Goal: Task Accomplishment & Management: Complete application form

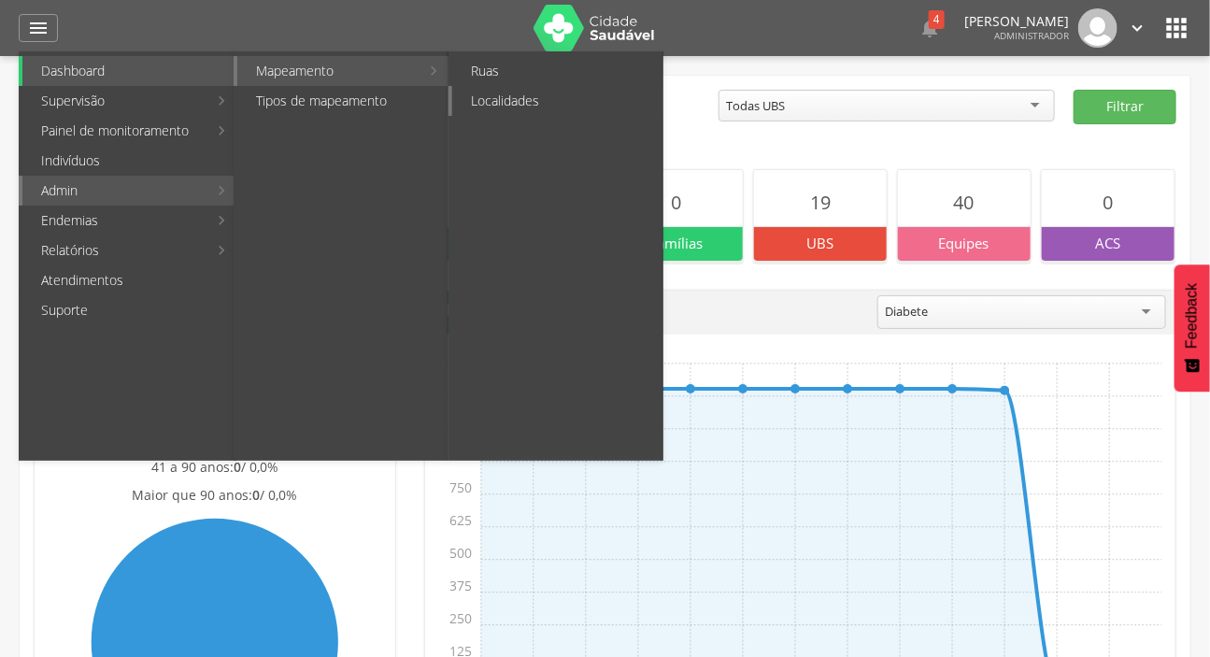
click at [476, 102] on link "Localidades" at bounding box center [557, 101] width 210 height 30
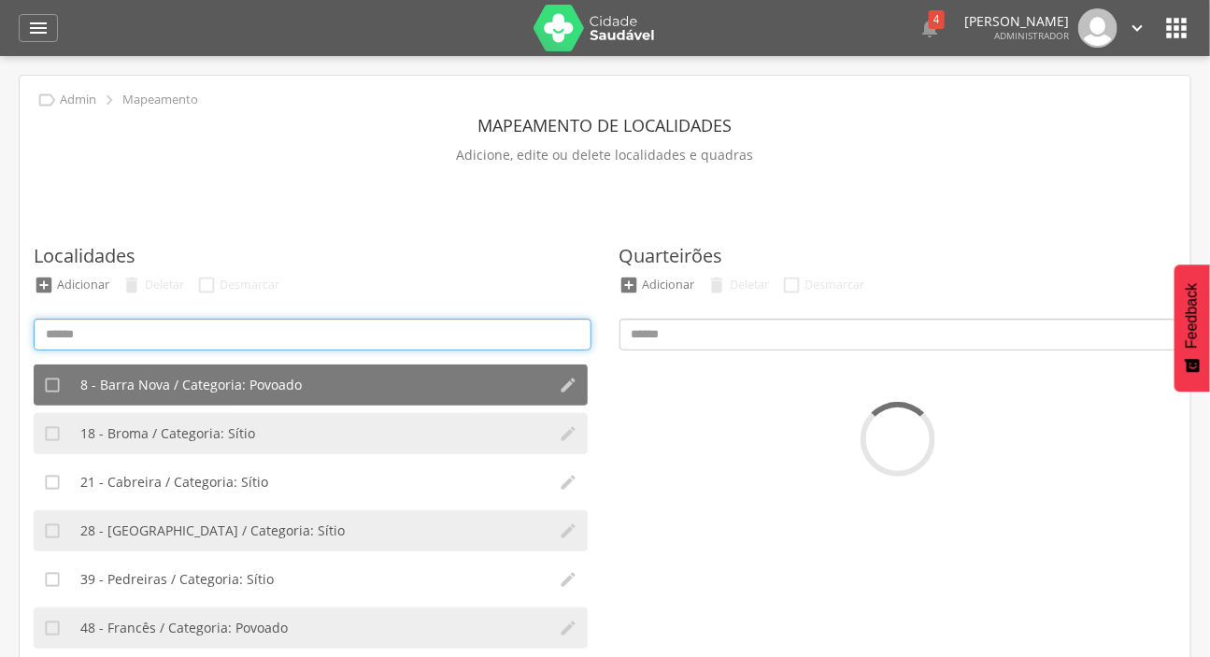
click at [287, 336] on input at bounding box center [313, 335] width 558 height 32
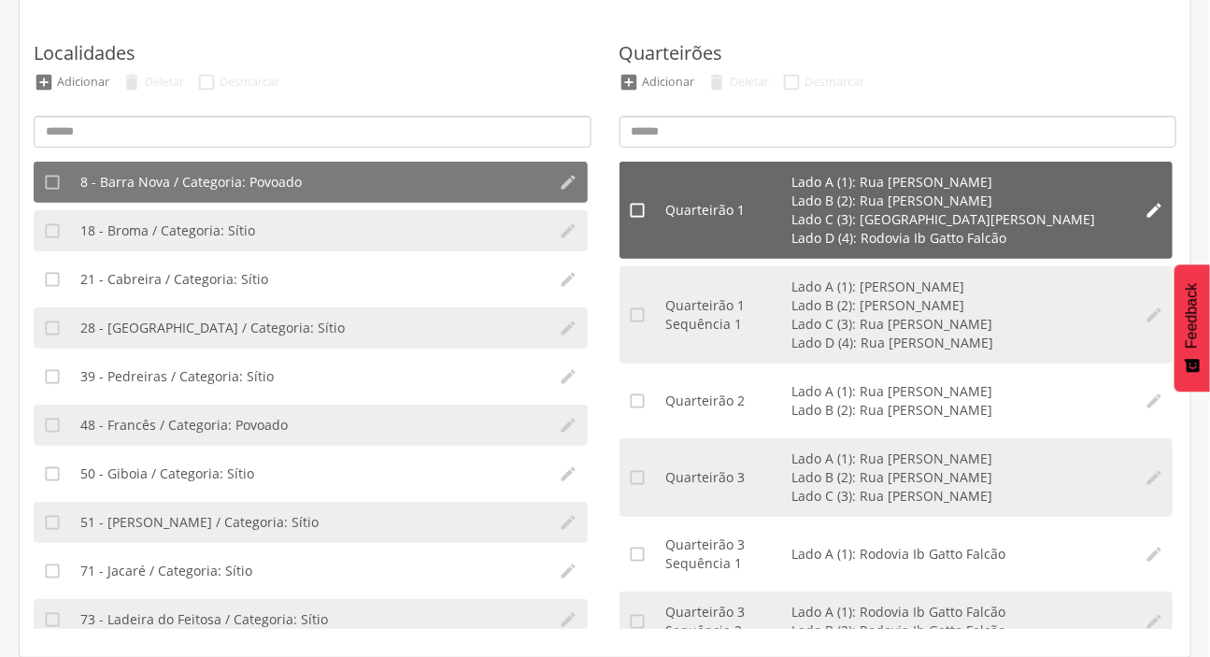
click at [1145, 198] on li "" at bounding box center [1153, 210] width 37 height 97
click at [1145, 206] on icon "" at bounding box center [1154, 210] width 19 height 19
type input "*"
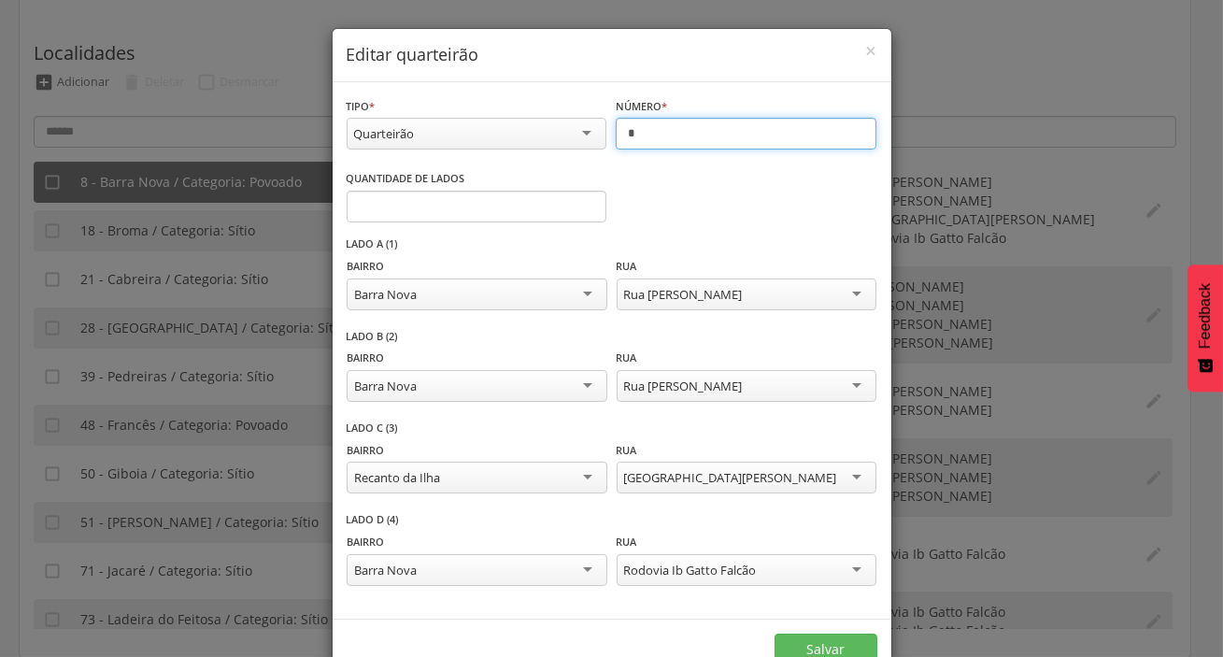
click at [658, 135] on input "*" at bounding box center [746, 134] width 261 height 32
click at [661, 104] on span "*" at bounding box center [664, 106] width 6 height 14
click at [654, 126] on input "*" at bounding box center [746, 134] width 261 height 32
click at [572, 121] on div "Quarteirão" at bounding box center [477, 134] width 261 height 32
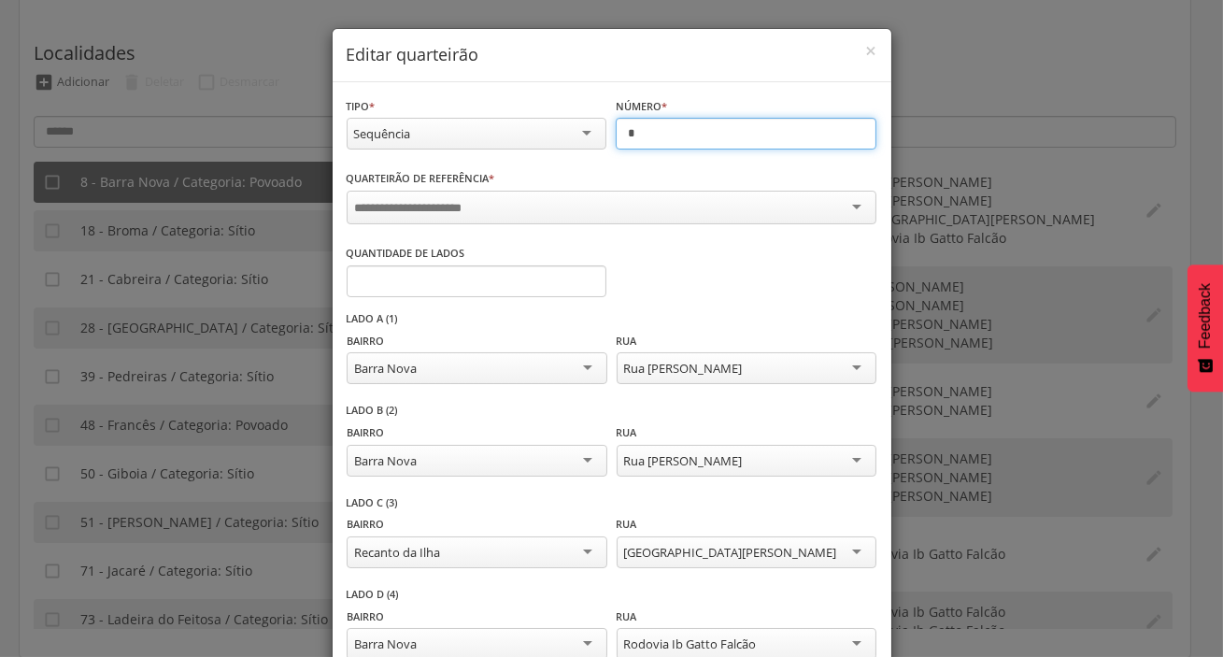
click at [642, 136] on input "*" at bounding box center [746, 134] width 261 height 32
type input "*"
click at [1037, 244] on div "**********" at bounding box center [611, 328] width 1223 height 657
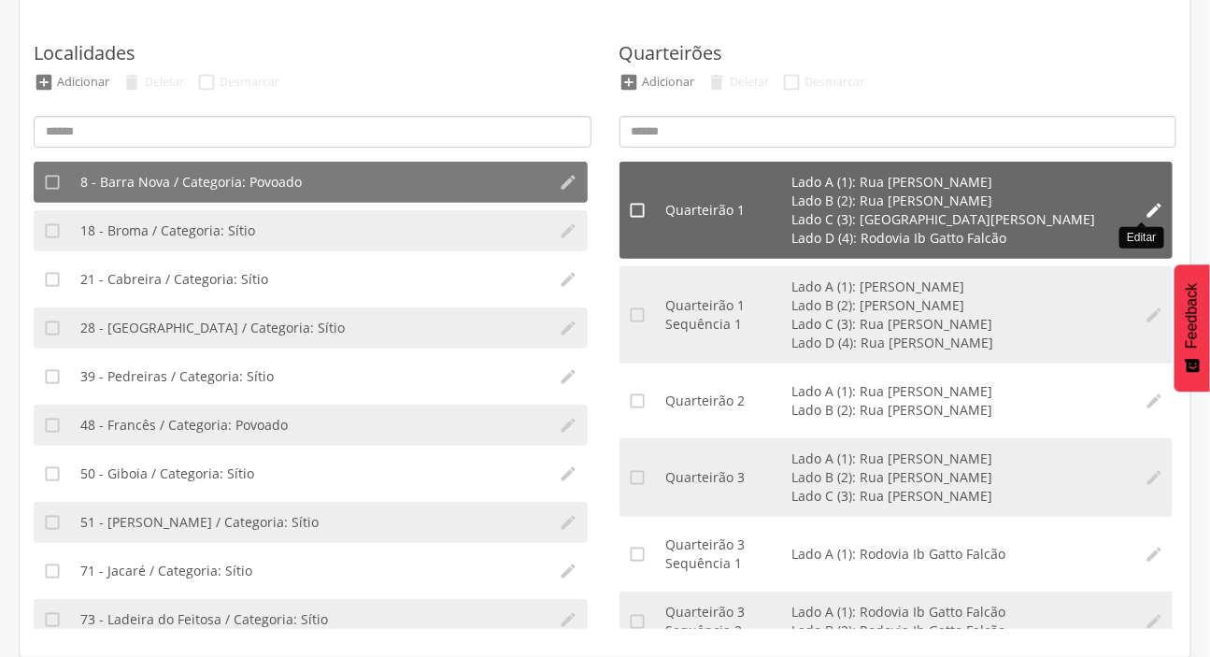
click at [1145, 215] on icon "" at bounding box center [1154, 210] width 19 height 19
type input "*"
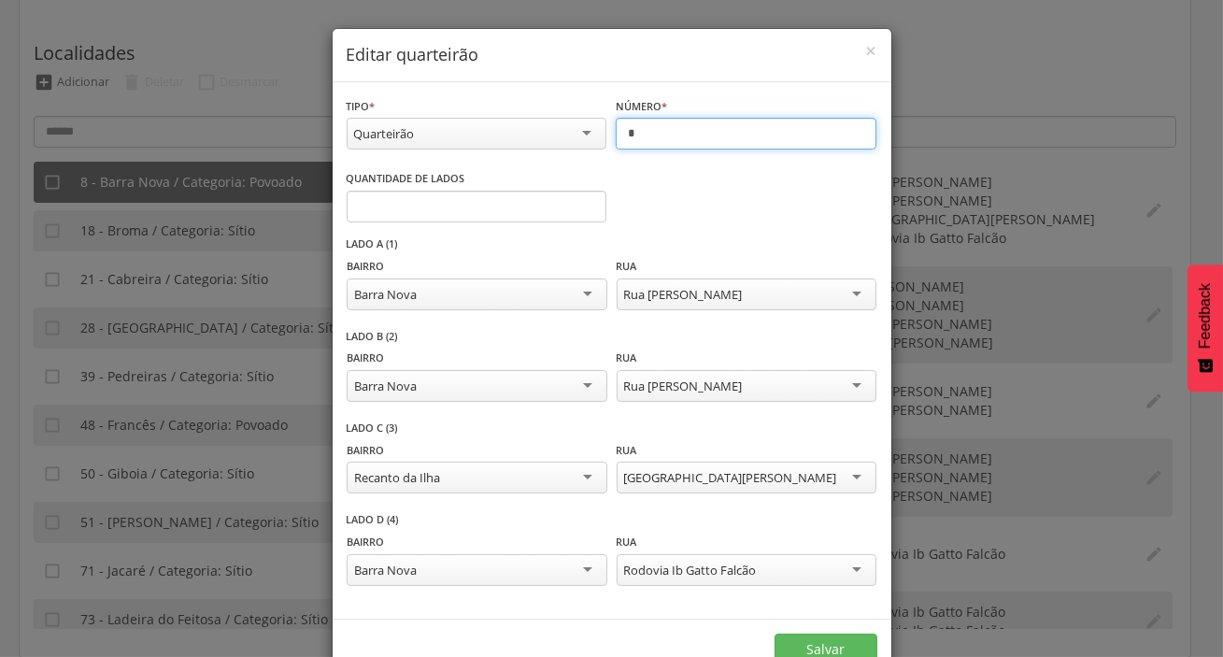
click at [633, 131] on input "*" at bounding box center [746, 134] width 261 height 32
click at [661, 103] on span "*" at bounding box center [664, 106] width 6 height 14
drag, startPoint x: 661, startPoint y: 103, endPoint x: 637, endPoint y: 127, distance: 33.7
click at [637, 127] on input "*" at bounding box center [746, 134] width 261 height 32
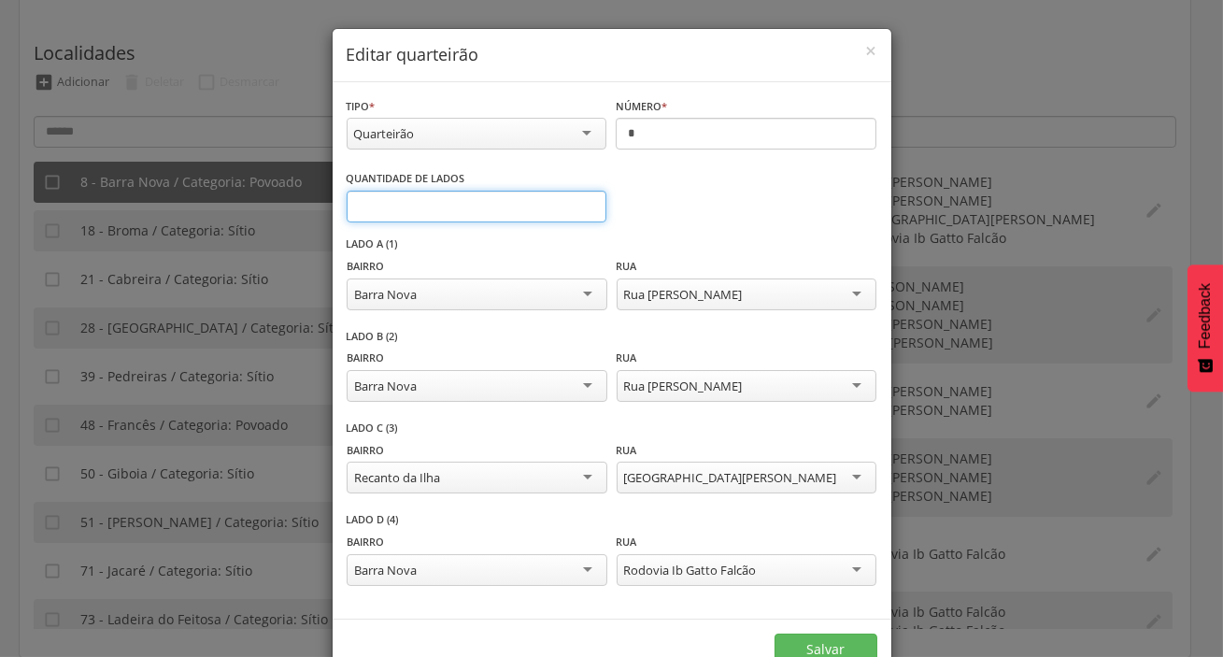
click at [542, 196] on input "*" at bounding box center [477, 207] width 261 height 32
click at [578, 210] on input "*" at bounding box center [477, 207] width 261 height 32
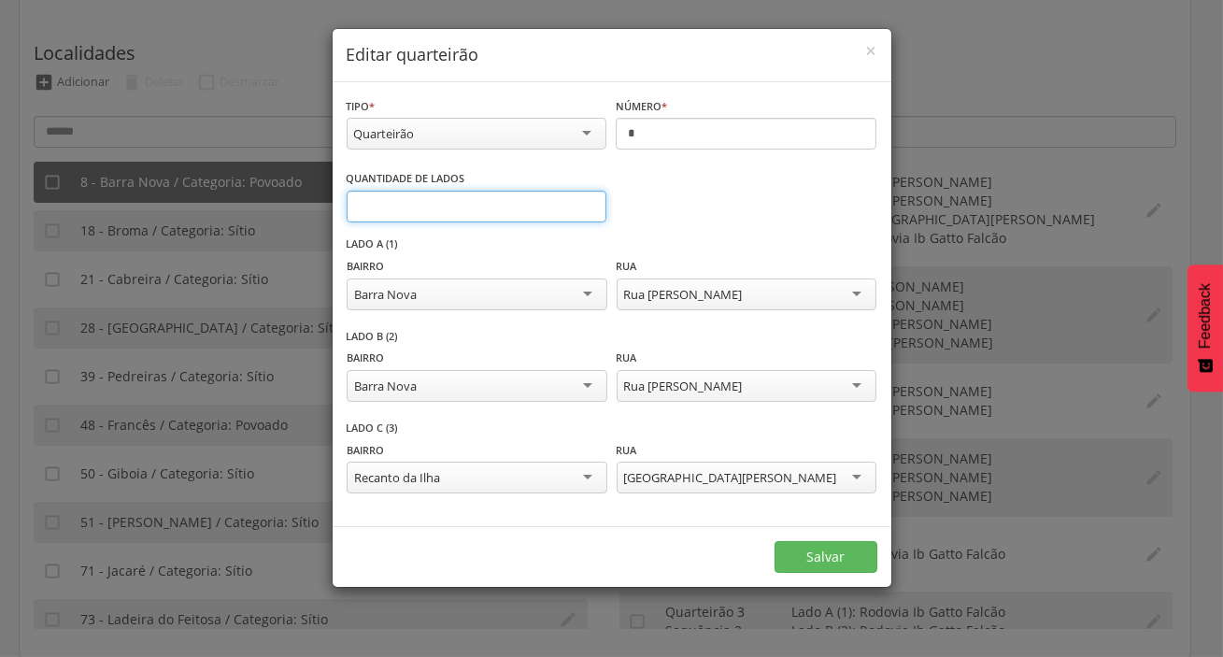
click at [589, 195] on input "*" at bounding box center [477, 207] width 261 height 32
click at [1060, 185] on div "**********" at bounding box center [611, 328] width 1223 height 657
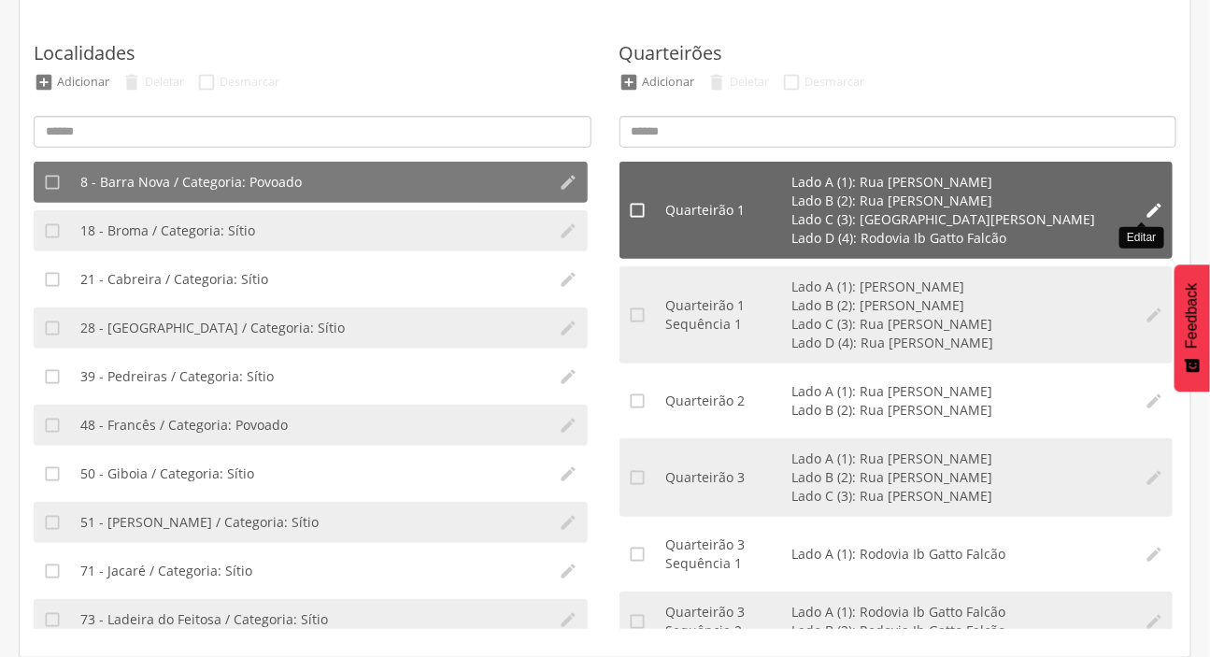
click at [1145, 206] on icon "" at bounding box center [1154, 210] width 19 height 19
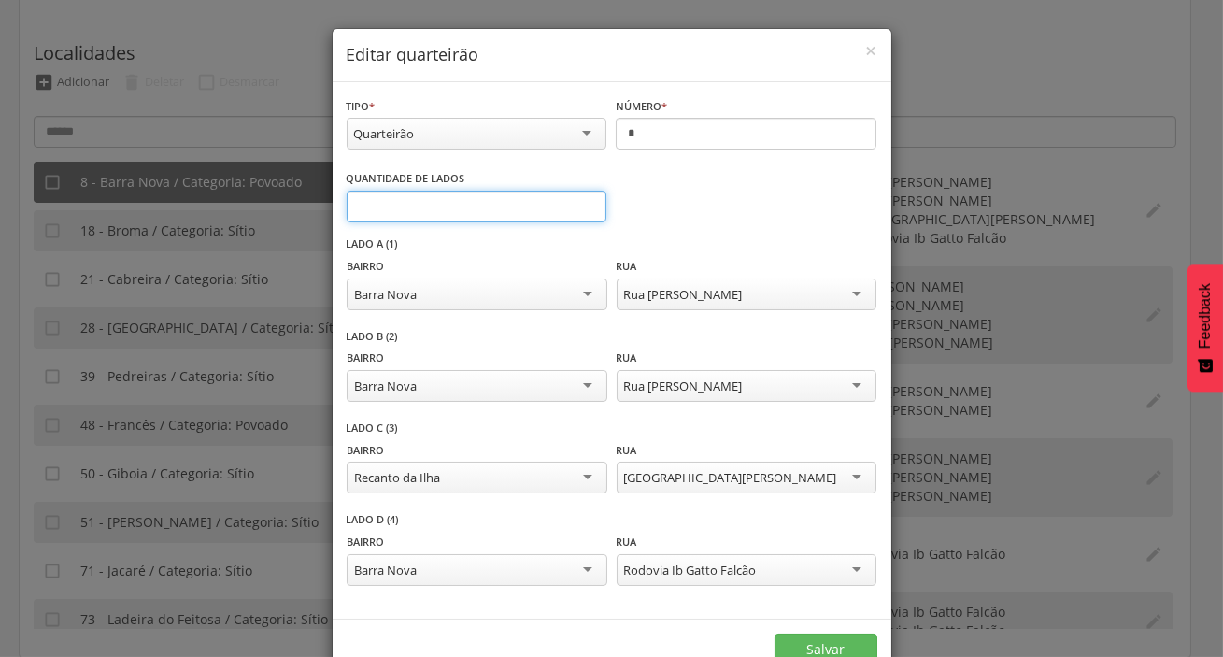
click at [580, 200] on input "*" at bounding box center [477, 207] width 261 height 32
type input "*"
click at [580, 200] on input "*" at bounding box center [477, 207] width 261 height 32
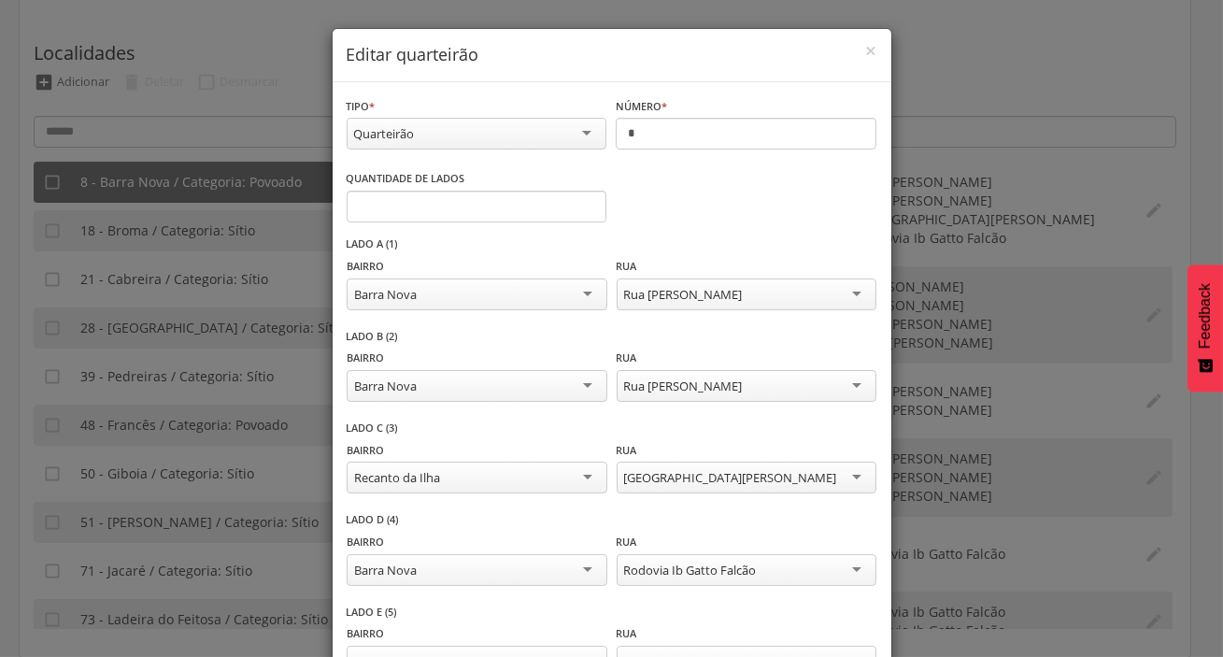
click at [724, 109] on div "Número * * Informe o número" at bounding box center [746, 125] width 261 height 59
click at [721, 123] on input "*" at bounding box center [746, 134] width 261 height 32
type input "*"
click at [952, 156] on div "**********" at bounding box center [611, 328] width 1223 height 657
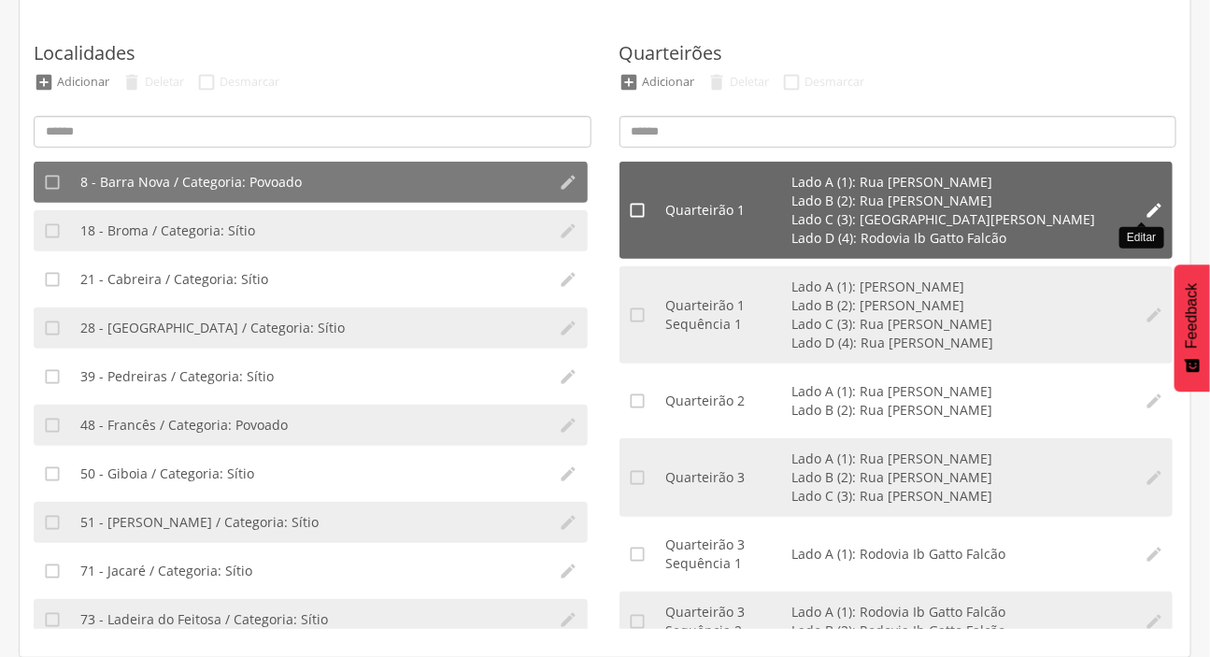
click at [1145, 205] on icon "" at bounding box center [1154, 210] width 19 height 19
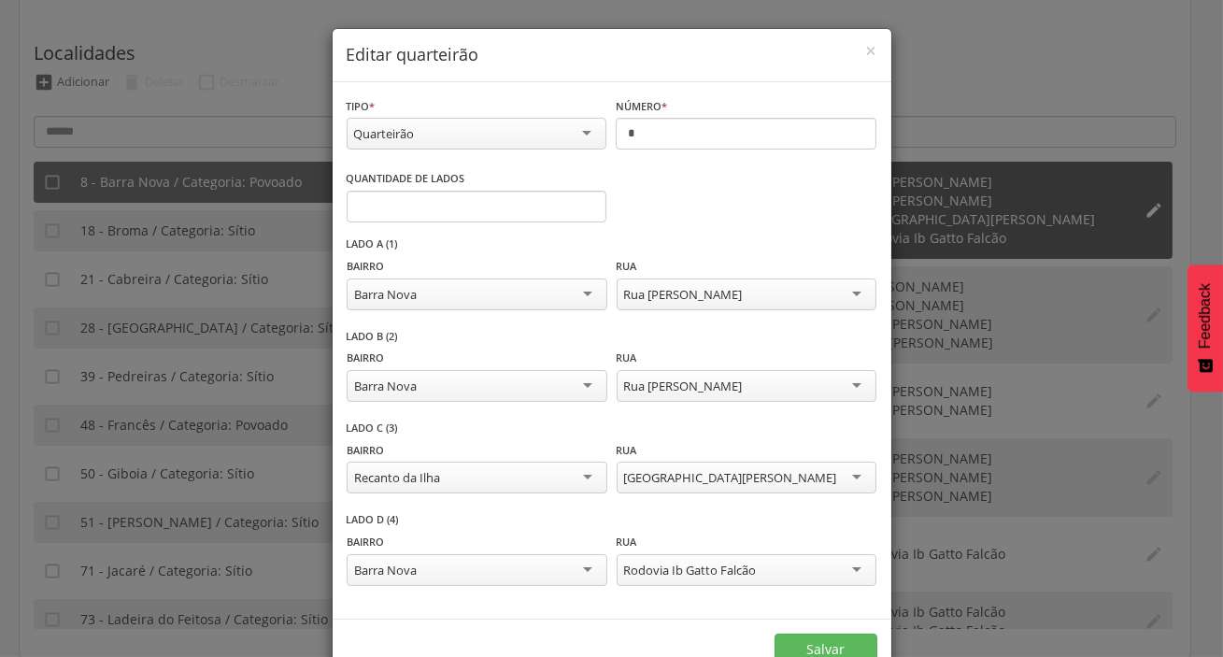
click at [1133, 205] on div "**********" at bounding box center [611, 328] width 1223 height 657
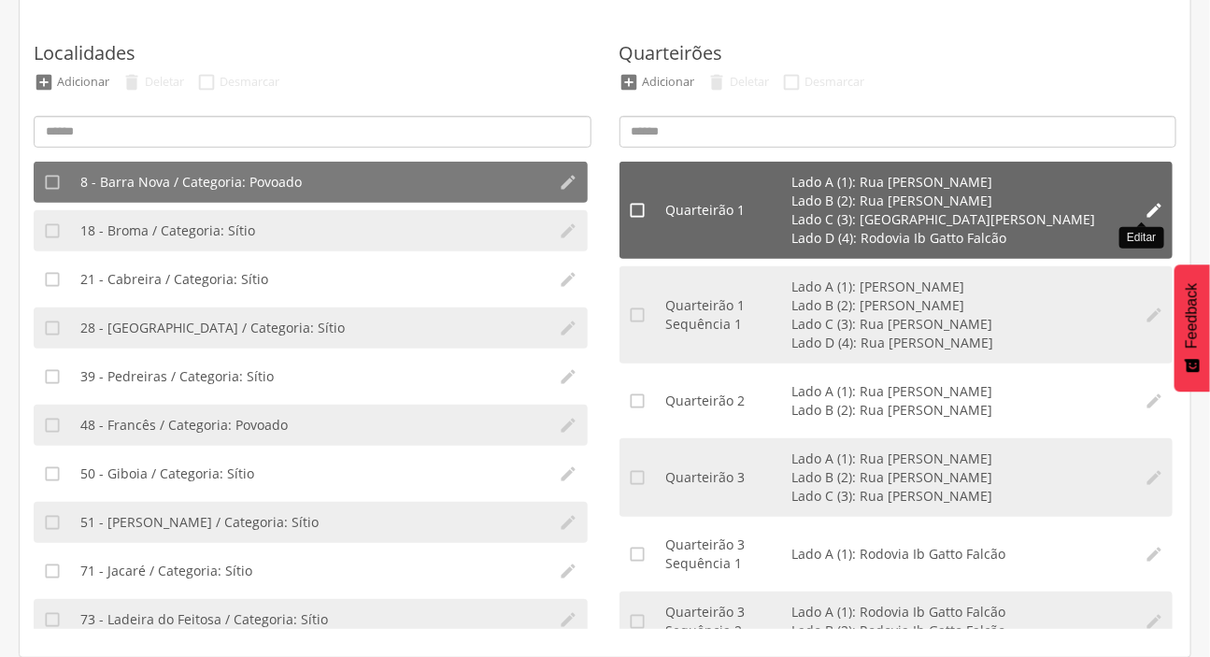
click at [1147, 205] on icon "" at bounding box center [1154, 210] width 19 height 19
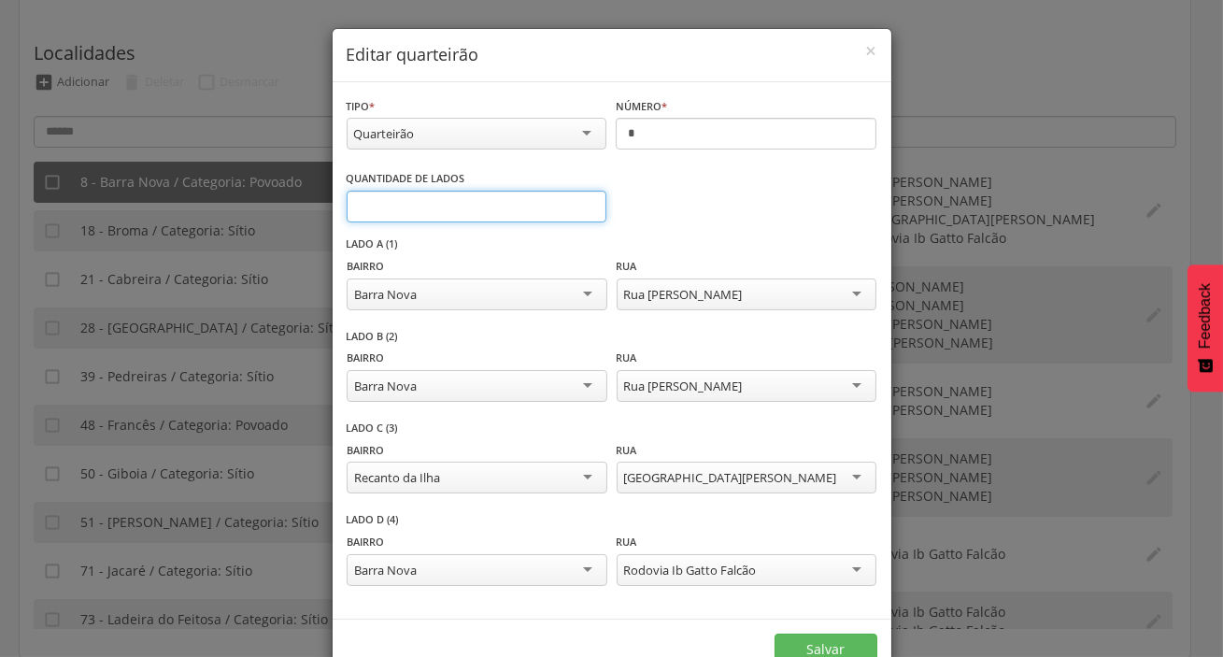
click at [476, 214] on input "*" at bounding box center [477, 207] width 261 height 32
click at [540, 143] on div "Quarteirão" at bounding box center [477, 134] width 261 height 32
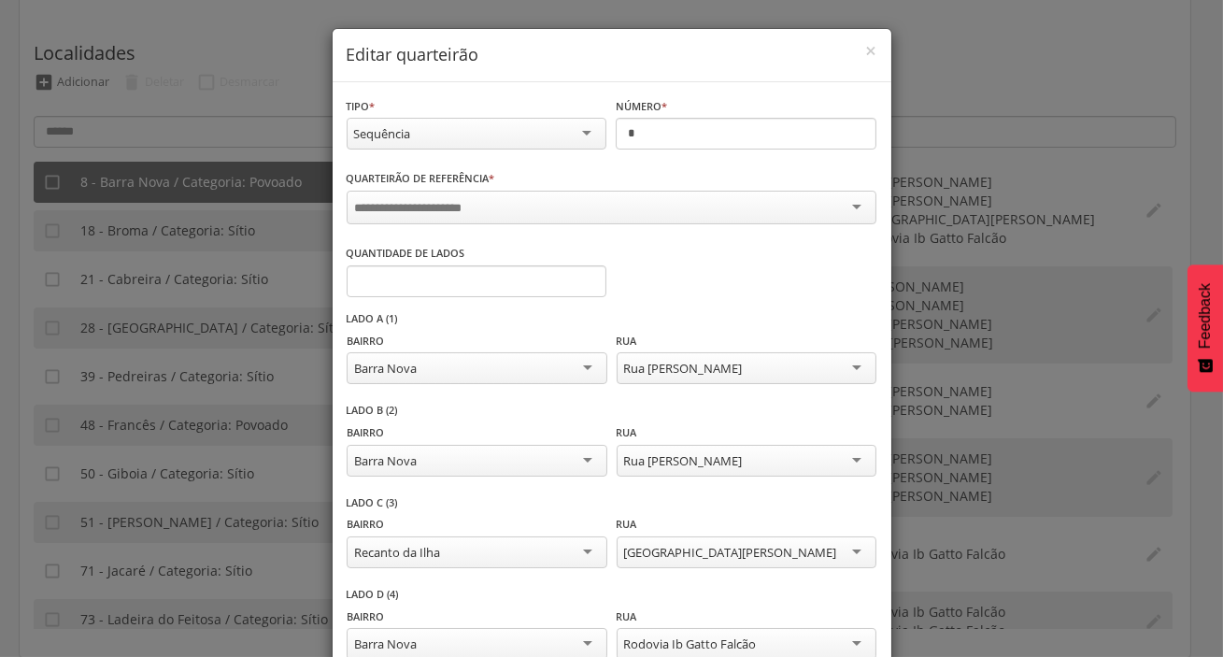
click at [506, 203] on div at bounding box center [612, 208] width 530 height 34
click at [656, 140] on input "*" at bounding box center [746, 134] width 261 height 32
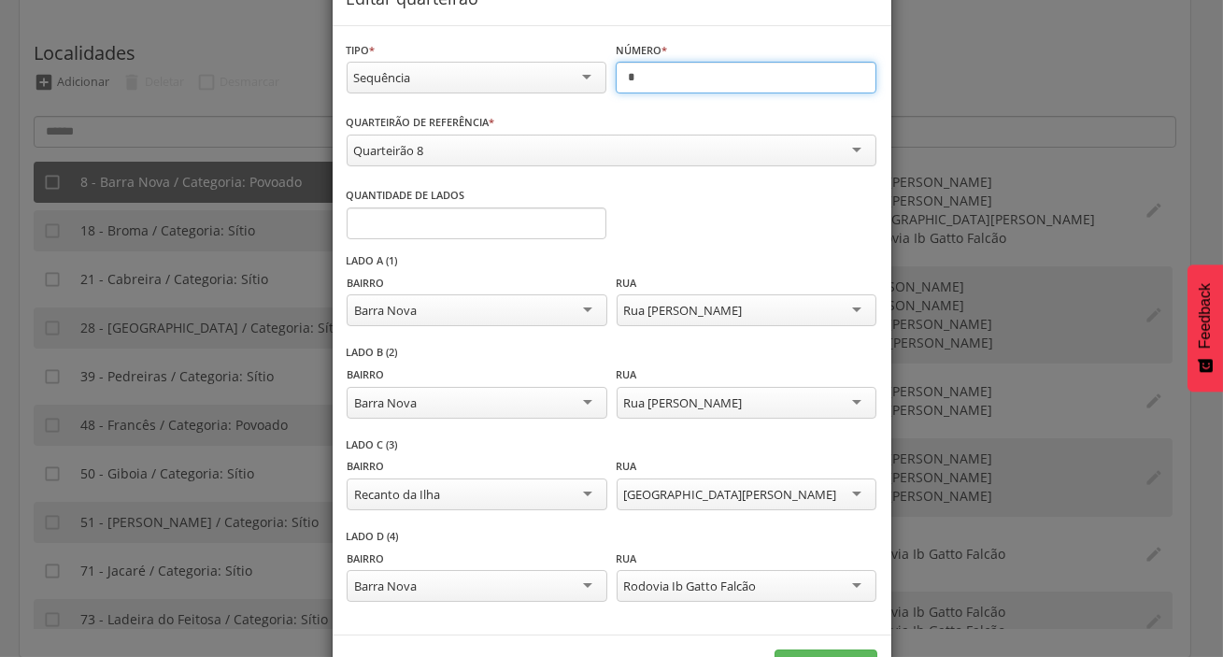
scroll to position [122, 0]
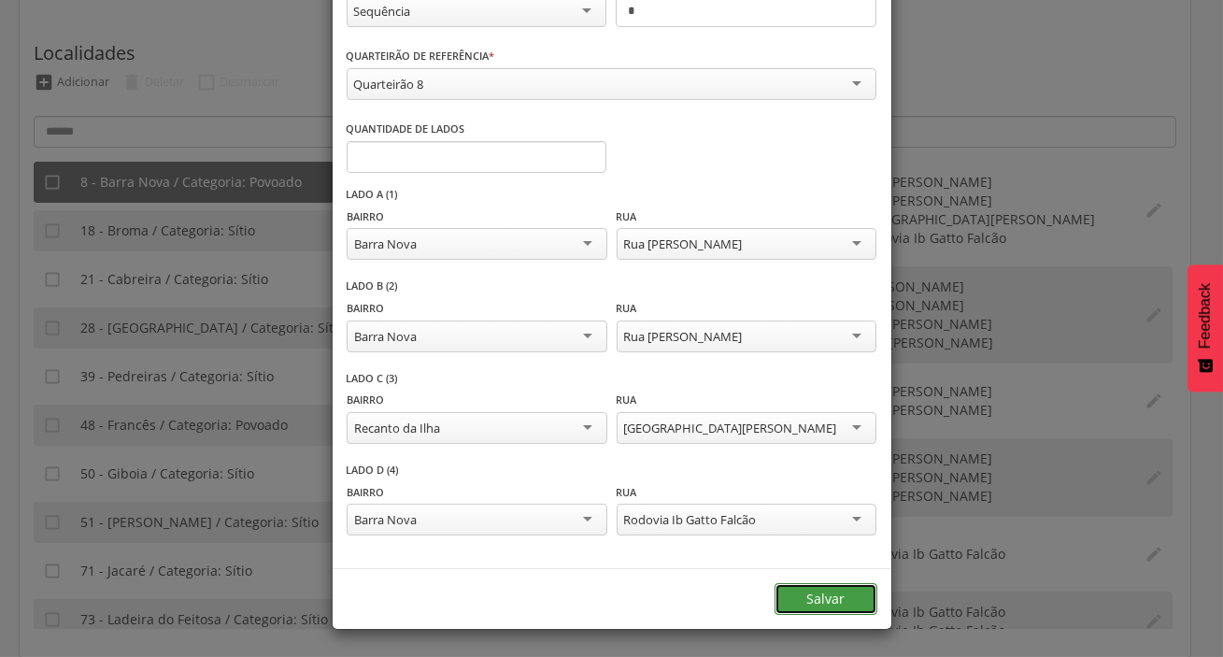
click at [803, 599] on button "Salvar" at bounding box center [826, 599] width 103 height 32
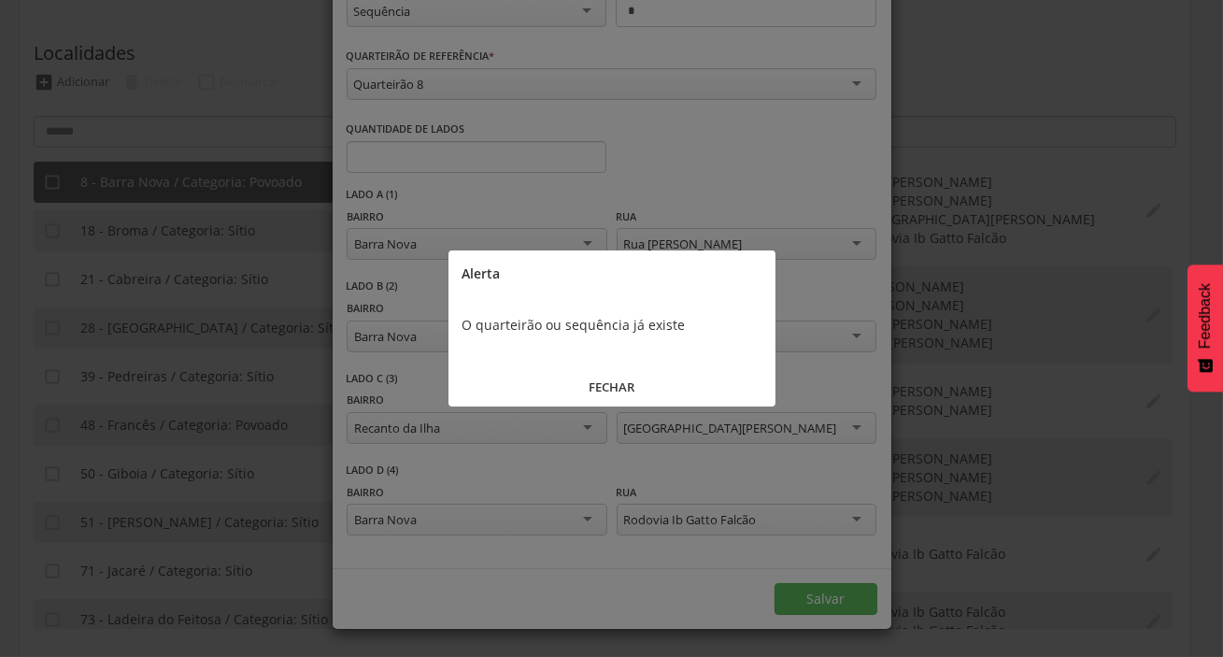
click at [607, 383] on button "FECHAR" at bounding box center [611, 387] width 327 height 40
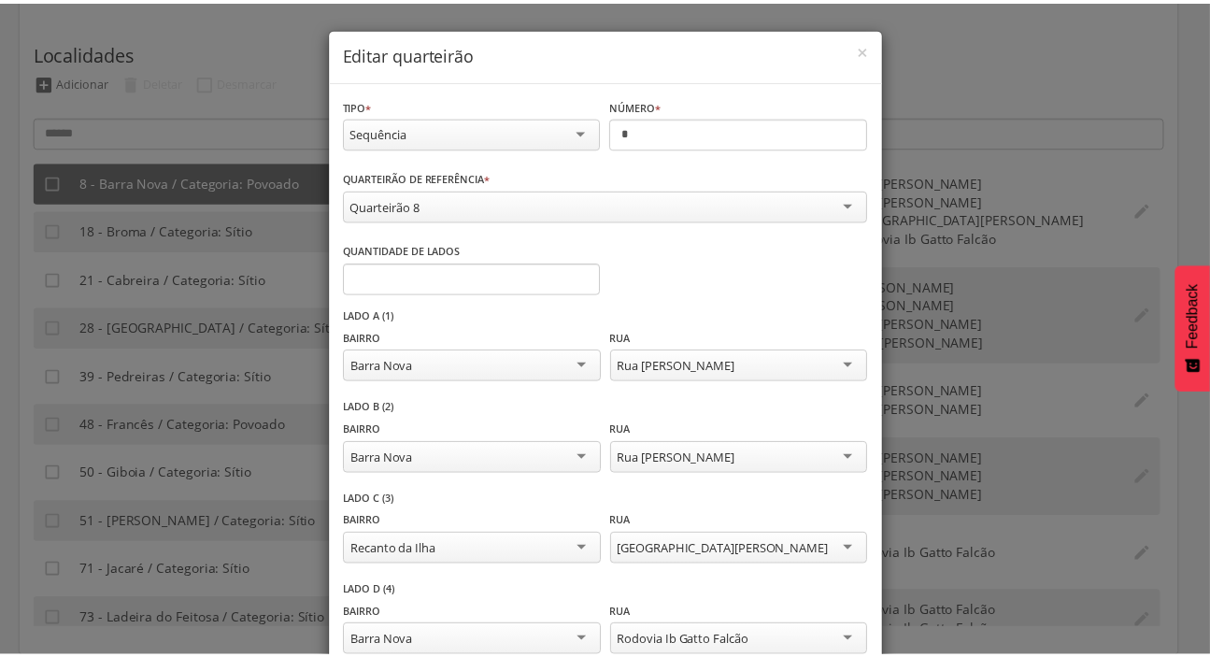
scroll to position [0, 0]
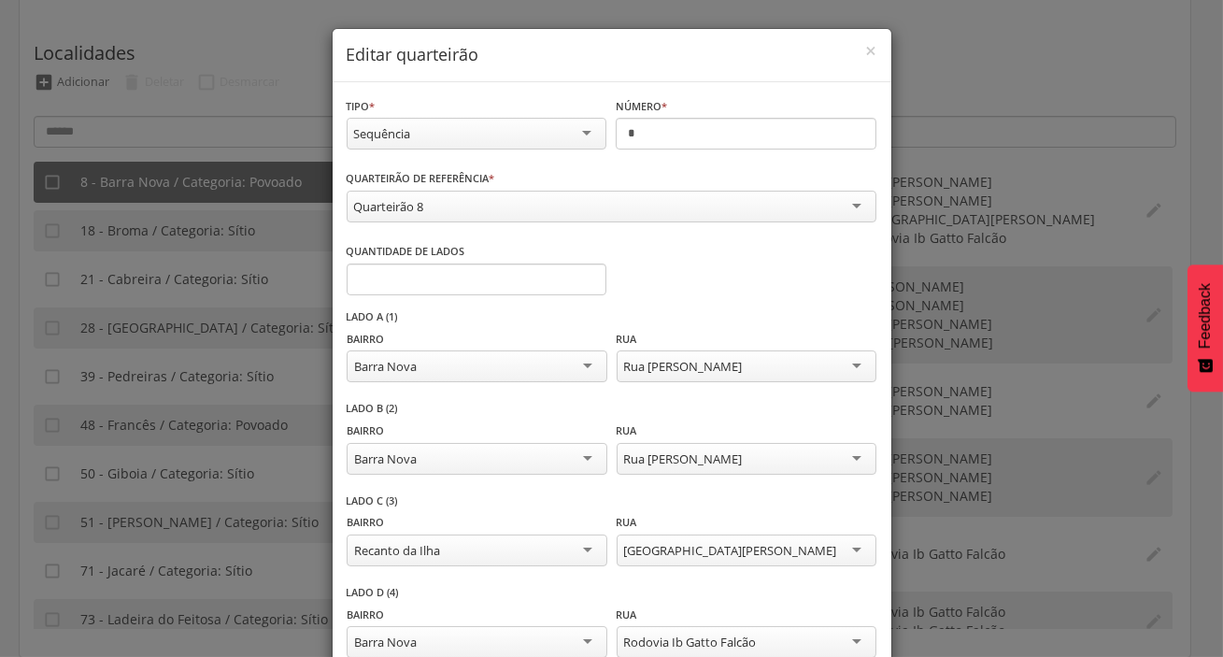
click at [994, 98] on div "**********" at bounding box center [611, 328] width 1223 height 657
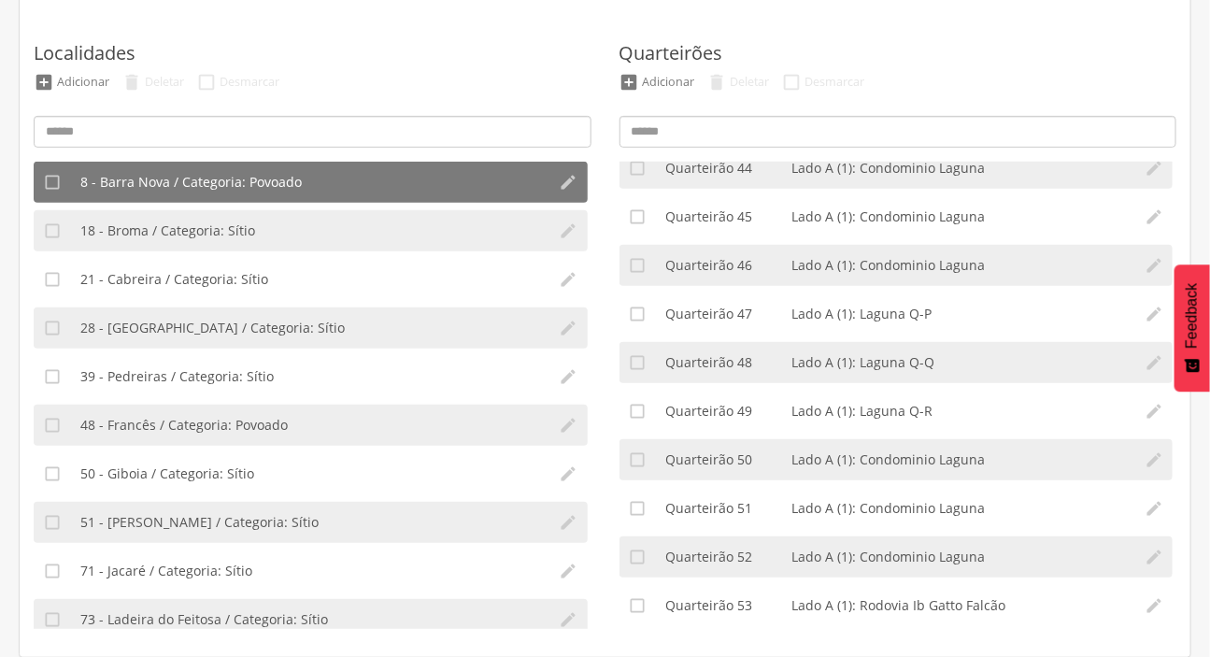
scroll to position [5802, 0]
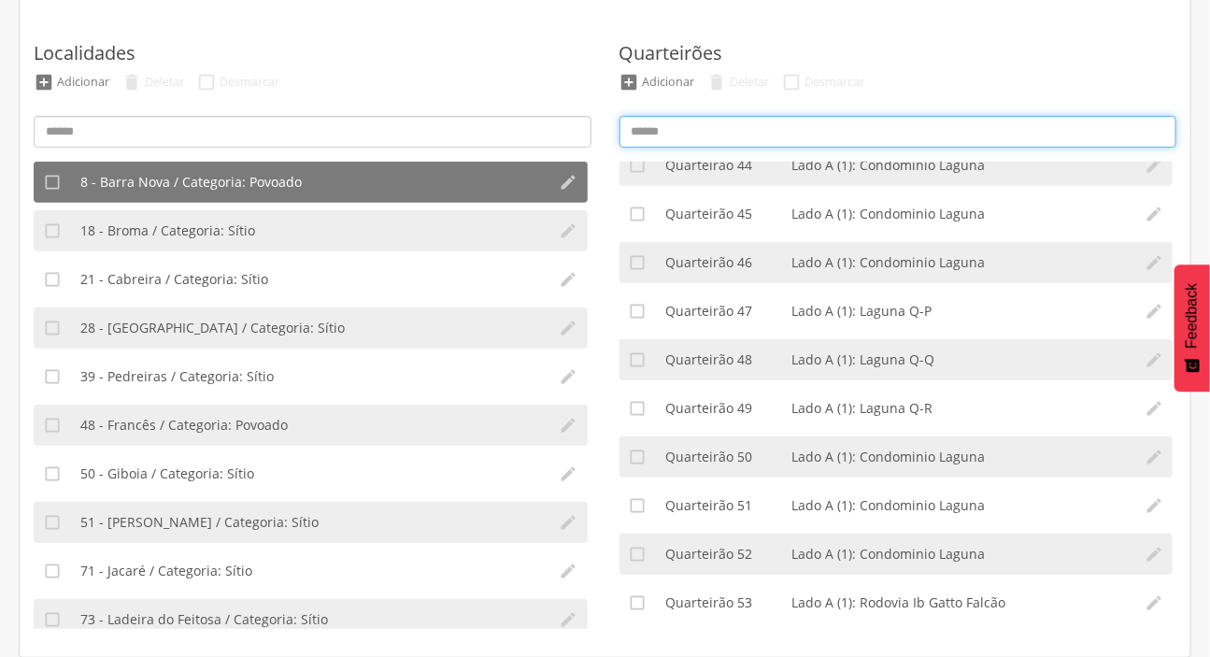
click at [797, 127] on input at bounding box center [898, 132] width 558 height 32
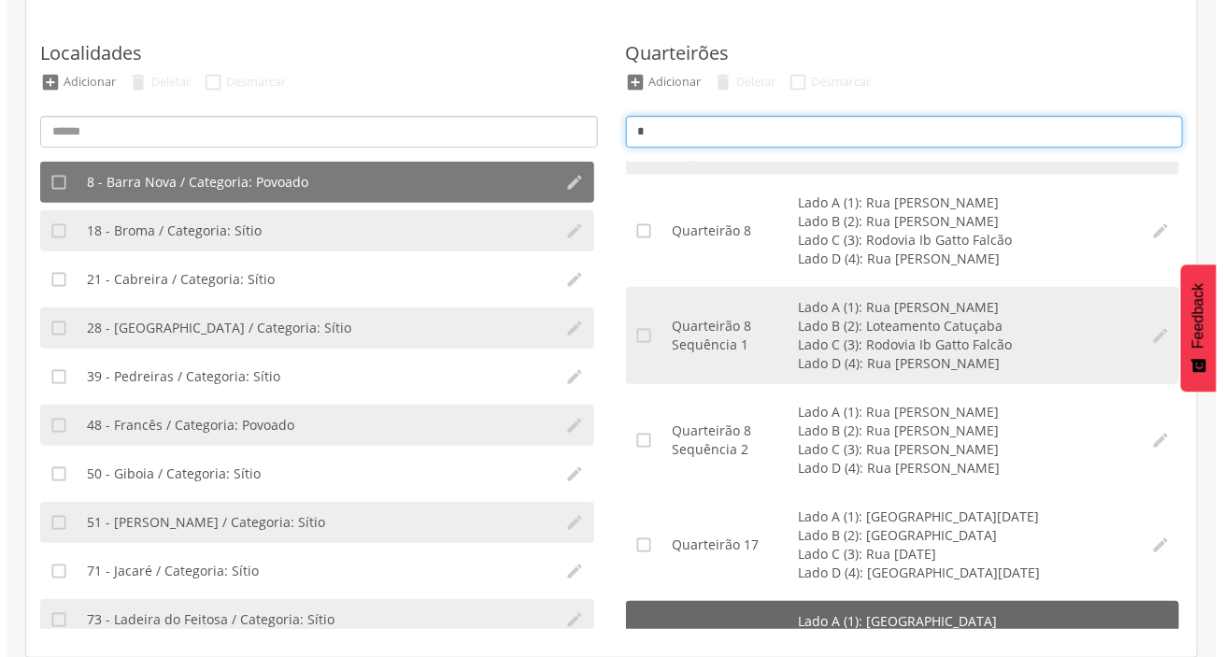
scroll to position [84, 0]
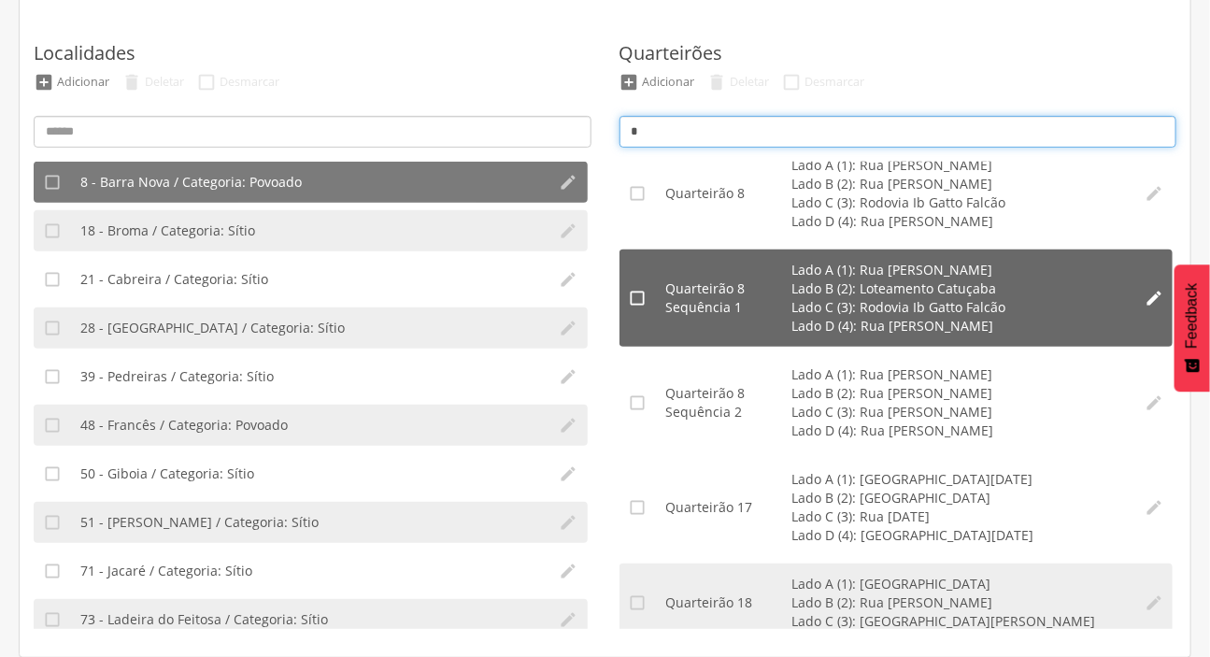
type input "*"
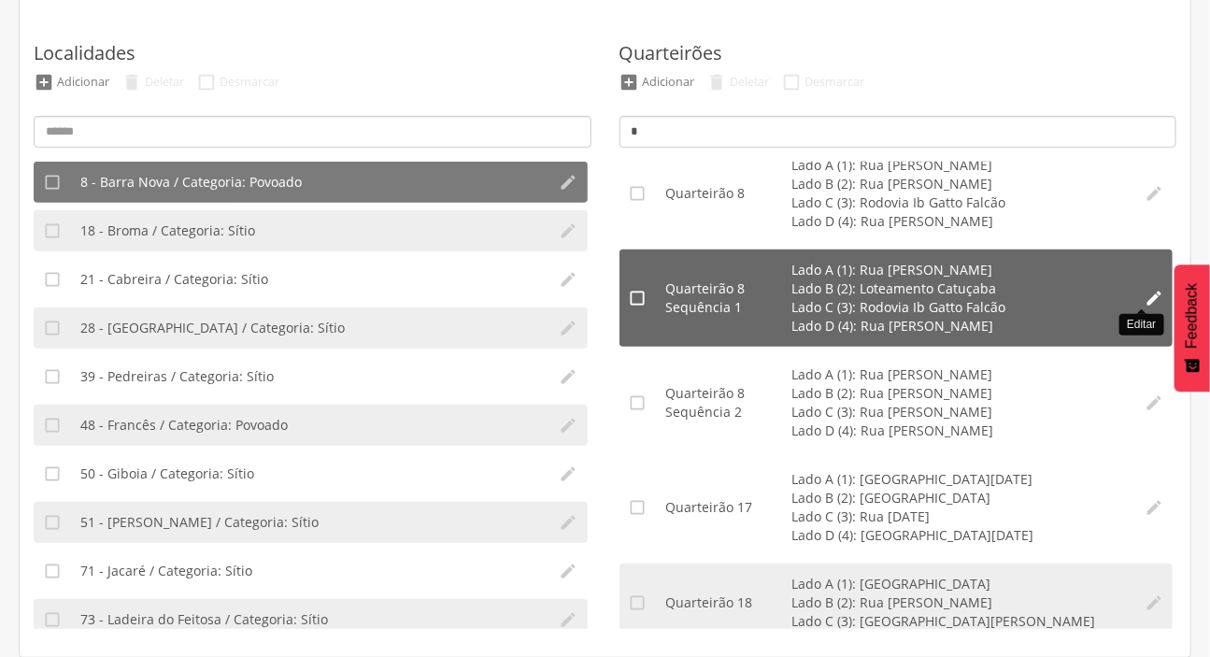
click at [1145, 292] on icon "" at bounding box center [1154, 298] width 19 height 19
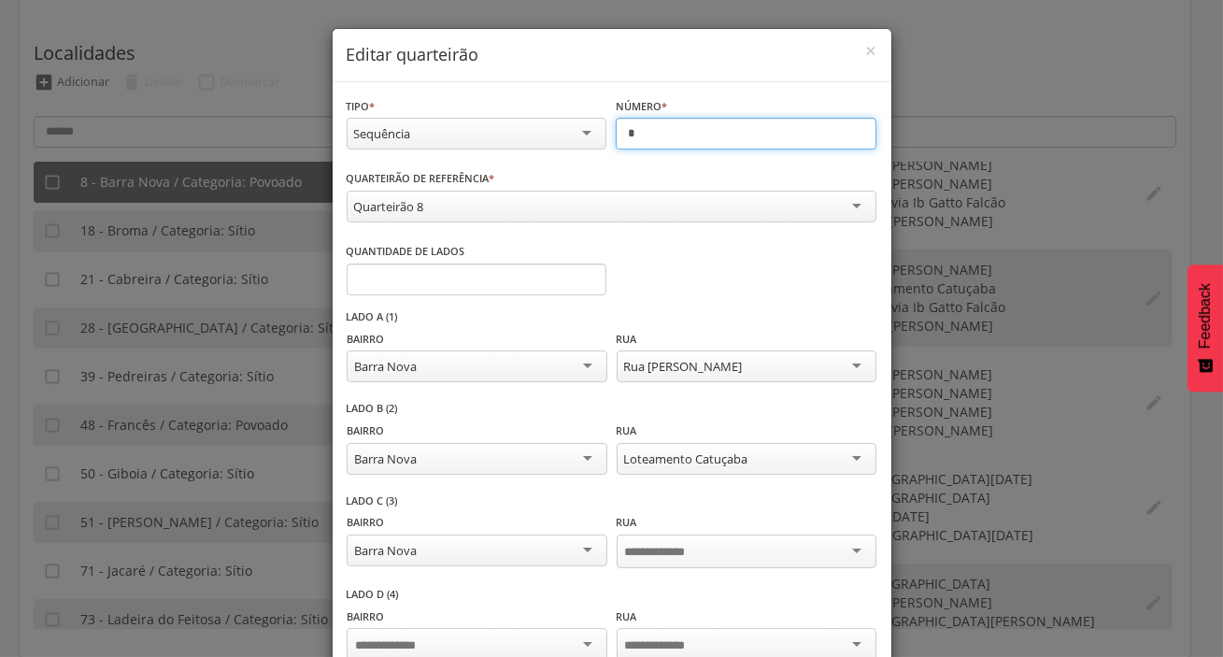
click at [649, 145] on input "*" at bounding box center [746, 134] width 261 height 32
type input "*"
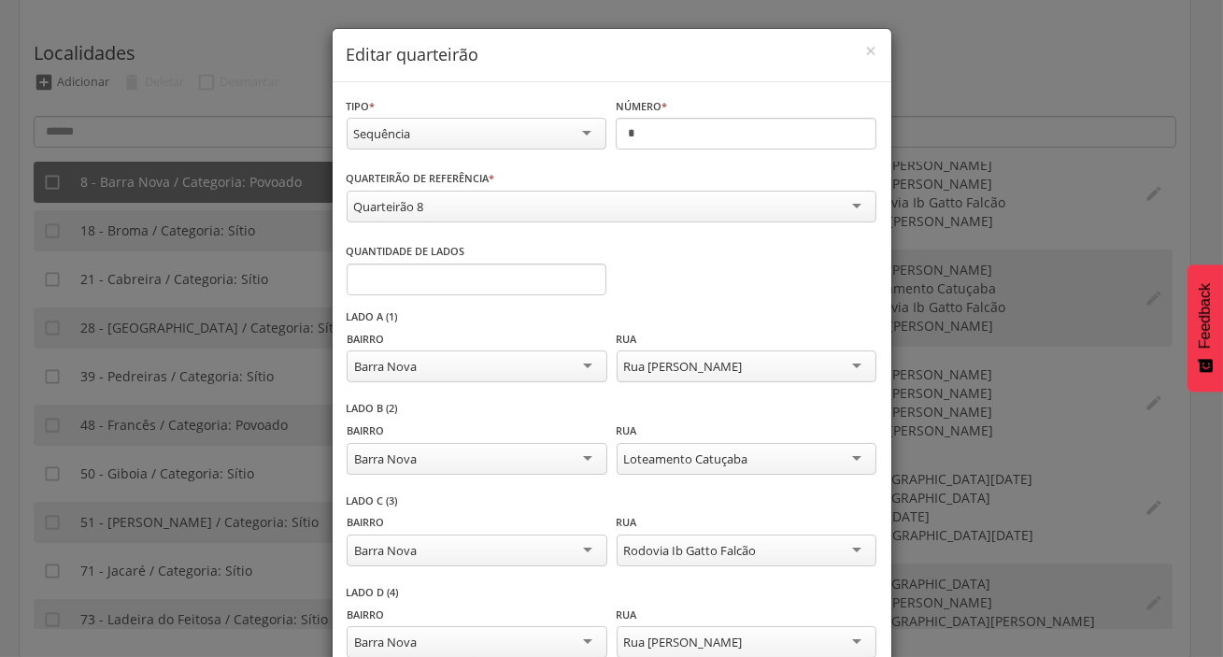
click at [558, 197] on div "Quarteirão 8" at bounding box center [612, 207] width 530 height 32
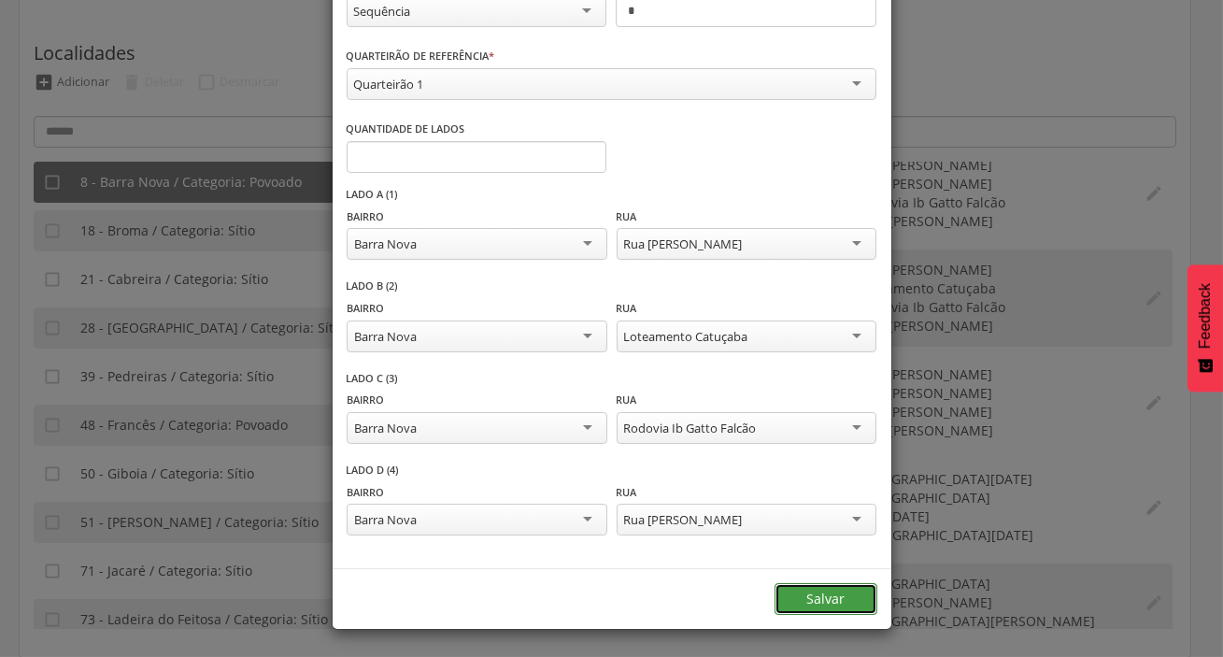
click at [821, 590] on button "Salvar" at bounding box center [826, 599] width 103 height 32
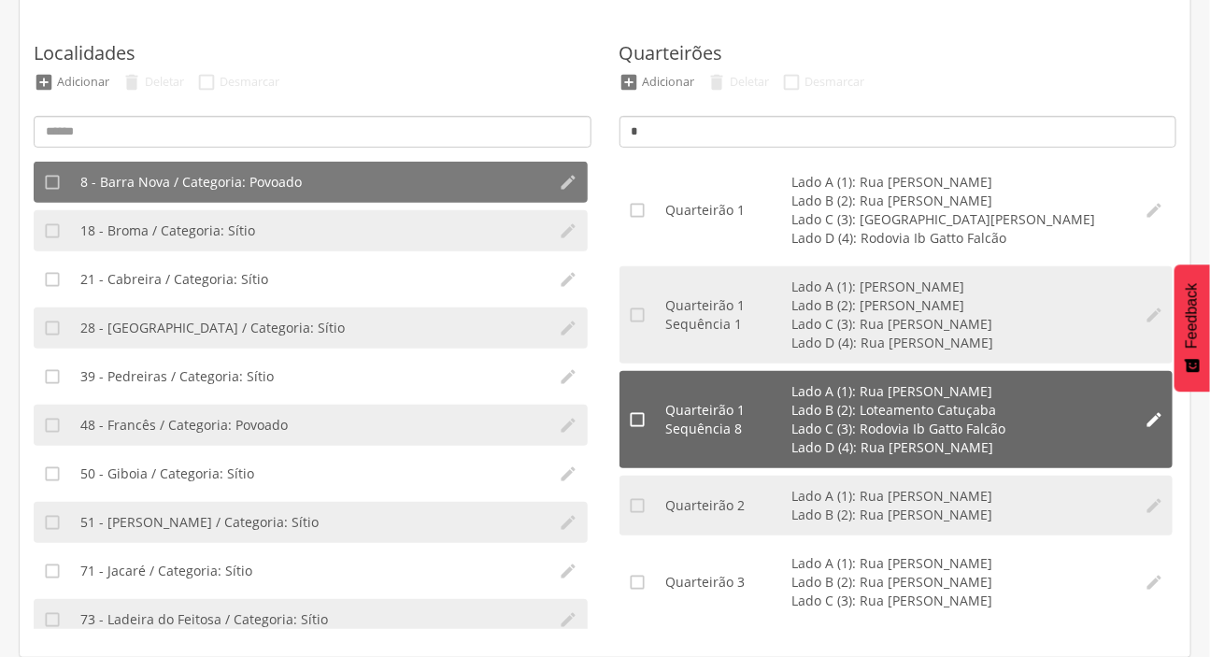
scroll to position [84, 0]
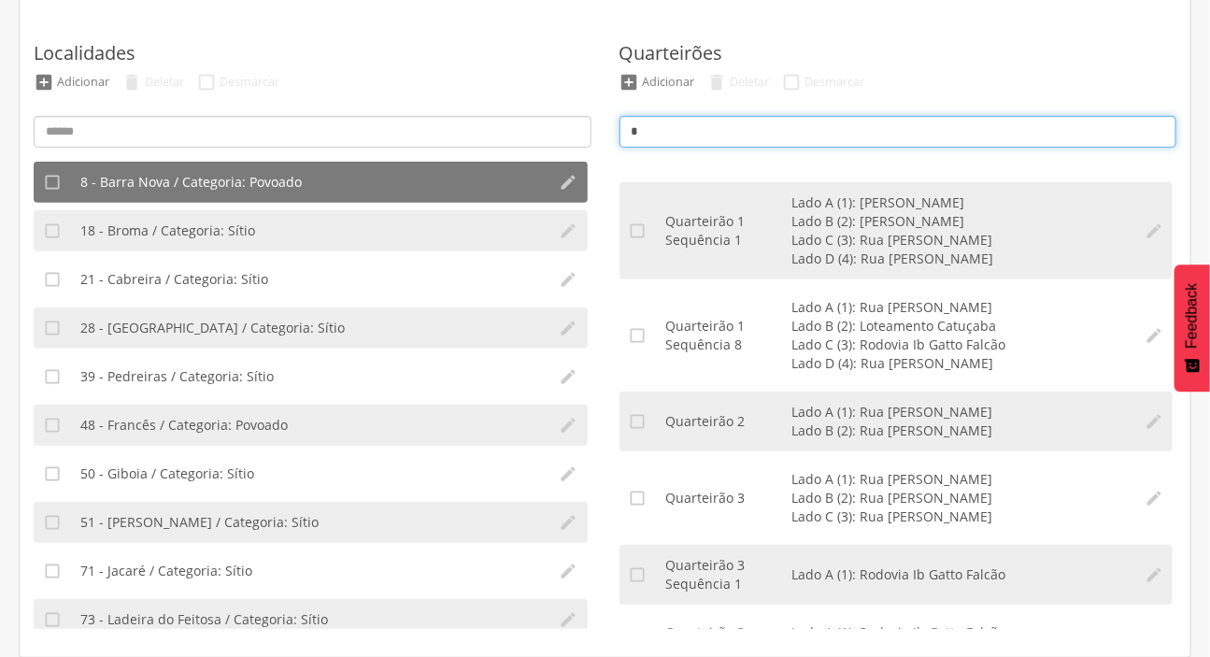
click at [762, 129] on input "*" at bounding box center [898, 132] width 558 height 32
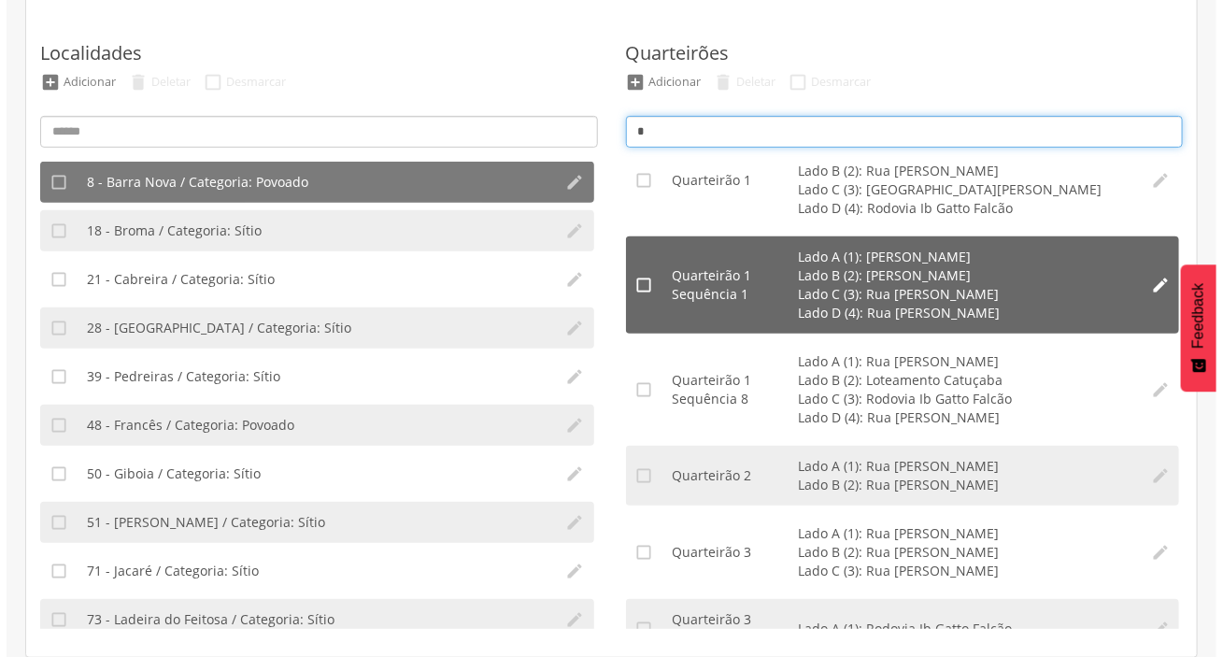
scroll to position [0, 0]
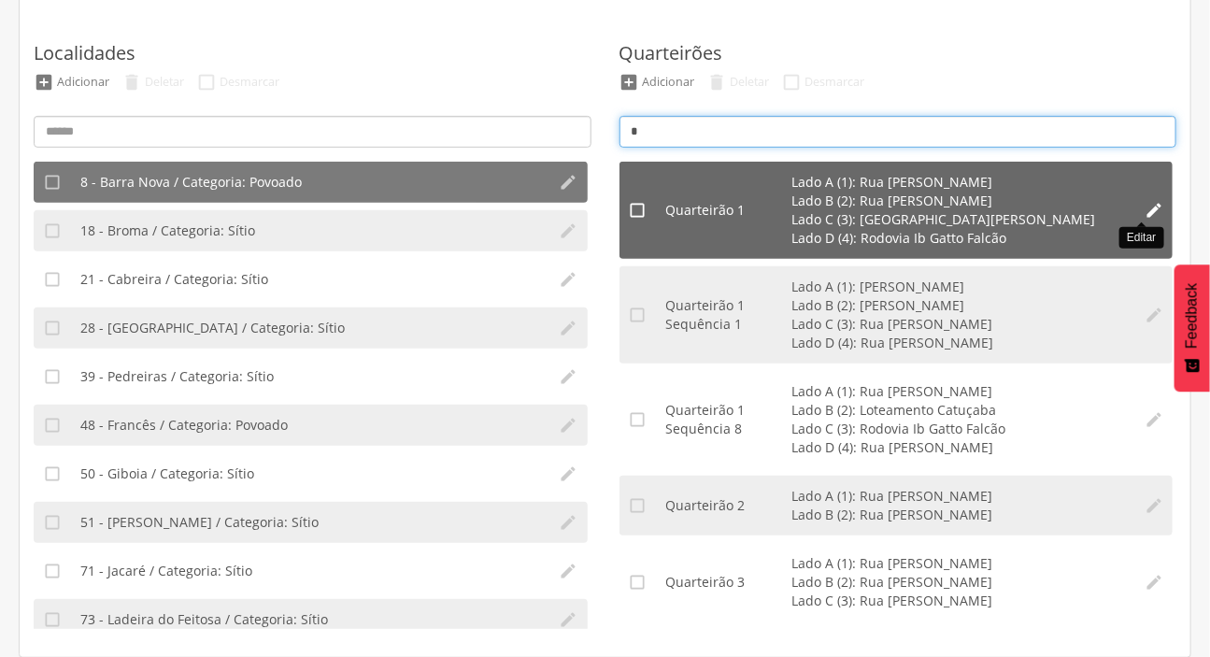
type input "*"
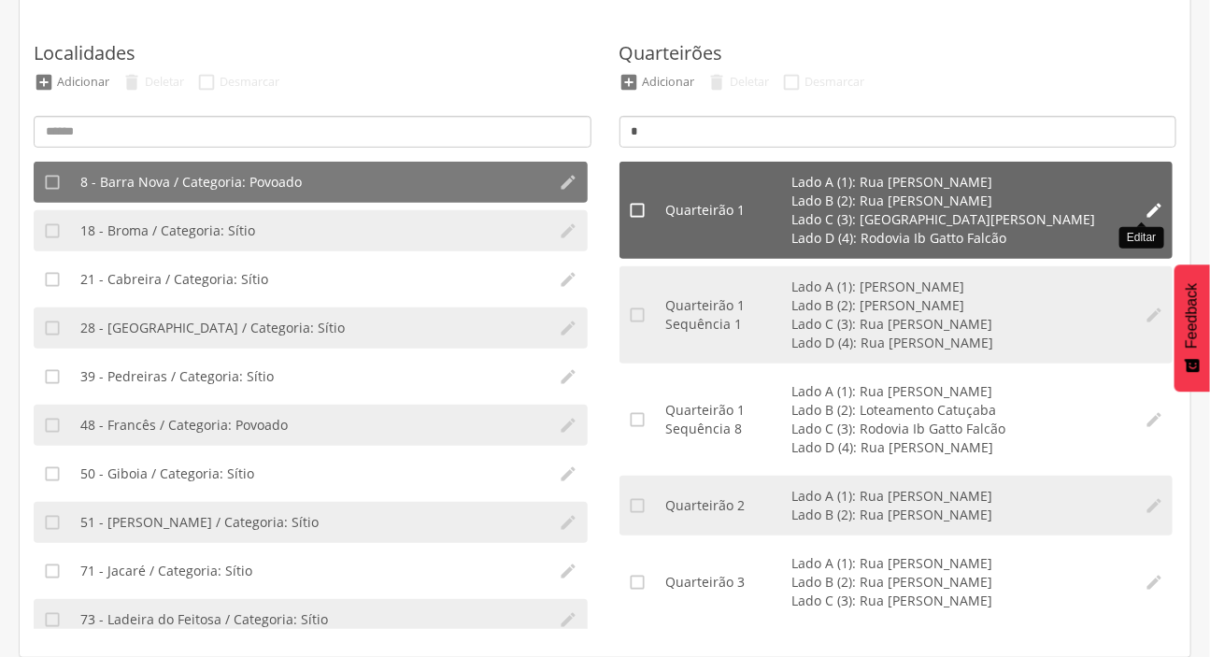
click at [1145, 206] on icon "" at bounding box center [1154, 210] width 19 height 19
type input "*"
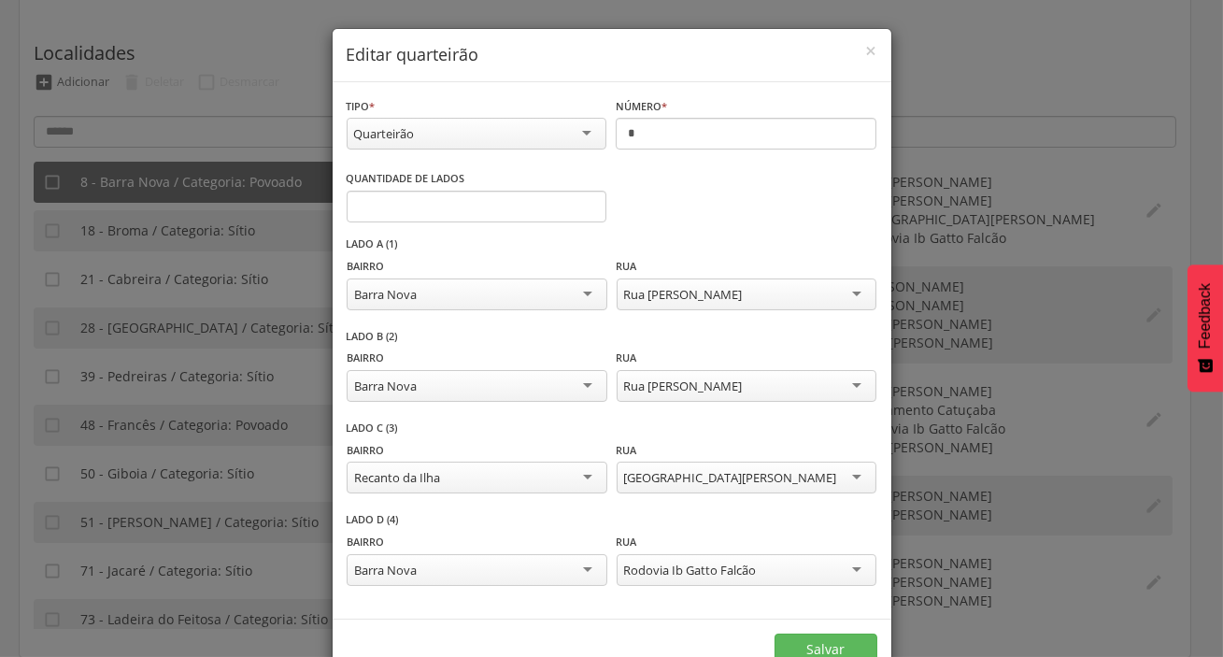
click at [466, 145] on div "Quarteirão" at bounding box center [477, 134] width 261 height 32
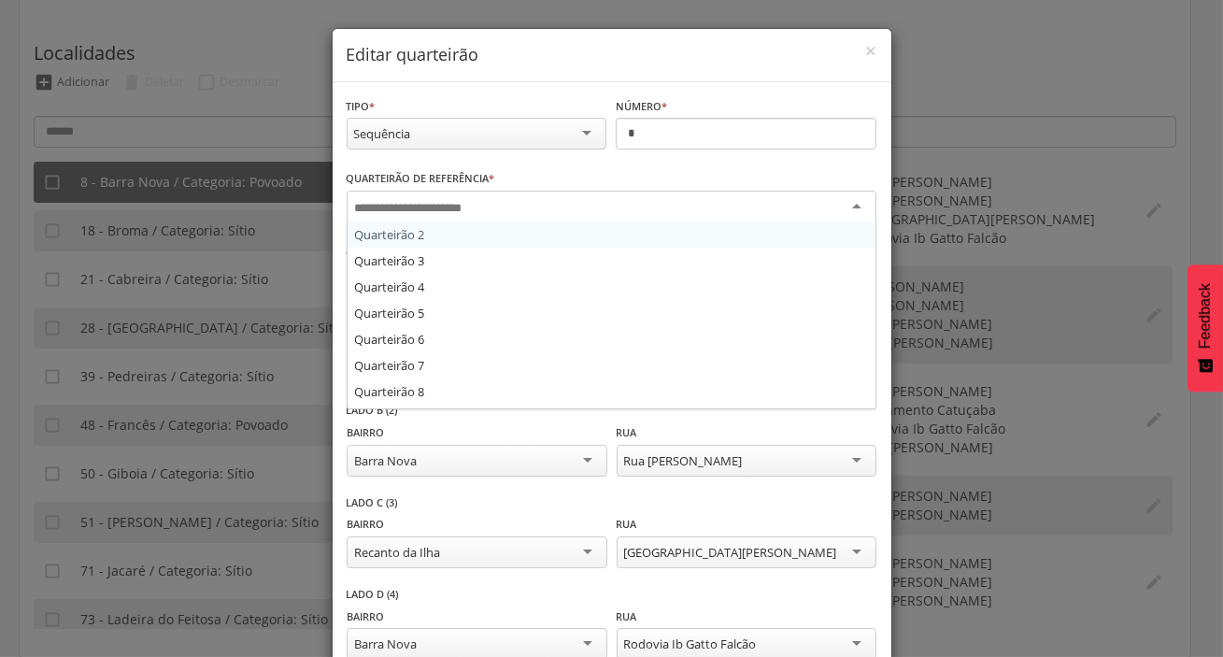
click at [464, 200] on input "select-one" at bounding box center [426, 208] width 142 height 17
type input "*"
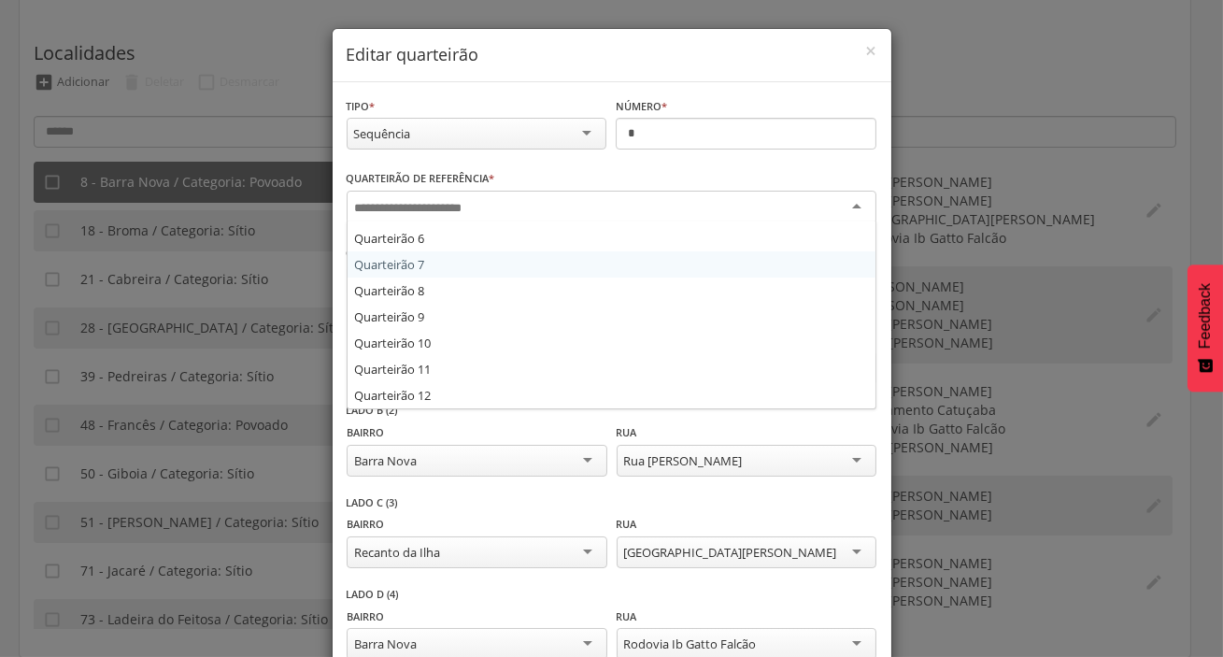
type input "*"
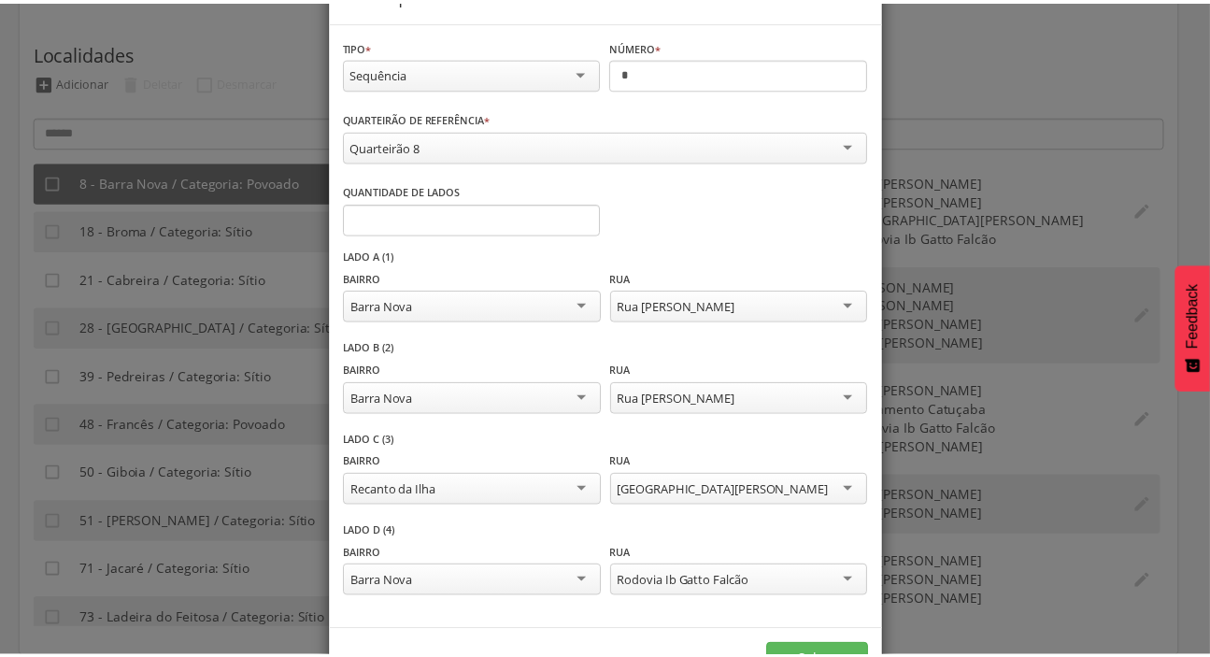
scroll to position [122, 0]
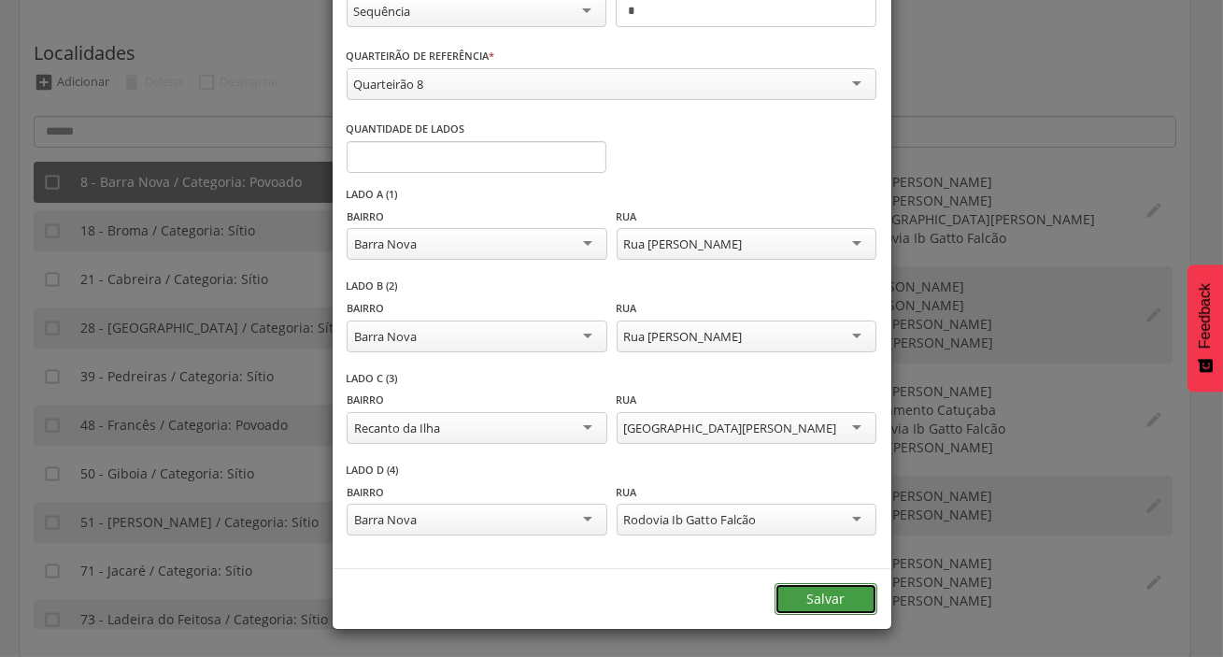
click at [815, 612] on button "Salvar" at bounding box center [826, 599] width 103 height 32
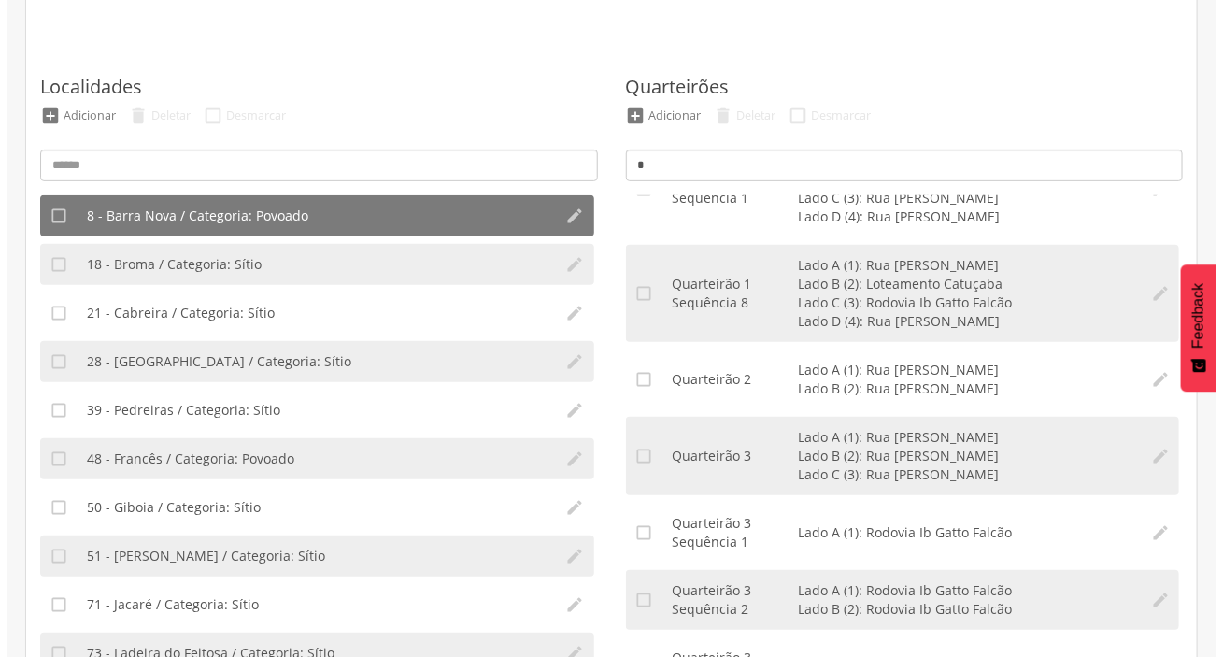
scroll to position [0, 0]
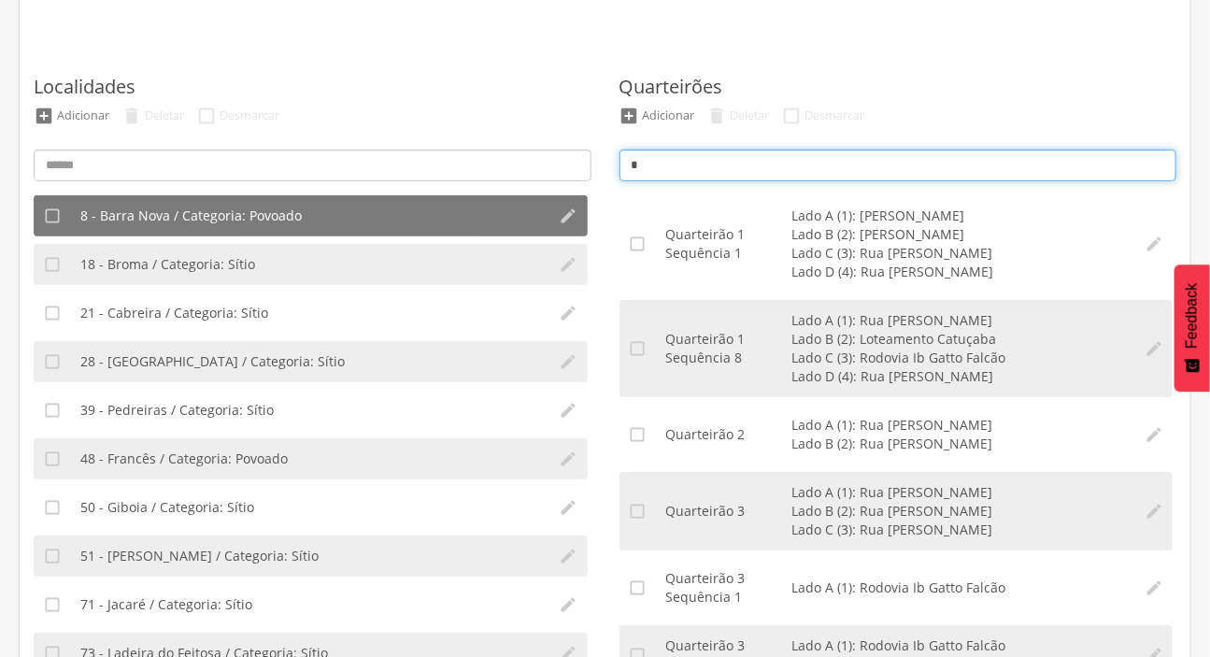
click at [858, 178] on input "*" at bounding box center [898, 165] width 558 height 32
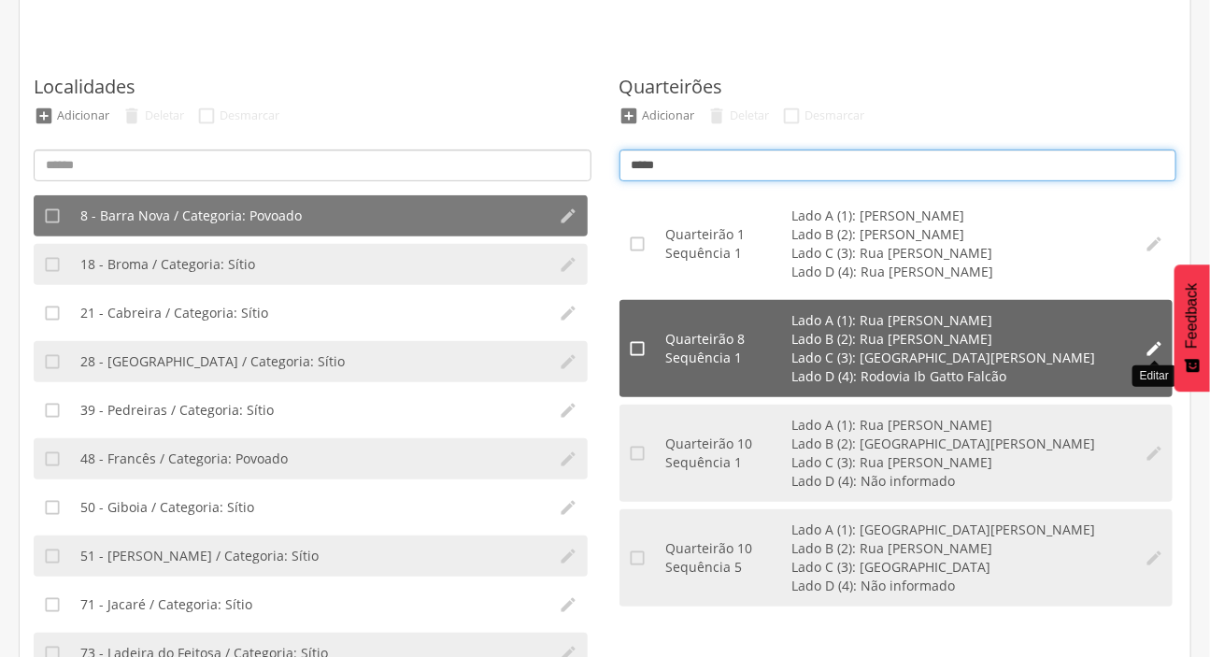
type input "*****"
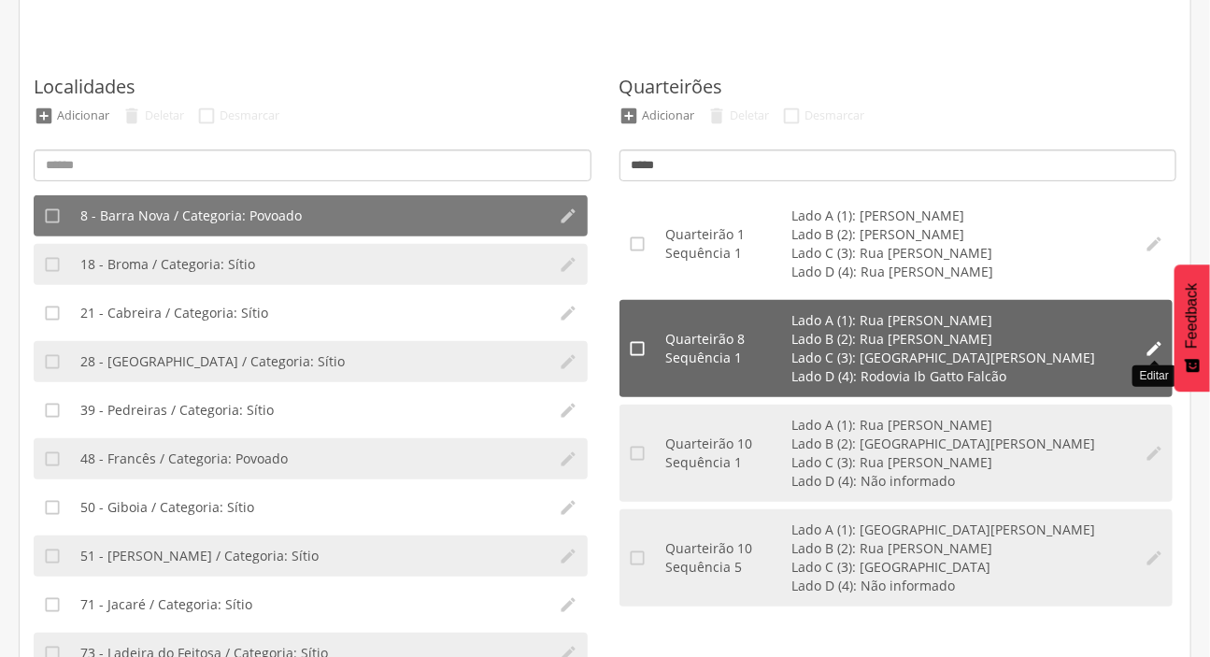
click at [1156, 355] on icon "" at bounding box center [1154, 348] width 19 height 19
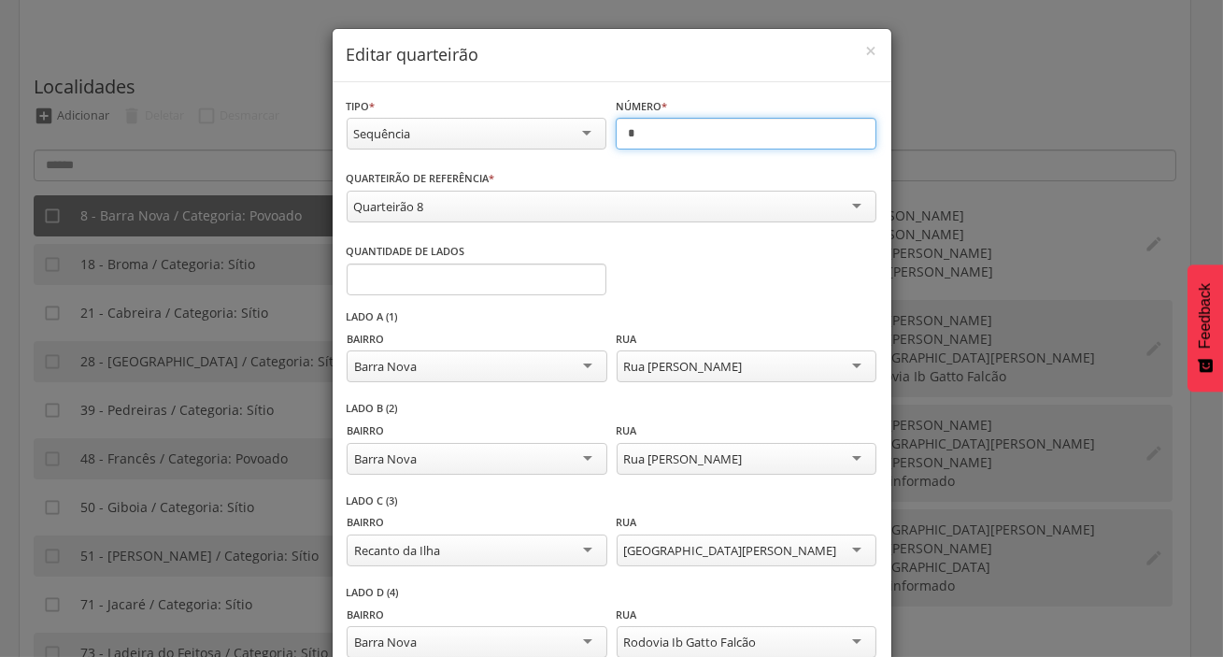
click at [645, 141] on input "*" at bounding box center [746, 134] width 261 height 32
type input "*"
click at [550, 186] on div "**********" at bounding box center [612, 197] width 530 height 59
click at [526, 199] on div "Quarteirão 8" at bounding box center [612, 207] width 530 height 32
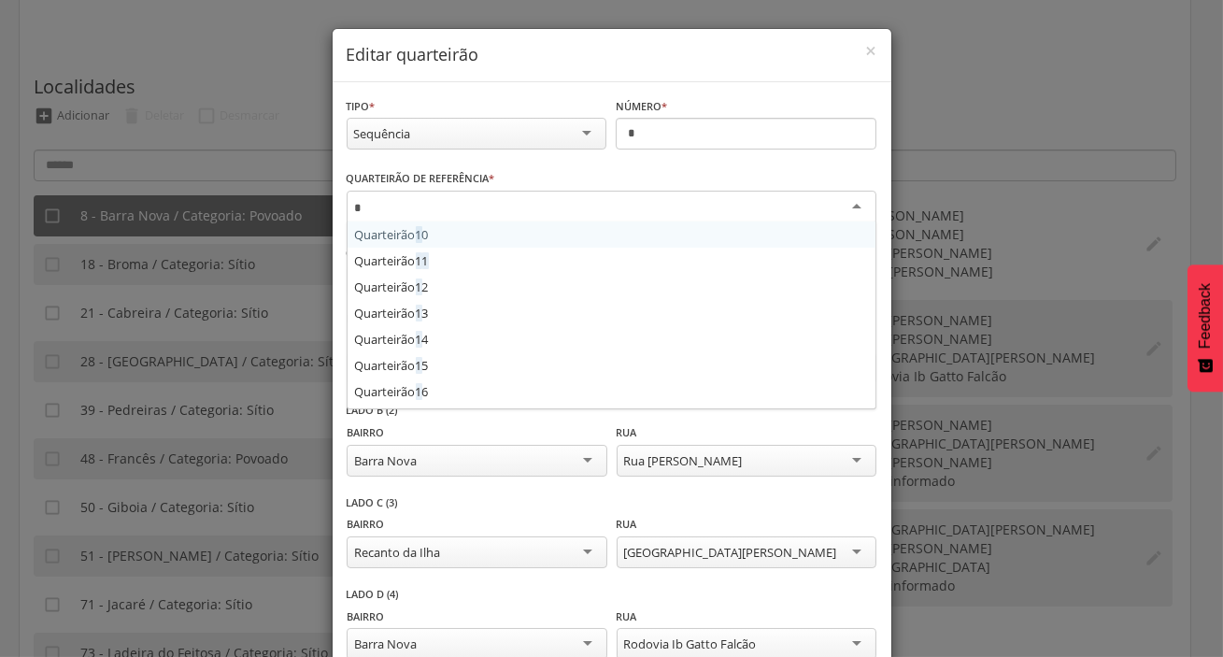
type input "*"
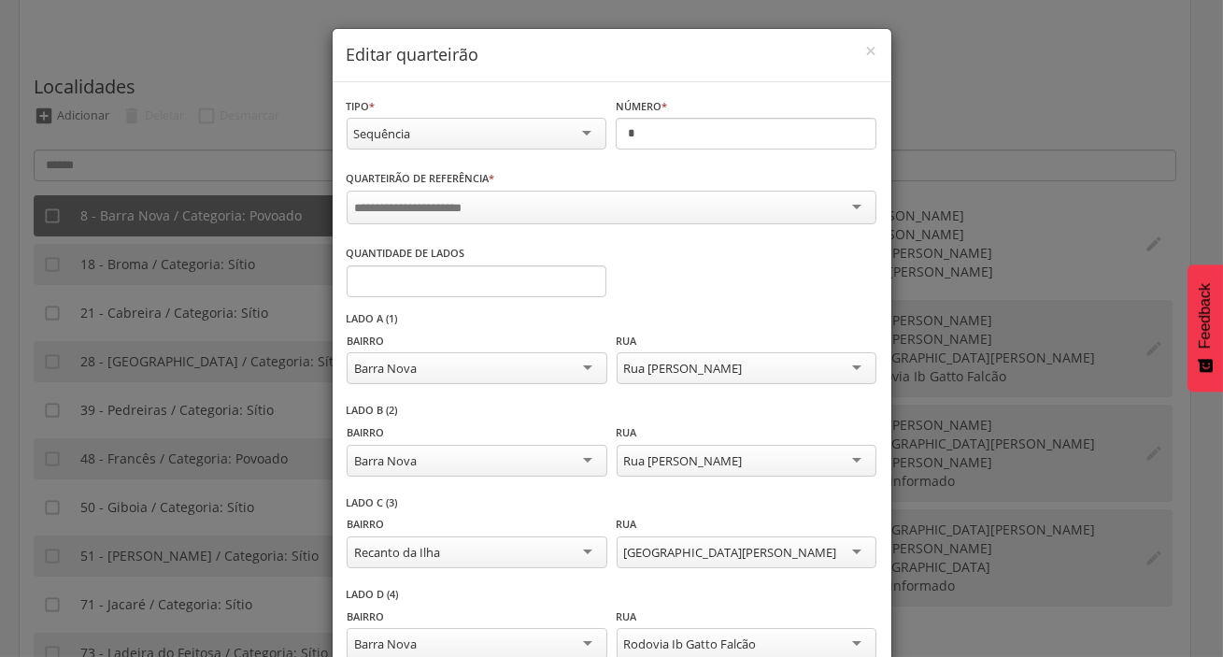
click at [1180, 225] on div "**********" at bounding box center [611, 328] width 1223 height 657
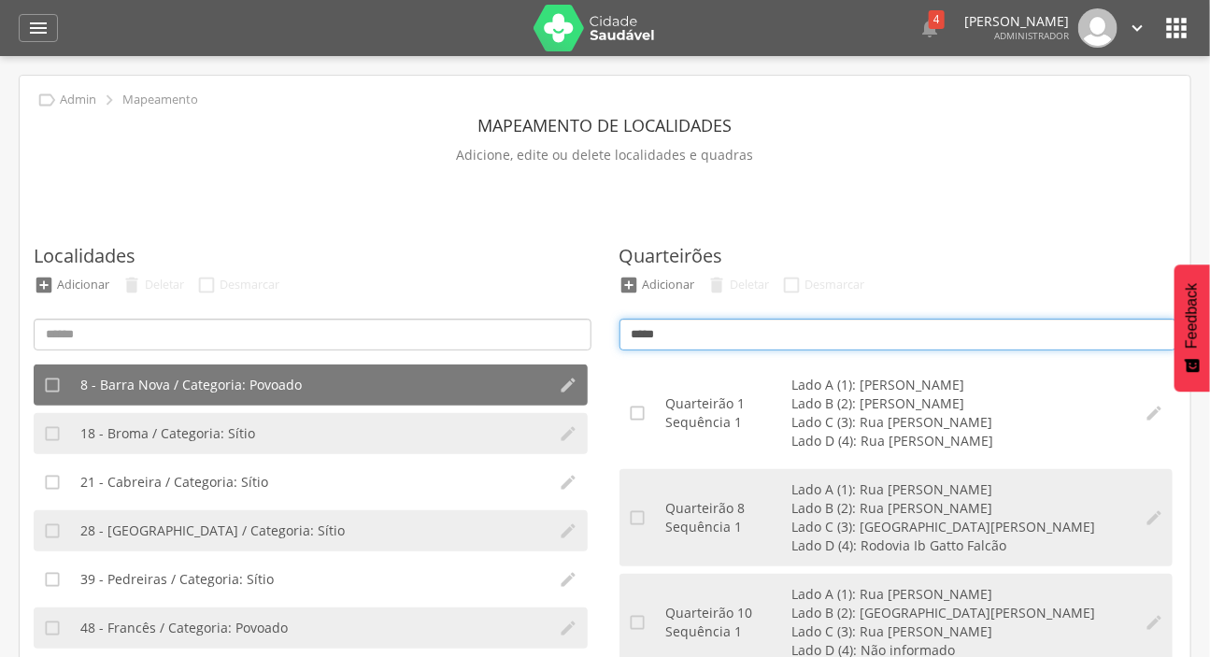
click at [732, 330] on input "*****" at bounding box center [898, 335] width 558 height 32
type input "*"
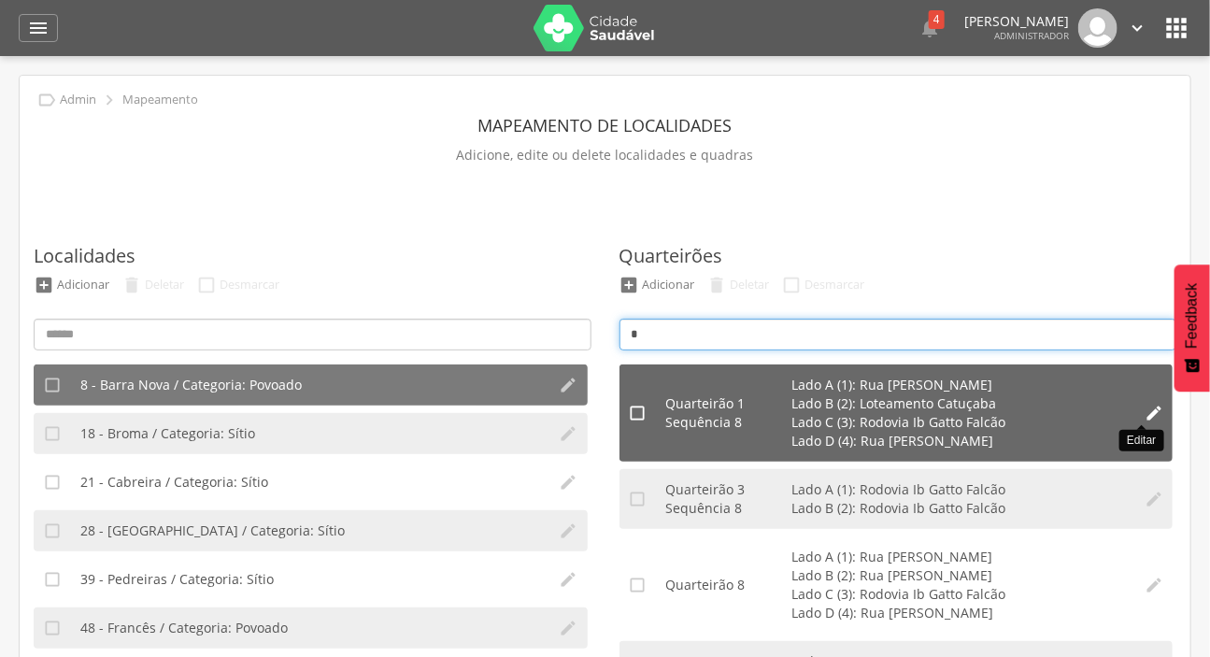
type input "*"
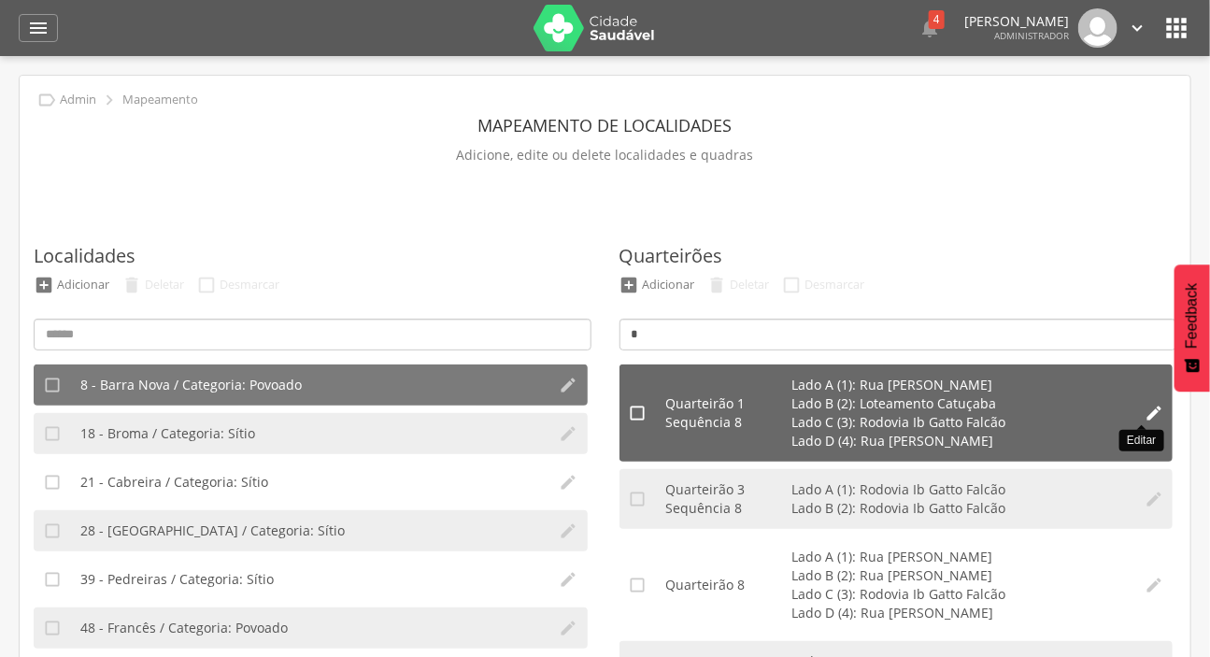
click at [1145, 411] on icon "" at bounding box center [1154, 413] width 19 height 19
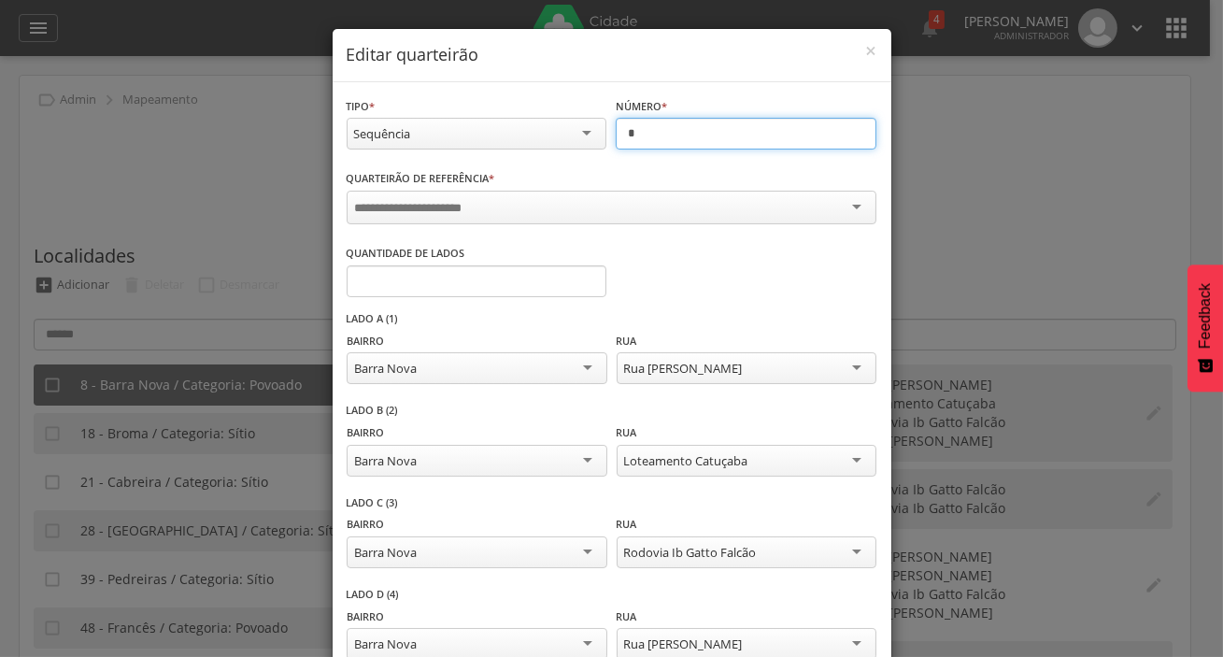
click at [716, 126] on input "*" at bounding box center [746, 134] width 261 height 32
type input "*"
click at [703, 218] on div at bounding box center [612, 208] width 530 height 34
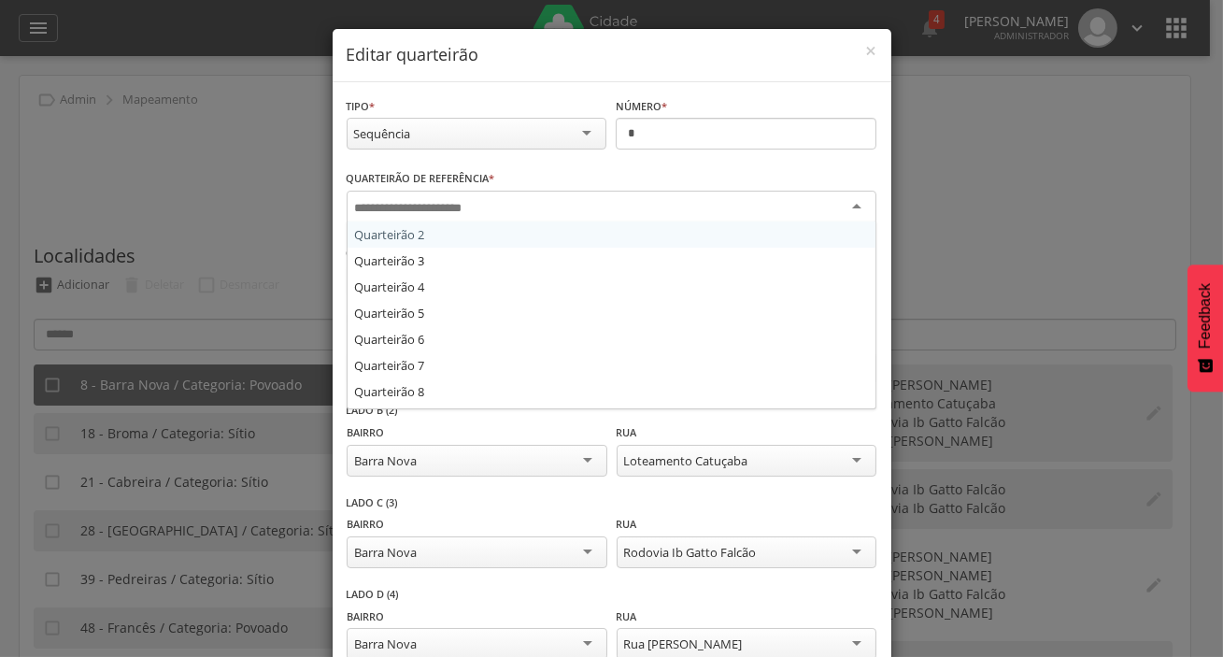
type input "*"
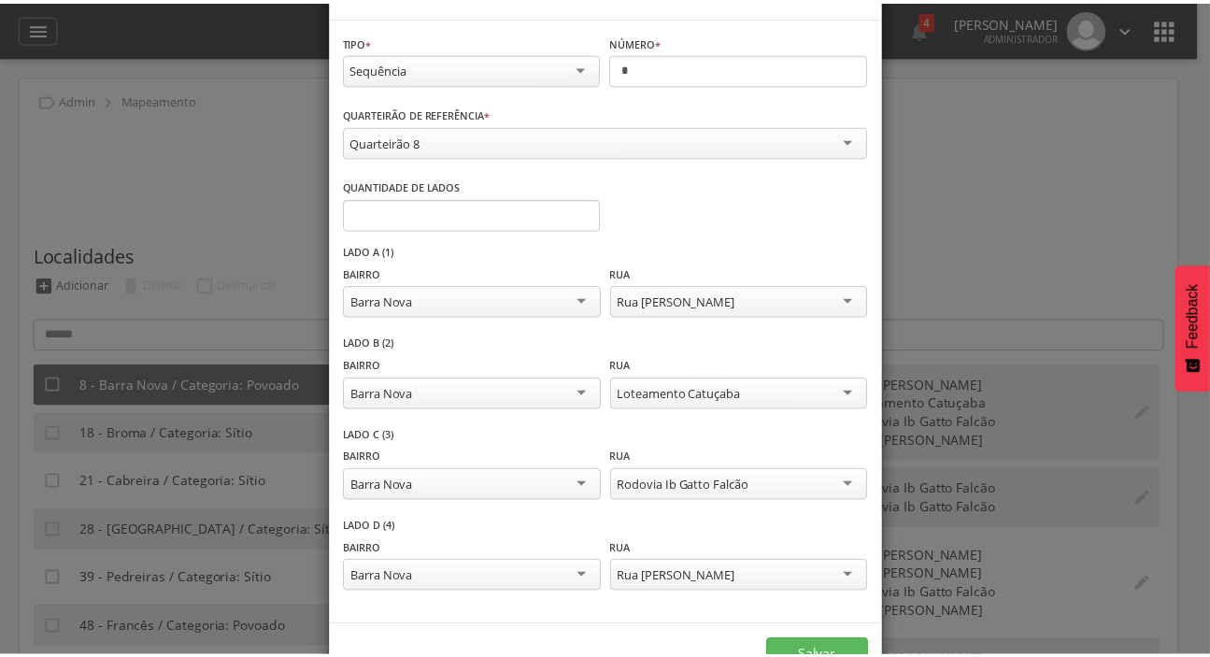
scroll to position [122, 0]
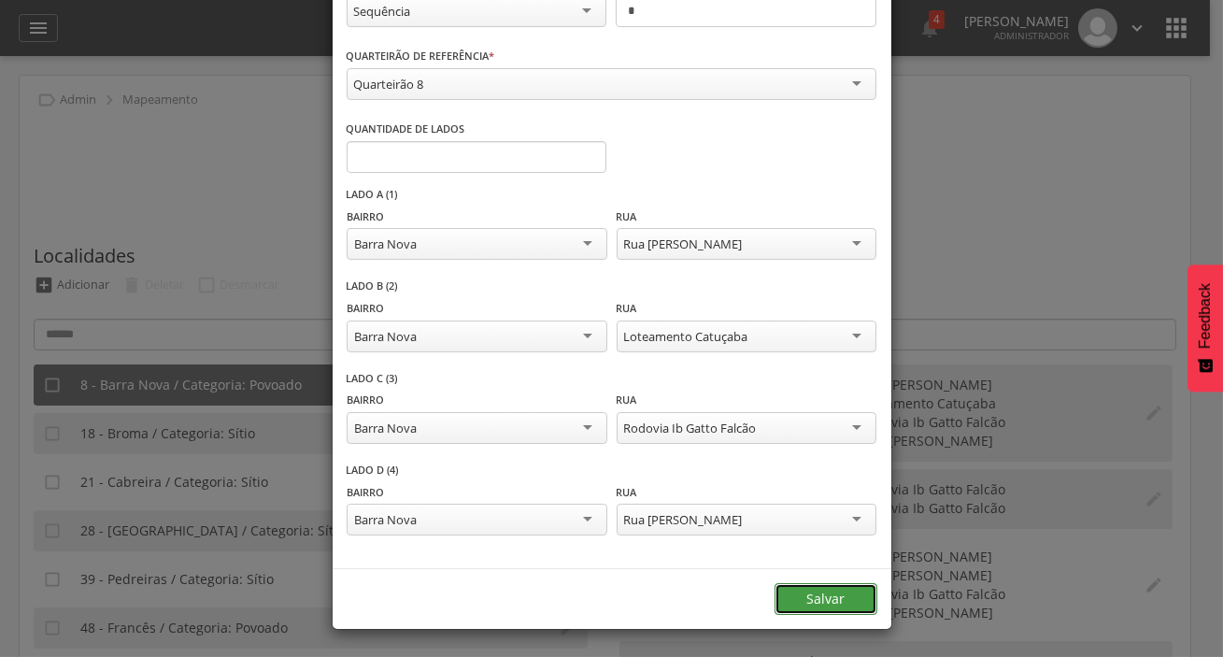
click at [799, 596] on button "Salvar" at bounding box center [826, 599] width 103 height 32
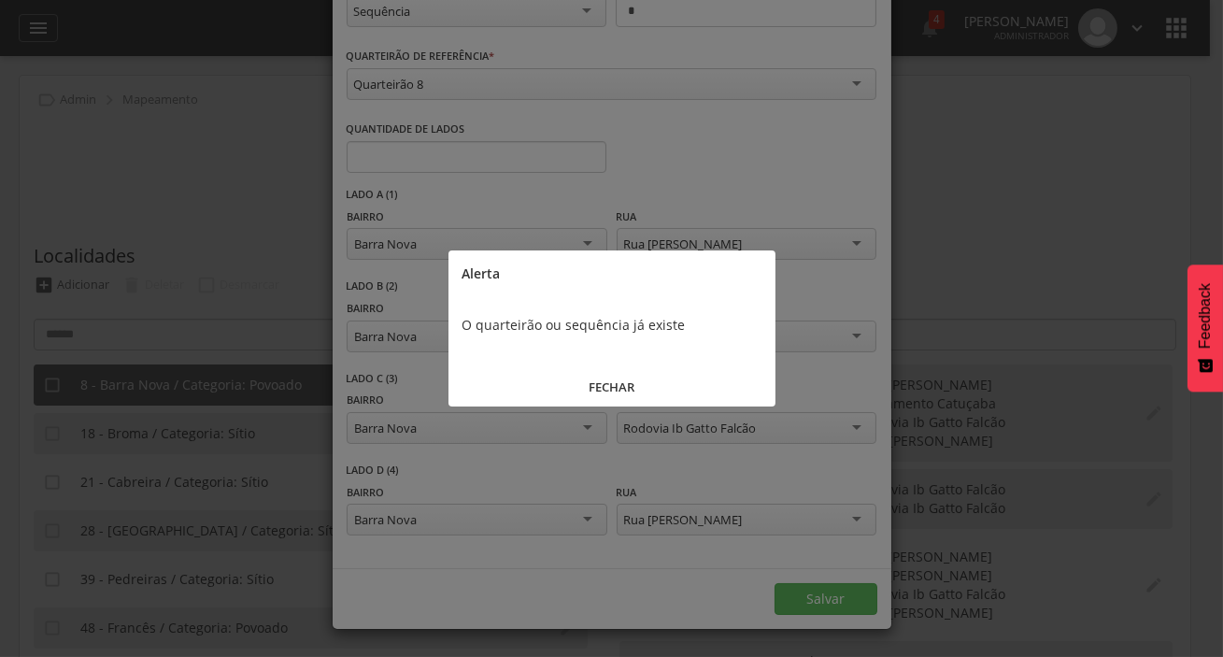
click at [637, 391] on button "FECHAR" at bounding box center [611, 387] width 327 height 40
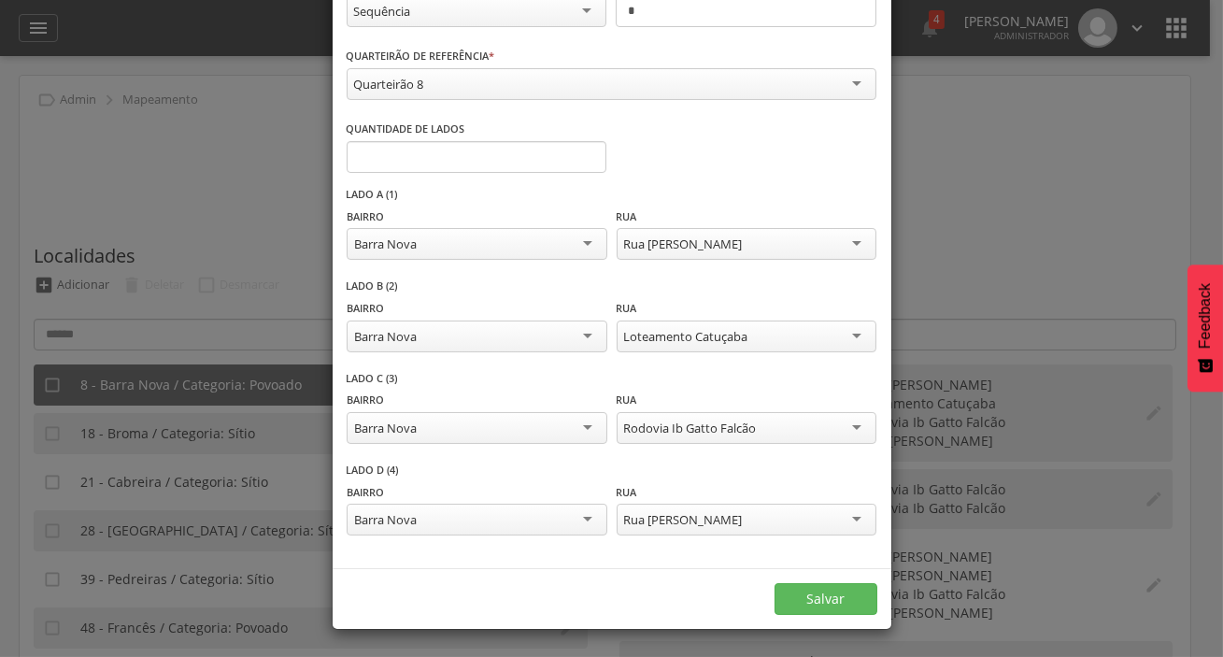
click at [970, 369] on div "**********" at bounding box center [611, 328] width 1223 height 657
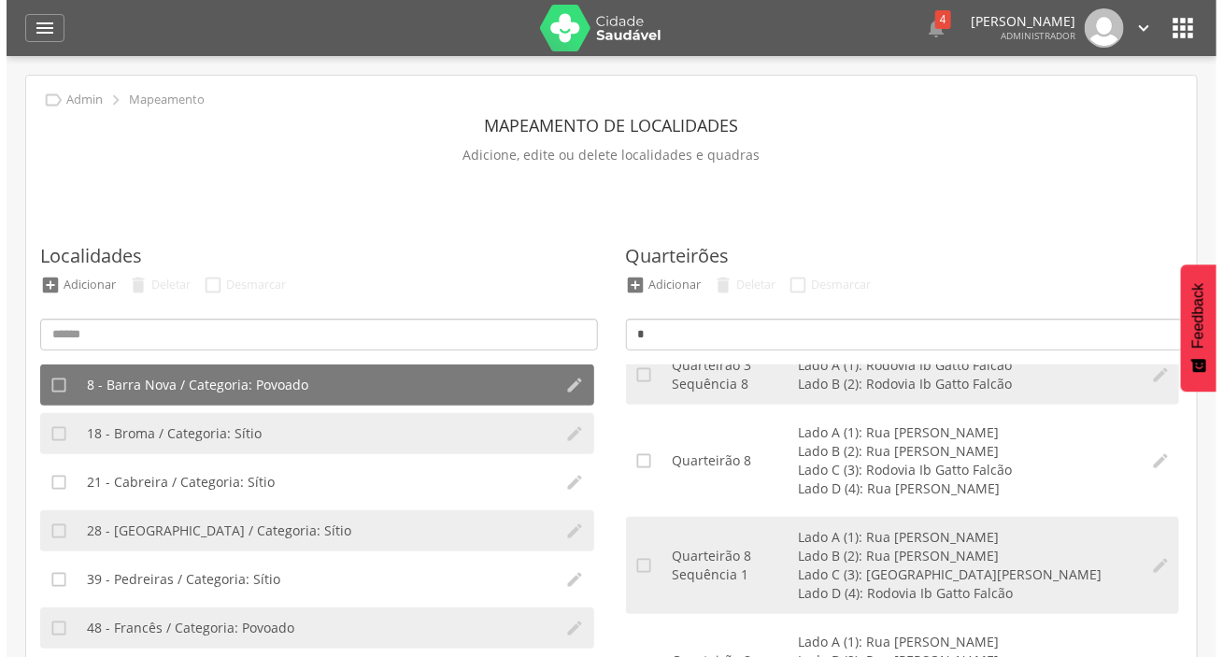
scroll to position [169, 0]
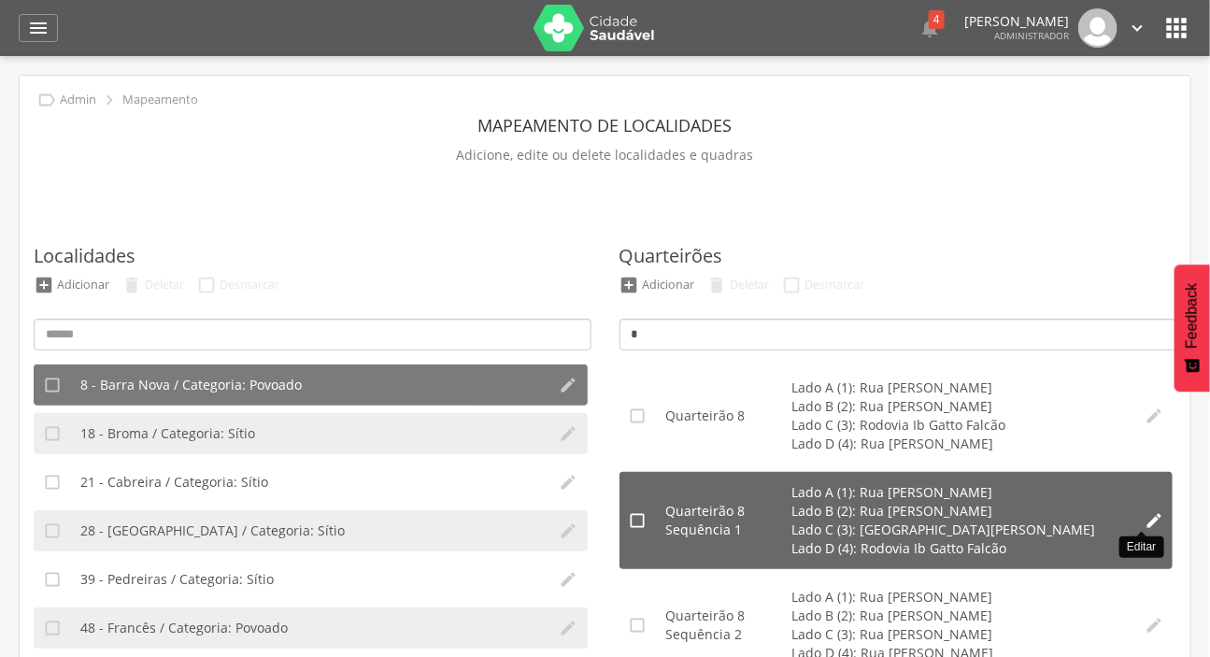
click at [1145, 523] on icon "" at bounding box center [1154, 520] width 19 height 19
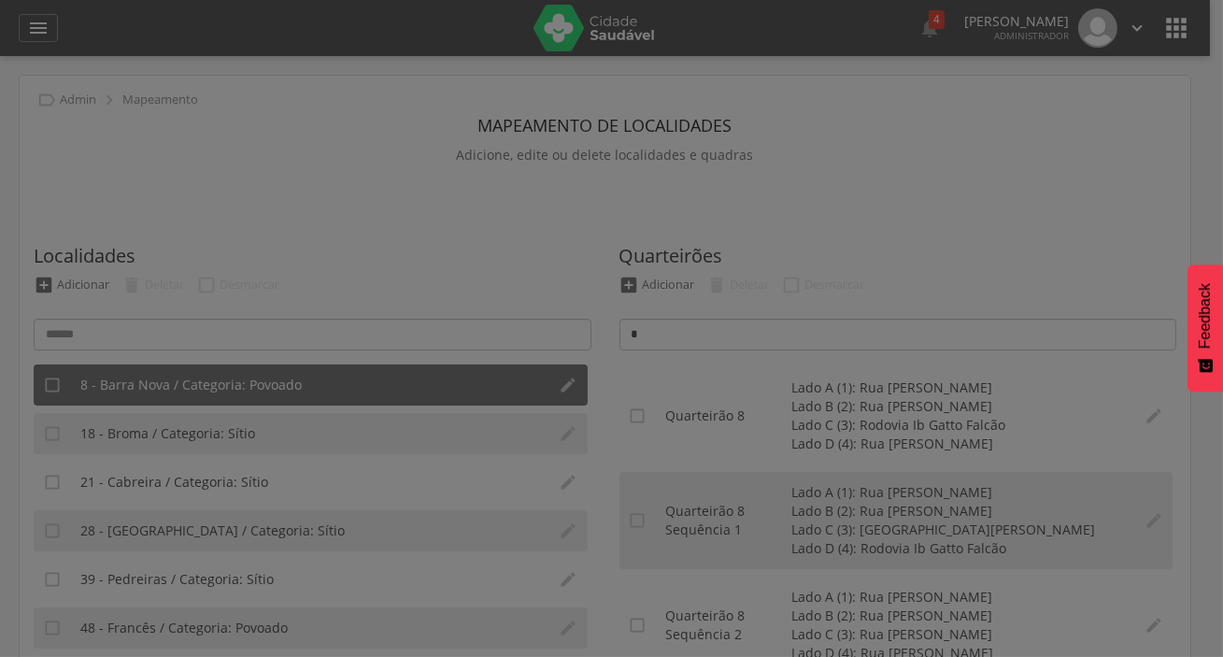
scroll to position [0, 0]
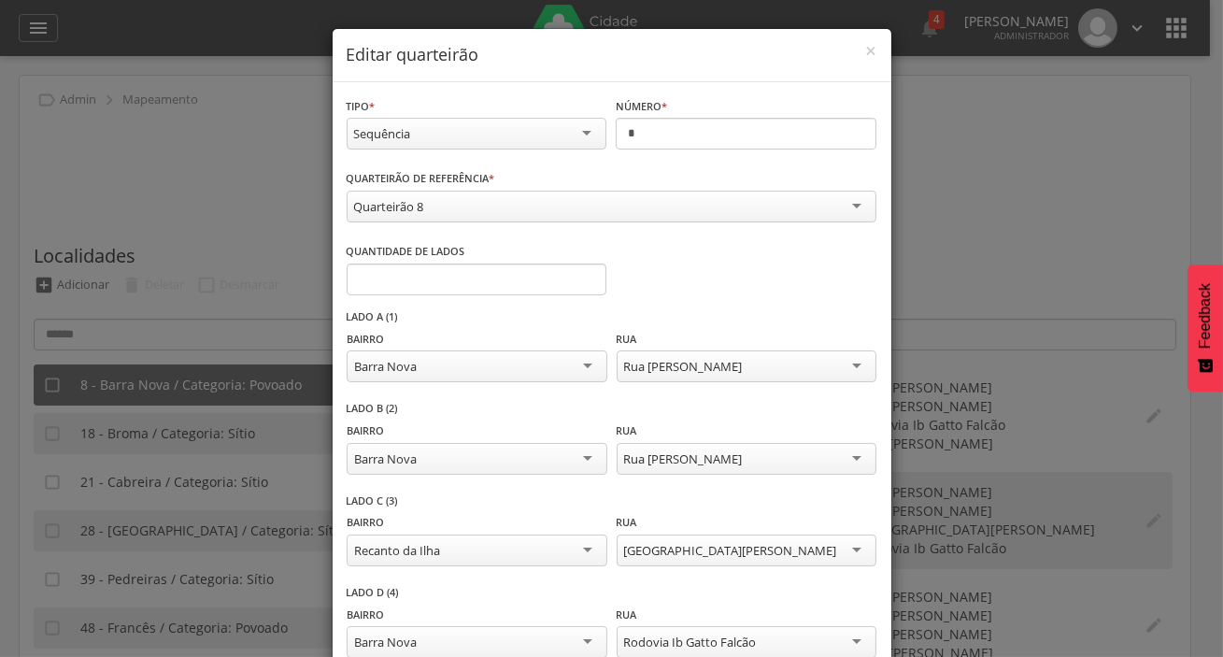
click at [486, 135] on div "Sequência" at bounding box center [477, 134] width 261 height 32
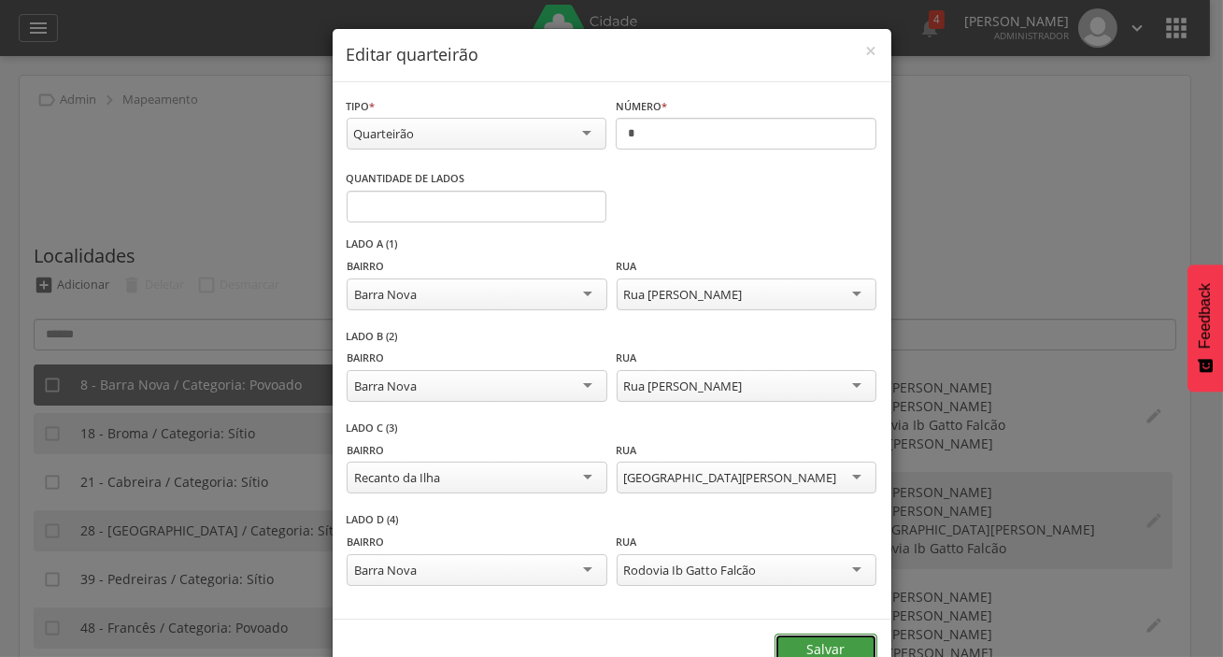
click at [832, 636] on button "Salvar" at bounding box center [826, 649] width 103 height 32
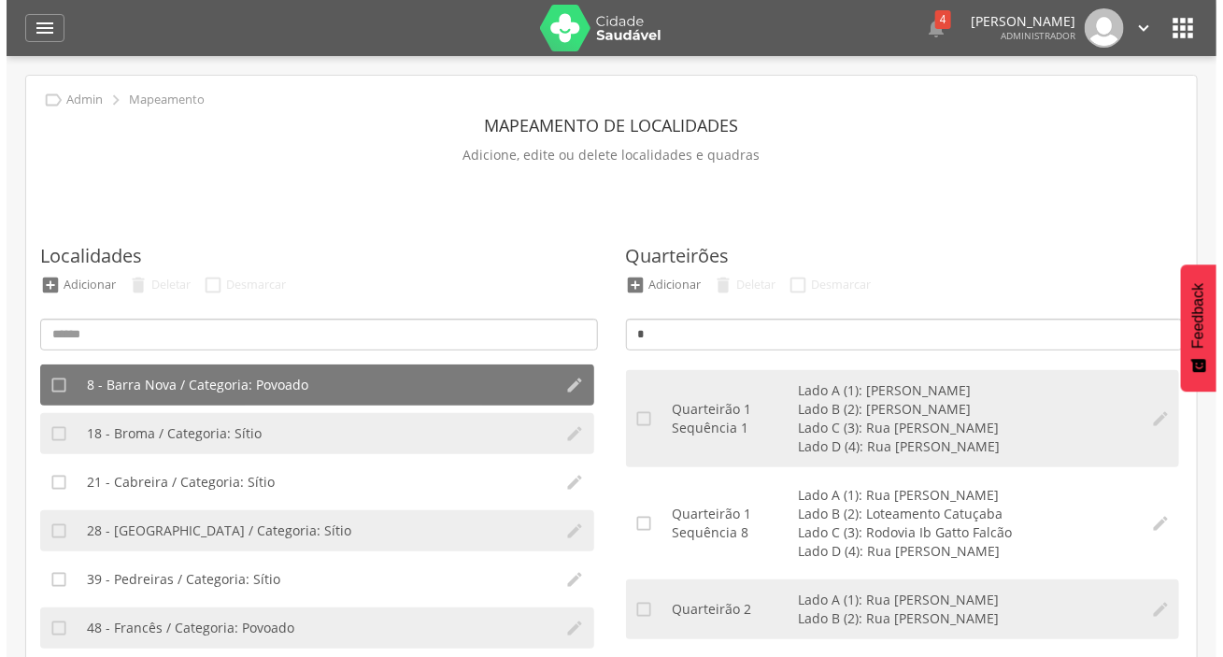
scroll to position [84, 0]
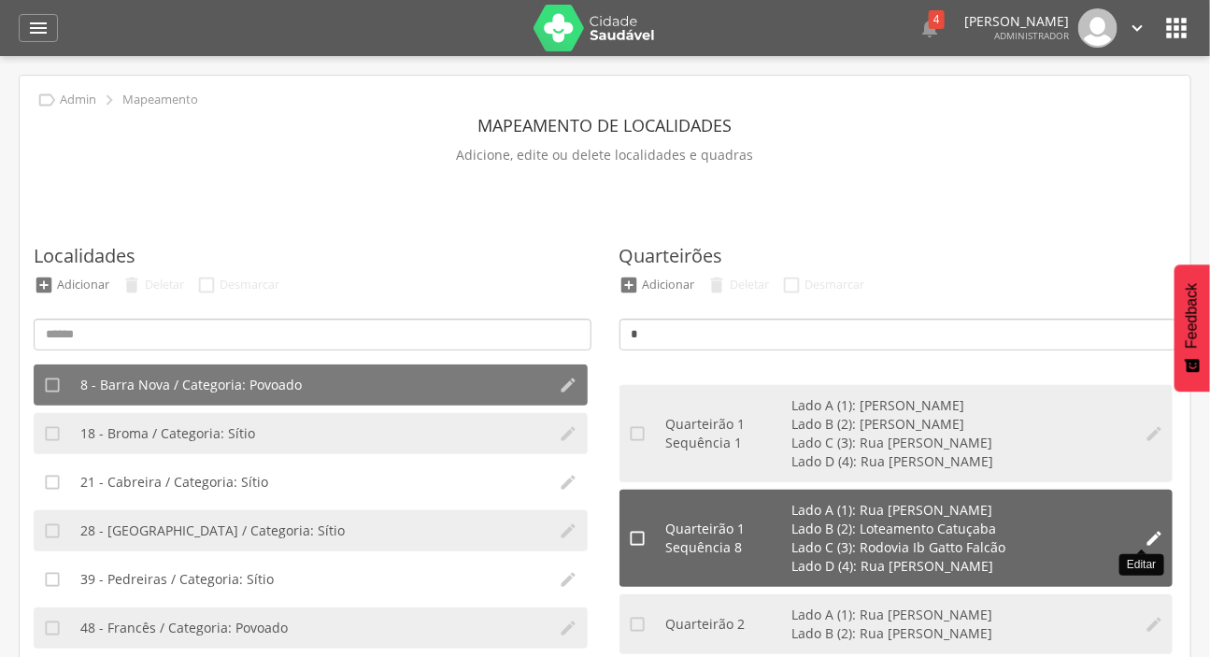
click at [1145, 533] on icon "" at bounding box center [1154, 538] width 19 height 19
type input "*"
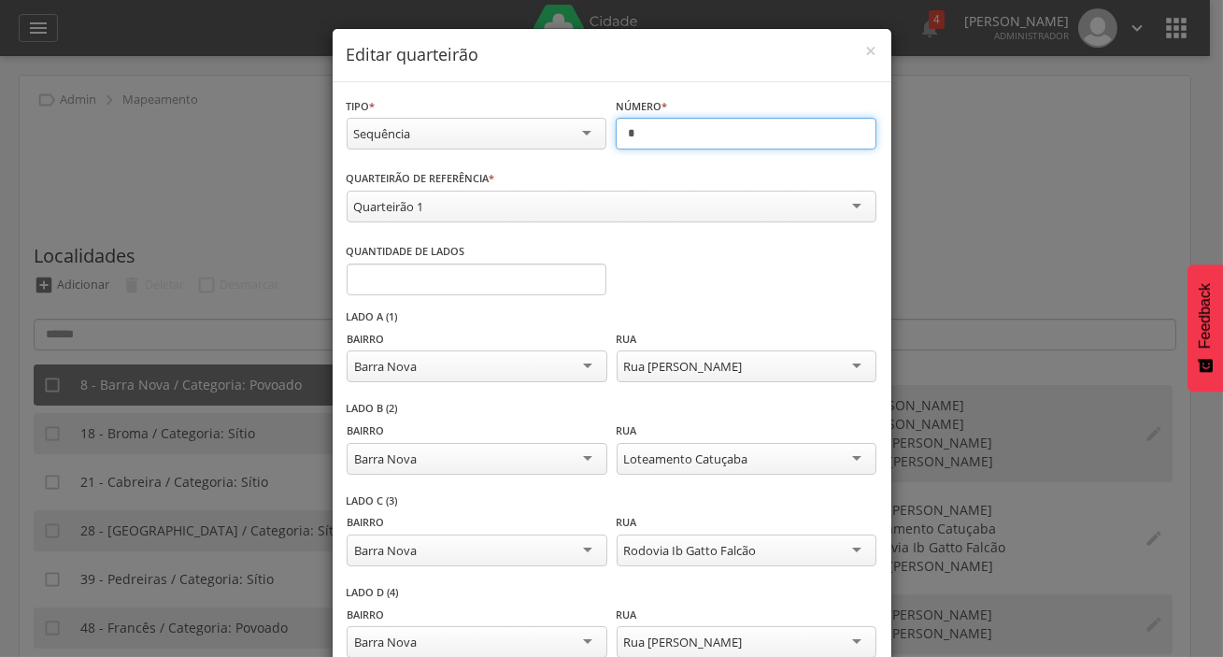
click at [769, 135] on input "*" at bounding box center [746, 134] width 261 height 32
type input "*"
click at [738, 212] on div "Quarteirão 1" at bounding box center [612, 207] width 530 height 32
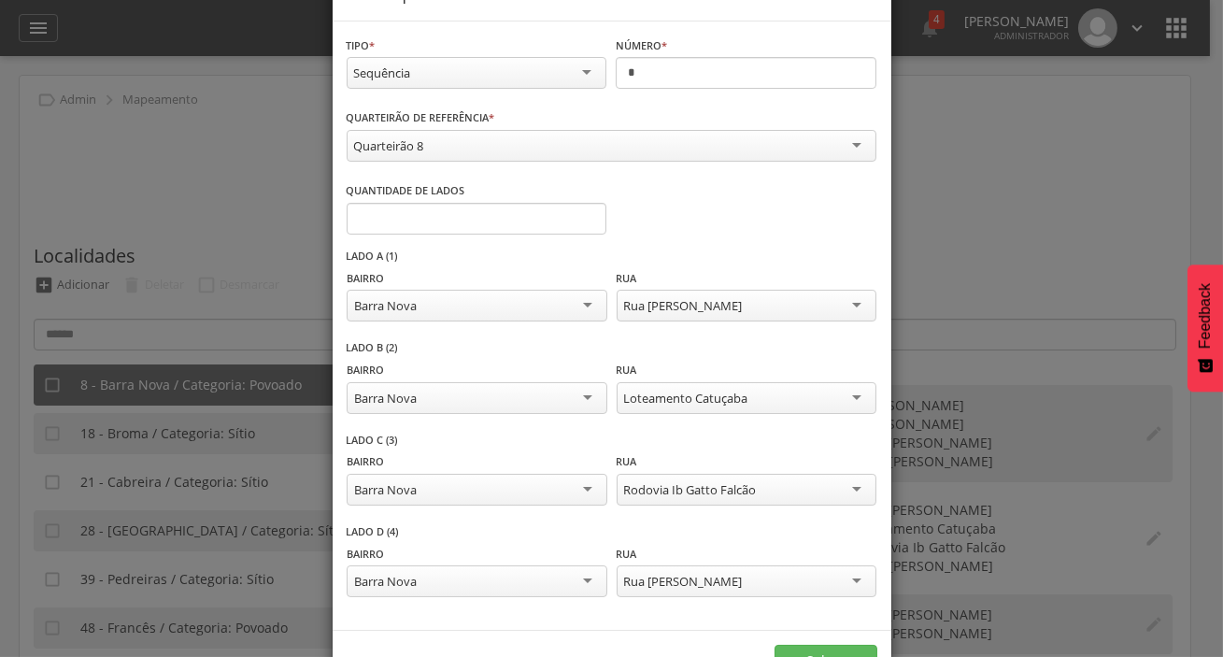
scroll to position [122, 0]
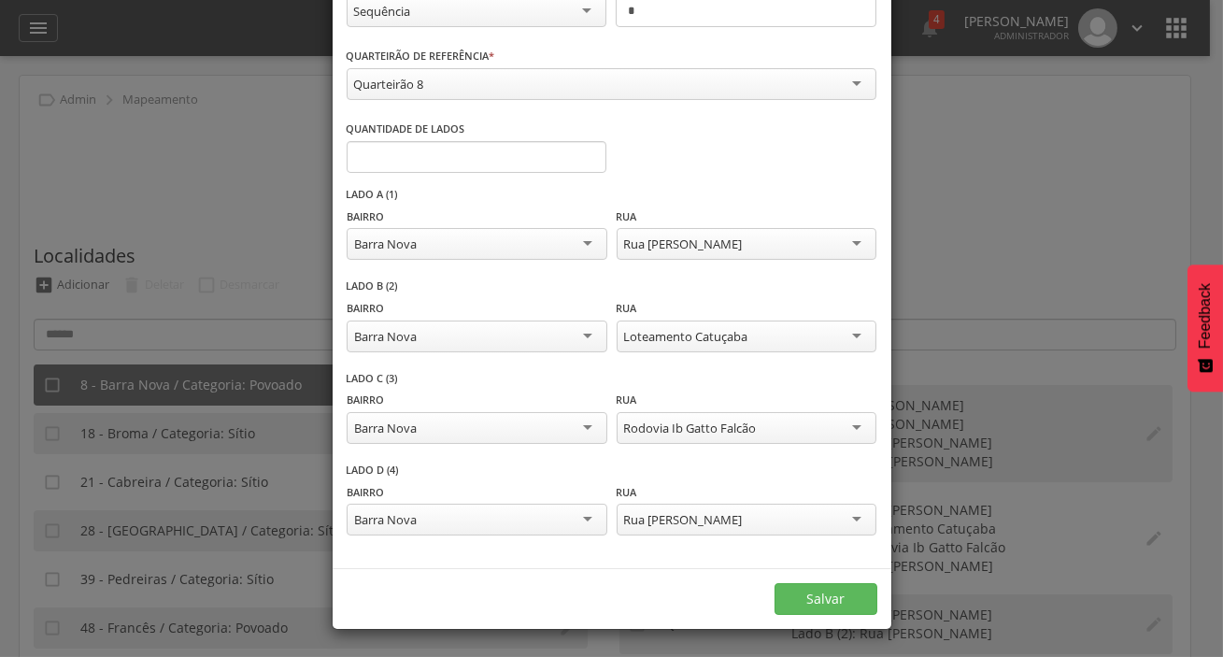
click at [793, 580] on div "Salvar" at bounding box center [612, 598] width 559 height 61
click at [798, 590] on button "Salvar" at bounding box center [826, 599] width 103 height 32
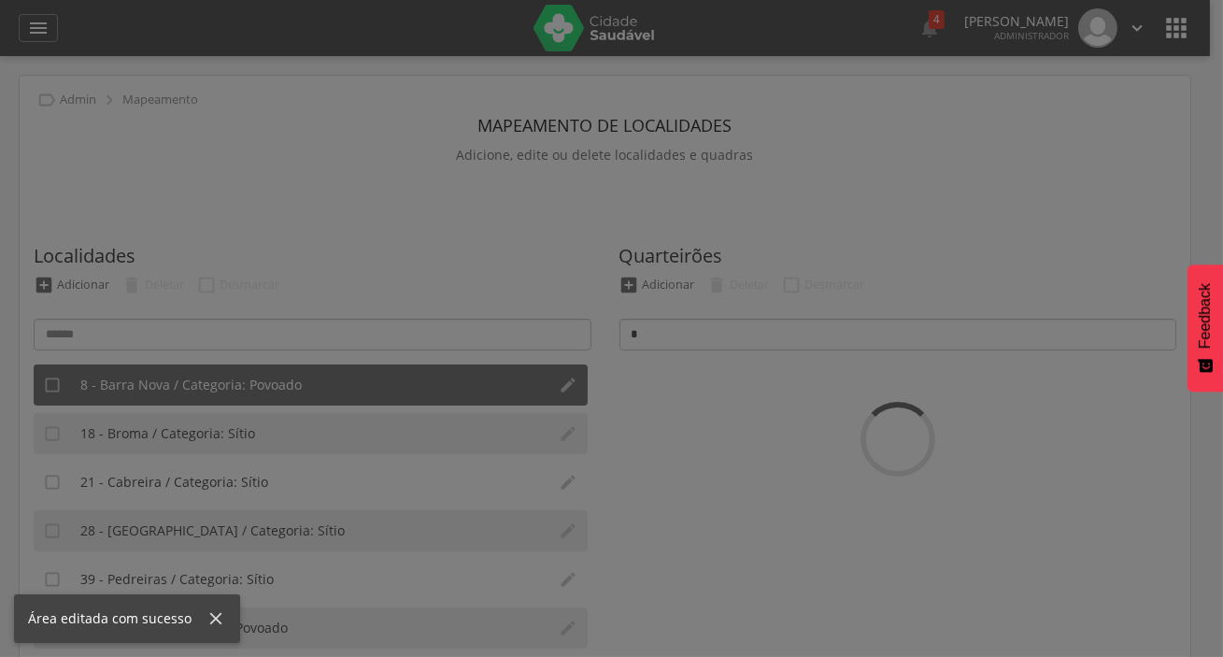
scroll to position [0, 0]
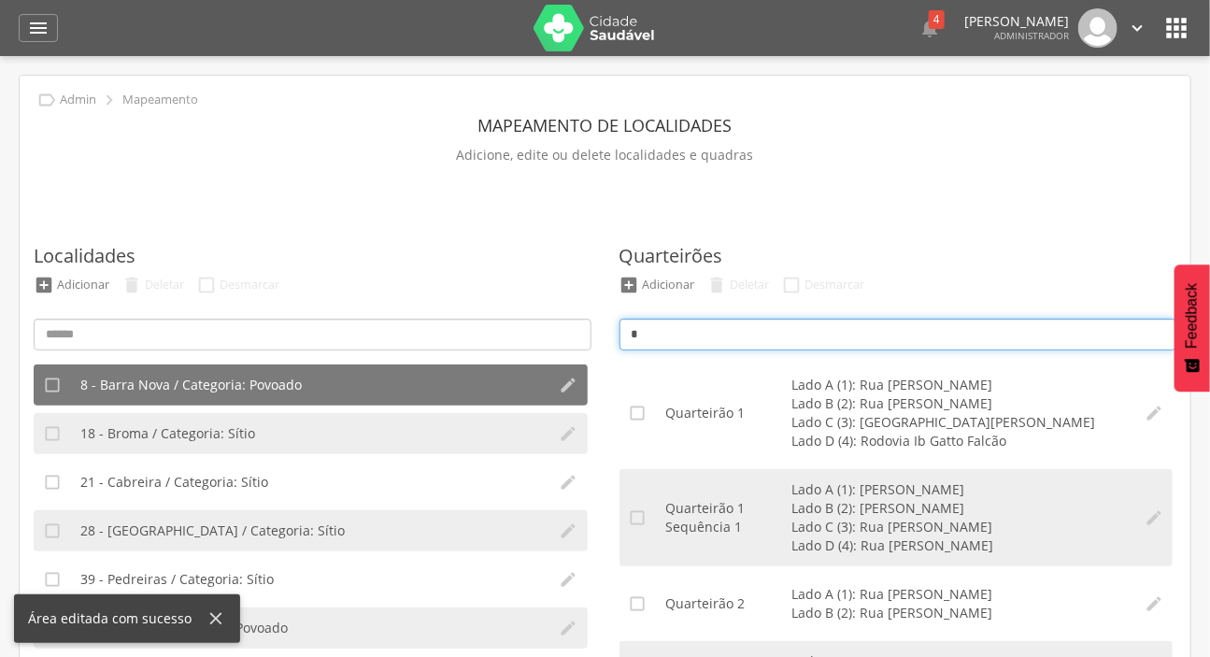
click at [662, 341] on input "*" at bounding box center [898, 335] width 558 height 32
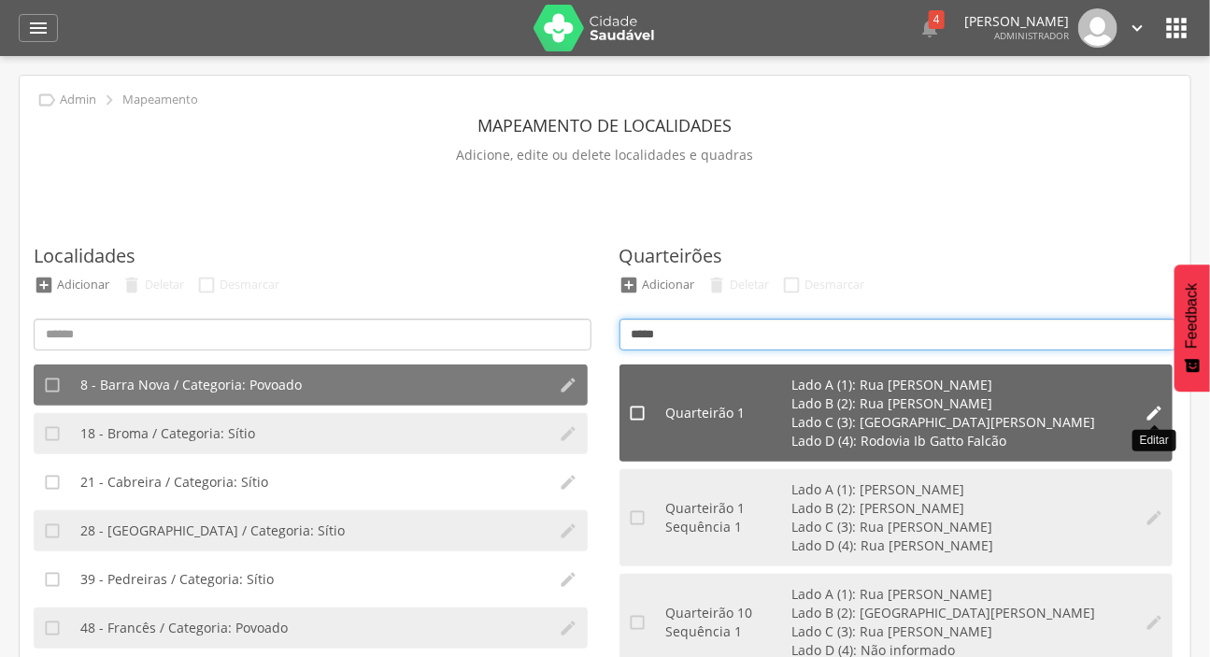
type input "*****"
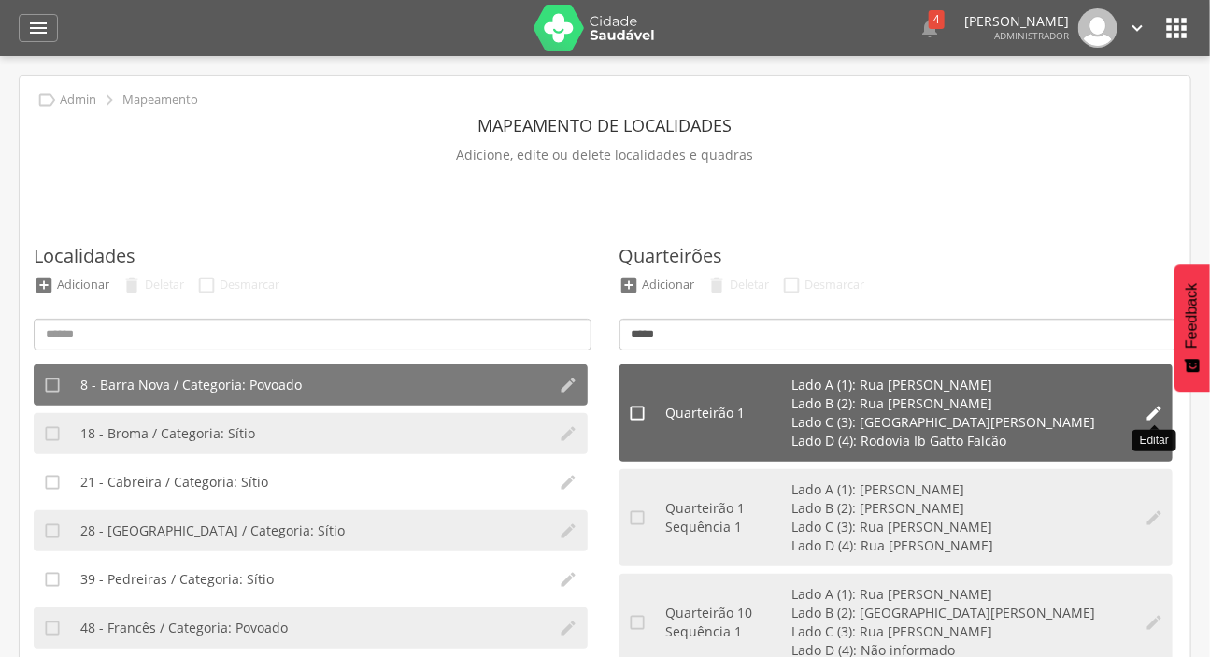
click at [1150, 418] on icon "" at bounding box center [1154, 413] width 19 height 19
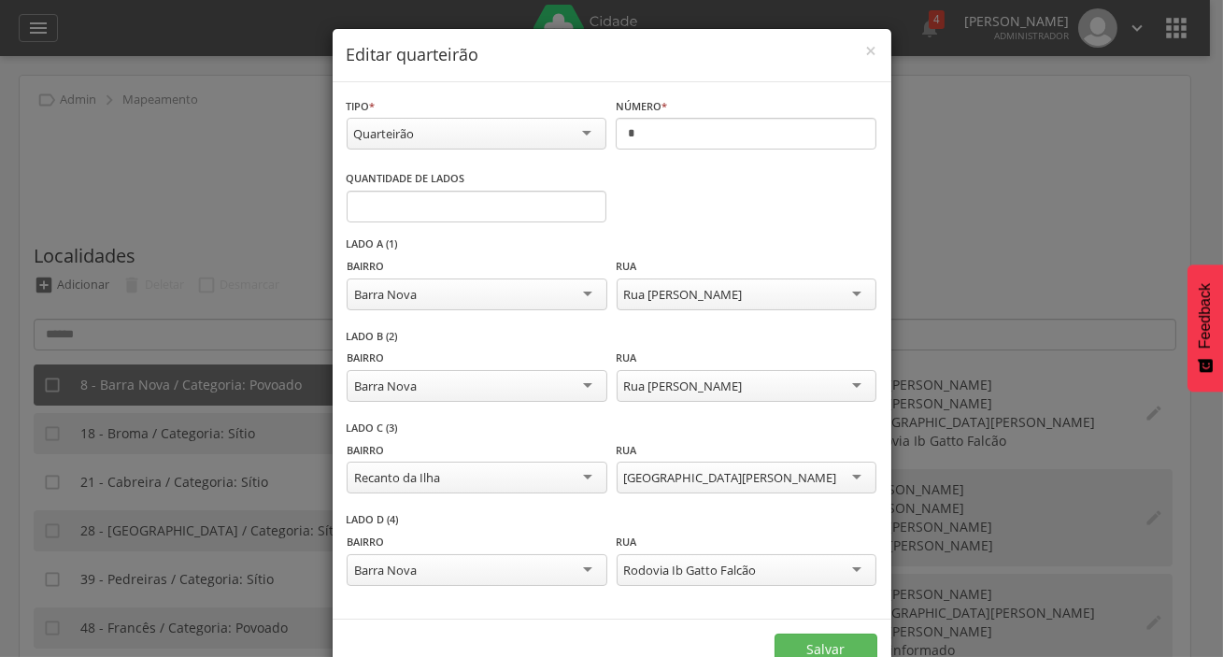
click at [486, 127] on div "Quarteirão" at bounding box center [477, 134] width 261 height 32
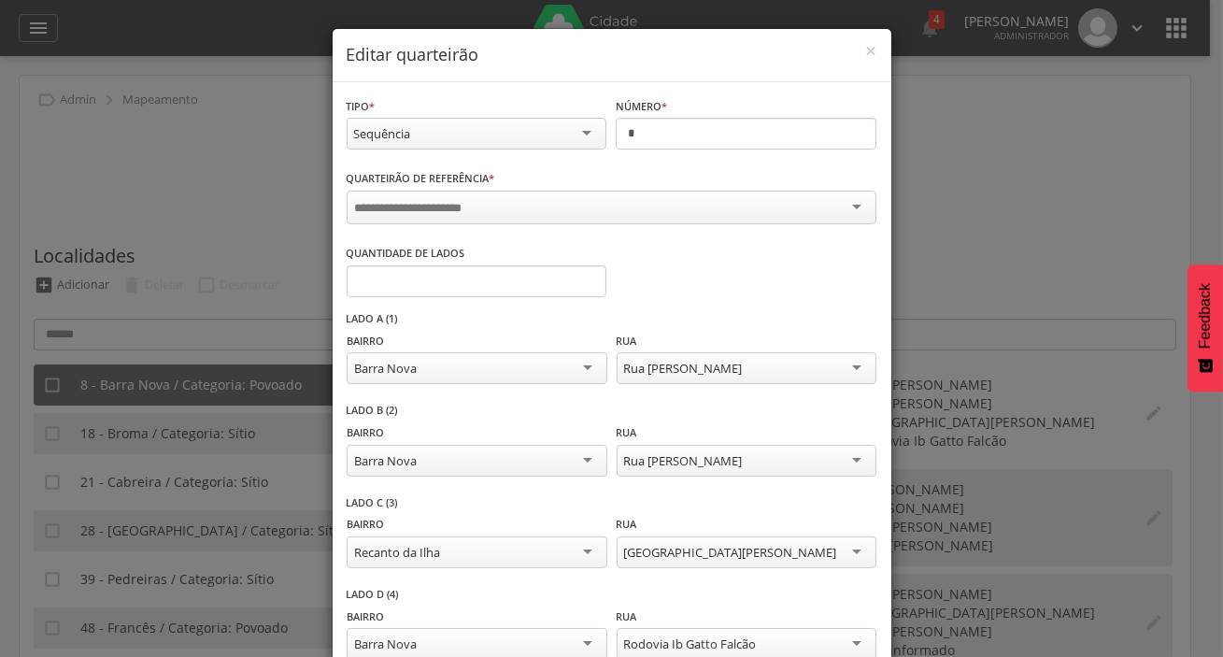
click at [445, 211] on input "select-one" at bounding box center [426, 208] width 142 height 17
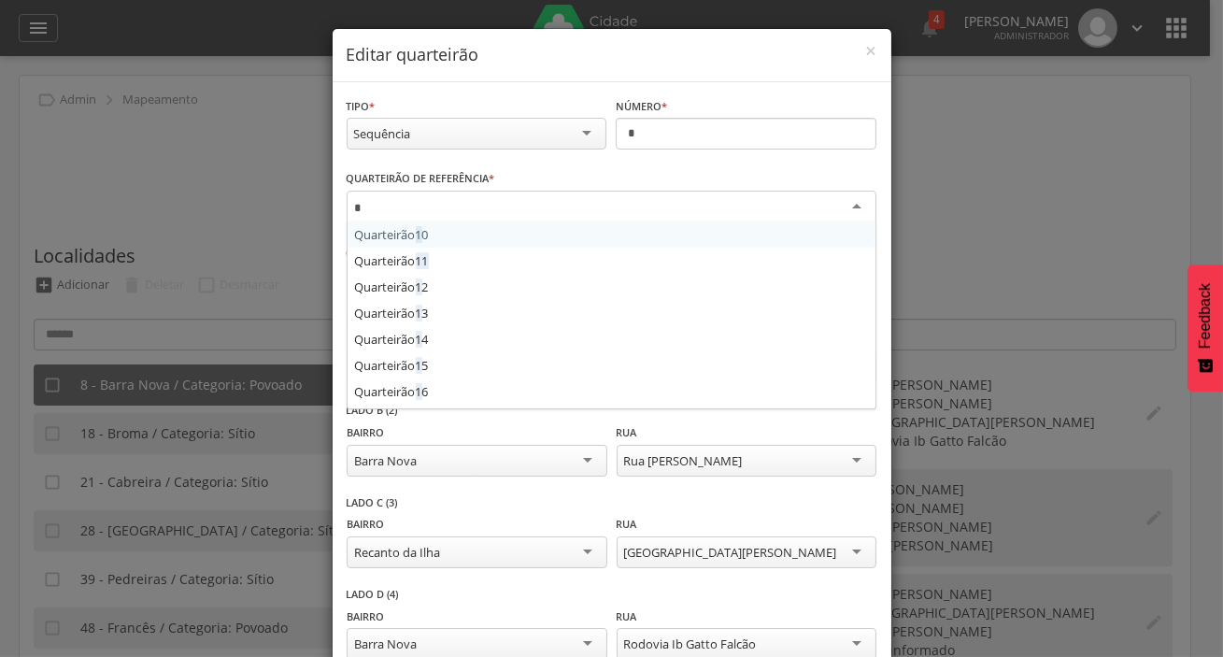
type input "*"
click at [664, 135] on input "*" at bounding box center [746, 134] width 261 height 32
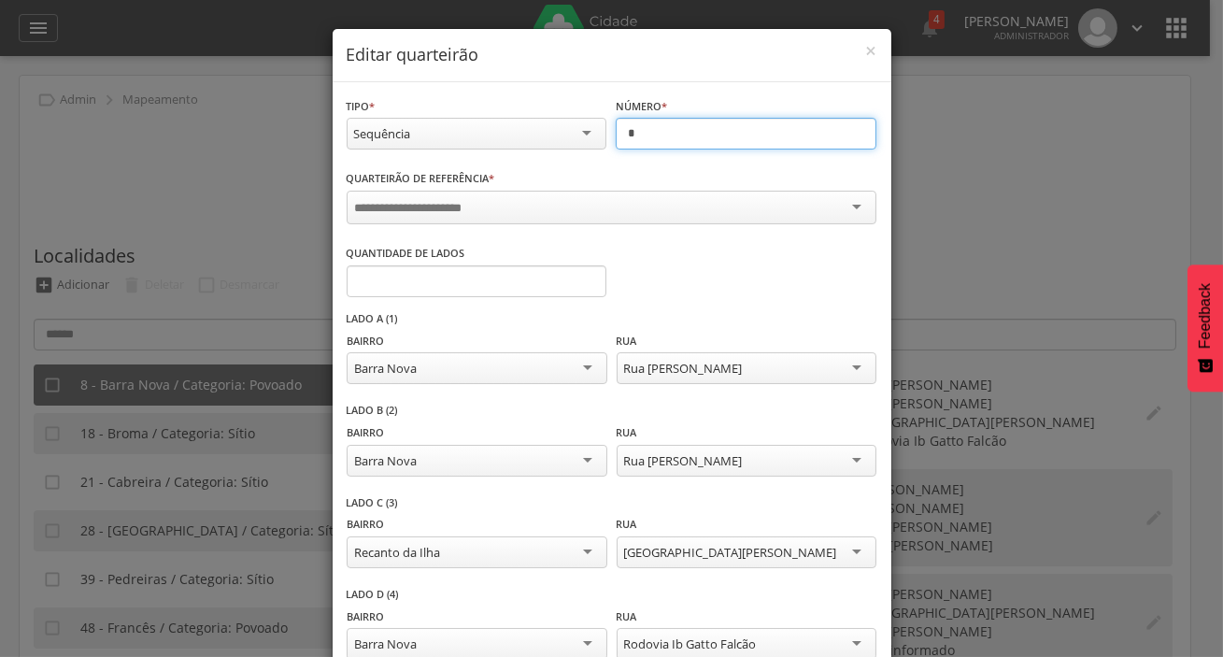
type input "*"
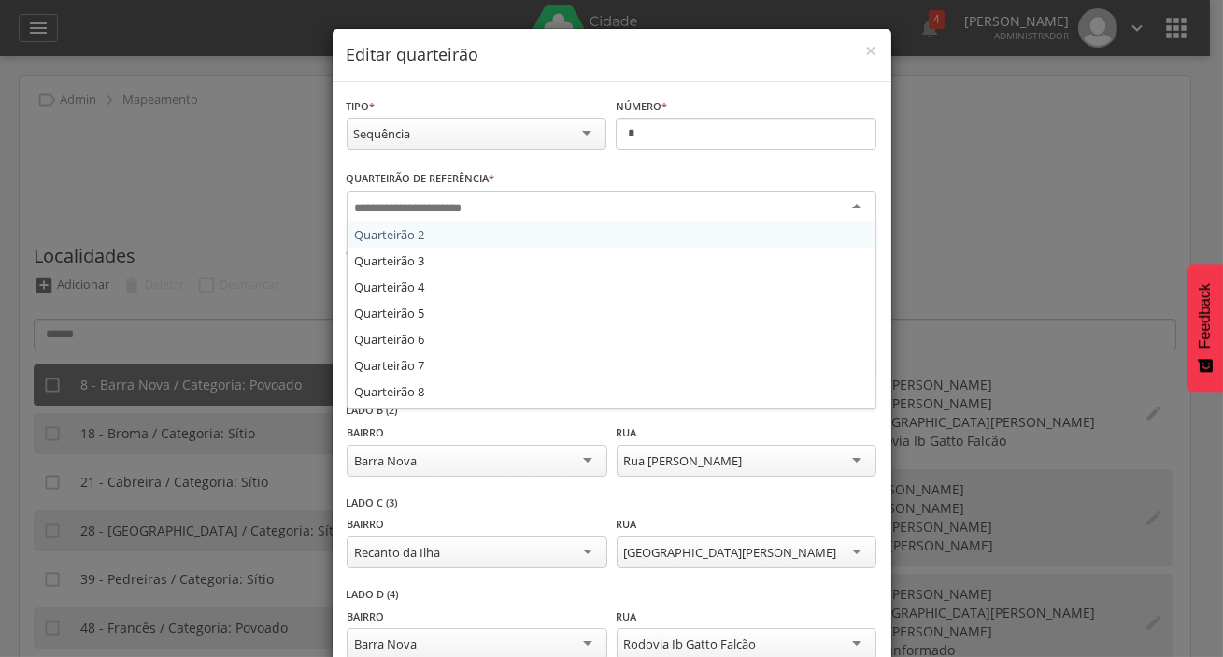
click at [640, 210] on div at bounding box center [612, 208] width 530 height 34
type input "*"
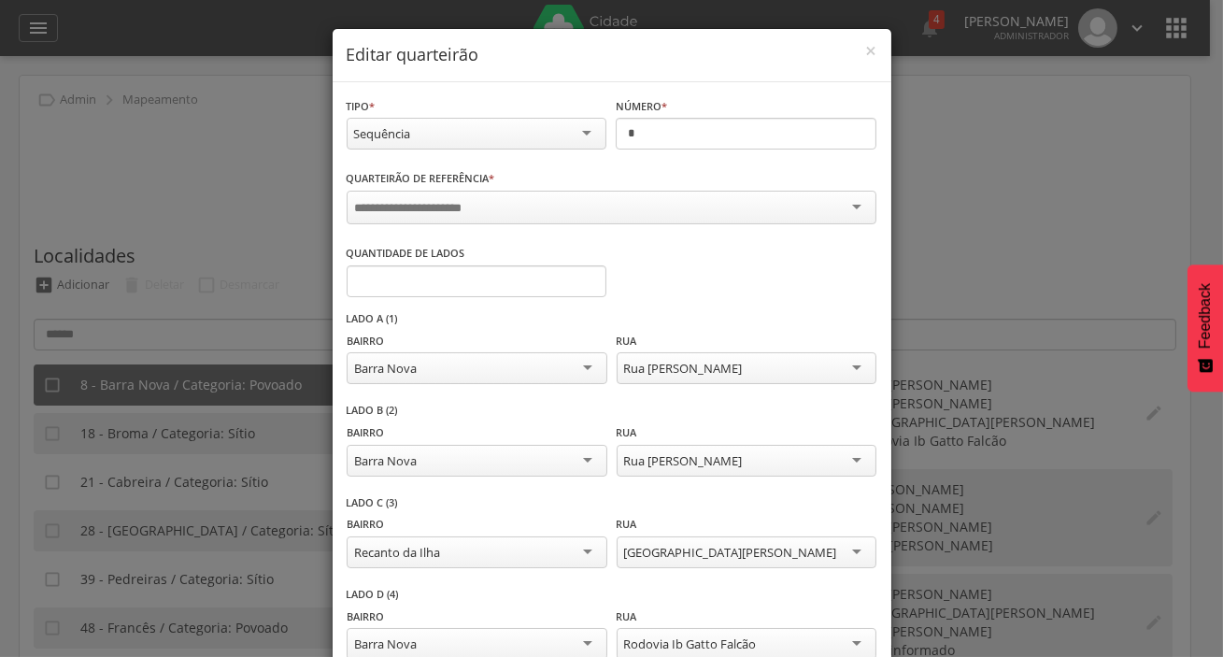
click at [665, 168] on div "Quarteirão de referência * Quarteirão 1 0 Quarteirão 1 1 Quarteirão 1 2 Quartei…" at bounding box center [612, 198] width 530 height 61
click at [743, 142] on input "*" at bounding box center [746, 134] width 261 height 32
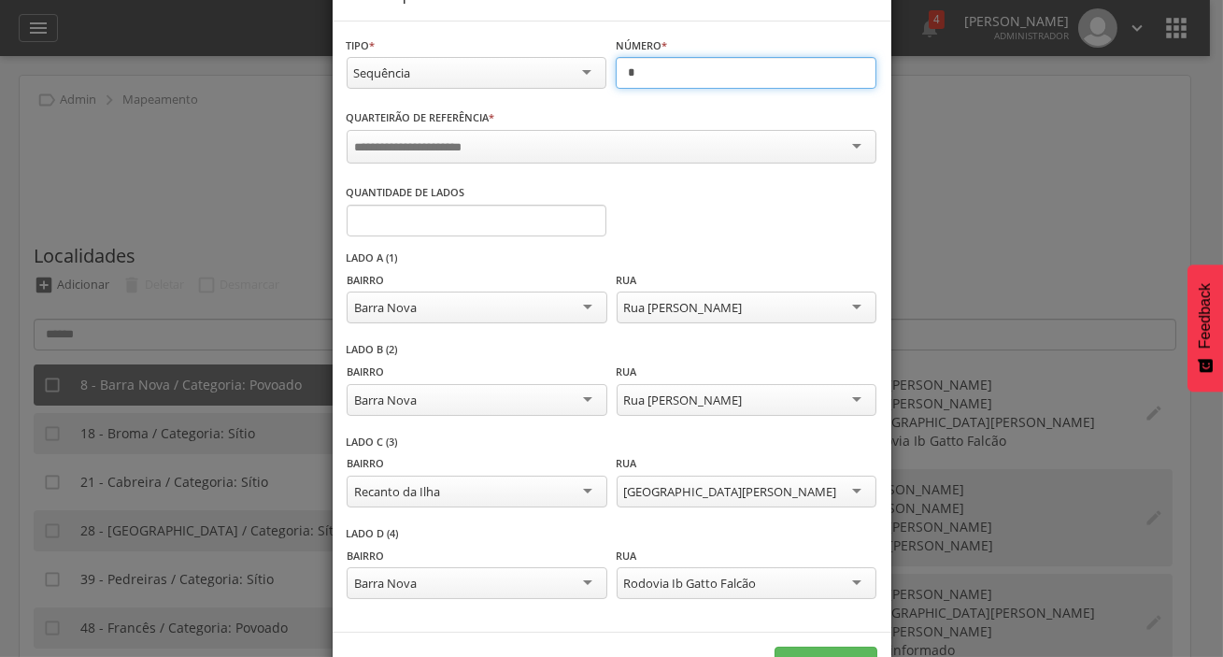
scroll to position [122, 0]
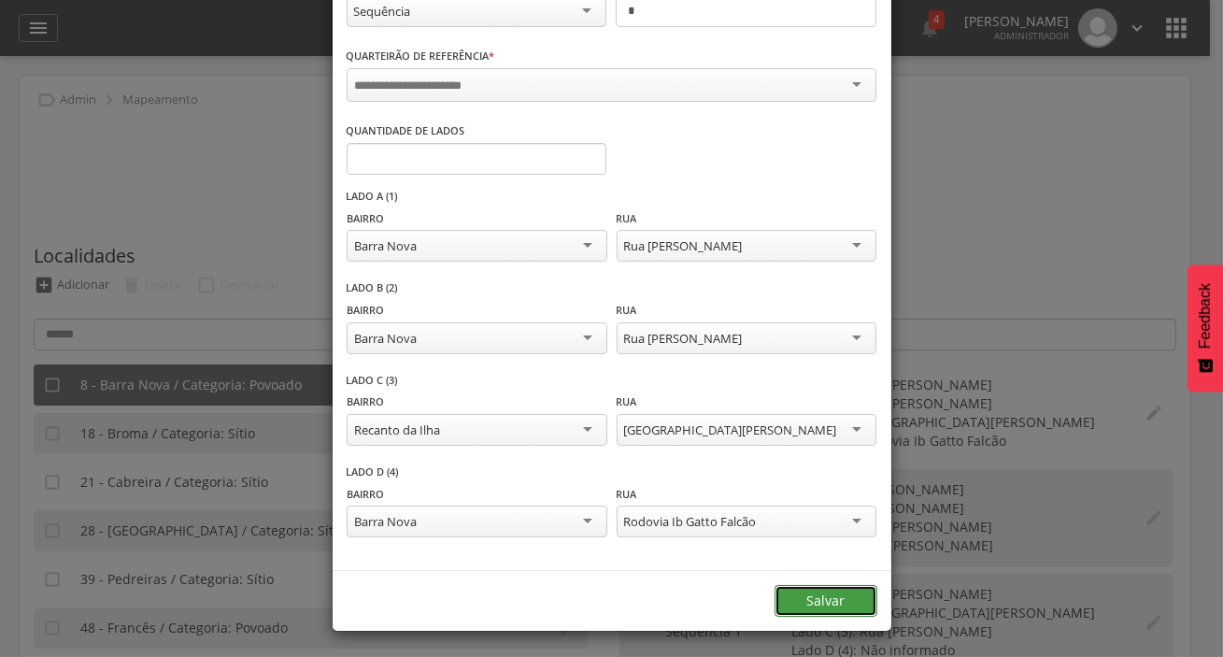
click at [793, 590] on button "Salvar" at bounding box center [826, 601] width 103 height 32
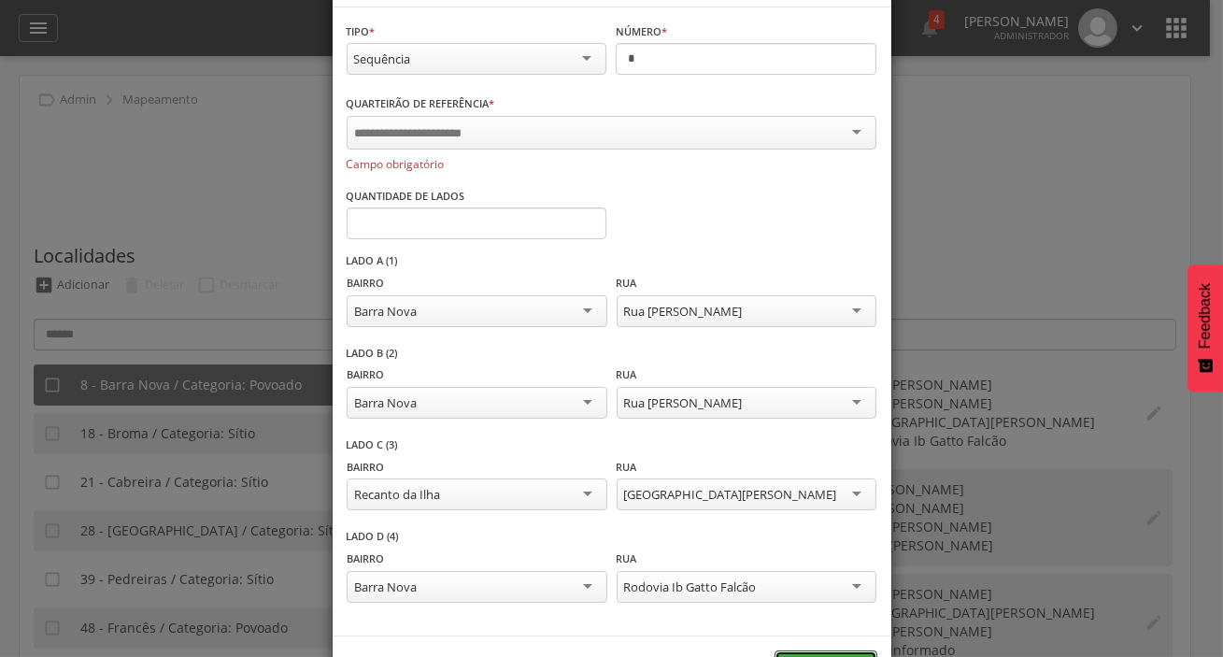
scroll to position [0, 0]
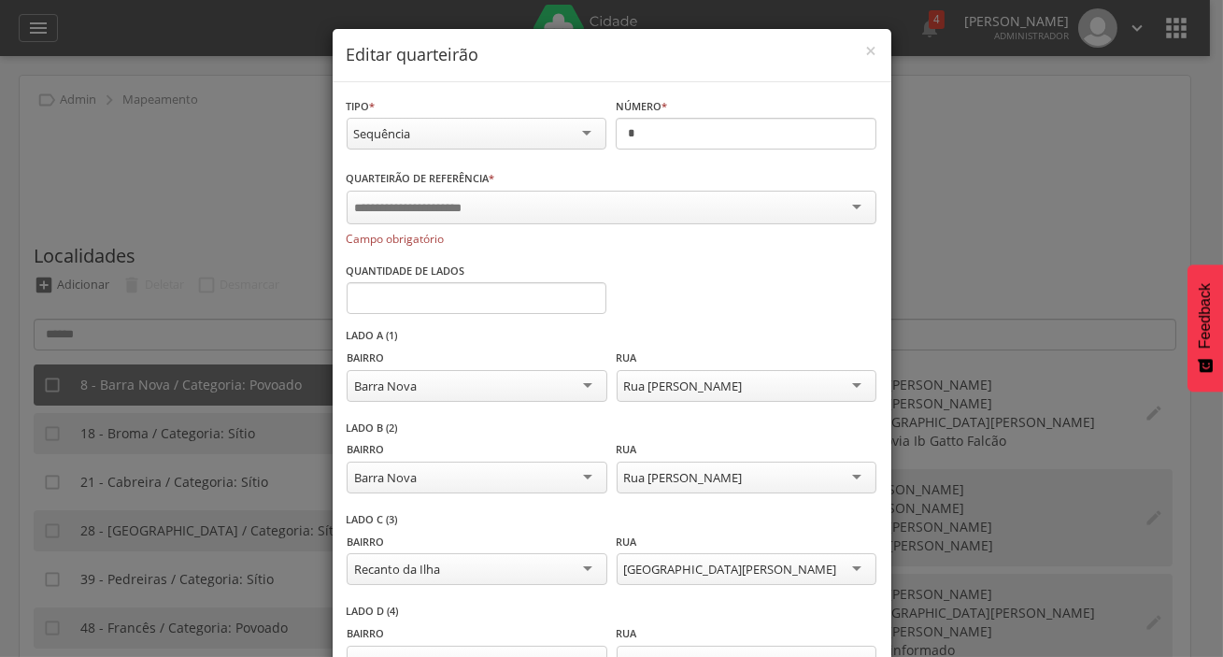
click at [482, 140] on div "Sequência" at bounding box center [477, 134] width 261 height 32
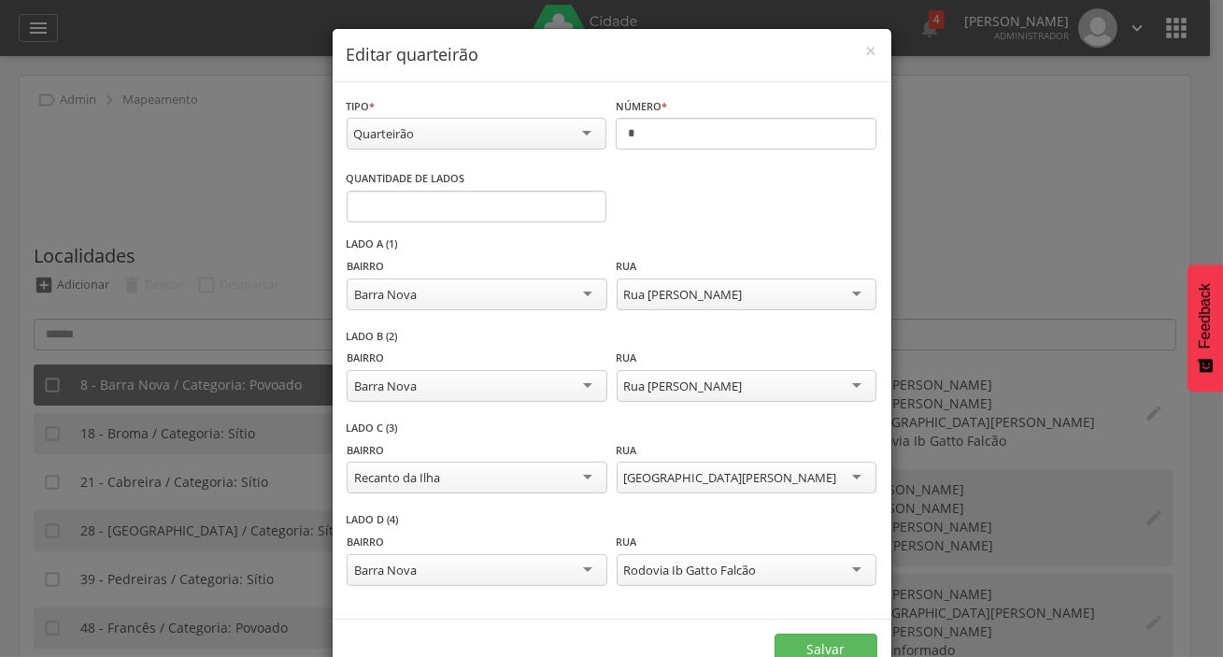
click at [568, 136] on div "Quarteirão" at bounding box center [477, 134] width 261 height 32
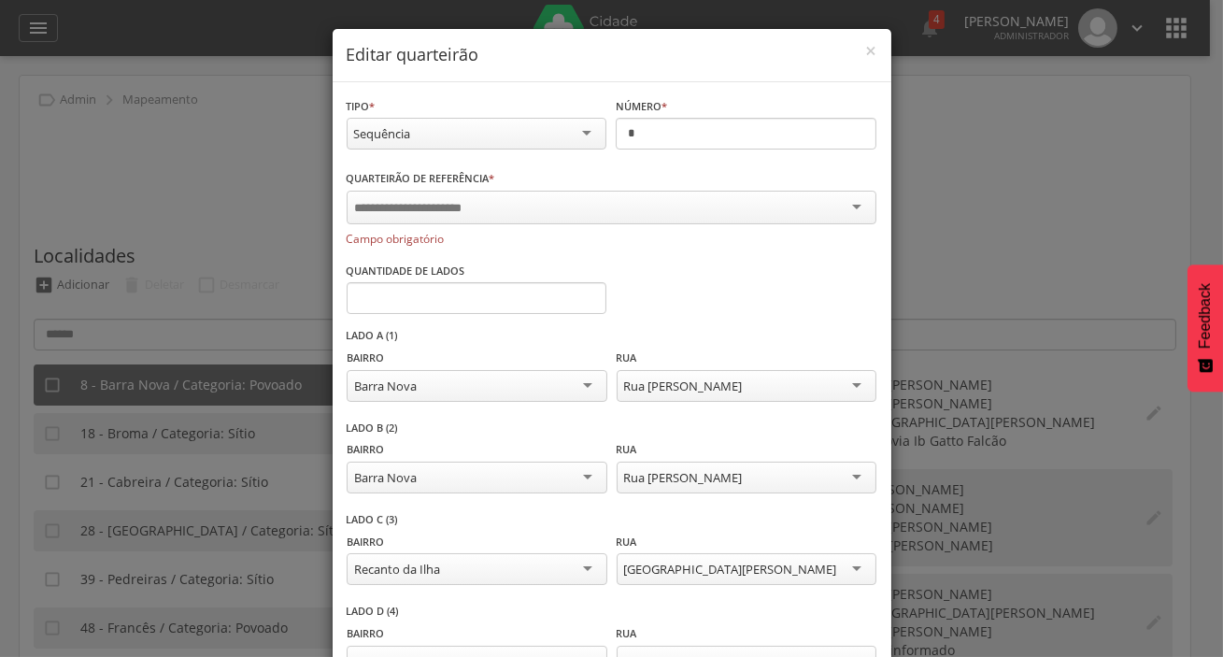
click at [516, 200] on div at bounding box center [612, 208] width 530 height 34
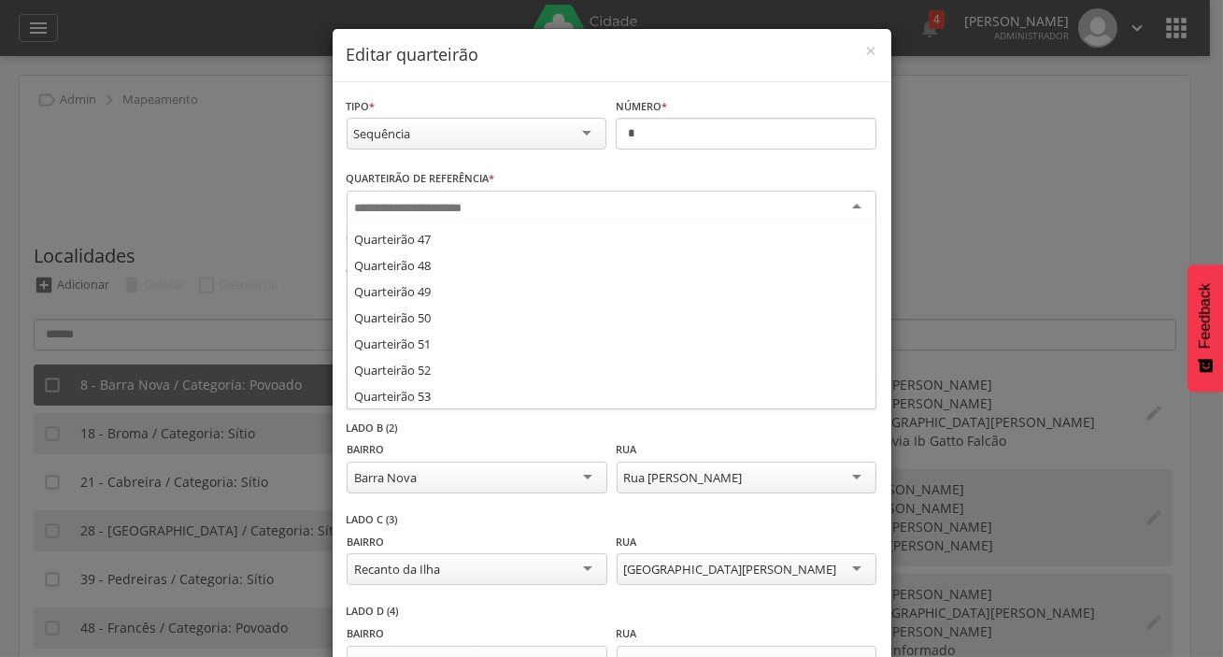
type input "*"
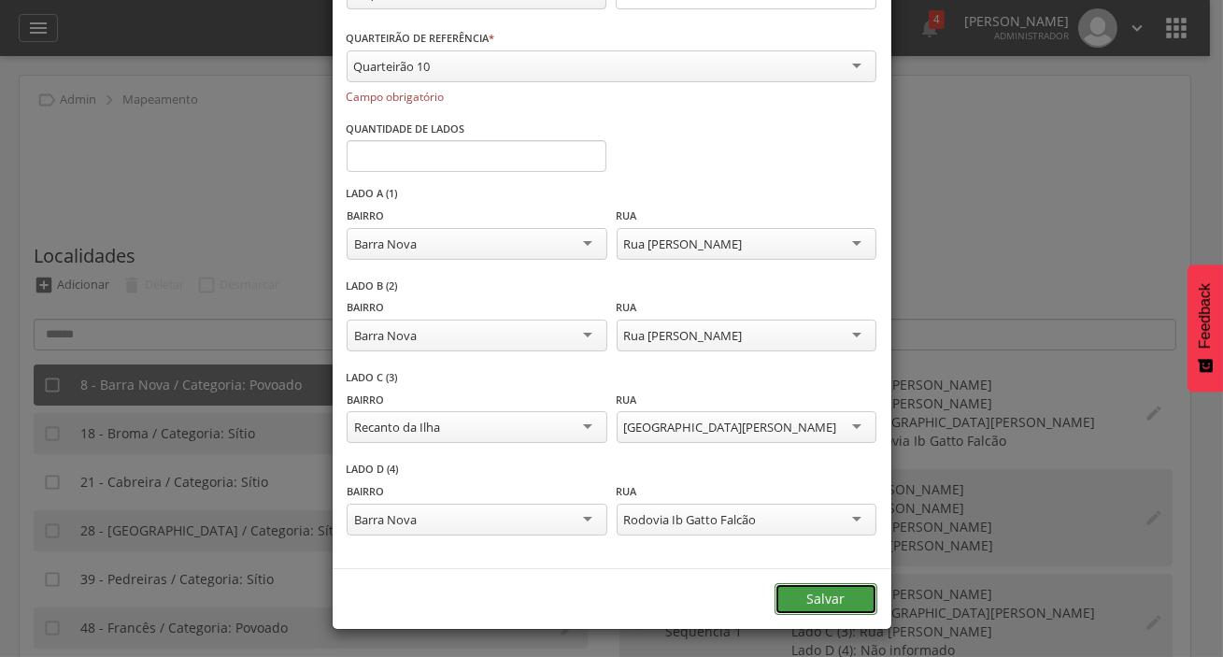
click at [793, 589] on button "Salvar" at bounding box center [826, 599] width 103 height 32
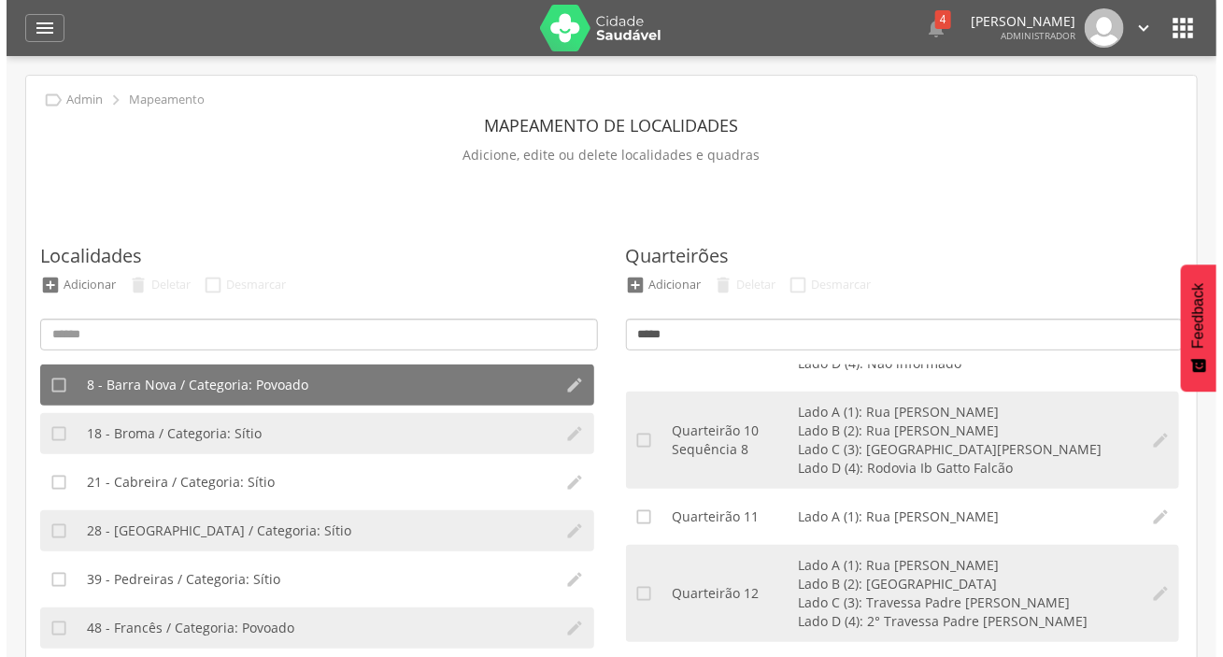
scroll to position [2718, 0]
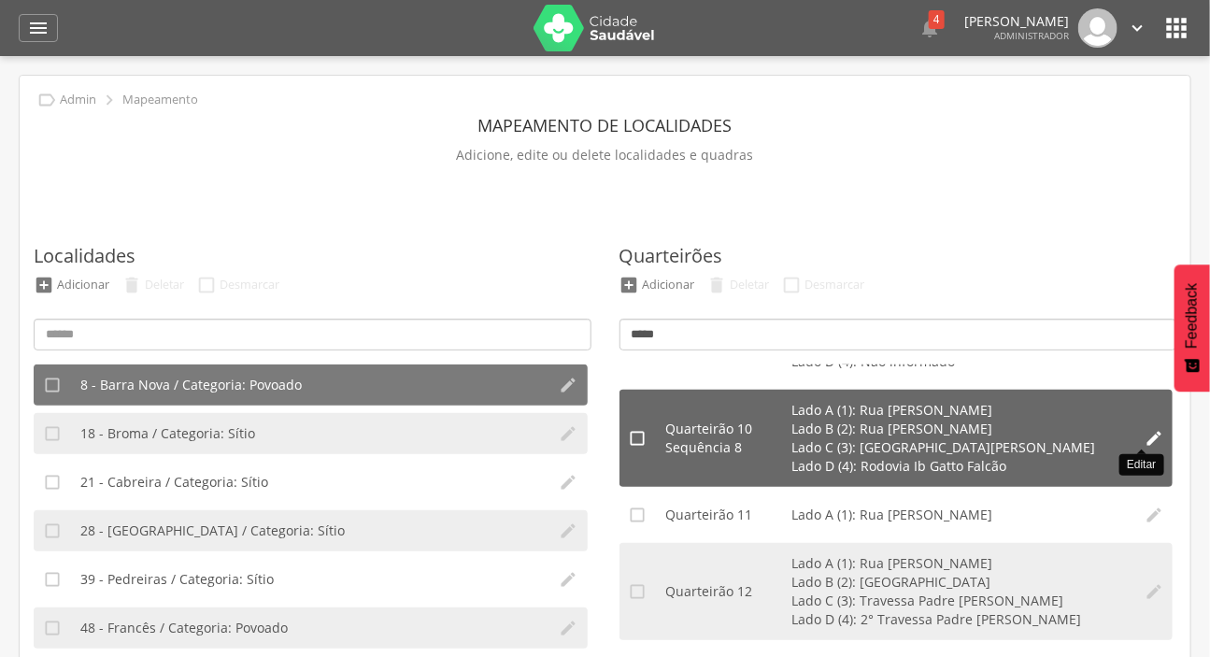
click at [1145, 435] on icon "" at bounding box center [1154, 438] width 19 height 19
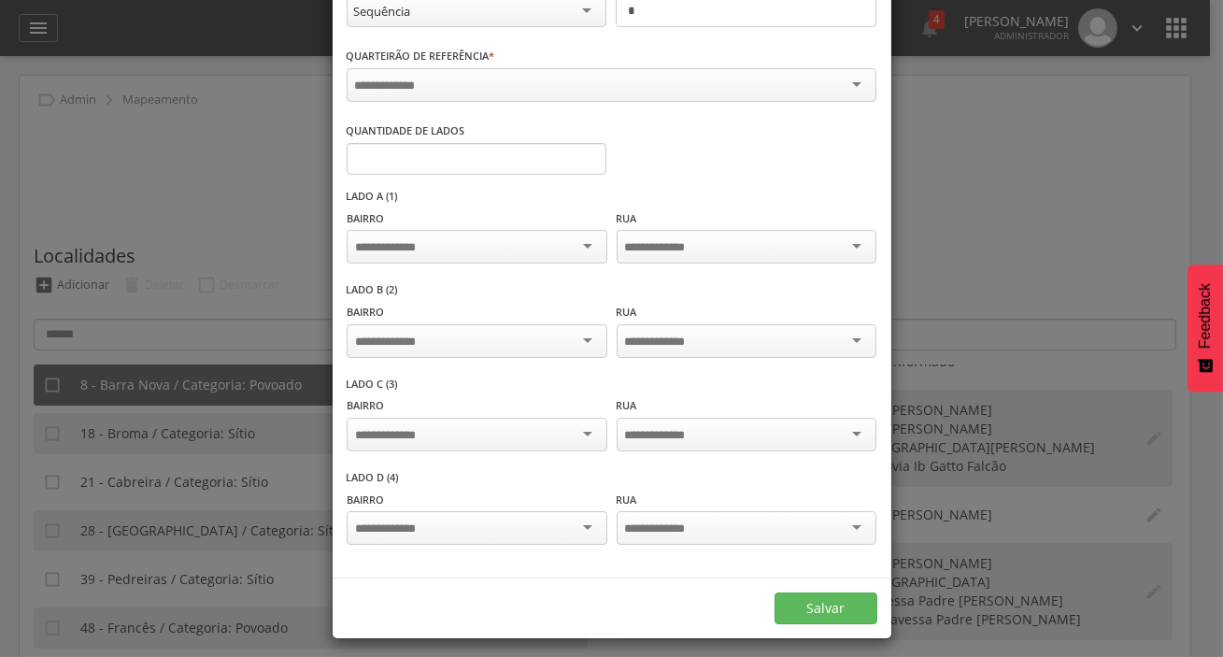
scroll to position [0, 0]
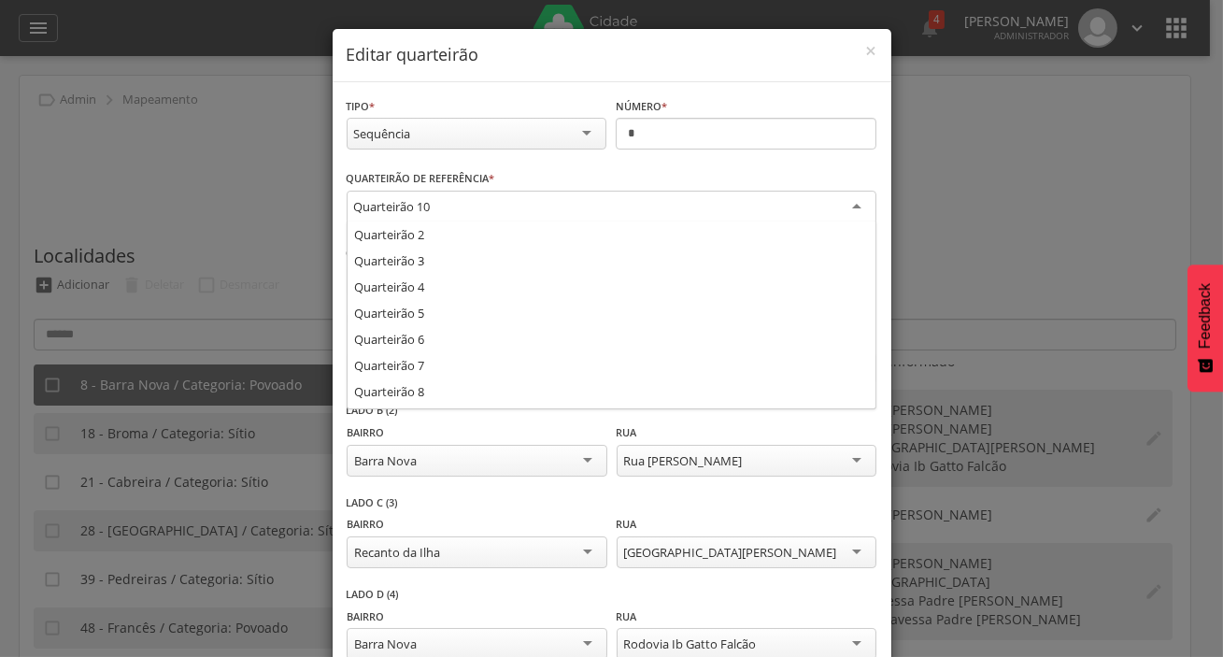
click at [529, 200] on div "Quarteirão 10" at bounding box center [612, 208] width 530 height 34
click at [542, 185] on div "**********" at bounding box center [612, 198] width 530 height 61
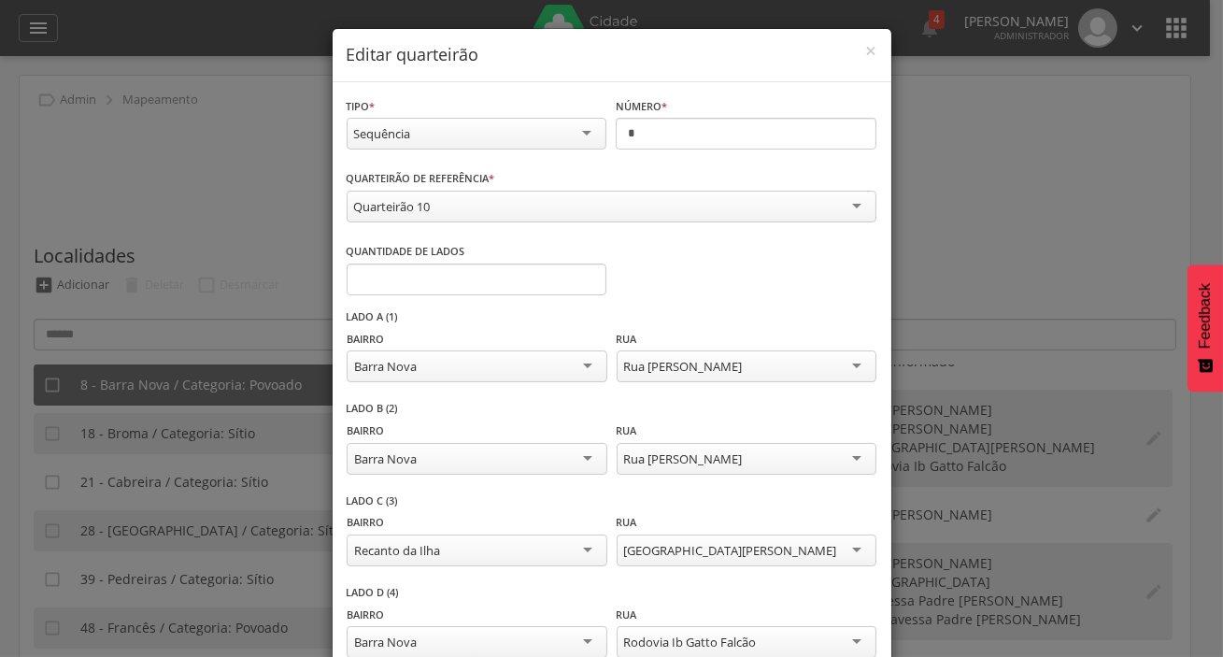
click at [536, 202] on div "Quarteirão 10" at bounding box center [612, 207] width 530 height 32
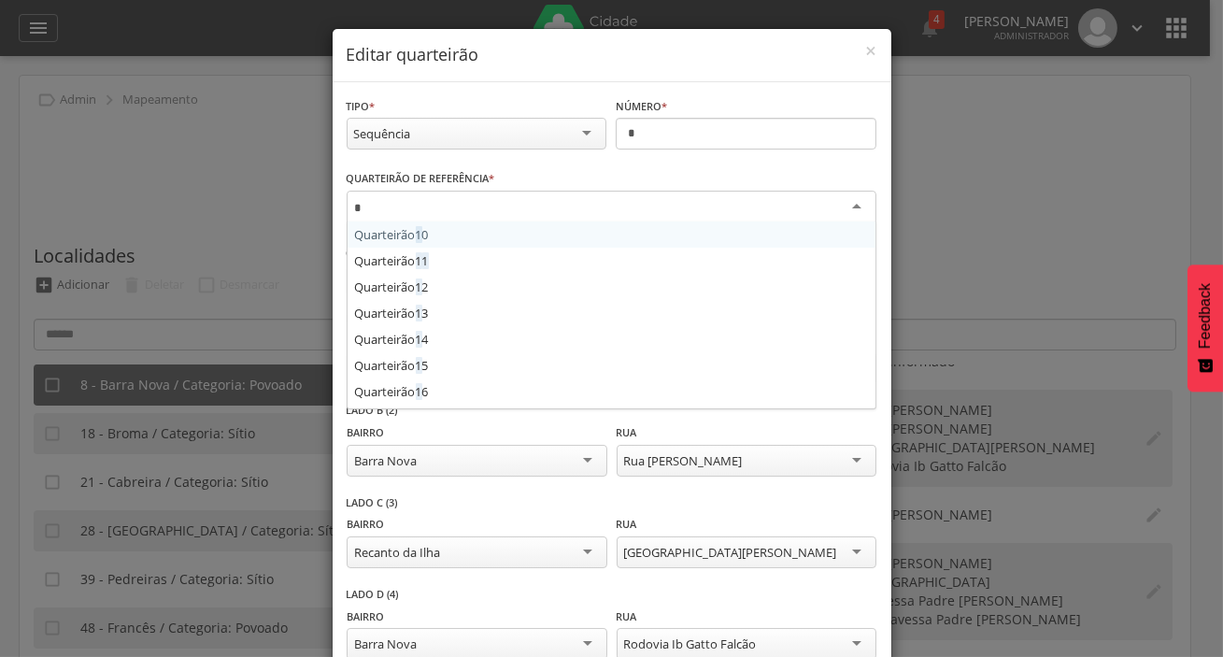
type input "*"
click at [639, 133] on input "*" at bounding box center [746, 134] width 261 height 32
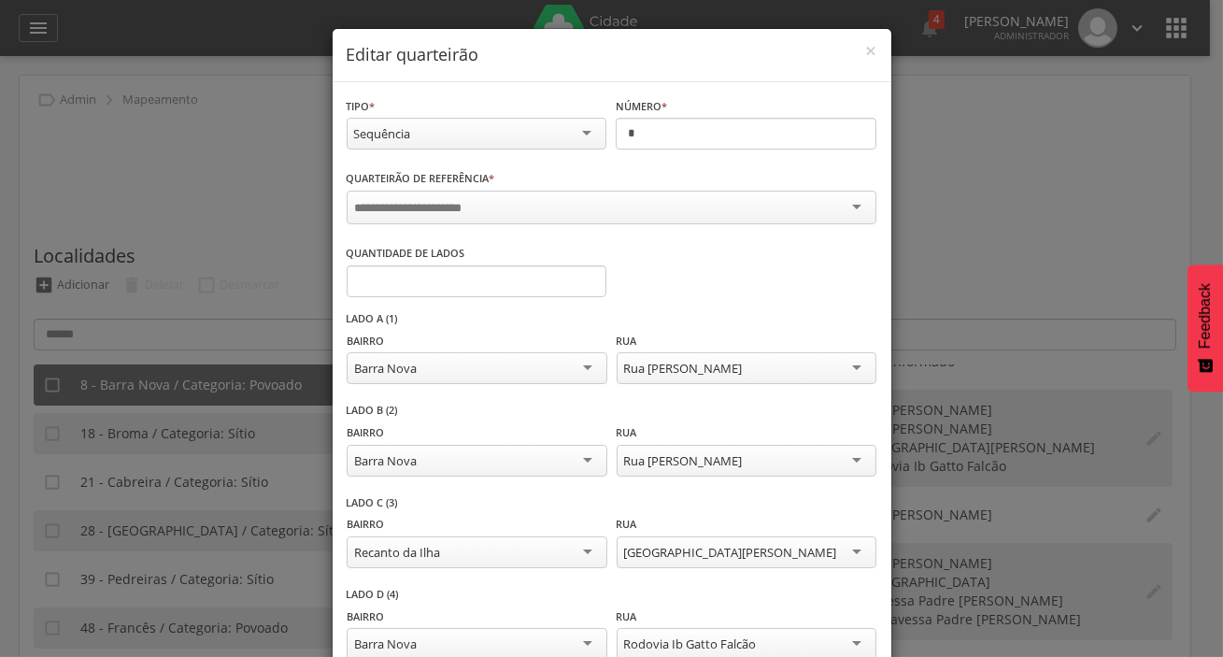
click at [534, 125] on div "Sequência" at bounding box center [477, 134] width 261 height 32
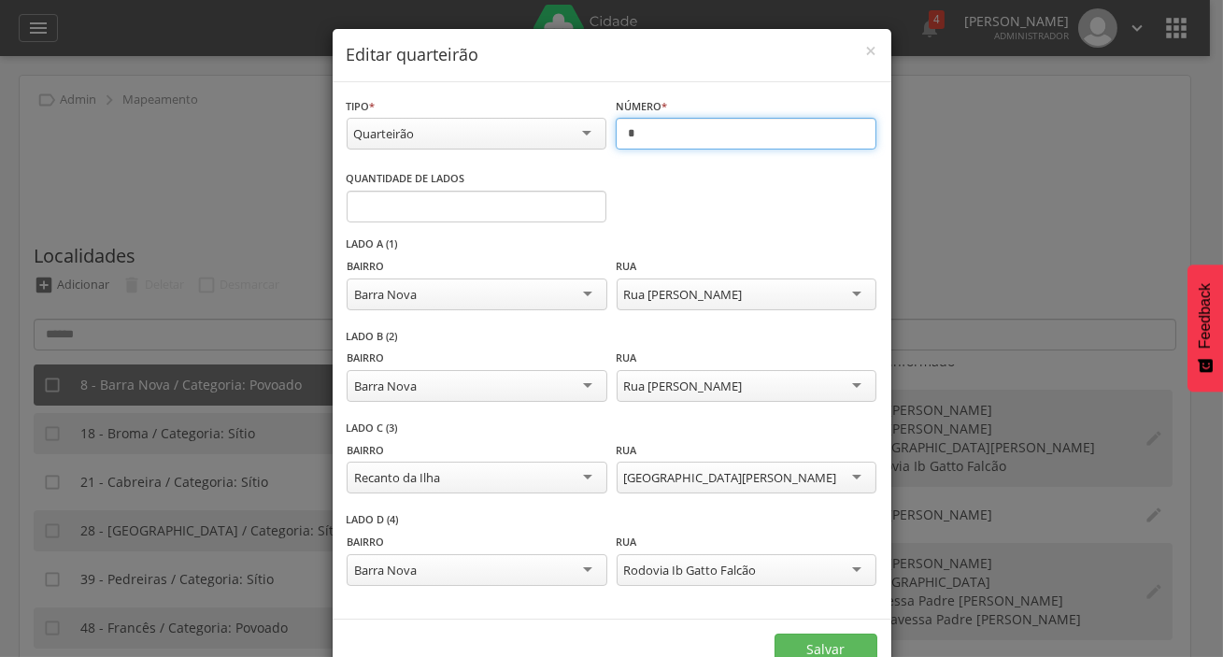
click at [634, 140] on input "*" at bounding box center [746, 134] width 261 height 32
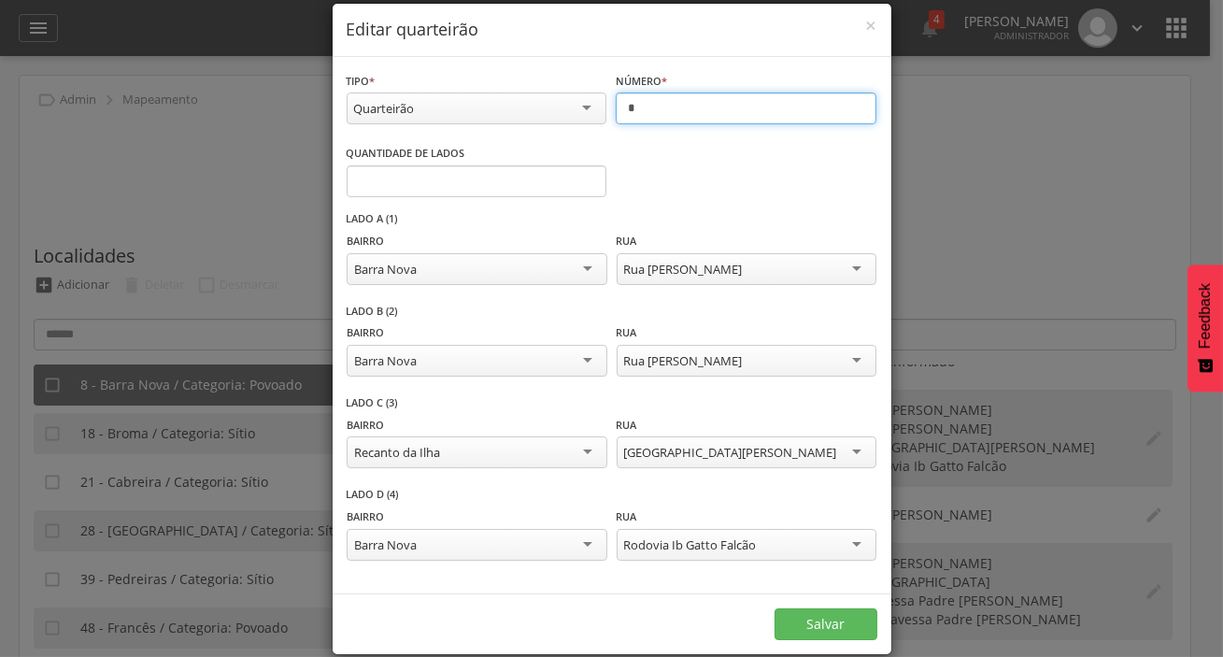
scroll to position [50, 0]
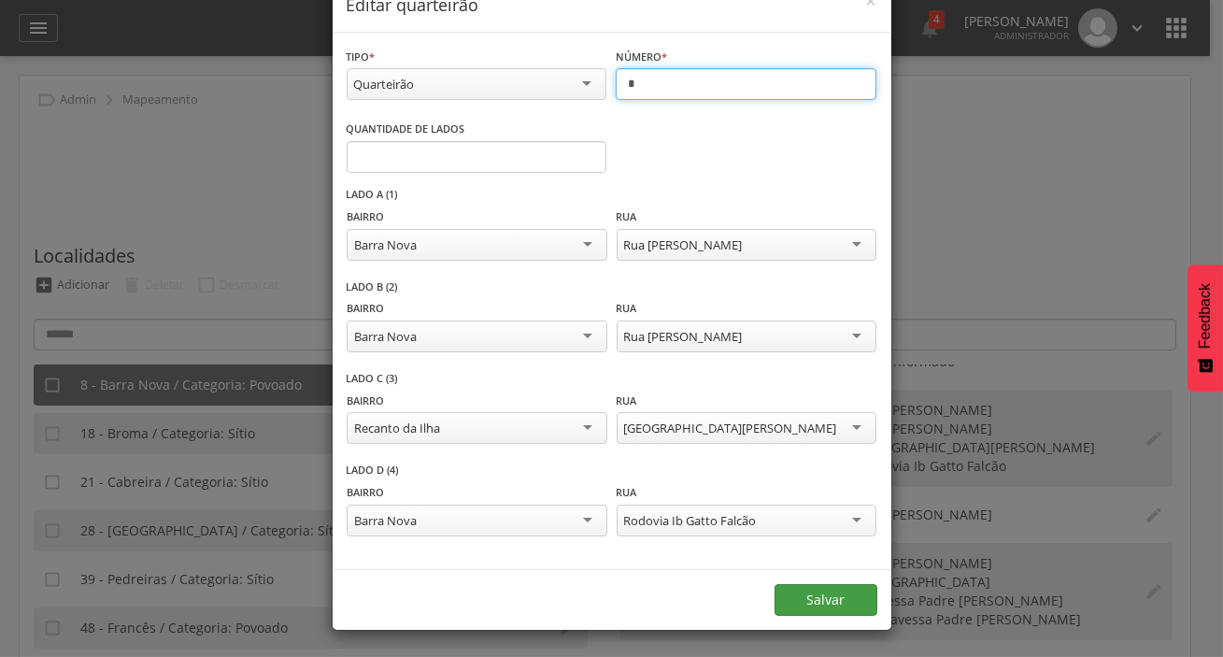
type input "*"
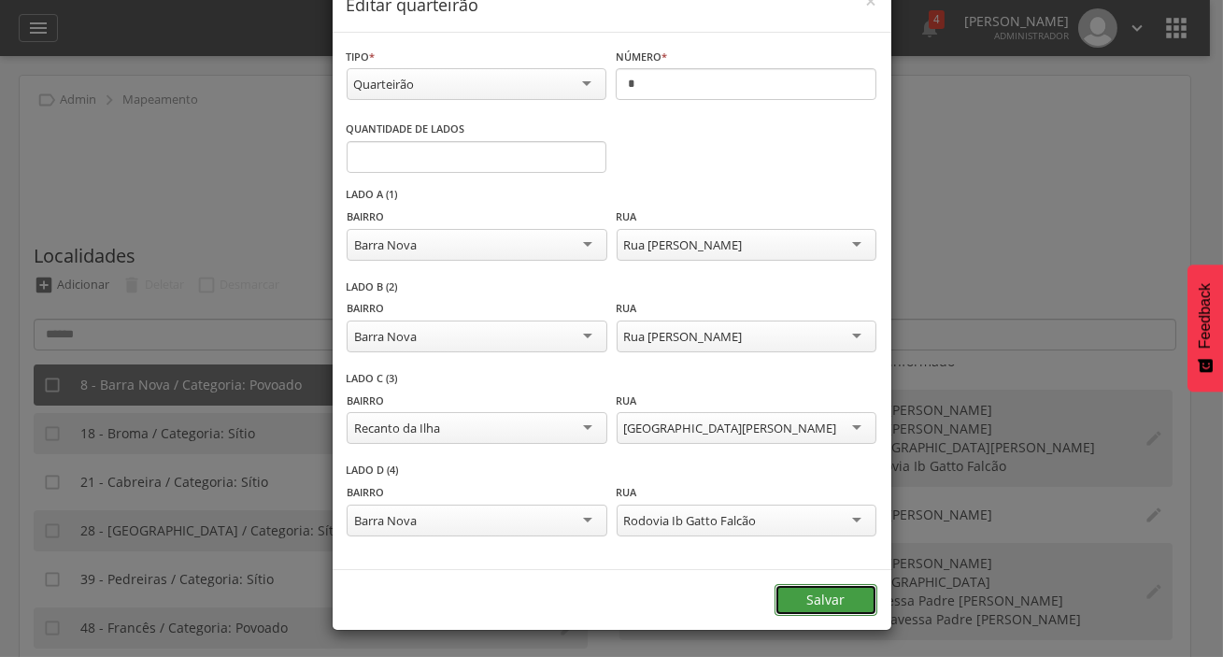
click at [789, 585] on button "Salvar" at bounding box center [826, 600] width 103 height 32
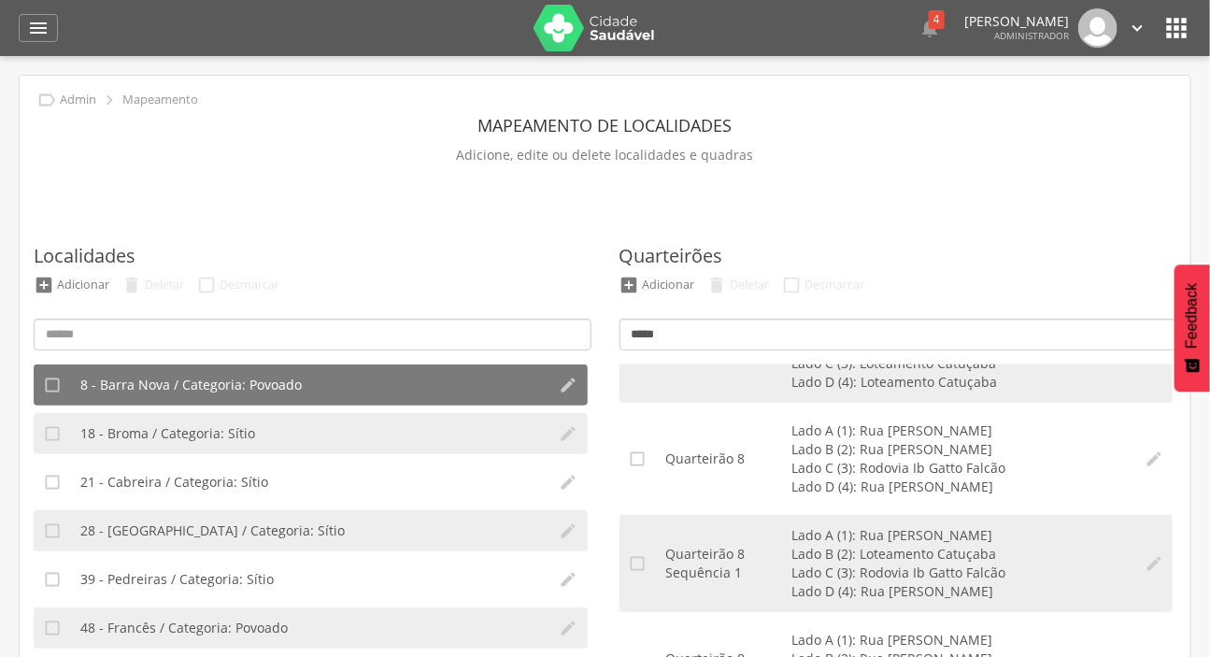
scroll to position [1529, 0]
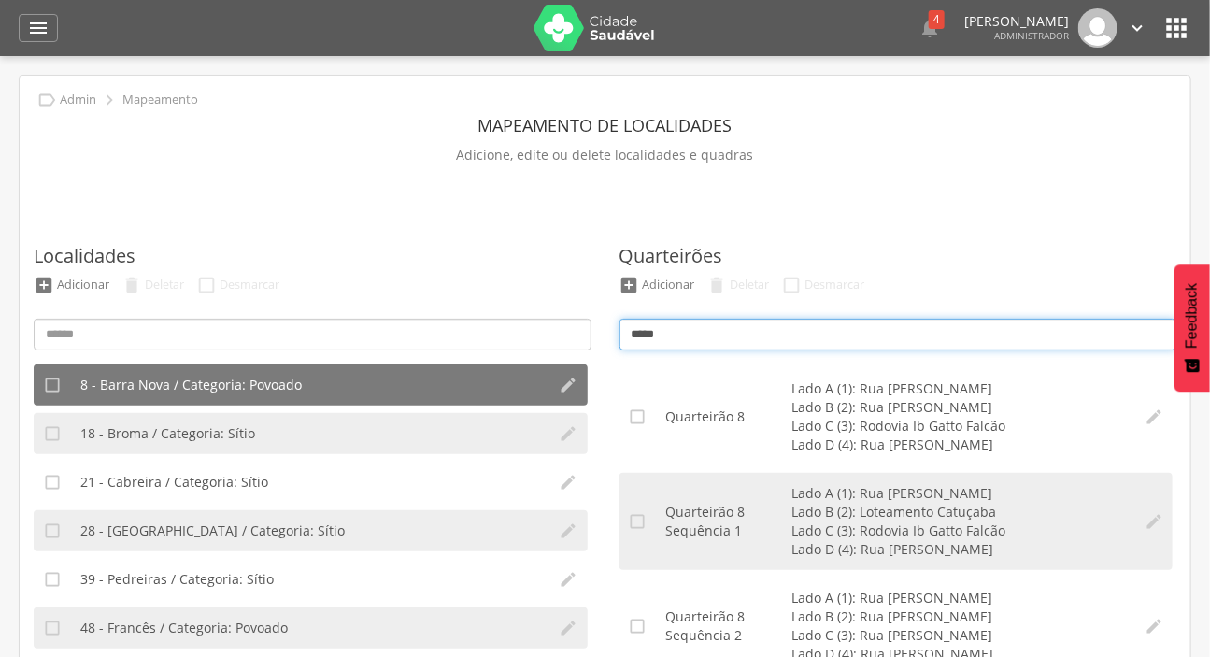
click at [777, 329] on input "*****" at bounding box center [898, 335] width 558 height 32
type input "*"
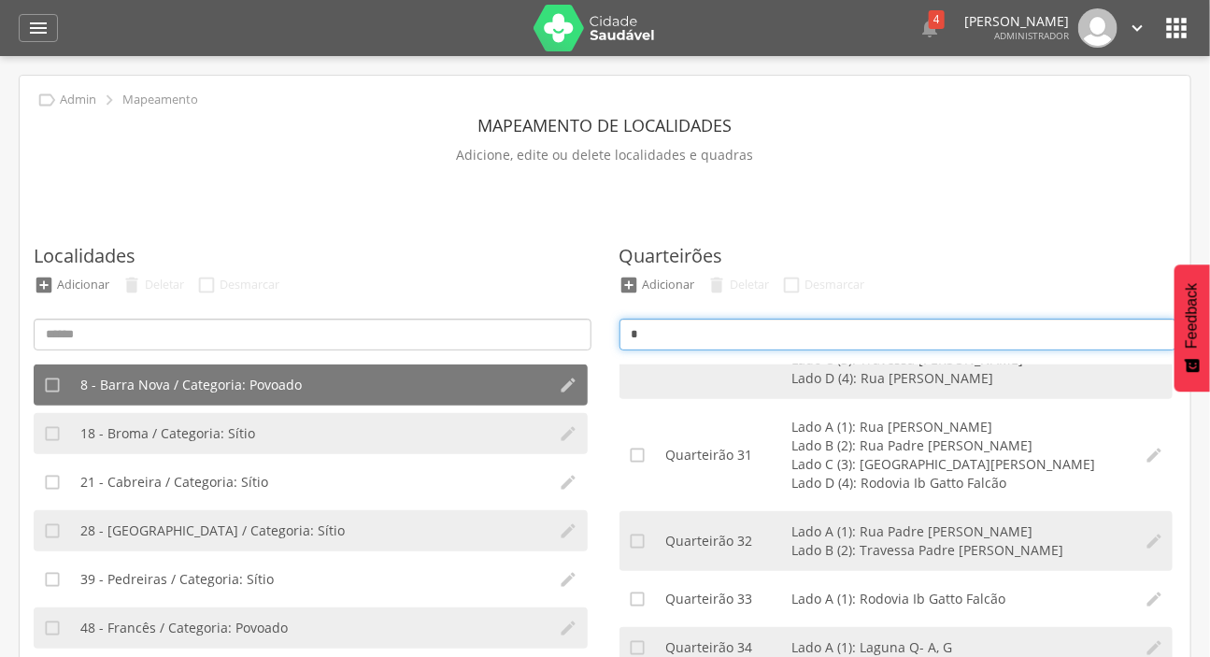
scroll to position [4358, 0]
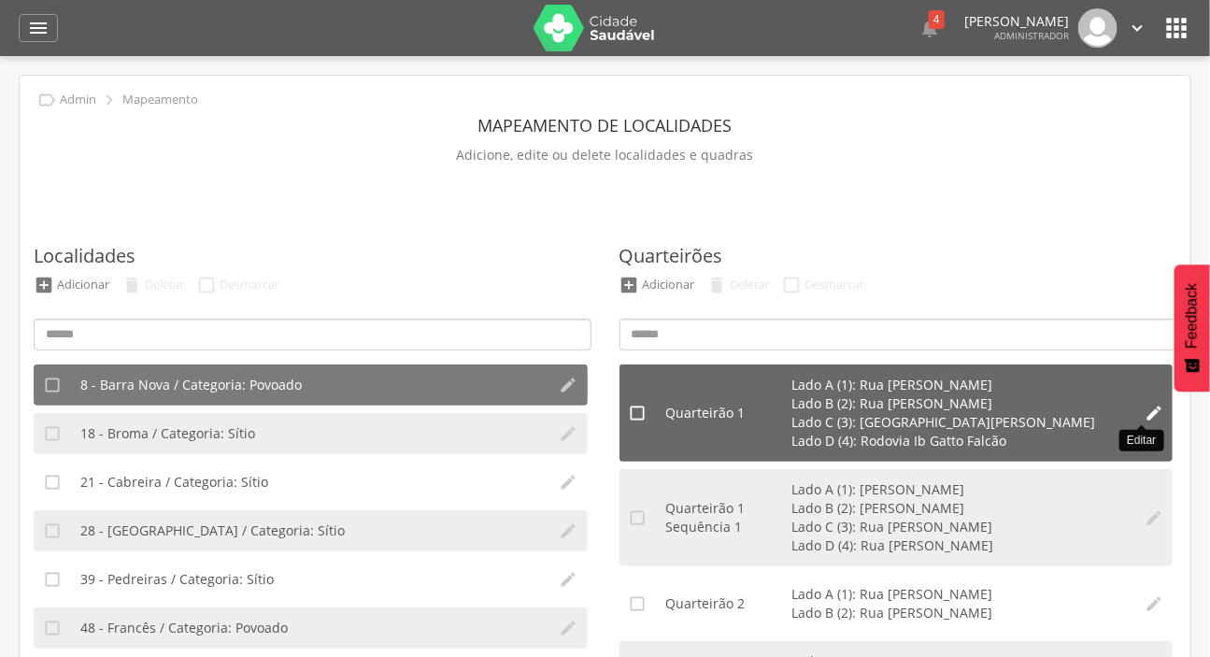
click at [1145, 413] on icon "" at bounding box center [1154, 413] width 19 height 19
type input "*"
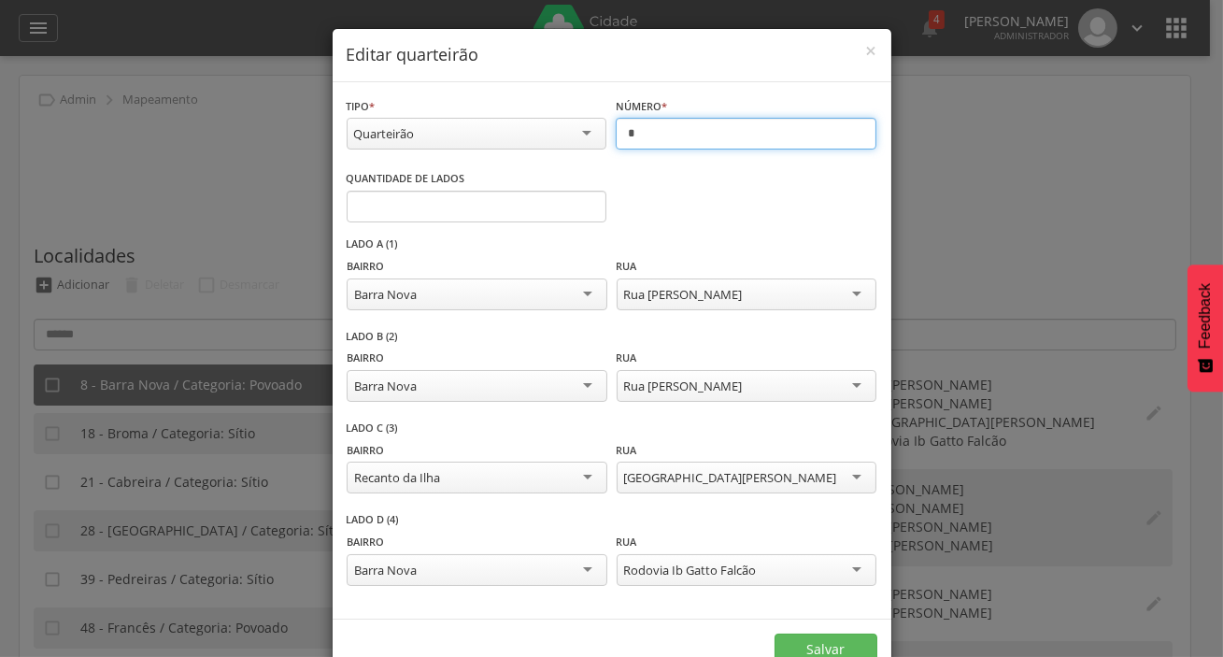
click at [657, 128] on input "*" at bounding box center [746, 134] width 261 height 32
click at [562, 129] on div "Quarteirão" at bounding box center [477, 134] width 261 height 32
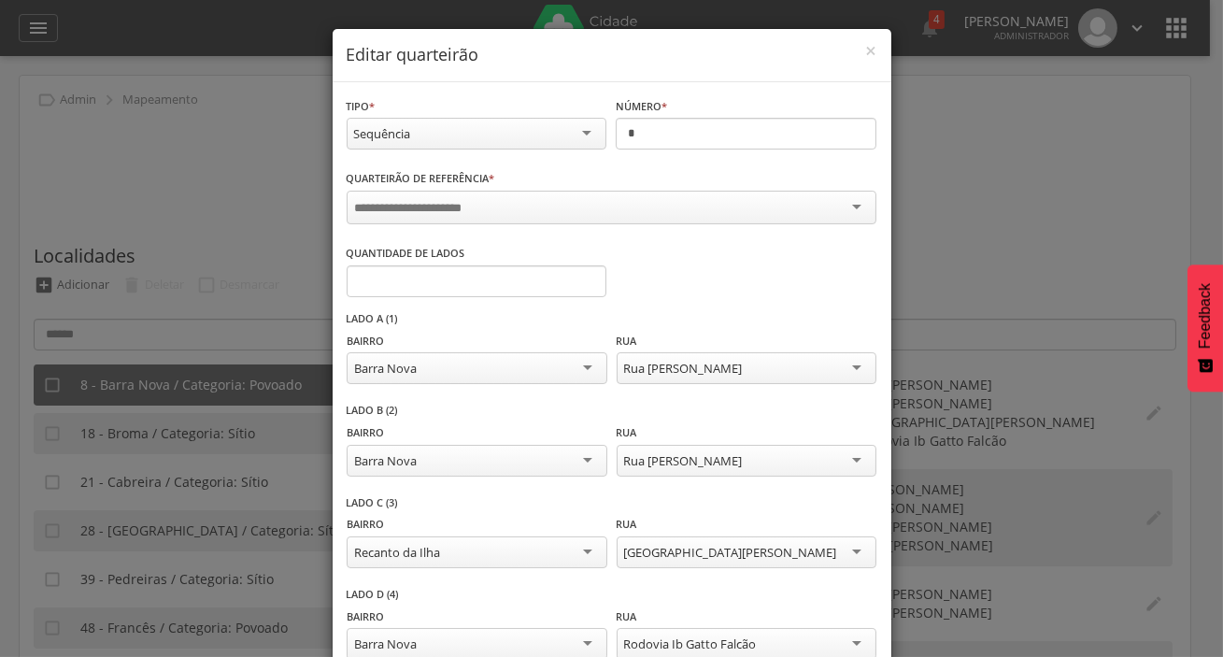
click at [434, 214] on input "select-one" at bounding box center [426, 208] width 142 height 17
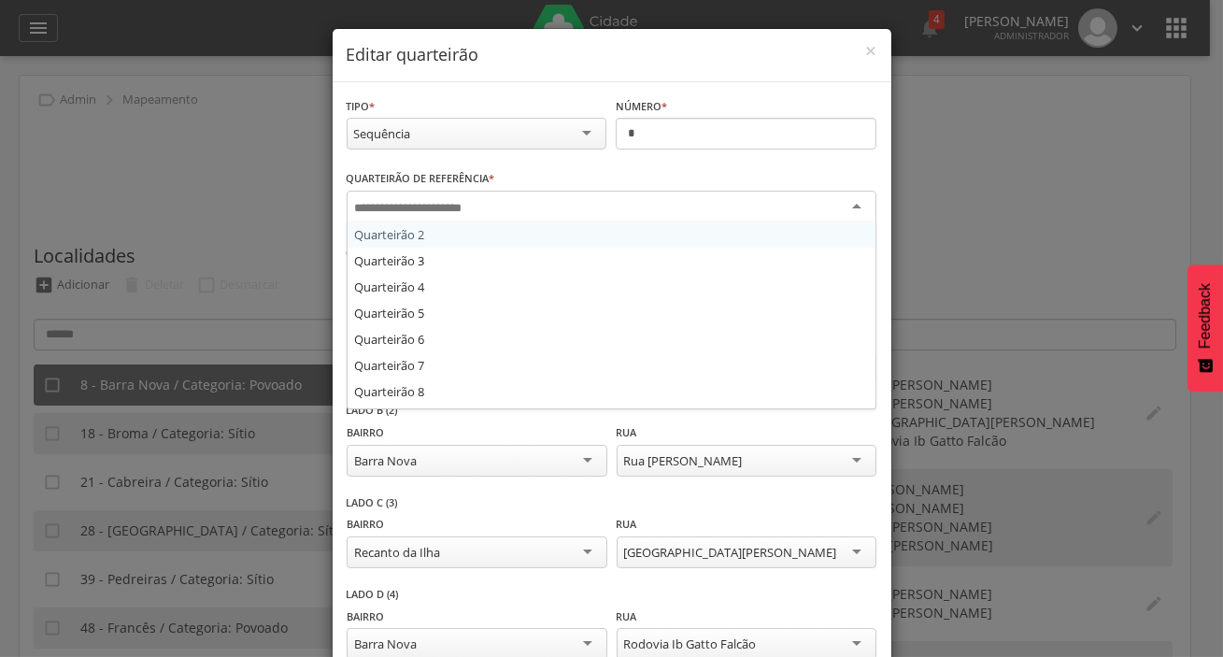
type input "*"
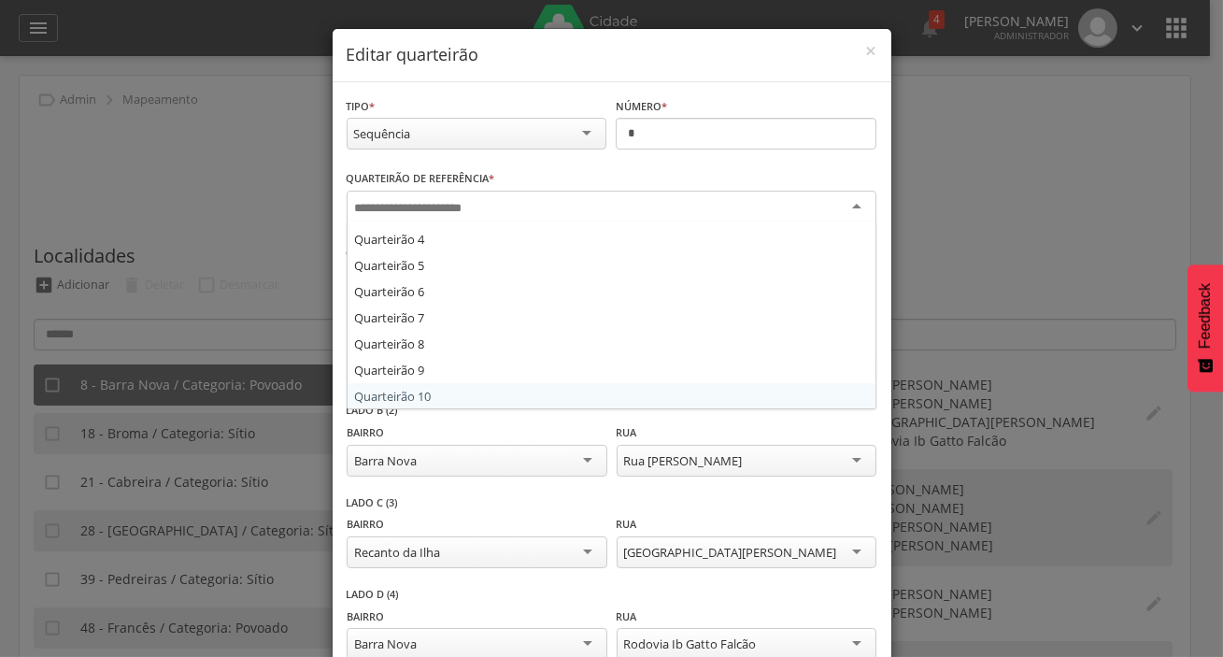
type input "*"
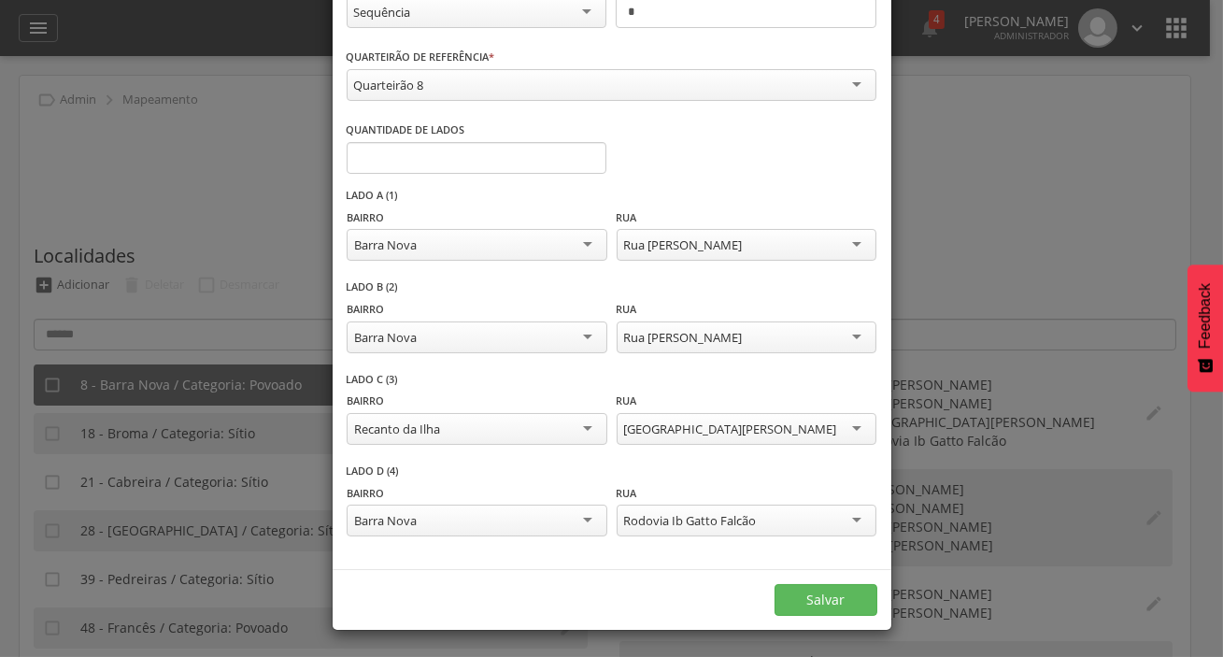
scroll to position [122, 0]
click at [817, 603] on button "Salvar" at bounding box center [826, 599] width 103 height 32
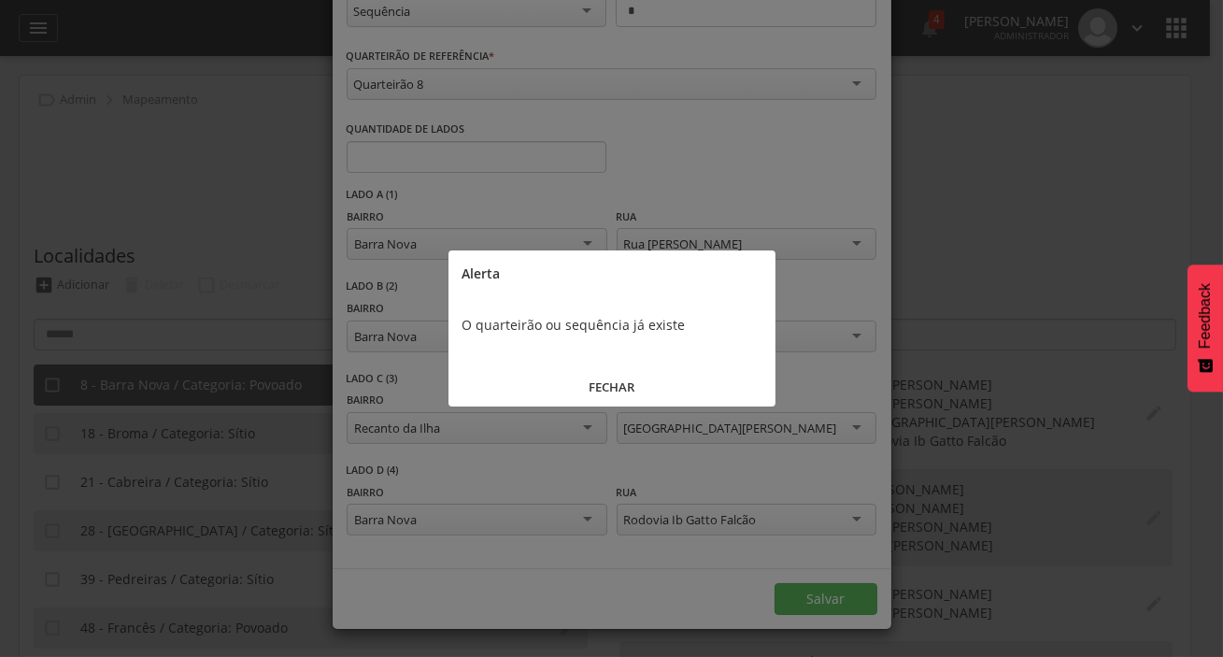
click at [636, 384] on button "FECHAR" at bounding box center [611, 387] width 327 height 40
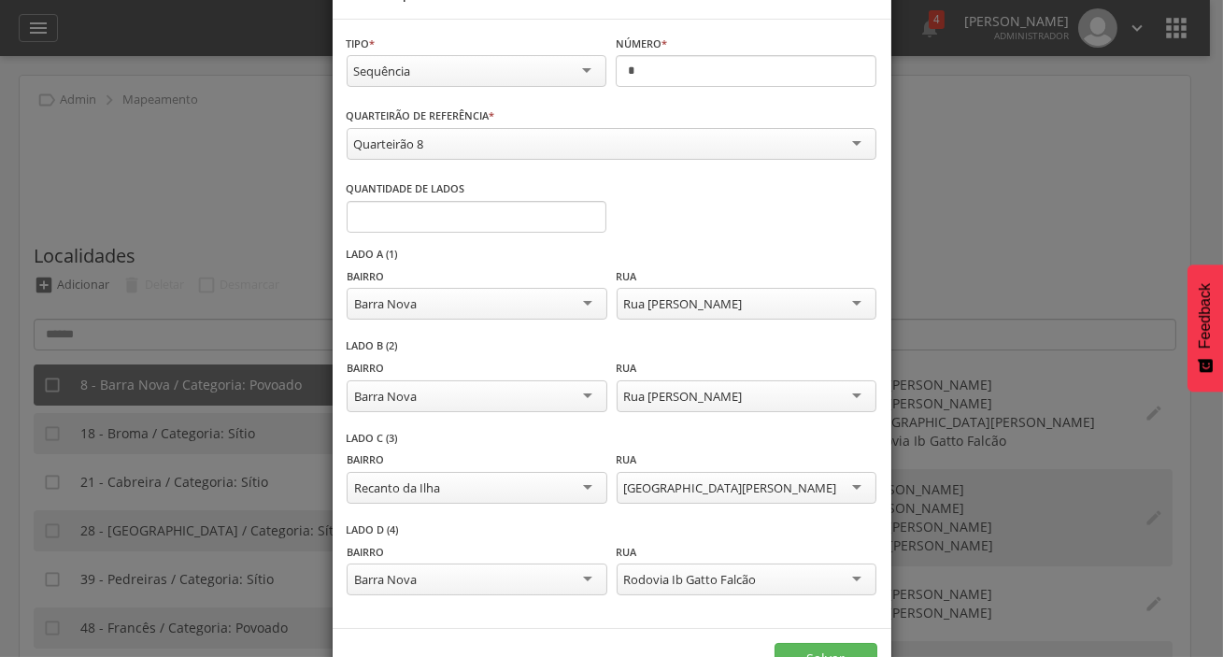
scroll to position [0, 0]
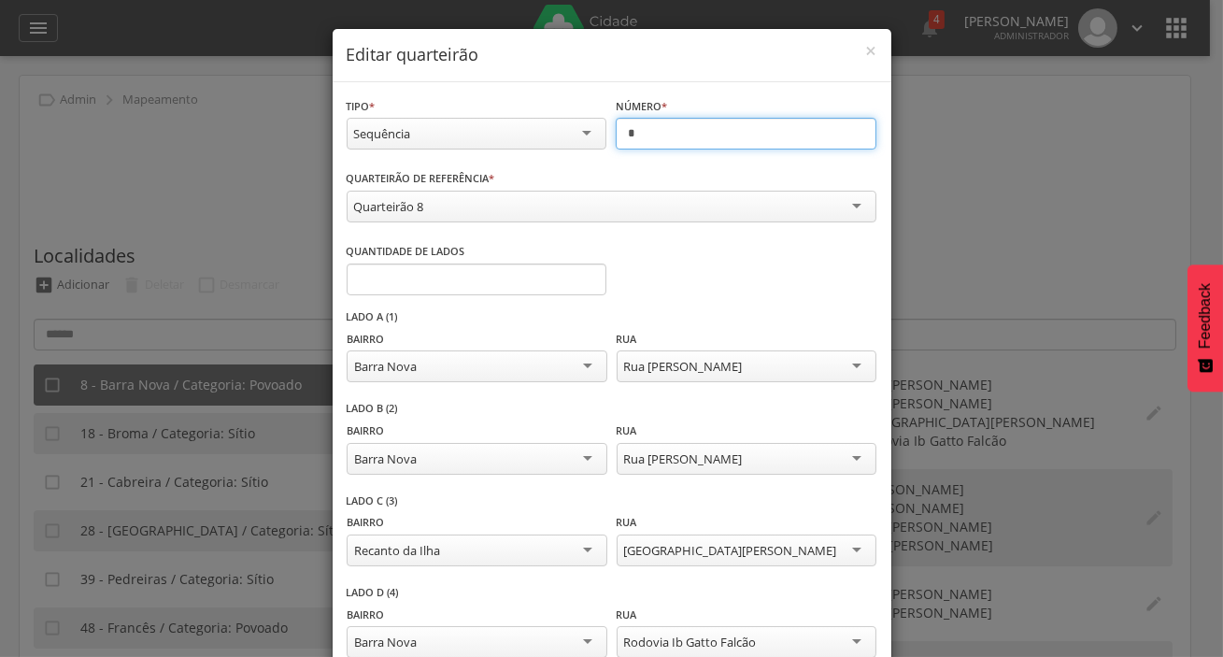
click at [635, 137] on input "*" at bounding box center [746, 134] width 261 height 32
type input "*"
click at [579, 195] on div "Quarteirão 8" at bounding box center [612, 207] width 530 height 32
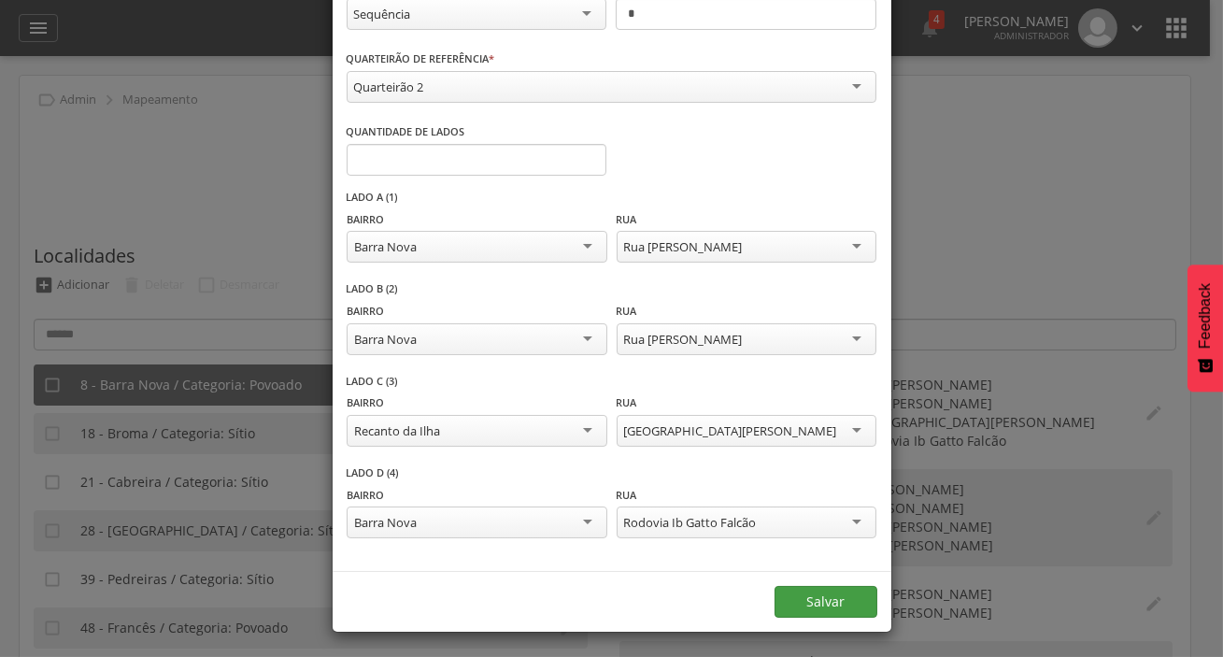
scroll to position [122, 0]
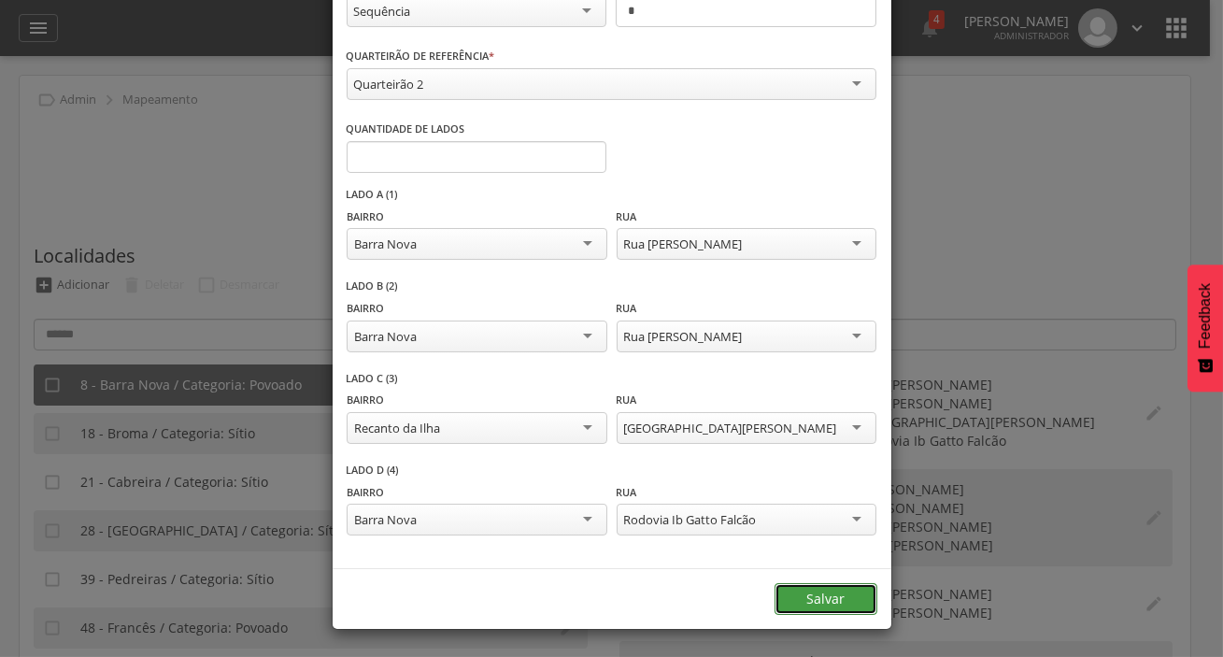
click at [798, 594] on button "Salvar" at bounding box center [826, 599] width 103 height 32
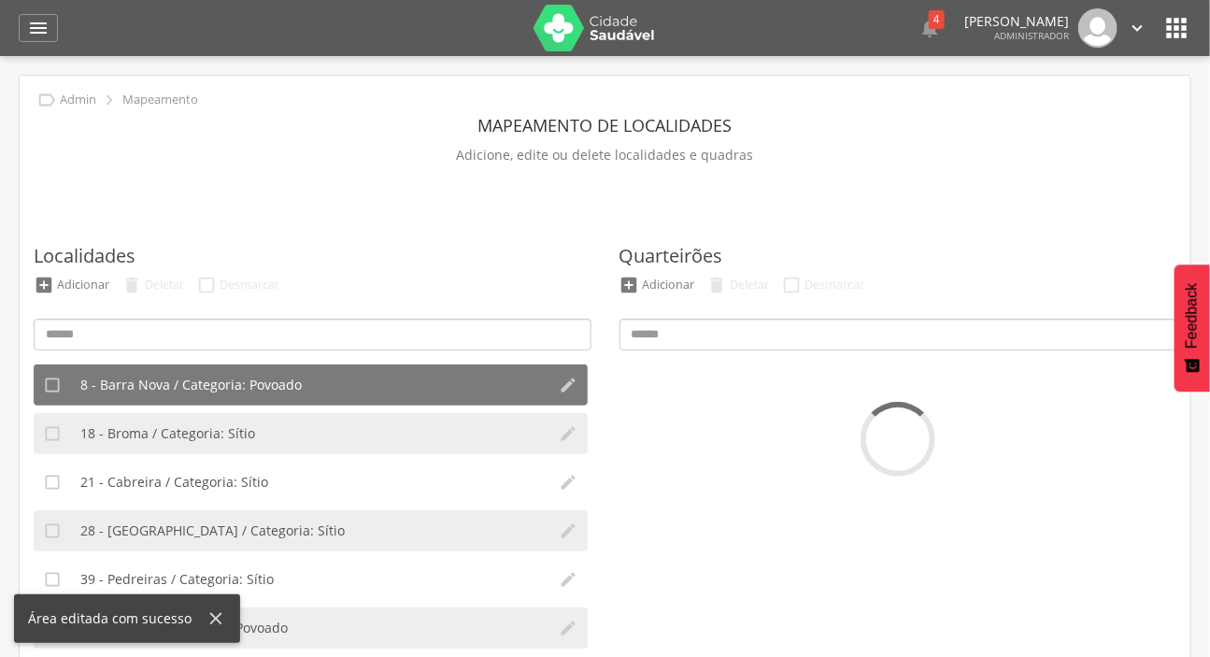
click at [797, 313] on div "Quarteirões  Adicionar  Deletar  Desmarcar" at bounding box center [898, 519] width 558 height 626
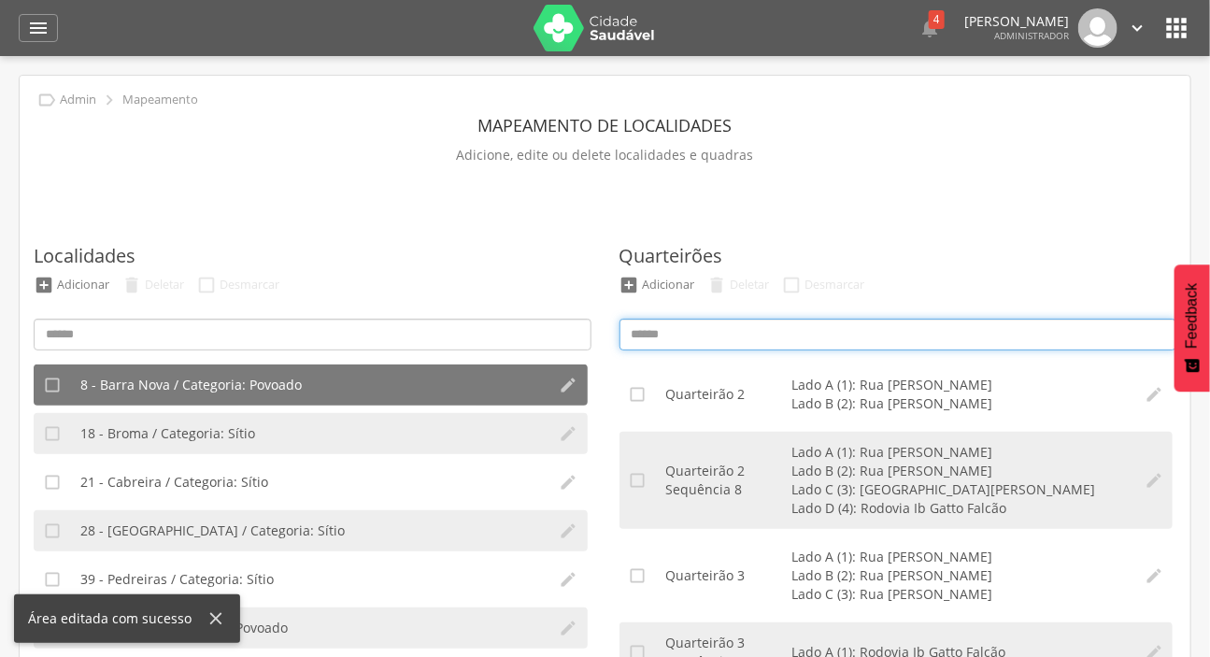
click at [794, 334] on input at bounding box center [898, 335] width 558 height 32
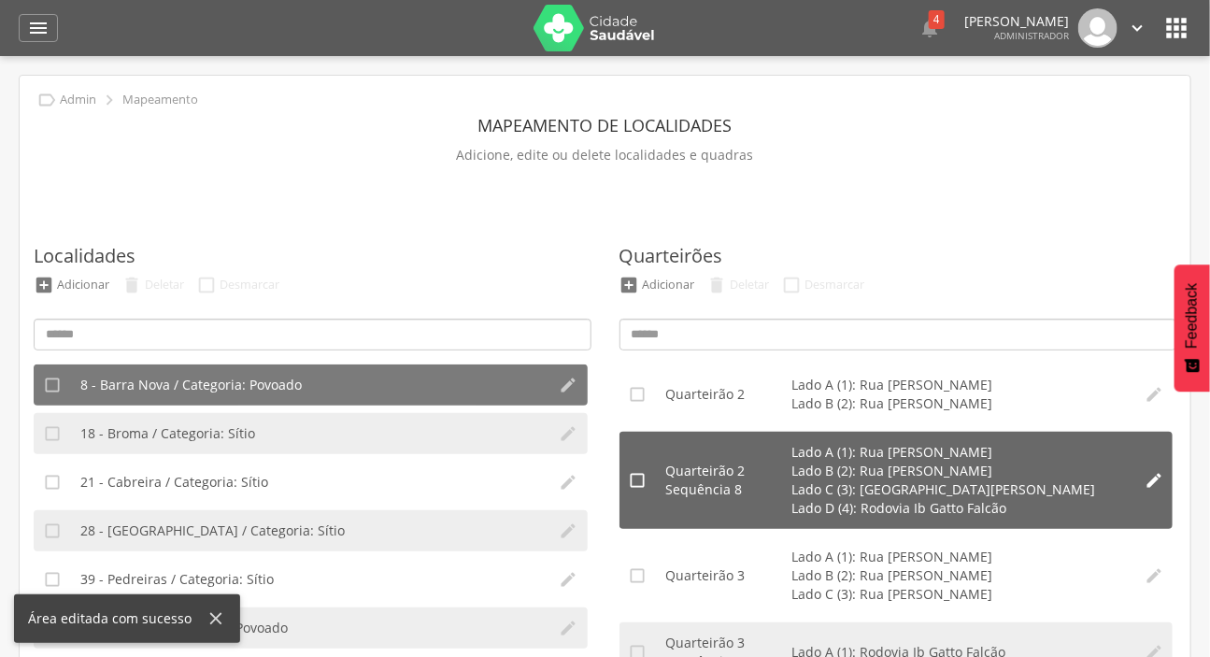
click at [1145, 480] on icon "" at bounding box center [1154, 480] width 19 height 19
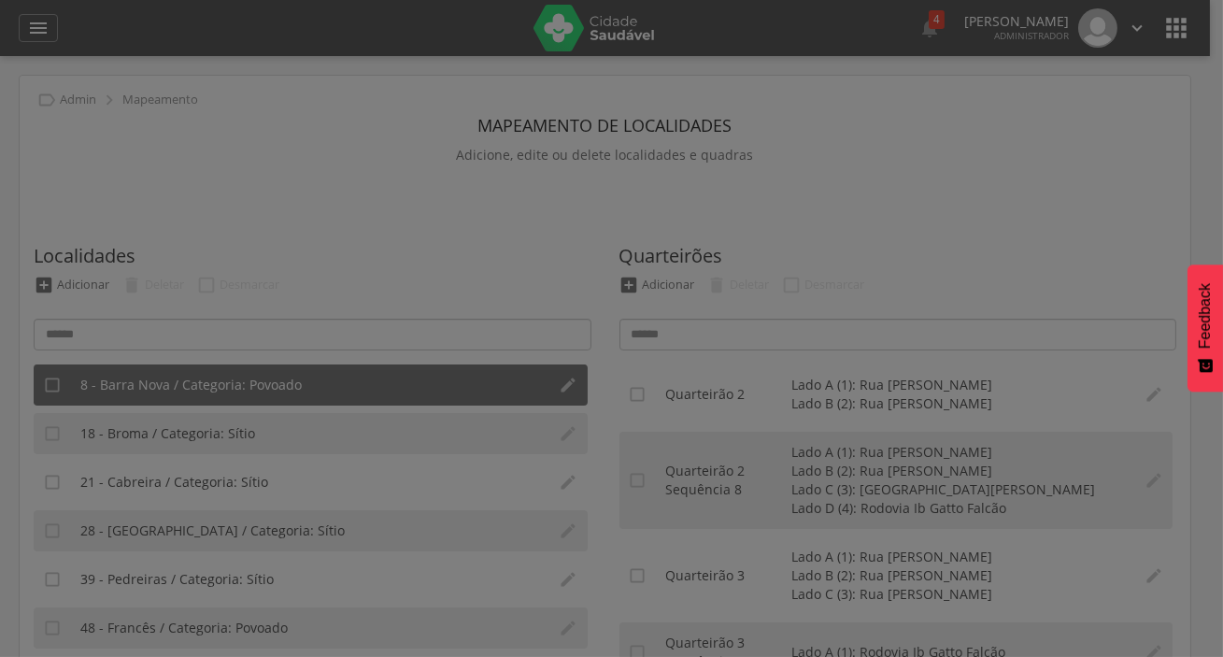
scroll to position [0, 0]
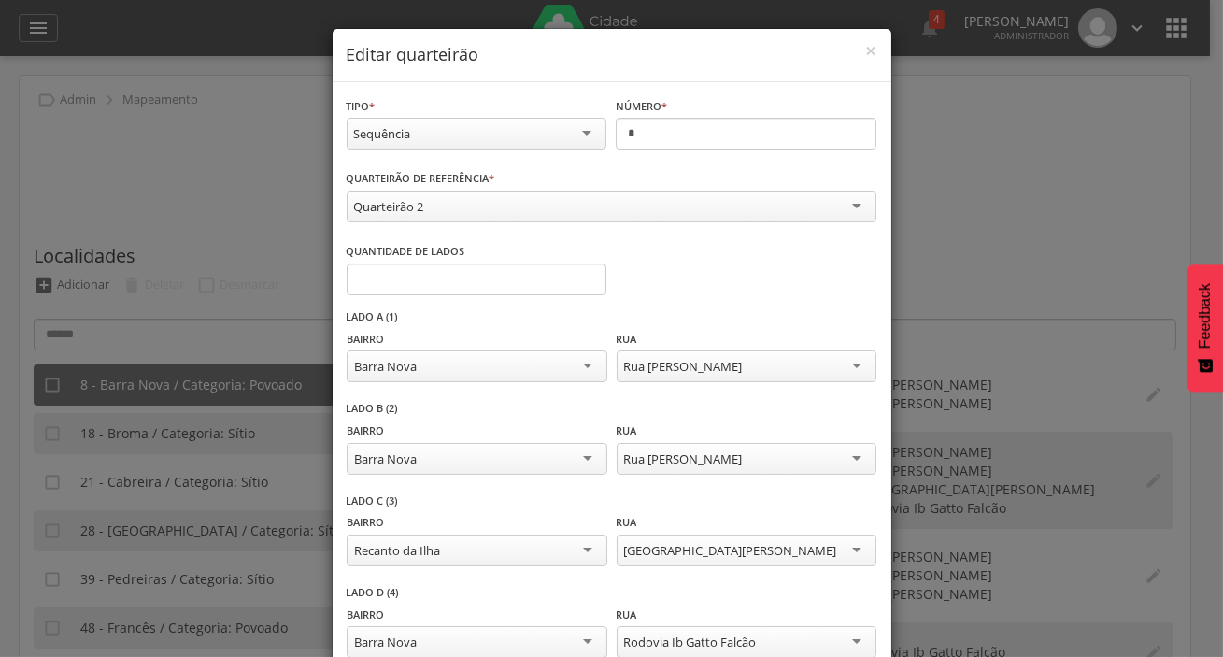
click at [476, 214] on div "Quarteirão 2" at bounding box center [612, 207] width 530 height 32
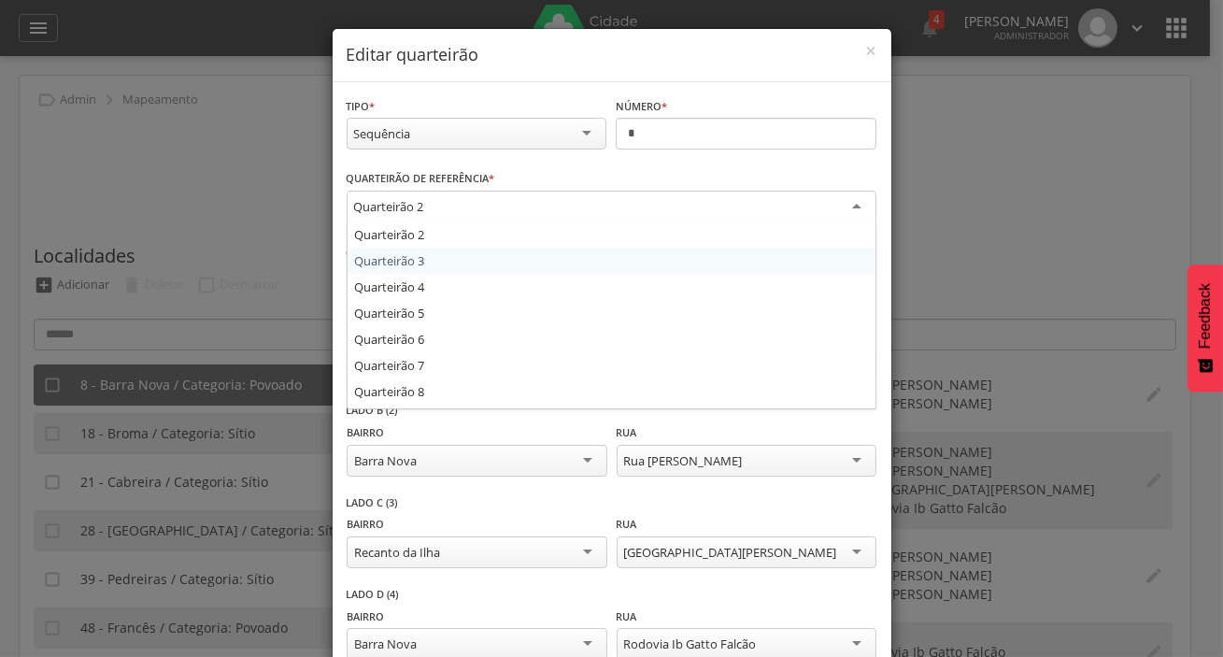
type input "*"
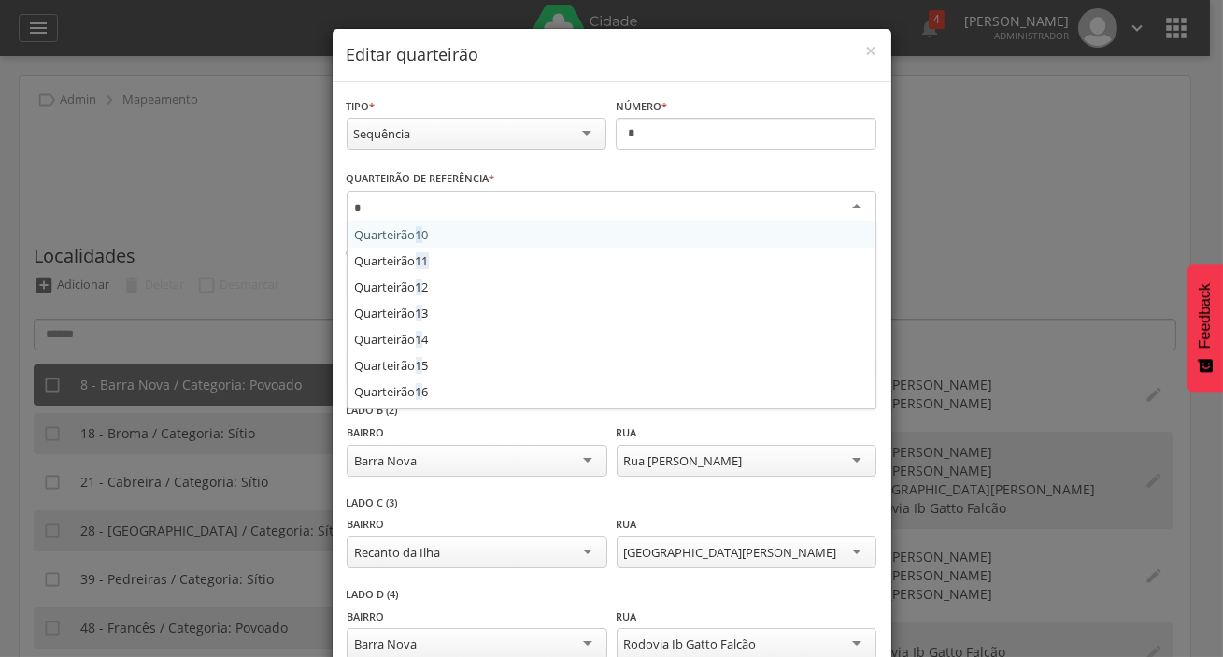
type input "*"
click at [492, 126] on div "Sequência" at bounding box center [477, 134] width 261 height 32
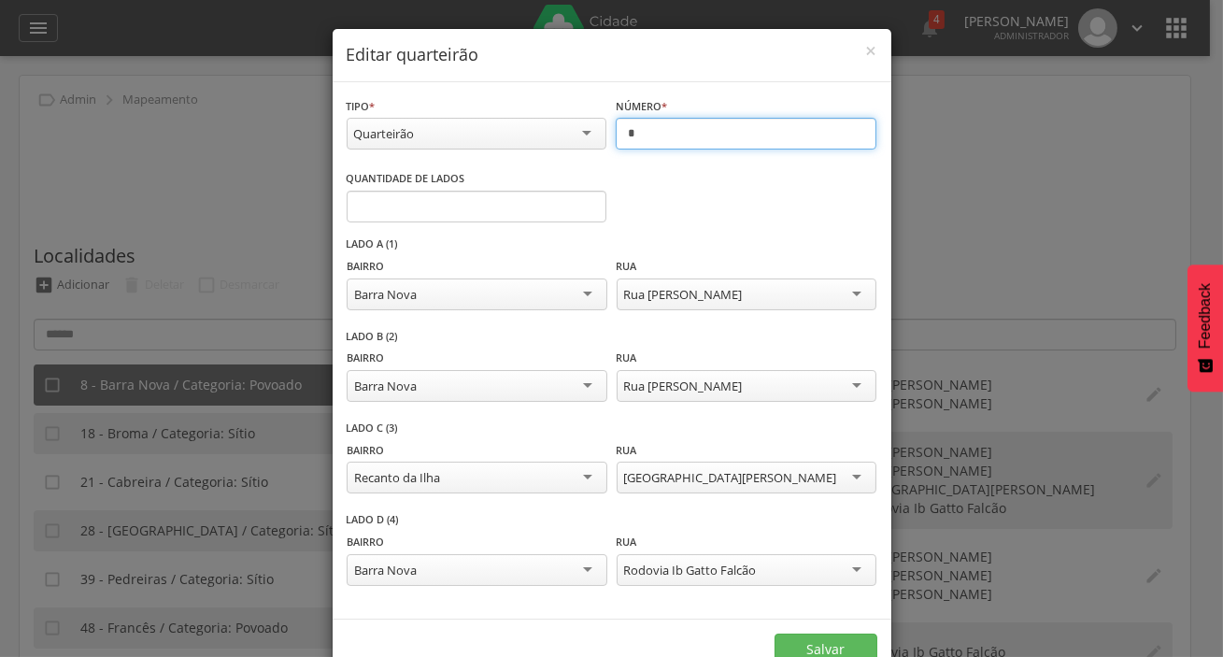
click at [656, 142] on input "*" at bounding box center [746, 134] width 261 height 32
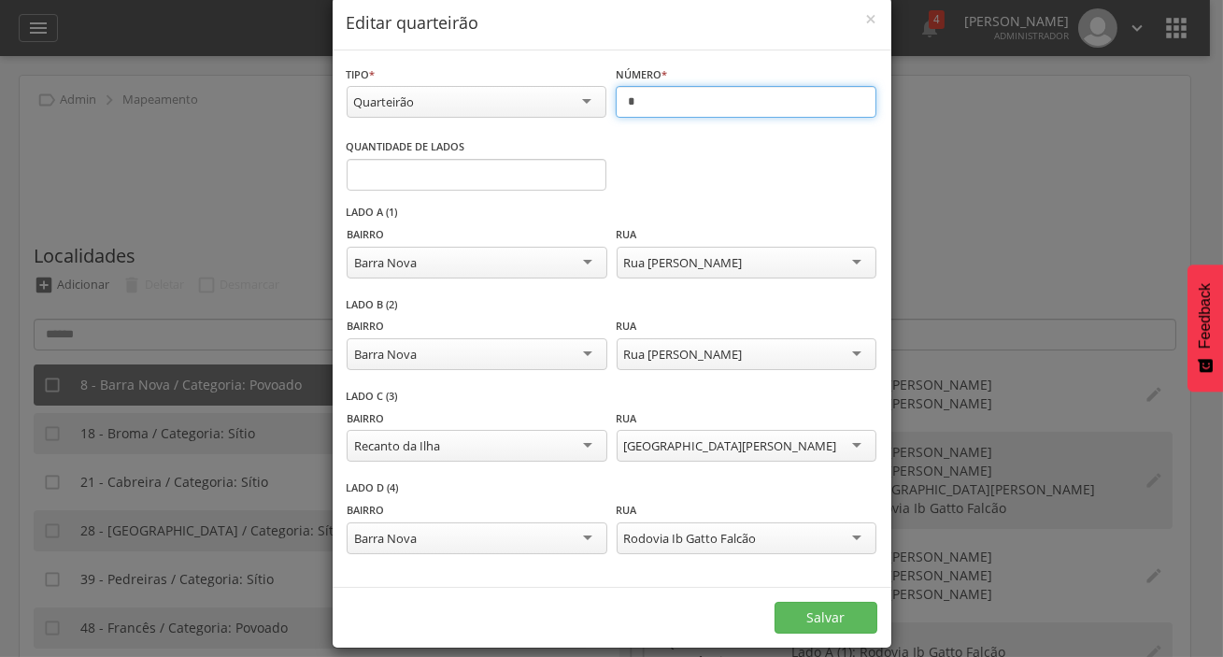
scroll to position [50, 0]
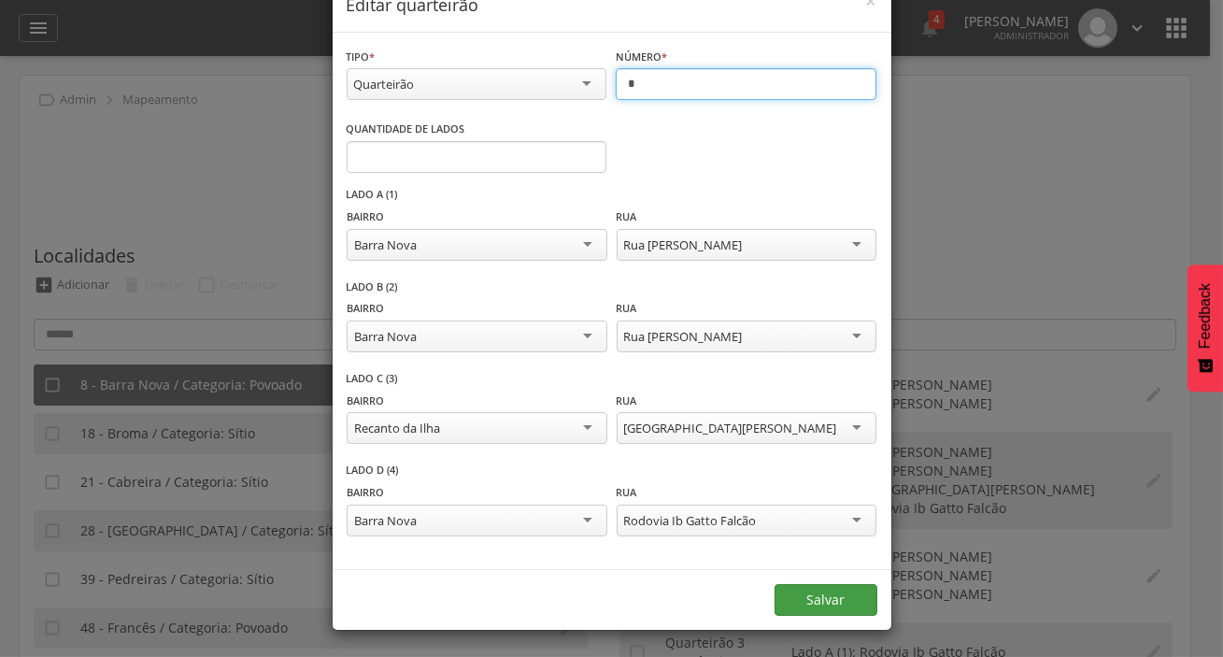
type input "*"
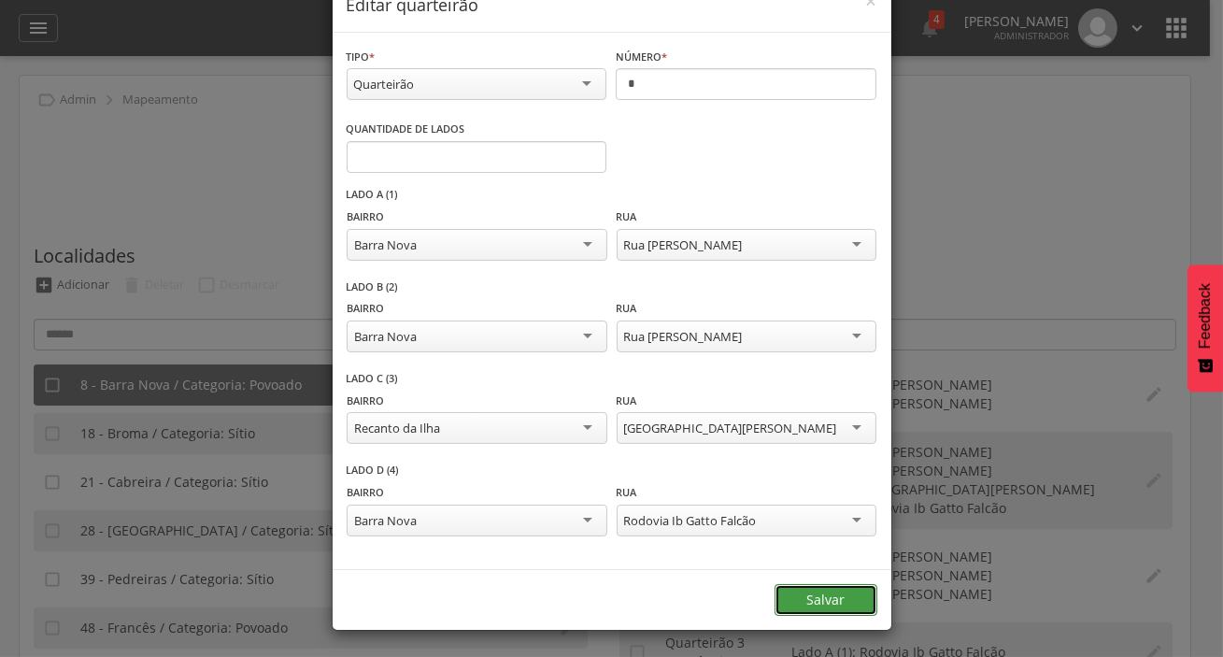
click at [783, 587] on button "Salvar" at bounding box center [826, 600] width 103 height 32
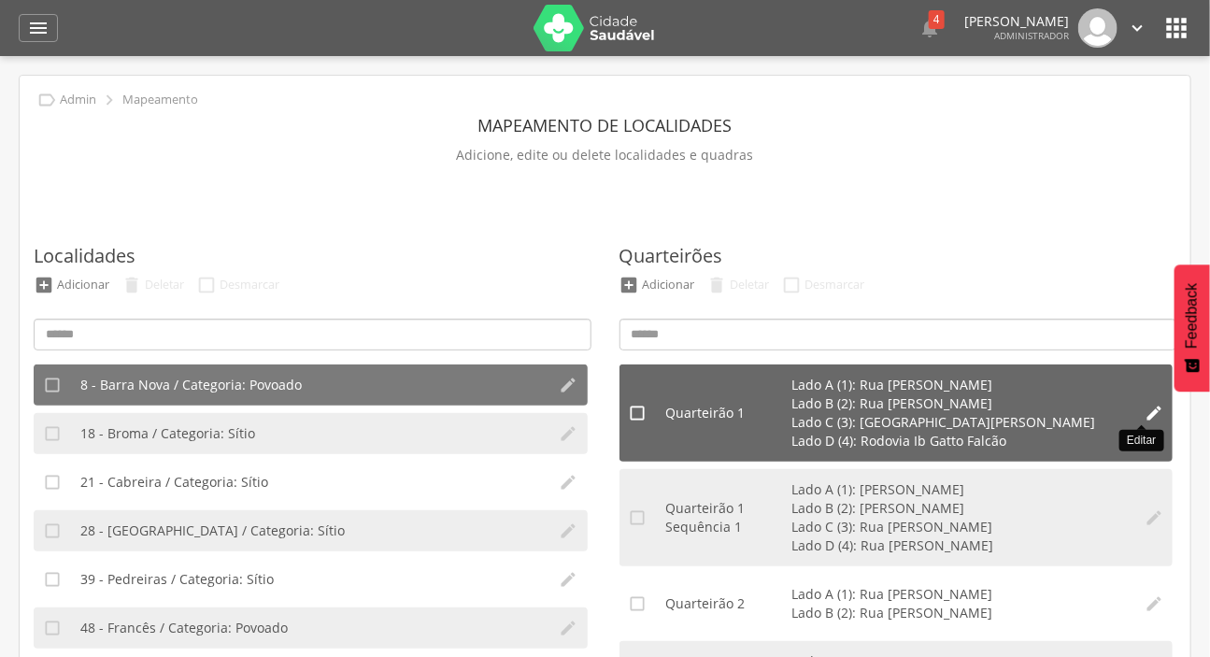
click at [1145, 413] on icon "" at bounding box center [1154, 413] width 19 height 19
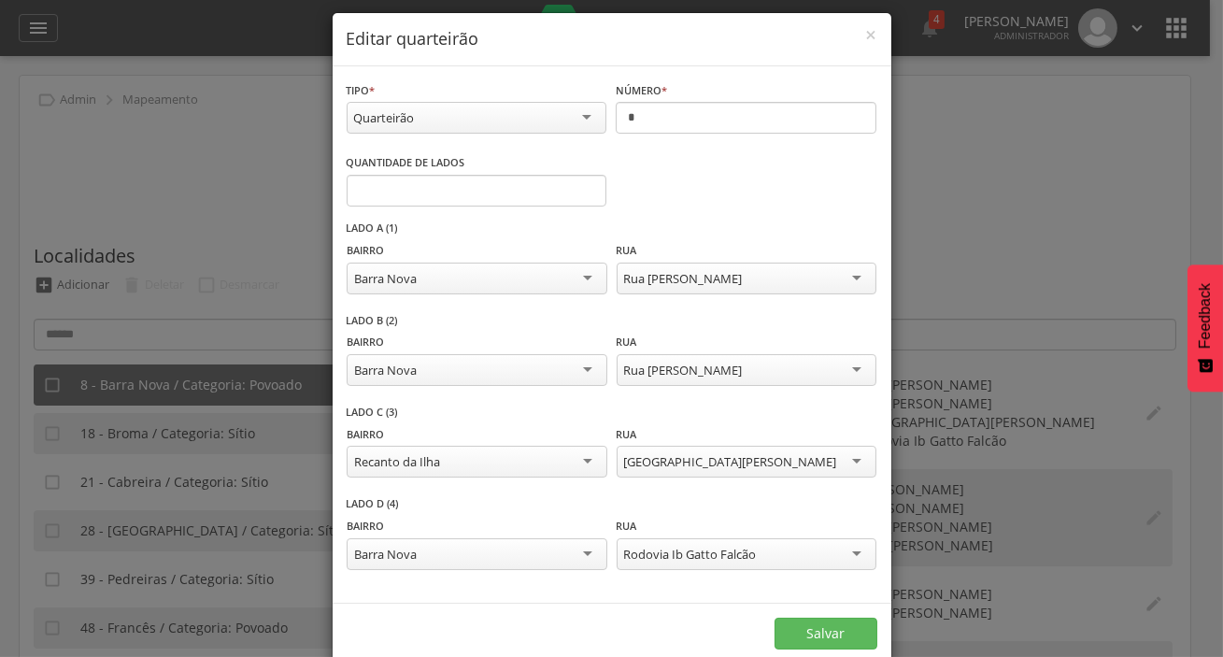
scroll to position [0, 0]
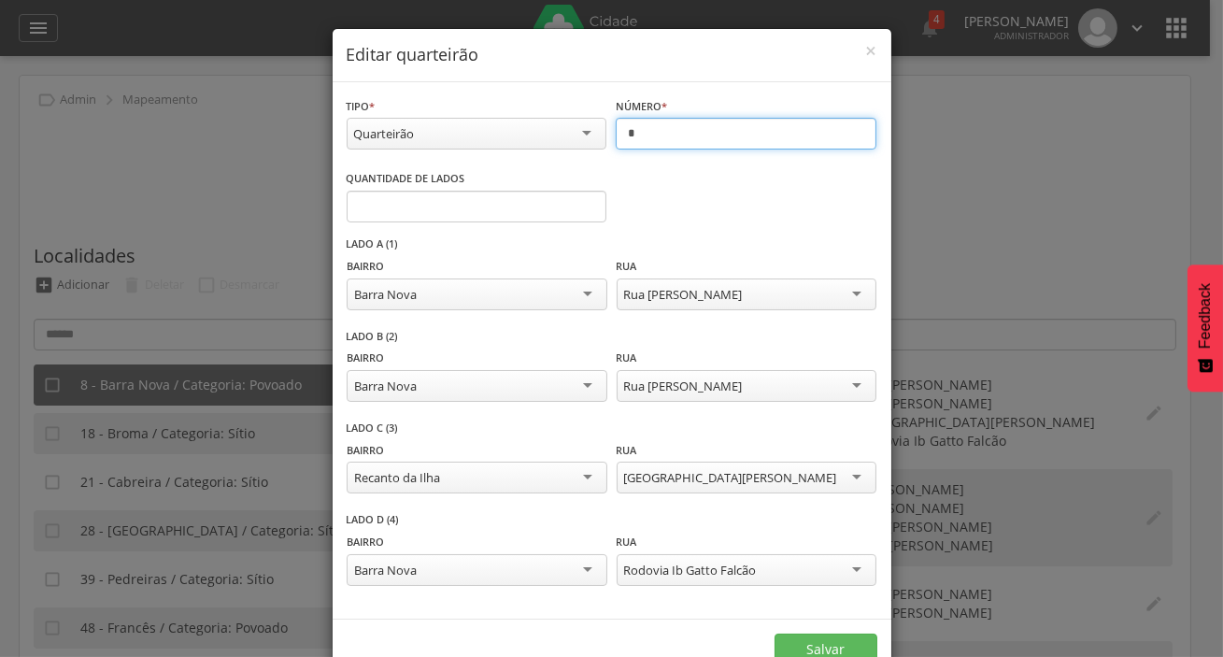
click at [632, 131] on input "*" at bounding box center [746, 134] width 261 height 32
click at [593, 137] on div "Quarteirão" at bounding box center [477, 134] width 261 height 32
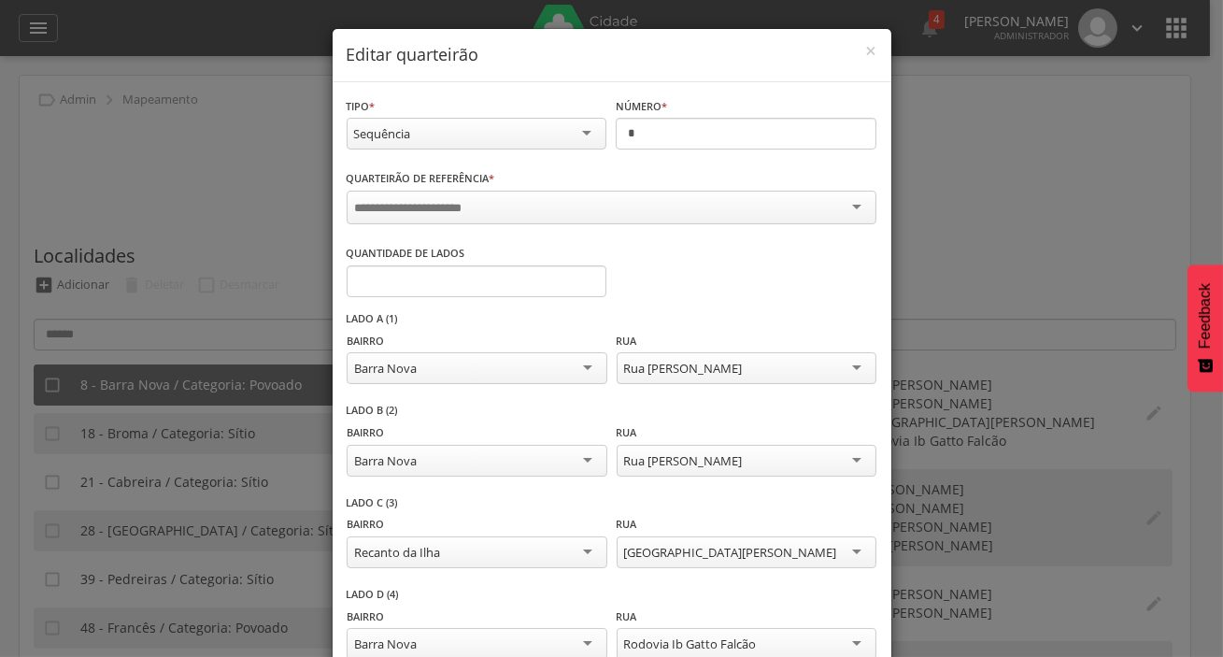
click at [492, 203] on div at bounding box center [612, 208] width 530 height 34
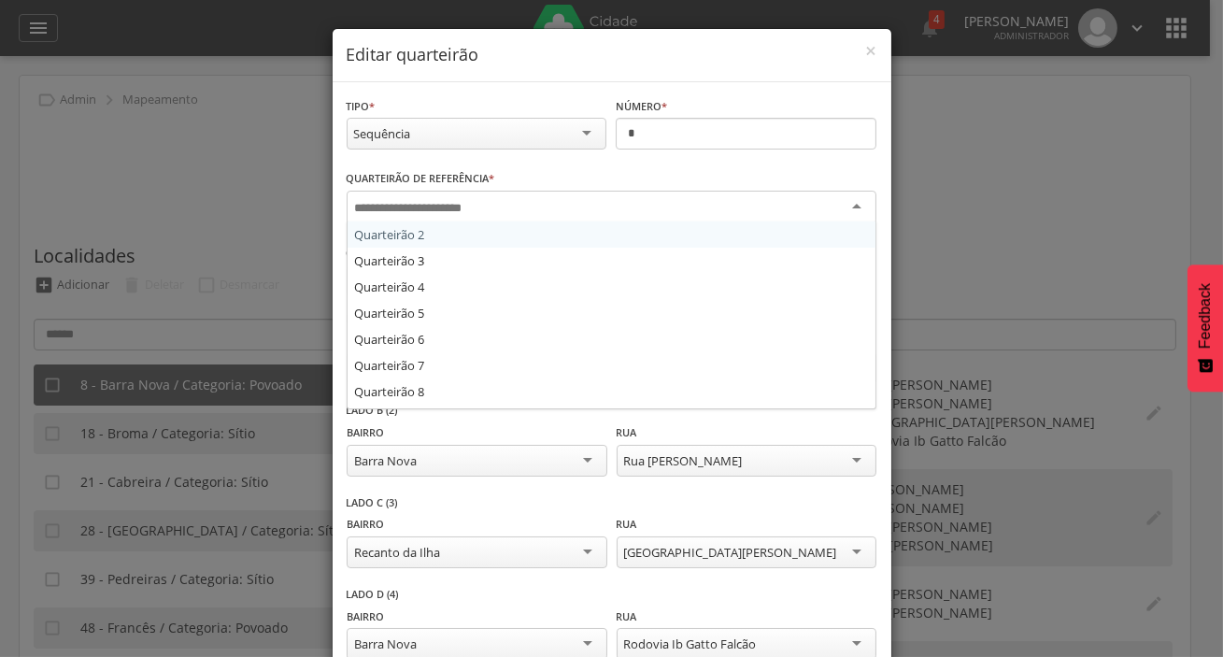
click at [495, 168] on div "Quarteirão de referência * Quarteirão 2 Quarteirão 3 Quarteirão 4 Quarteirão 5 …" at bounding box center [612, 198] width 530 height 61
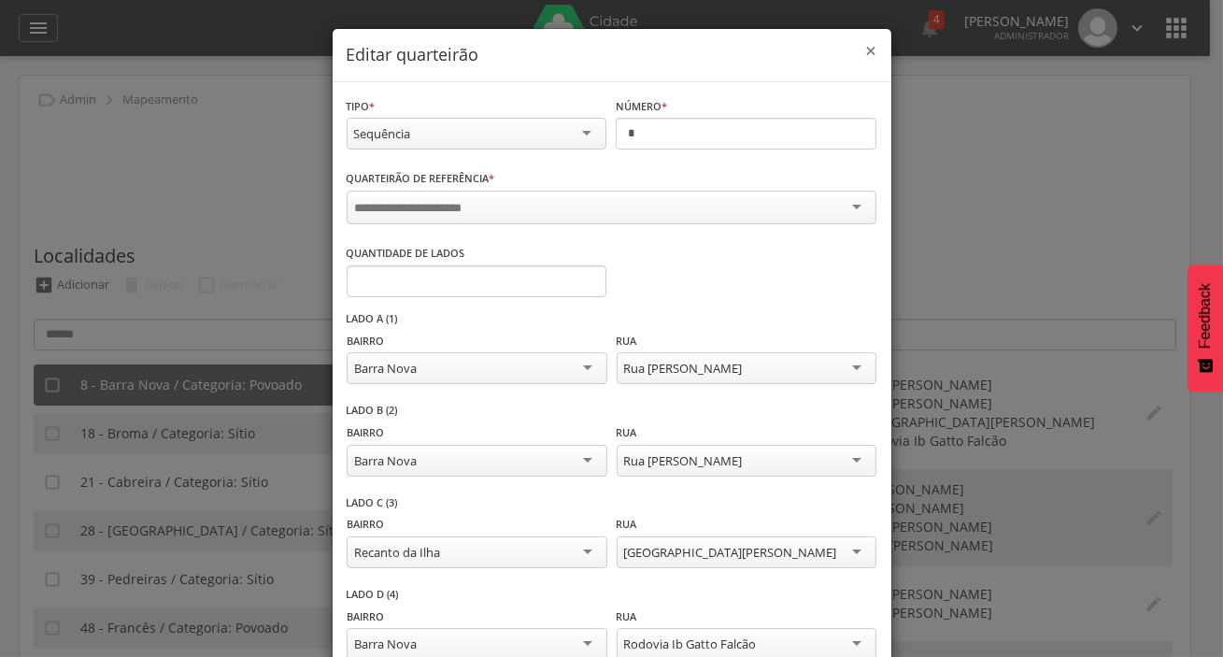
click at [866, 55] on span "×" at bounding box center [871, 50] width 11 height 26
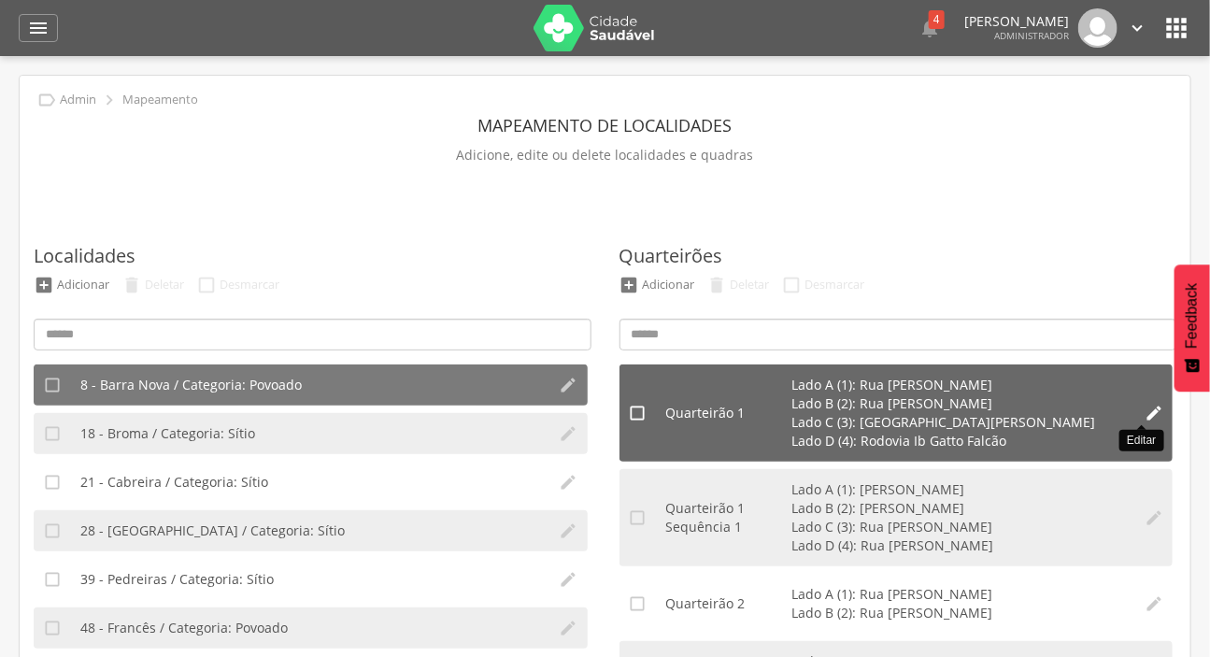
click at [1145, 411] on icon "" at bounding box center [1154, 413] width 19 height 19
type input "*"
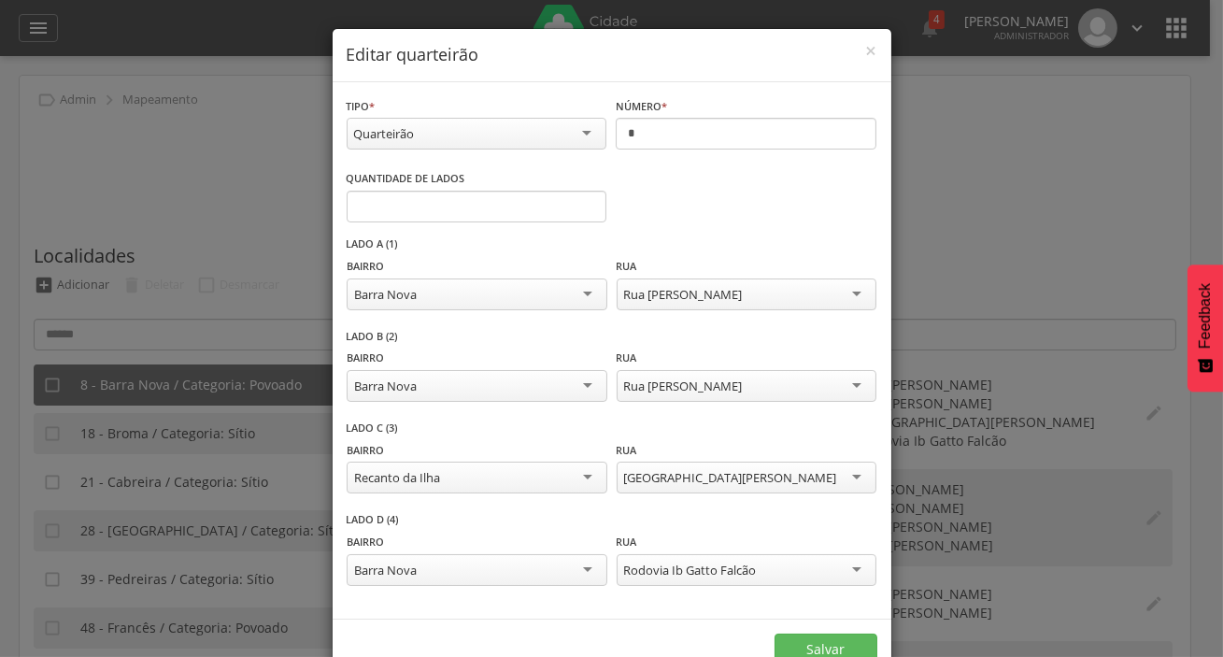
click at [505, 150] on div "Quarteirão Quarteirão Sequência" at bounding box center [477, 136] width 261 height 36
click at [497, 139] on div "Quarteirão" at bounding box center [477, 134] width 261 height 32
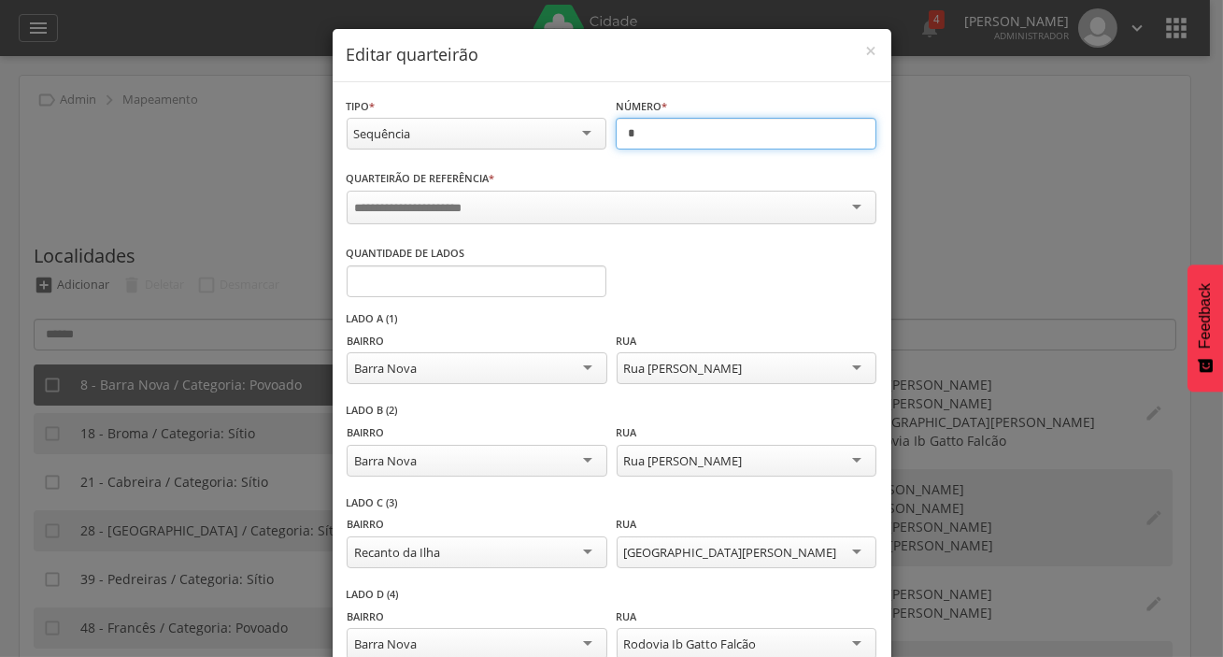
click at [683, 144] on input "*" at bounding box center [746, 134] width 261 height 32
type input "*"
click at [604, 184] on div "Quarteirão de referência * Quarteirão 2 Quarteirão 3 Quarteirão 4 Quarteirão 5 …" at bounding box center [612, 198] width 530 height 61
click at [543, 214] on div at bounding box center [612, 208] width 530 height 34
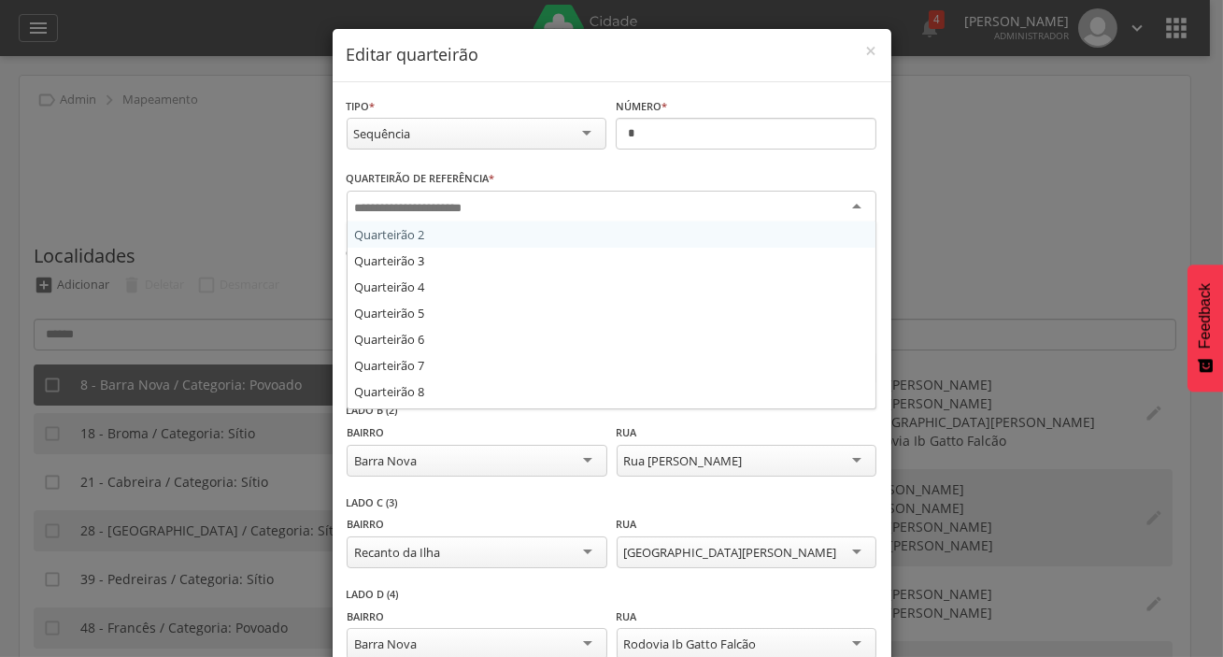
click at [545, 191] on div at bounding box center [612, 208] width 530 height 34
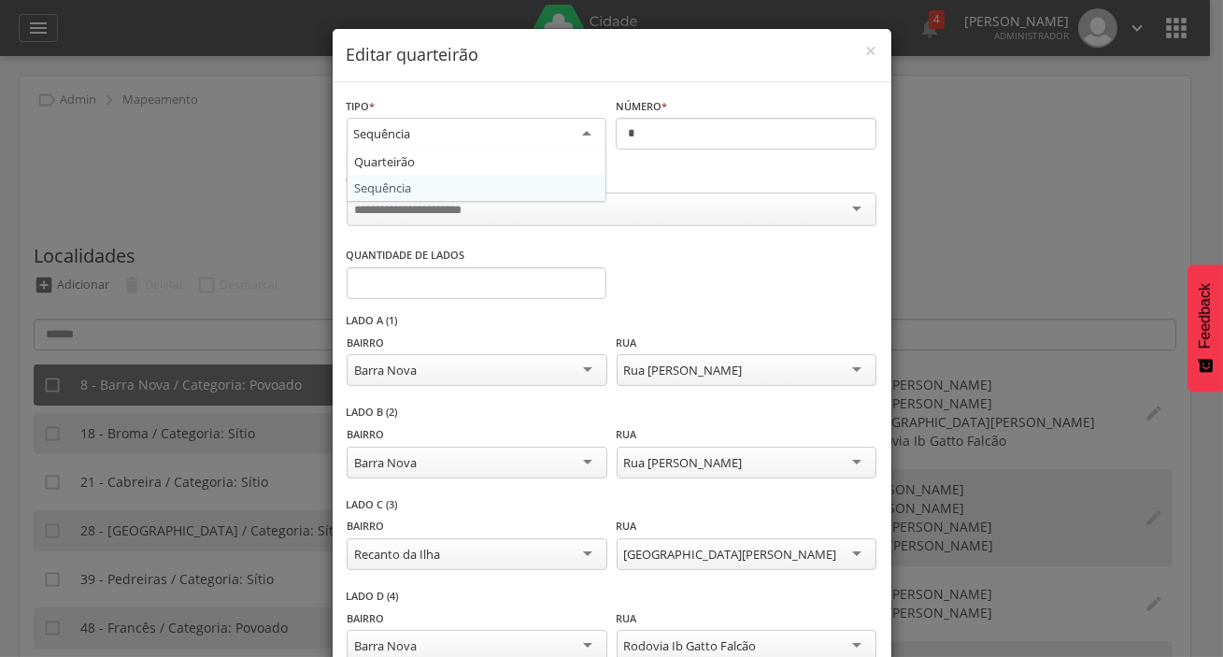
click at [551, 135] on div "Sequência" at bounding box center [477, 135] width 261 height 34
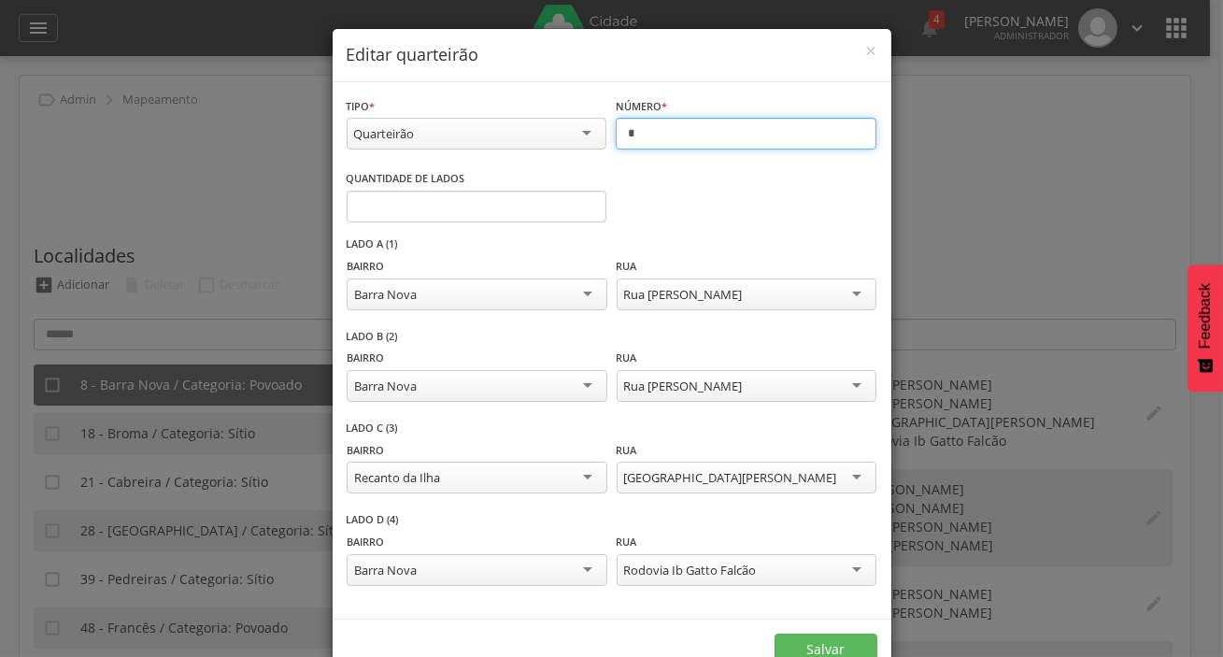
click at [723, 142] on input "*" at bounding box center [746, 134] width 261 height 32
type input "*"
click at [937, 265] on div "**********" at bounding box center [611, 328] width 1223 height 657
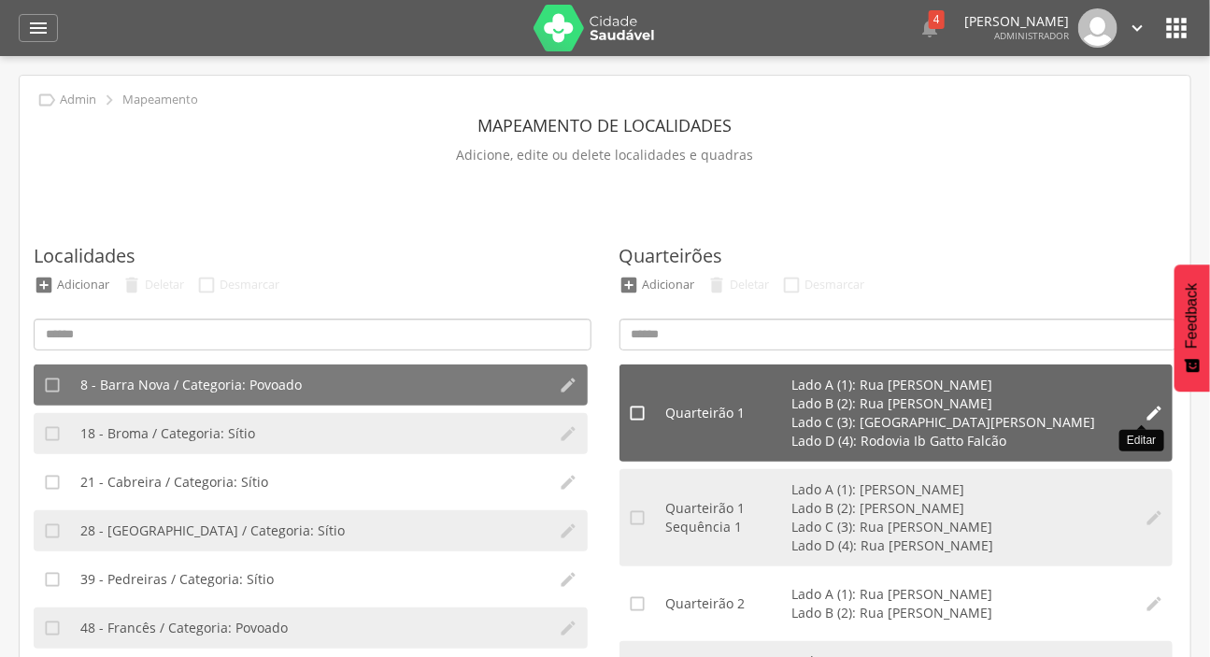
click at [1145, 412] on icon "" at bounding box center [1154, 413] width 19 height 19
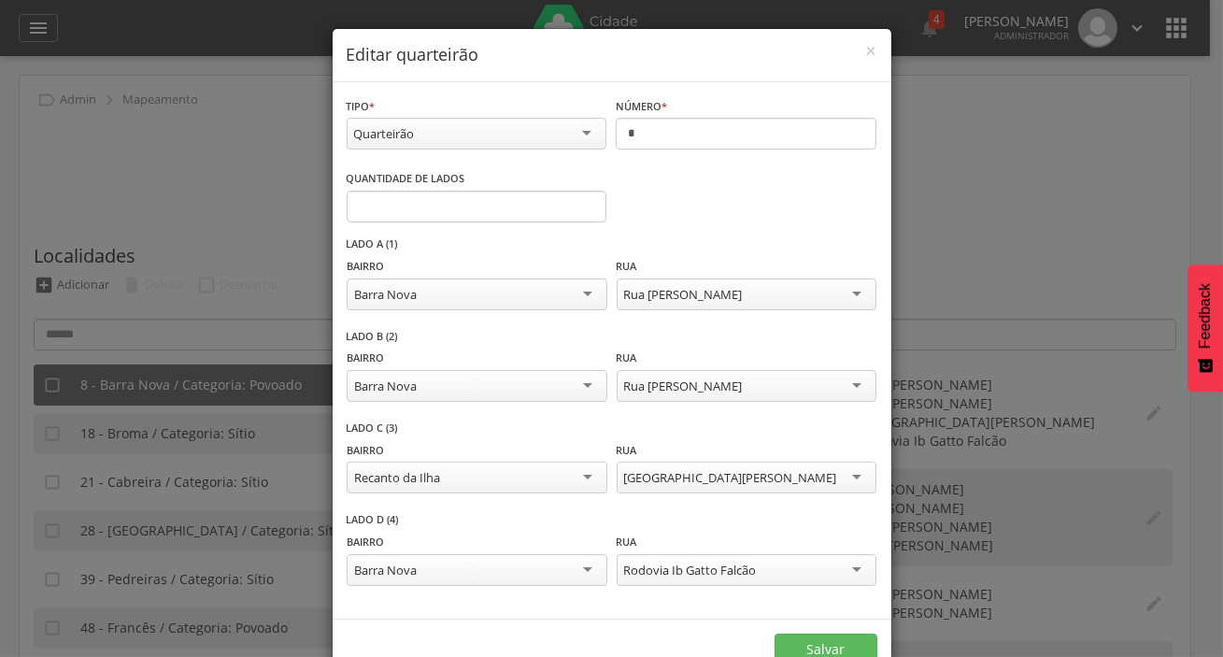
click at [454, 137] on div "Quarteirão" at bounding box center [477, 134] width 261 height 32
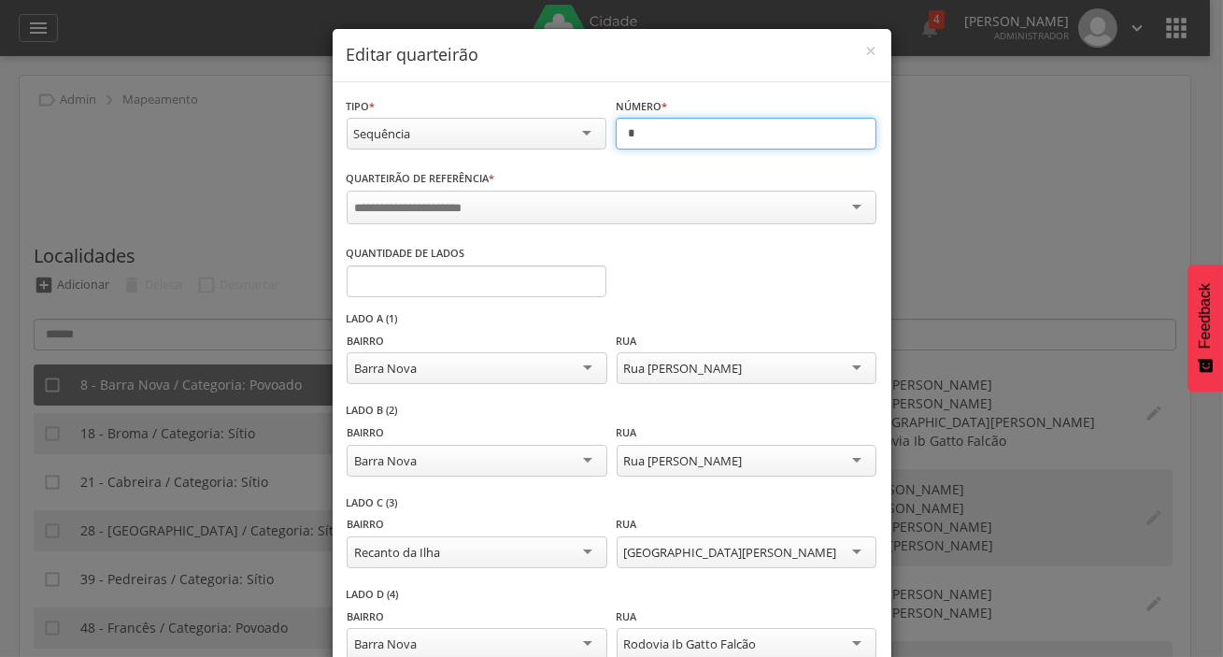
click at [649, 134] on input "*" at bounding box center [746, 134] width 261 height 32
click at [588, 207] on div at bounding box center [612, 208] width 530 height 34
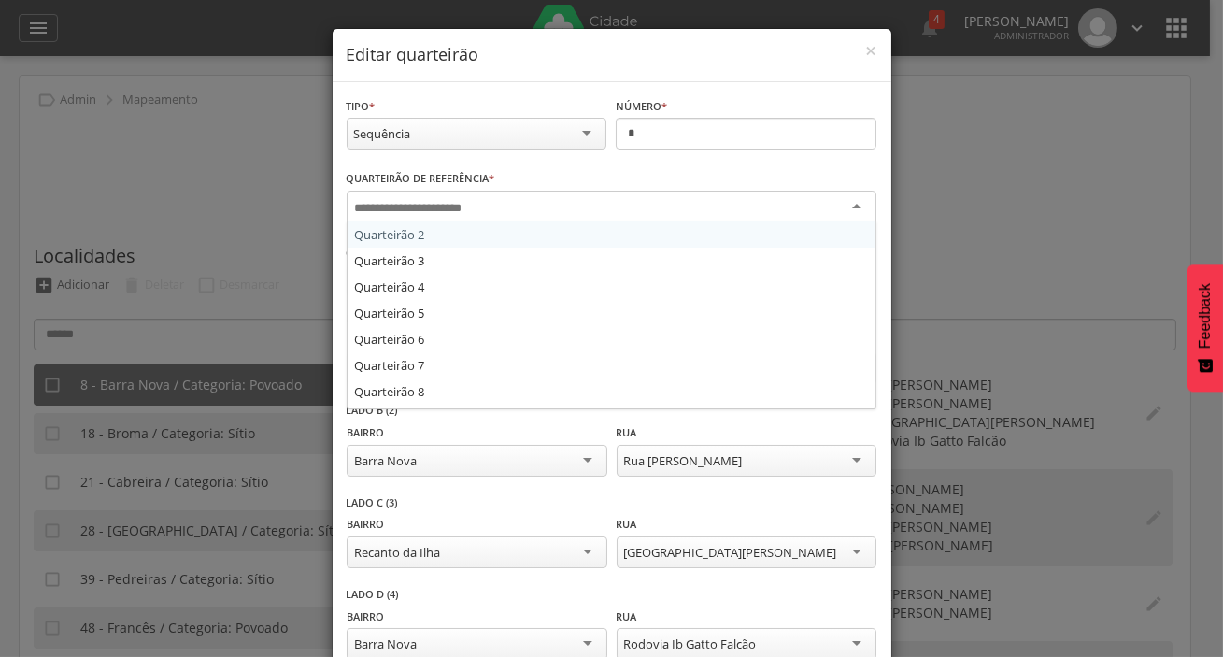
click at [547, 183] on div "Quarteirão de referência * Quarteirão 2 Quarteirão 3 Quarteirão 4 Quarteirão 5 …" at bounding box center [612, 198] width 530 height 61
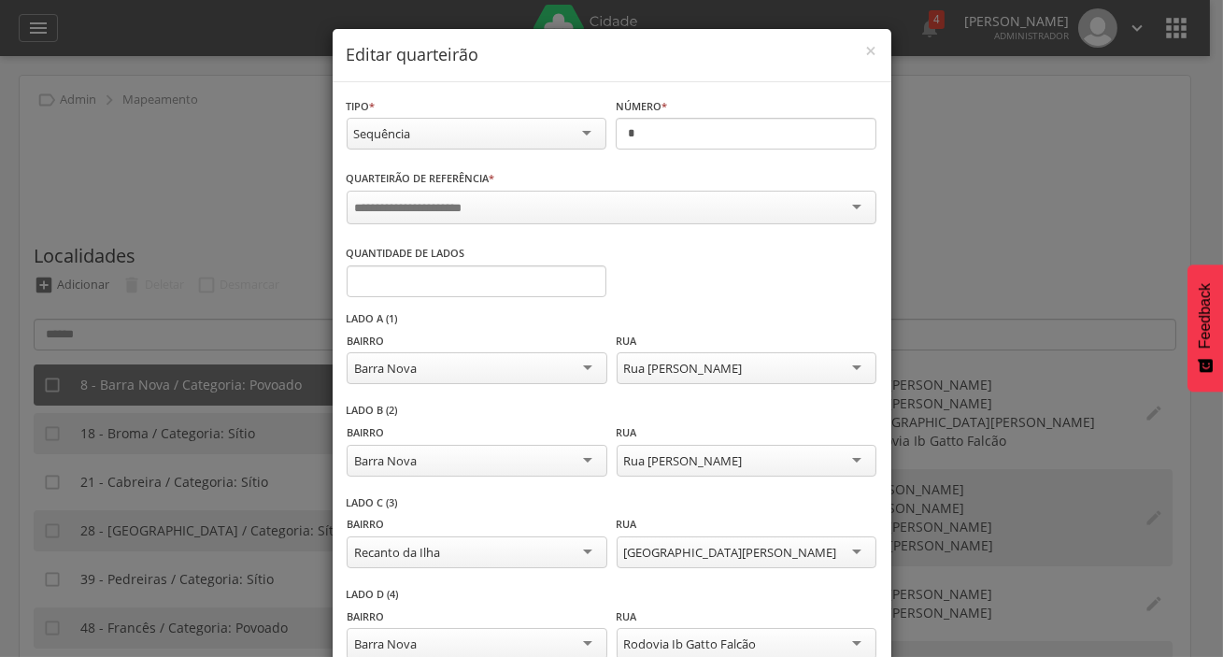
click at [491, 212] on div at bounding box center [612, 208] width 530 height 34
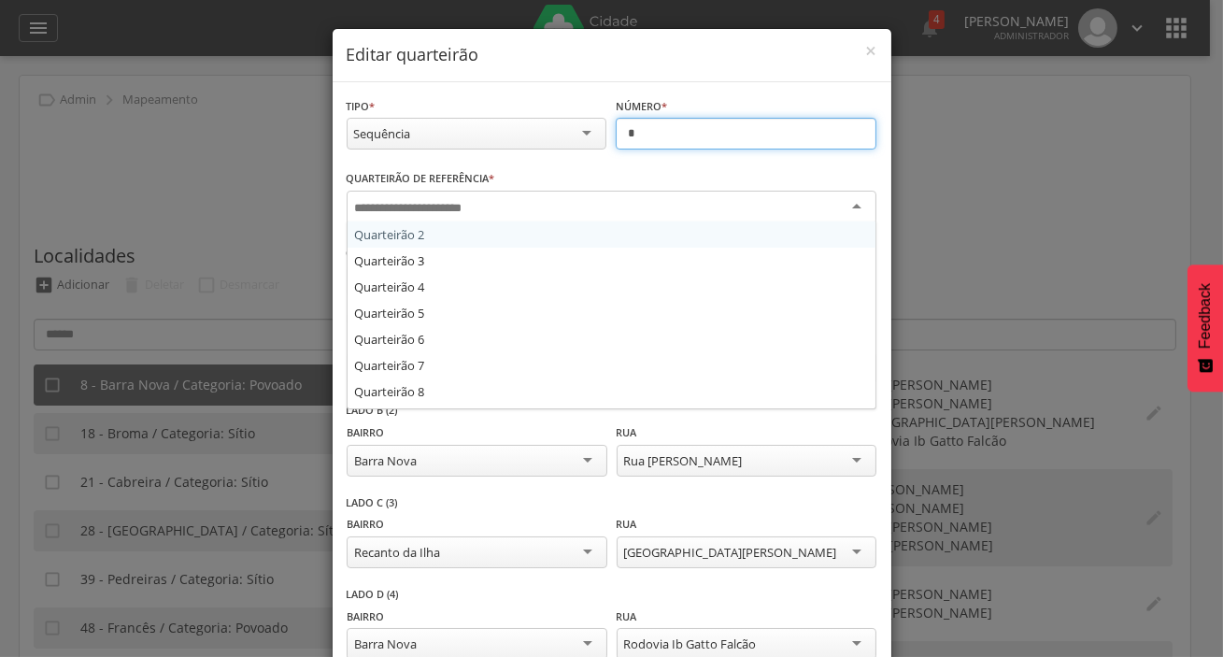
click at [686, 147] on input "*" at bounding box center [746, 134] width 261 height 32
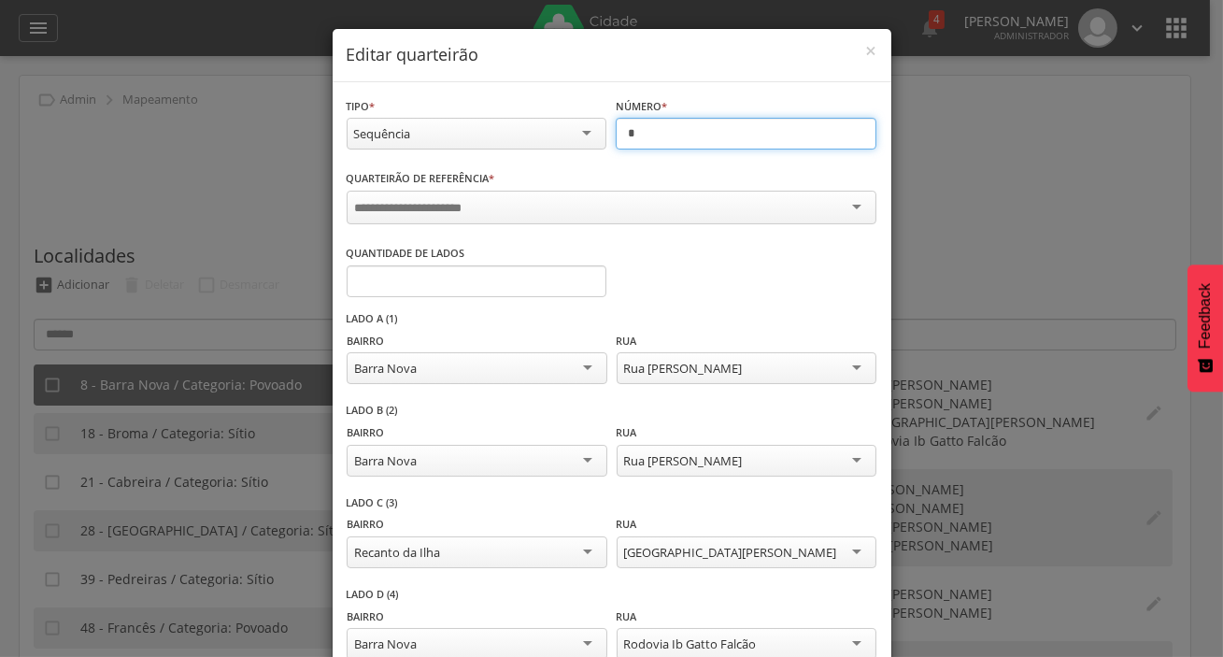
type input "*"
click at [666, 188] on div "Quarteirão de referência * Quarteirão 2 Quarteirão 3 Quarteirão 4 Quarteirão 5 …" at bounding box center [612, 198] width 530 height 61
click at [662, 200] on div at bounding box center [612, 208] width 530 height 34
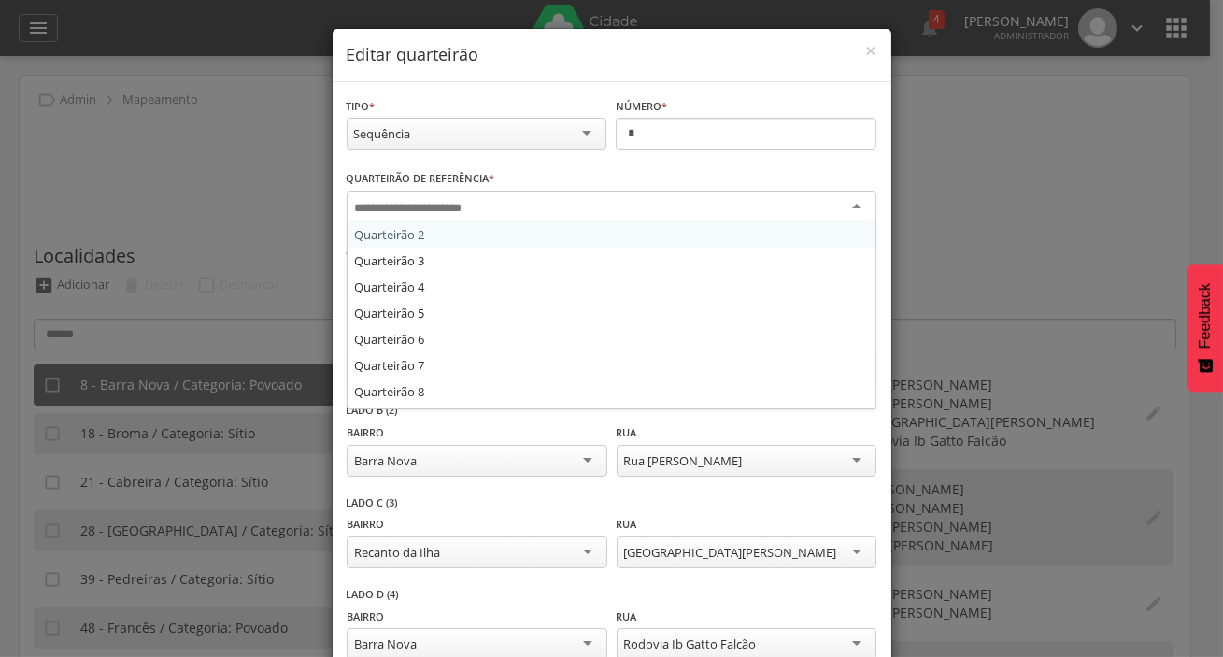
click at [670, 158] on div "Tipo * ********* Sequência Quarteirão Sequência Número * * Informe o número" at bounding box center [612, 132] width 531 height 73
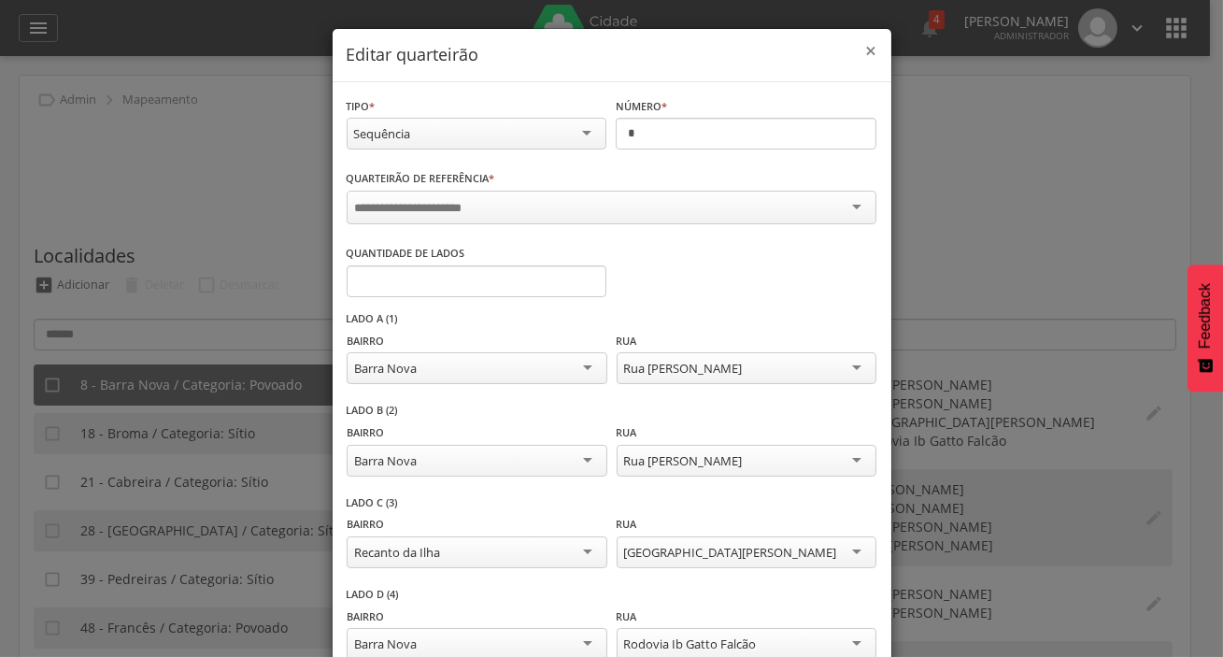
click at [866, 46] on span "×" at bounding box center [871, 50] width 11 height 26
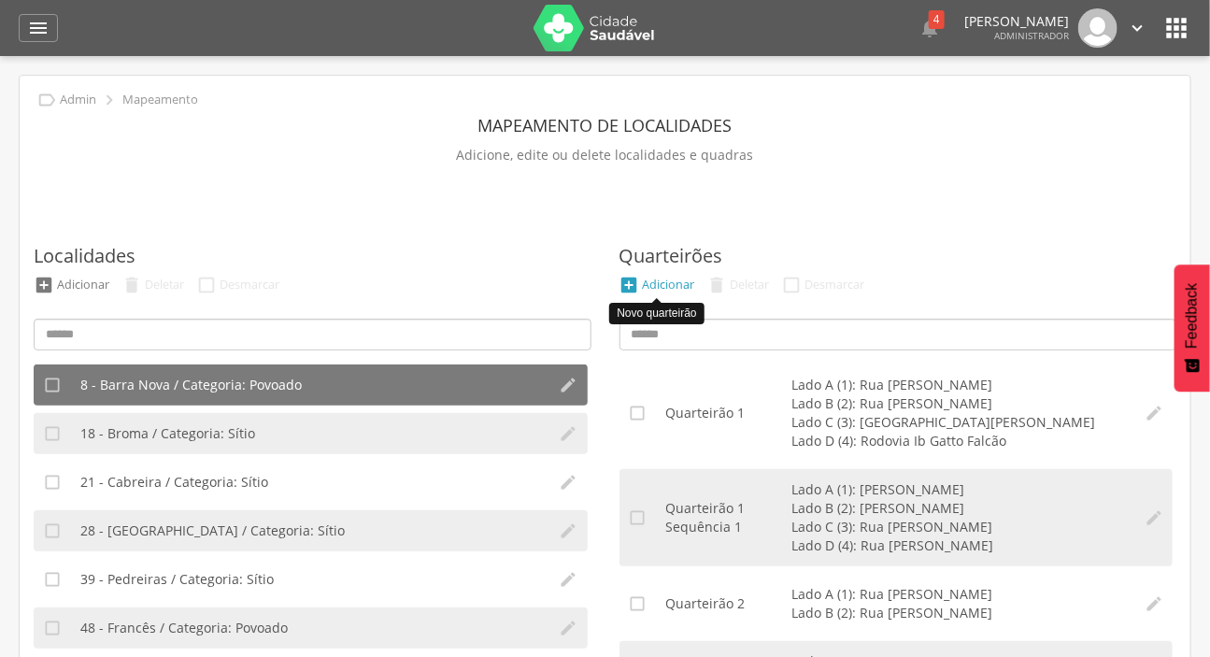
click at [636, 280] on div "" at bounding box center [629, 285] width 21 height 21
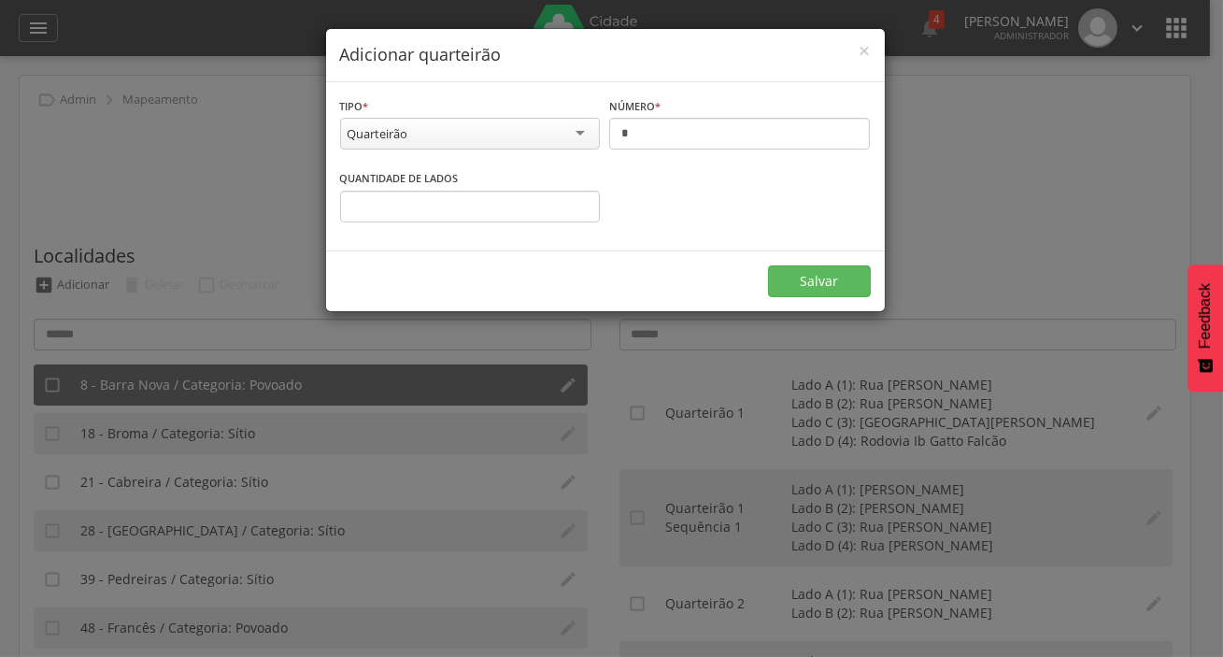
click at [550, 93] on div "**********" at bounding box center [605, 166] width 559 height 168
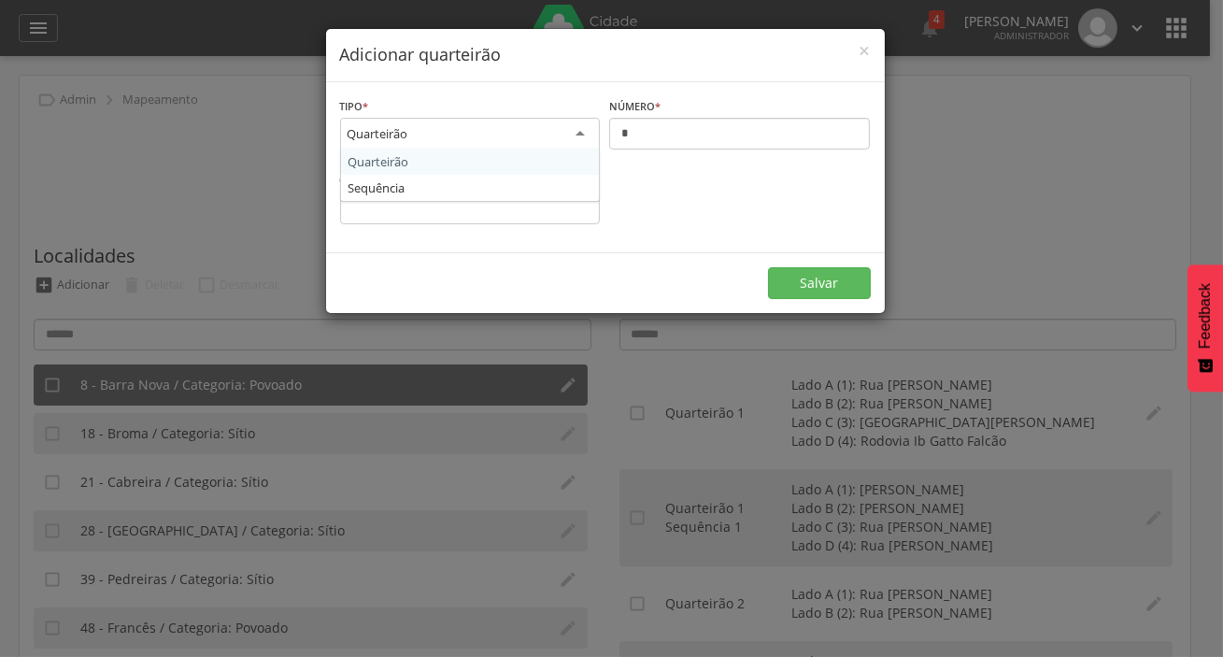
click at [541, 121] on div "Quarteirão" at bounding box center [470, 135] width 261 height 34
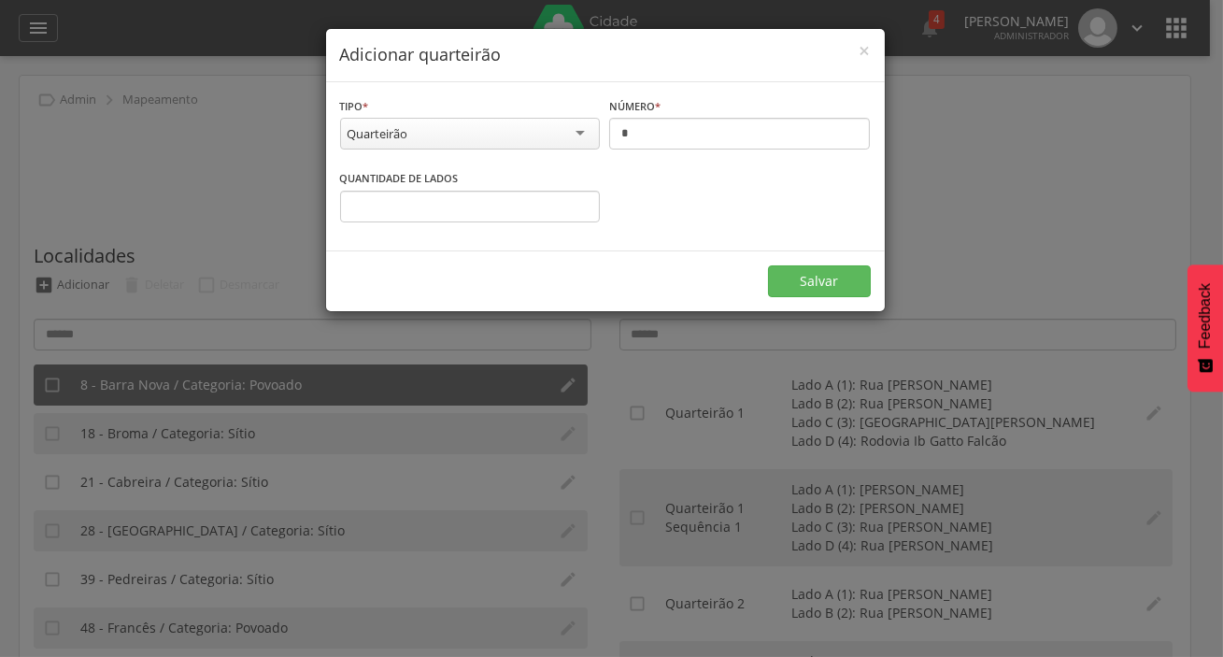
click at [506, 168] on div "**********" at bounding box center [605, 166] width 559 height 168
click at [502, 139] on div "Quarteirão" at bounding box center [470, 134] width 261 height 32
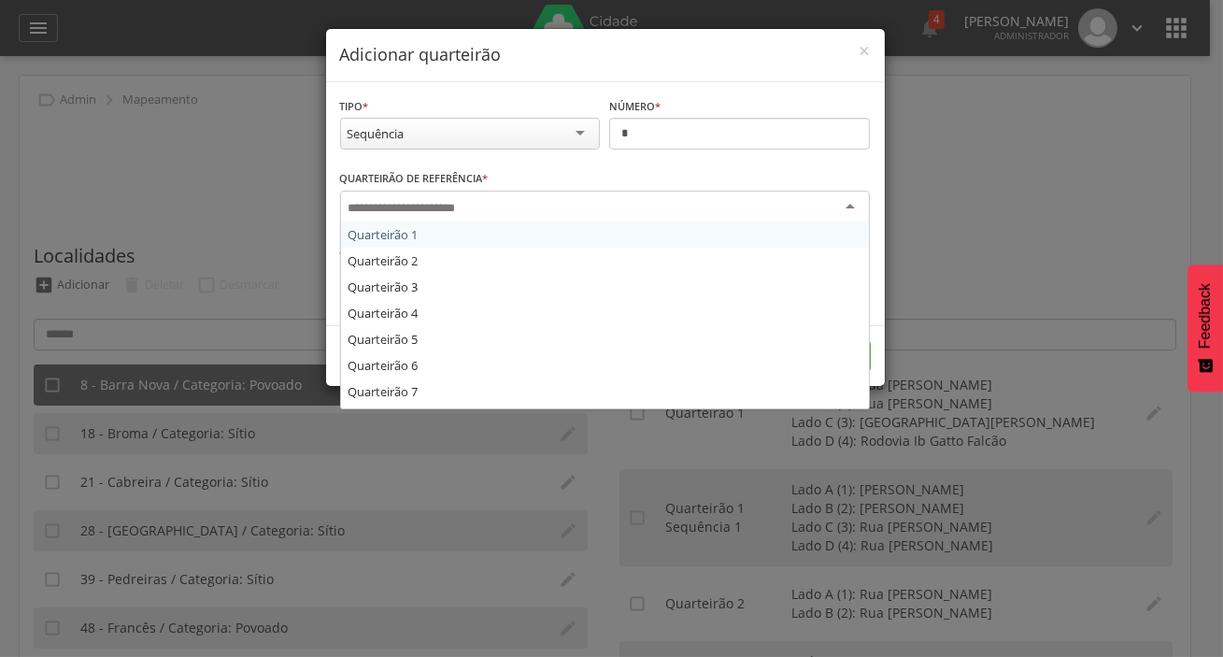
click at [507, 211] on div at bounding box center [605, 208] width 530 height 34
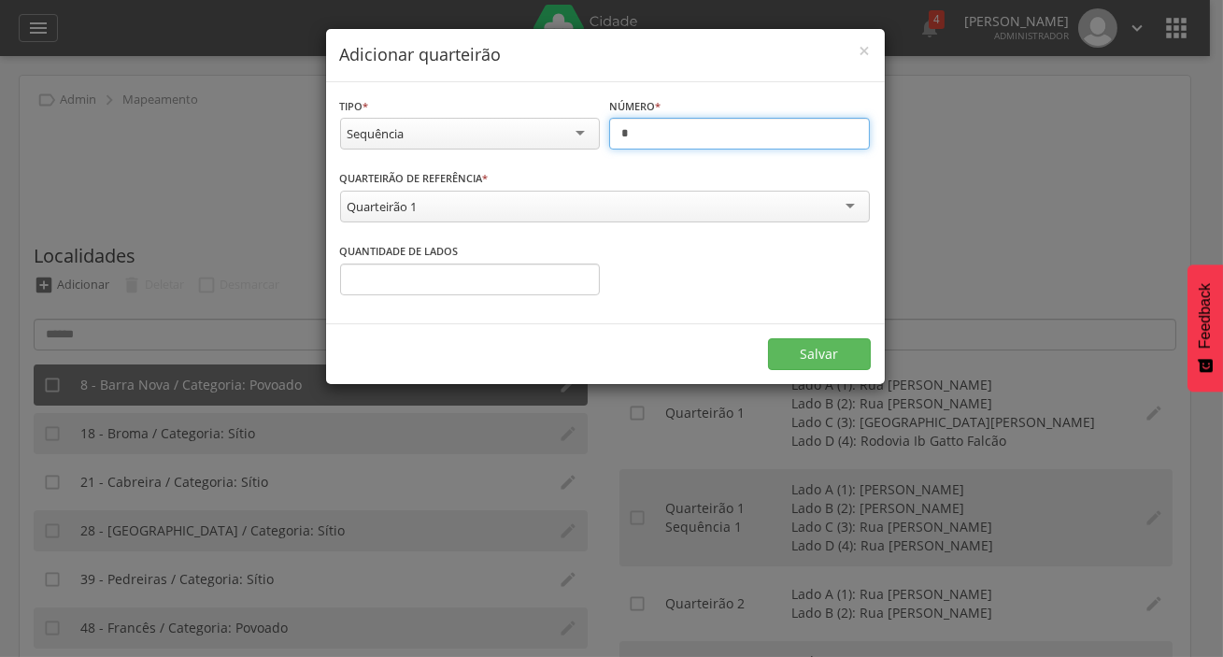
click at [647, 140] on input "*" at bounding box center [739, 134] width 261 height 32
type input "*"
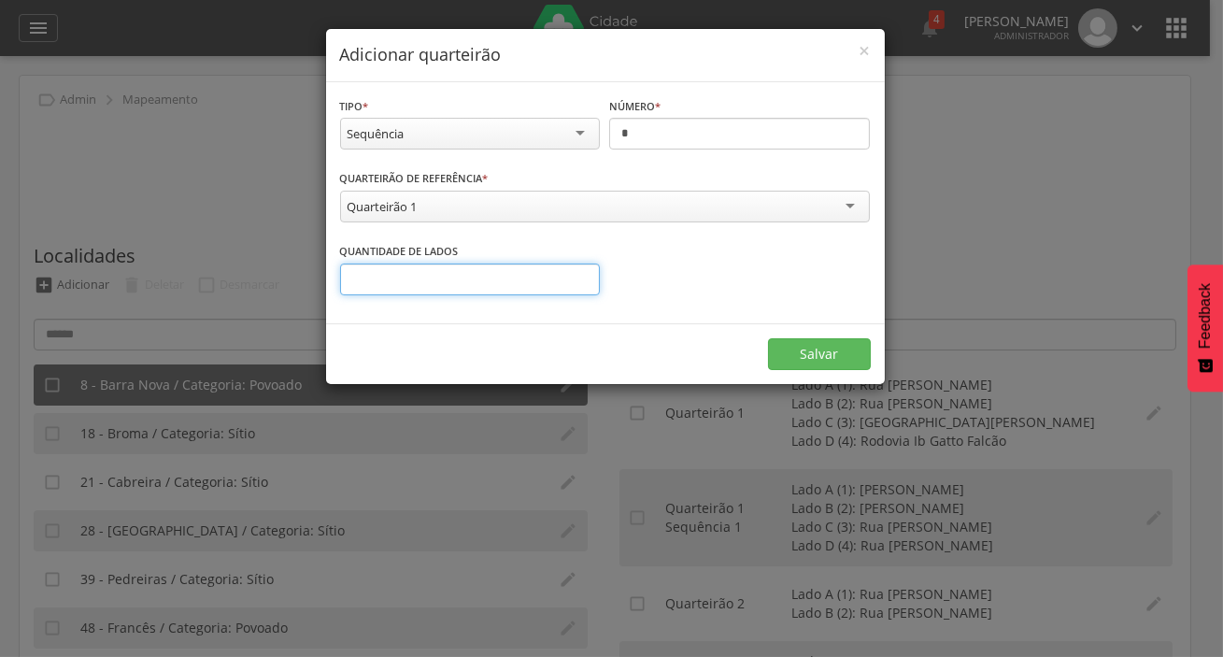
click at [497, 282] on input "*" at bounding box center [470, 279] width 261 height 32
type input "*"
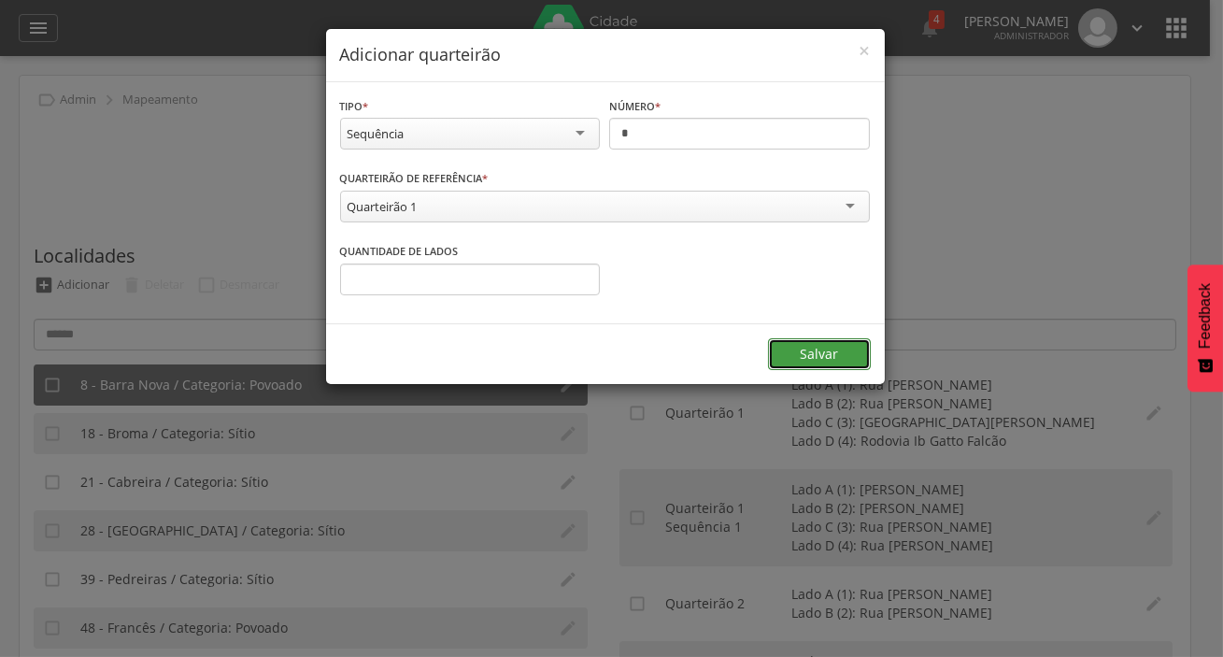
click at [840, 357] on form "**********" at bounding box center [605, 233] width 559 height 302
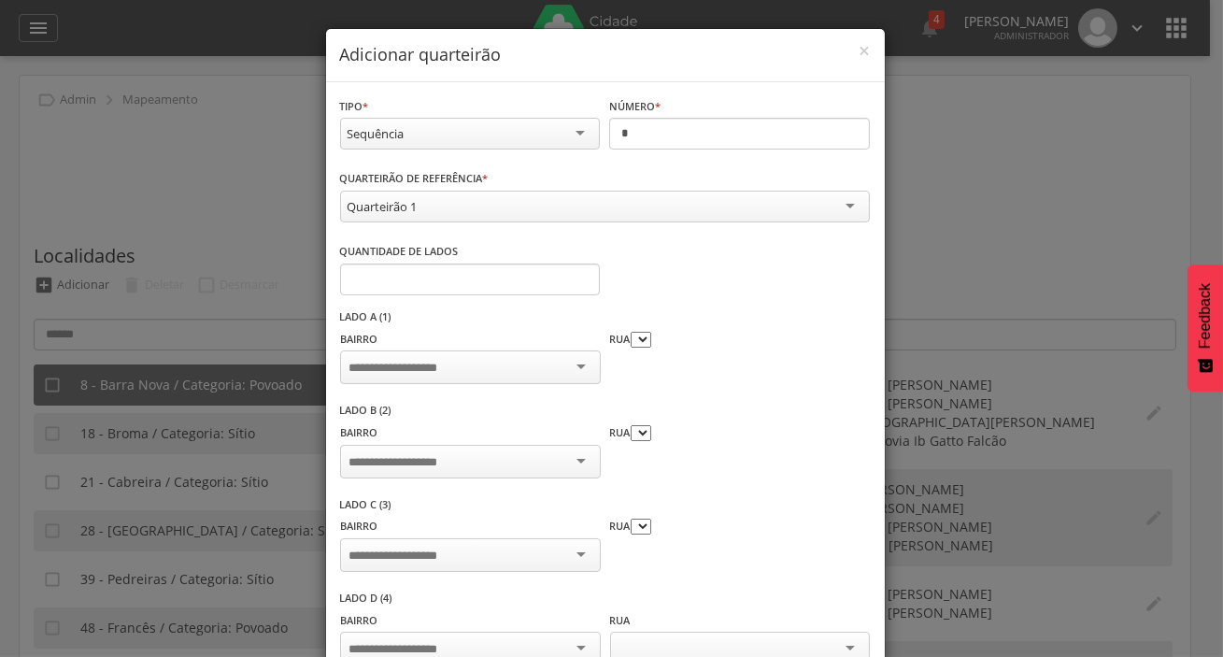
click at [505, 370] on div at bounding box center [470, 367] width 260 height 34
click at [565, 377] on div at bounding box center [470, 367] width 260 height 34
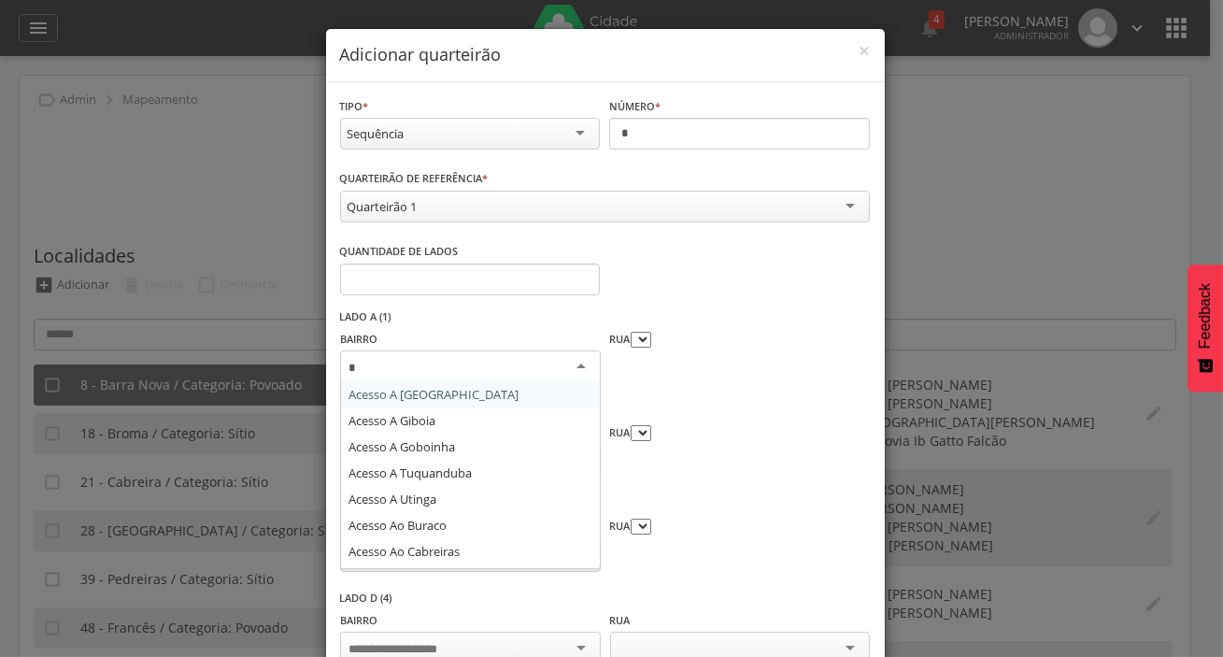
type input "**"
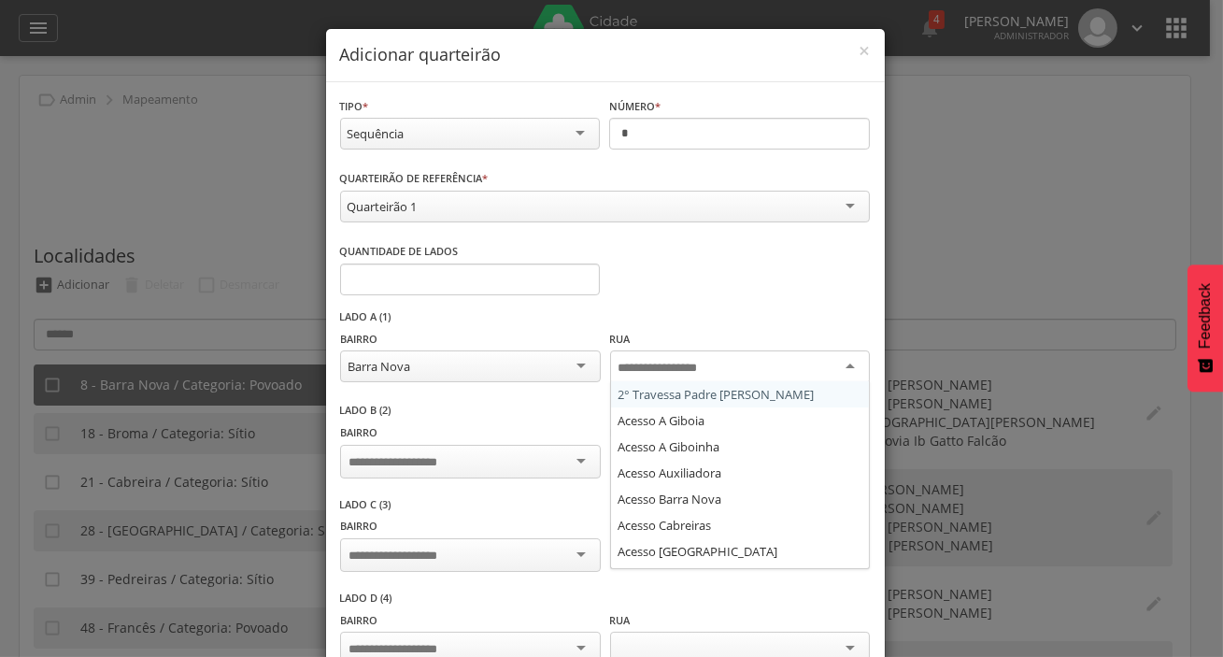
click at [630, 361] on input "select-one" at bounding box center [673, 368] width 108 height 17
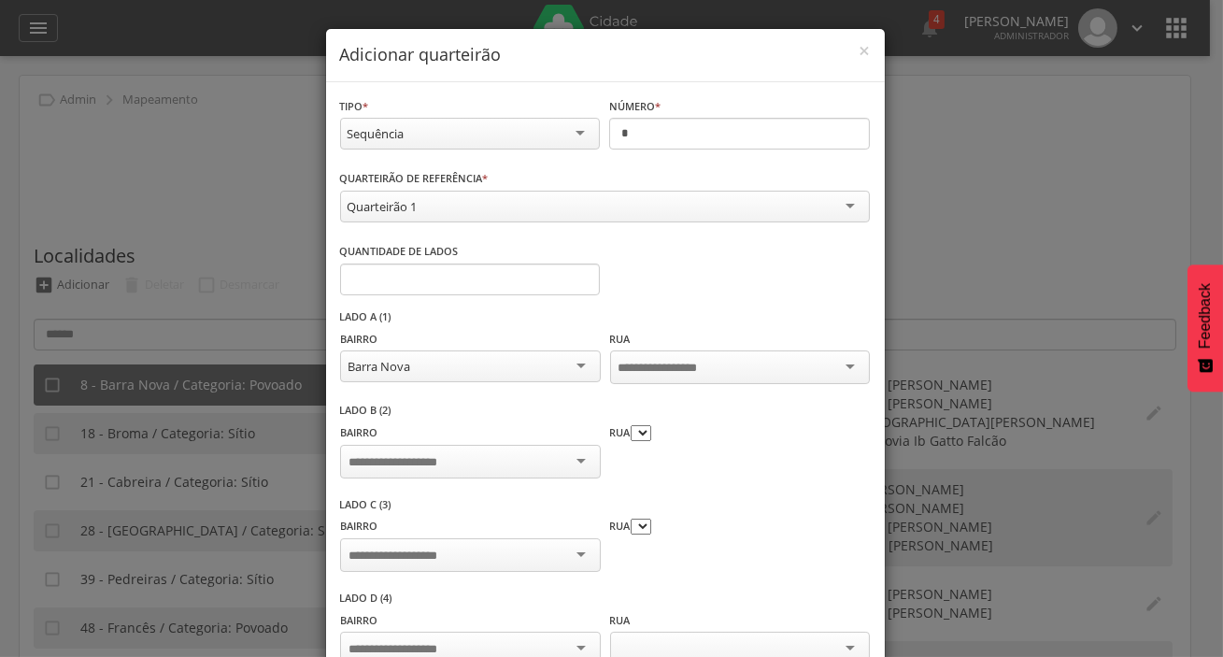
click at [666, 375] on div at bounding box center [740, 367] width 260 height 34
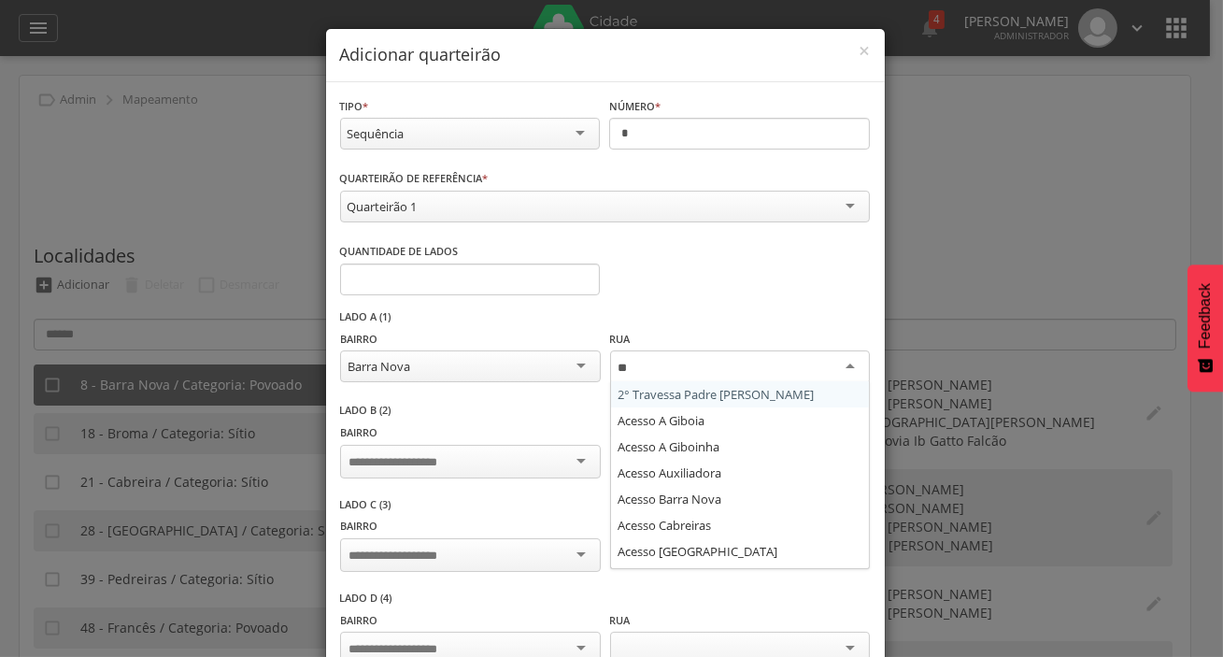
type input "***"
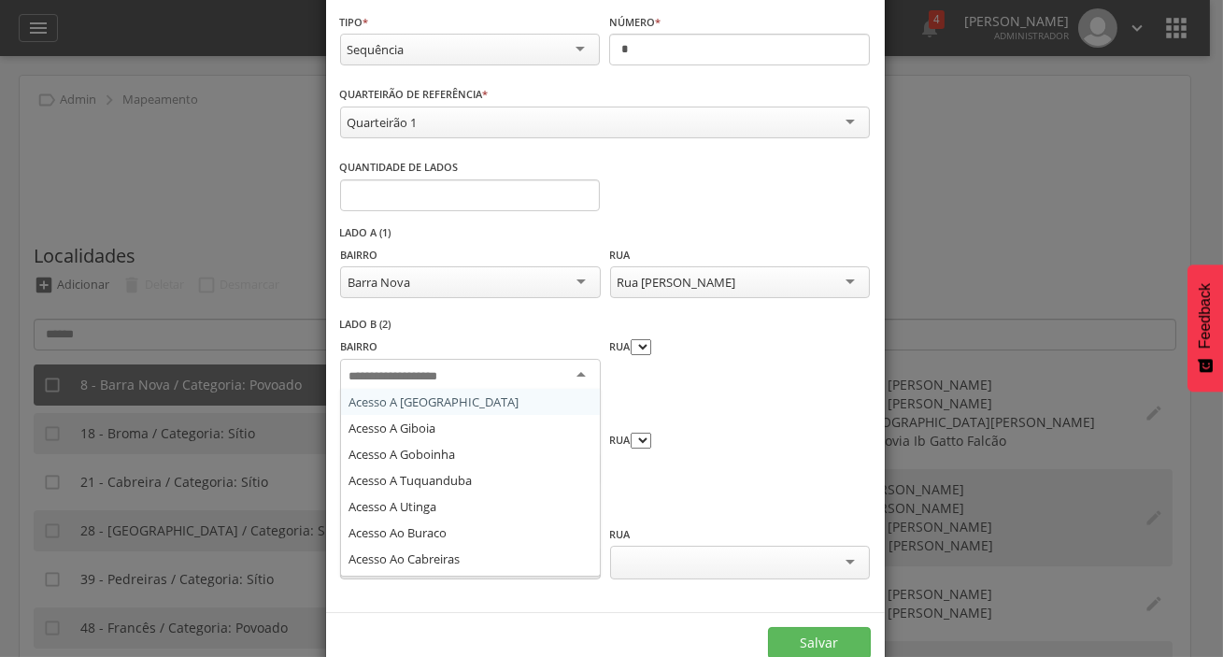
click at [483, 377] on div at bounding box center [470, 376] width 260 height 34
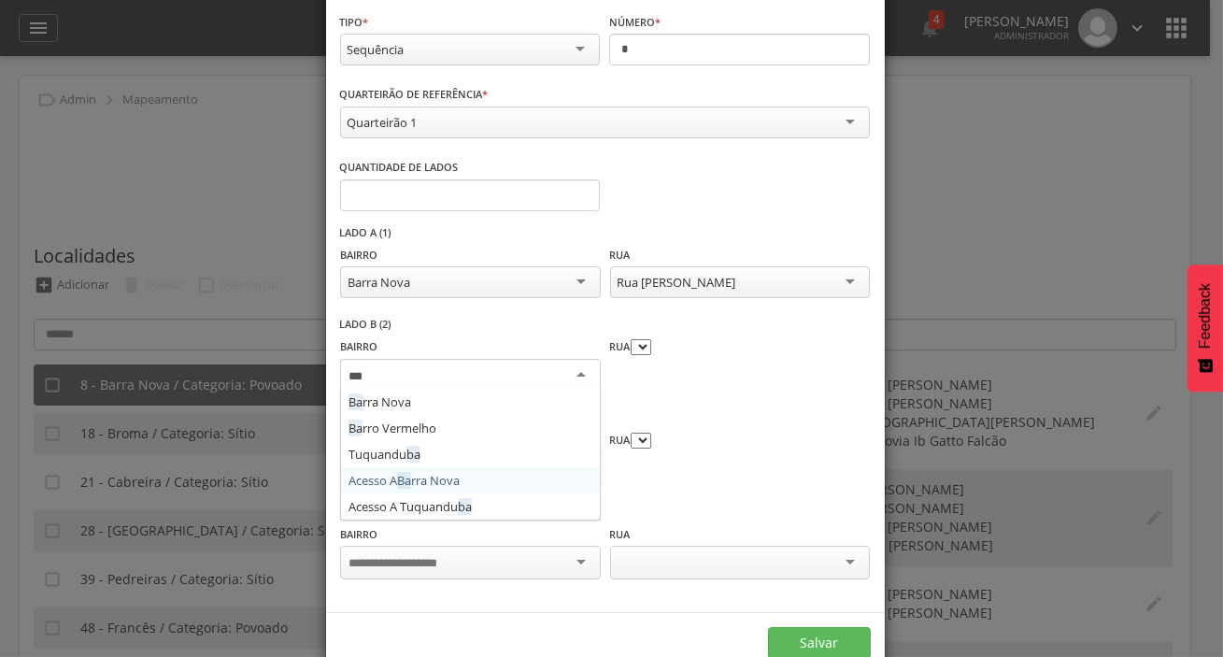
type input "****"
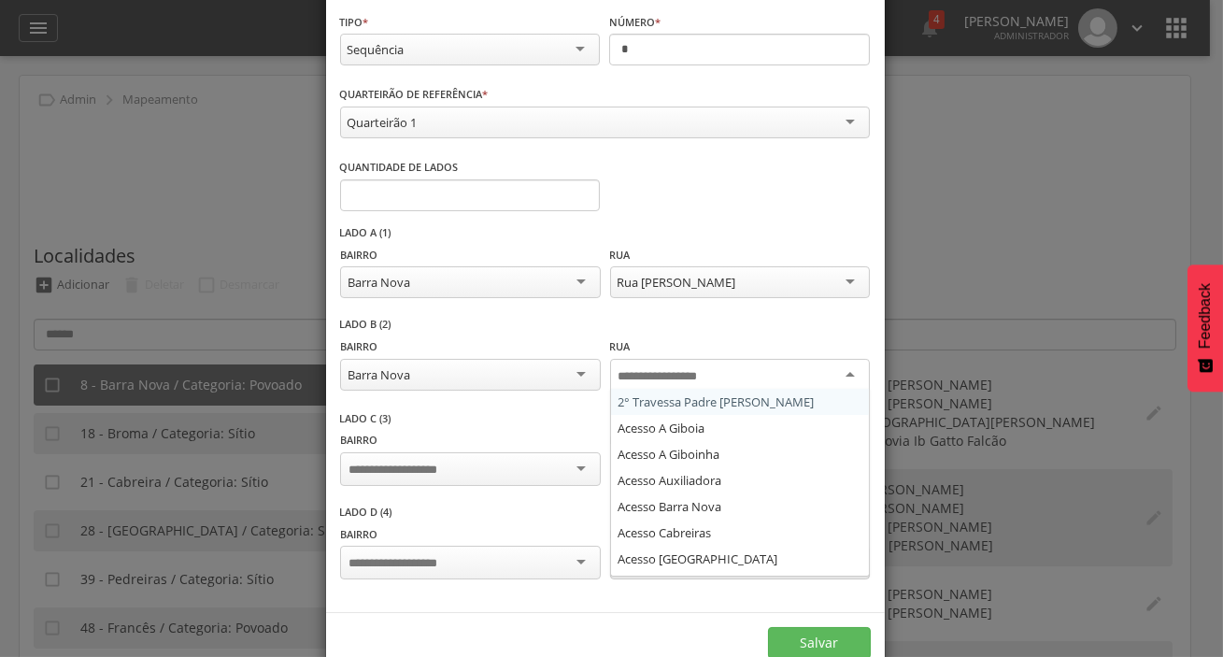
click at [643, 375] on input "select-one" at bounding box center [673, 376] width 108 height 17
type input "****"
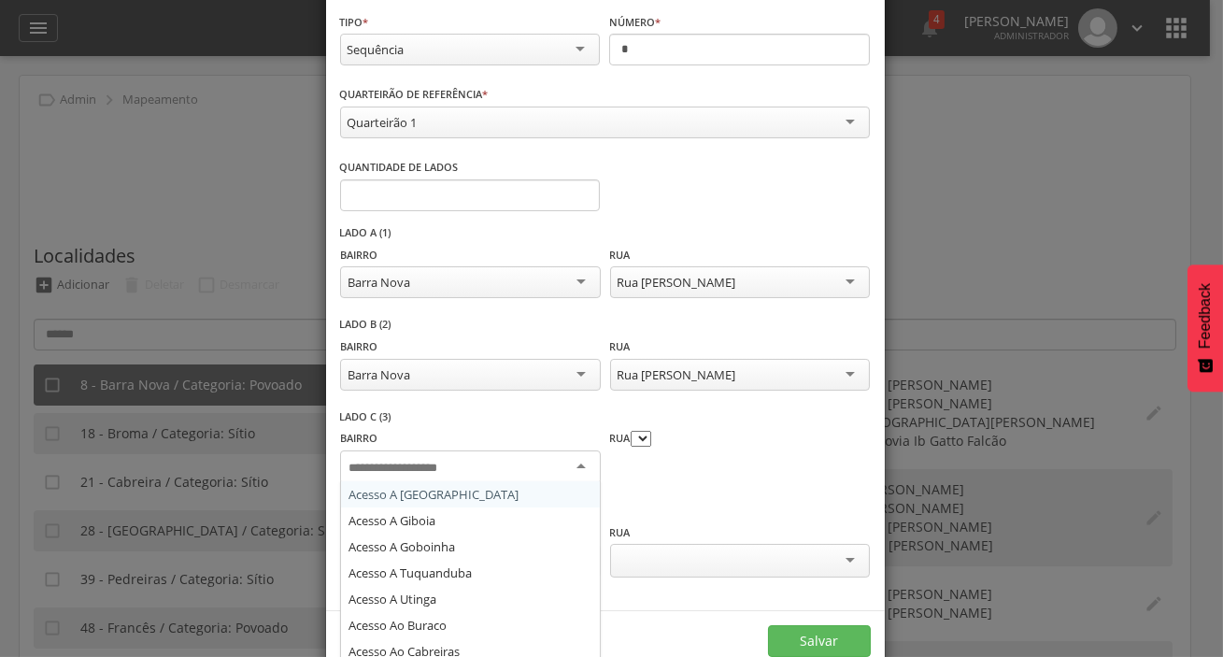
click at [508, 460] on div at bounding box center [470, 467] width 260 height 34
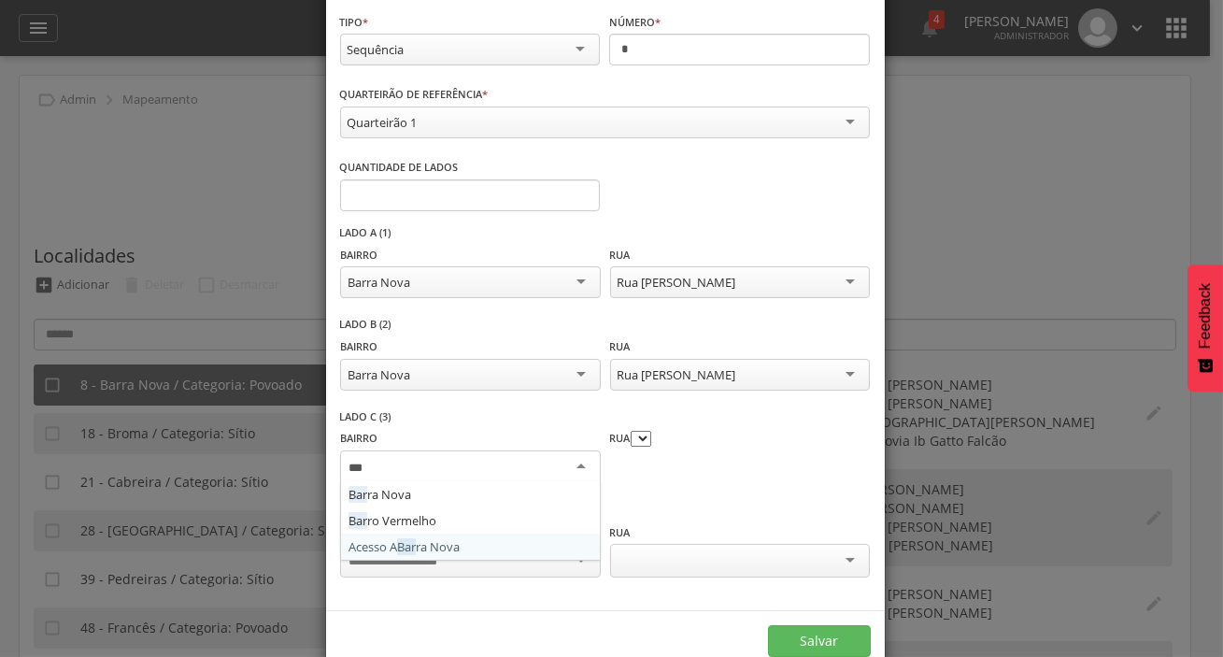
type input "****"
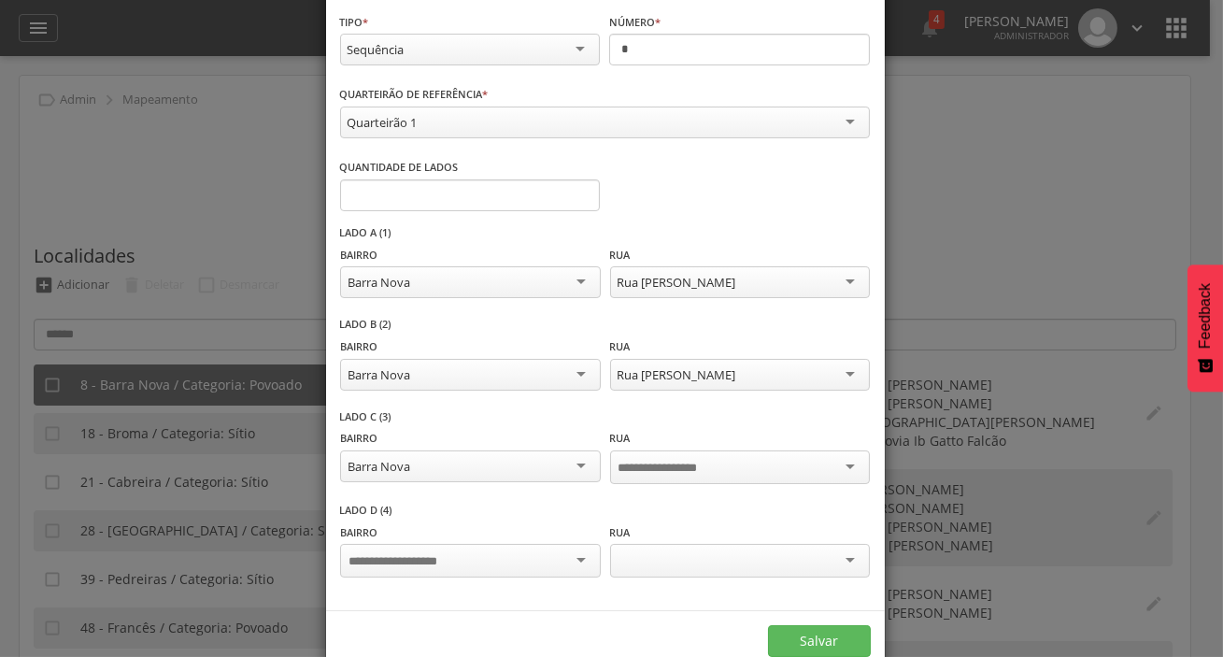
click at [632, 469] on input "select-one" at bounding box center [673, 468] width 108 height 17
click at [806, 469] on div at bounding box center [740, 467] width 260 height 34
click at [844, 467] on div at bounding box center [740, 467] width 260 height 34
type input "*****"
click at [766, 516] on div "Lado D (4) [PERSON_NAME]" at bounding box center [605, 549] width 531 height 93
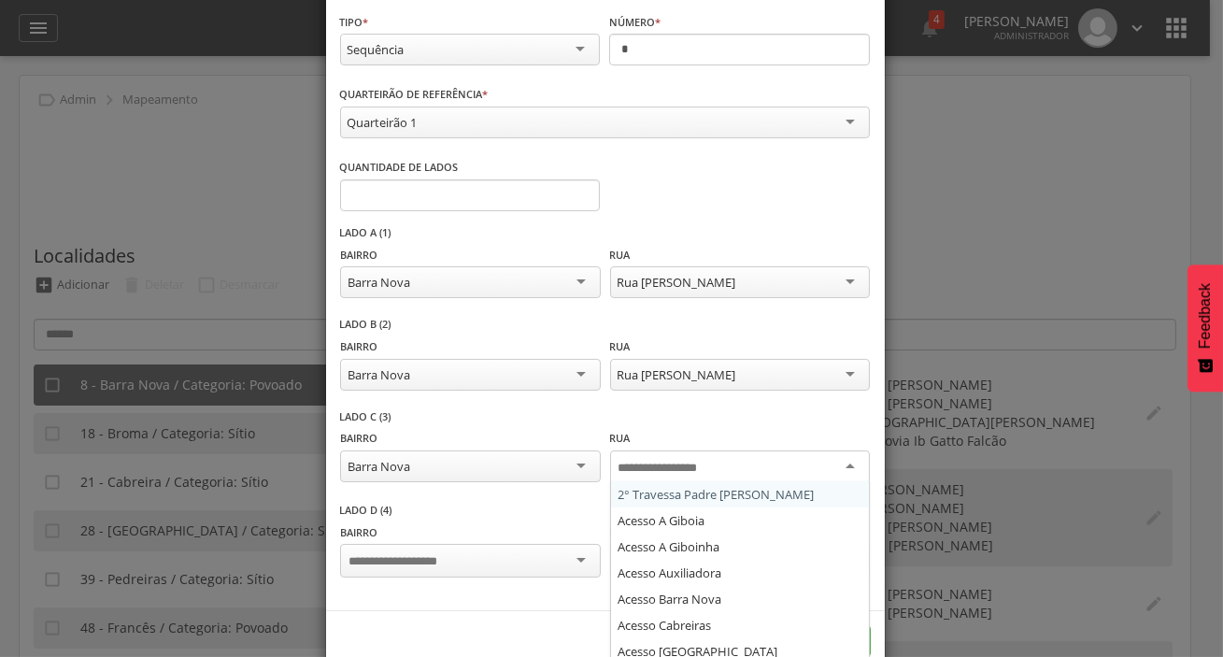
click at [738, 464] on div at bounding box center [740, 467] width 260 height 34
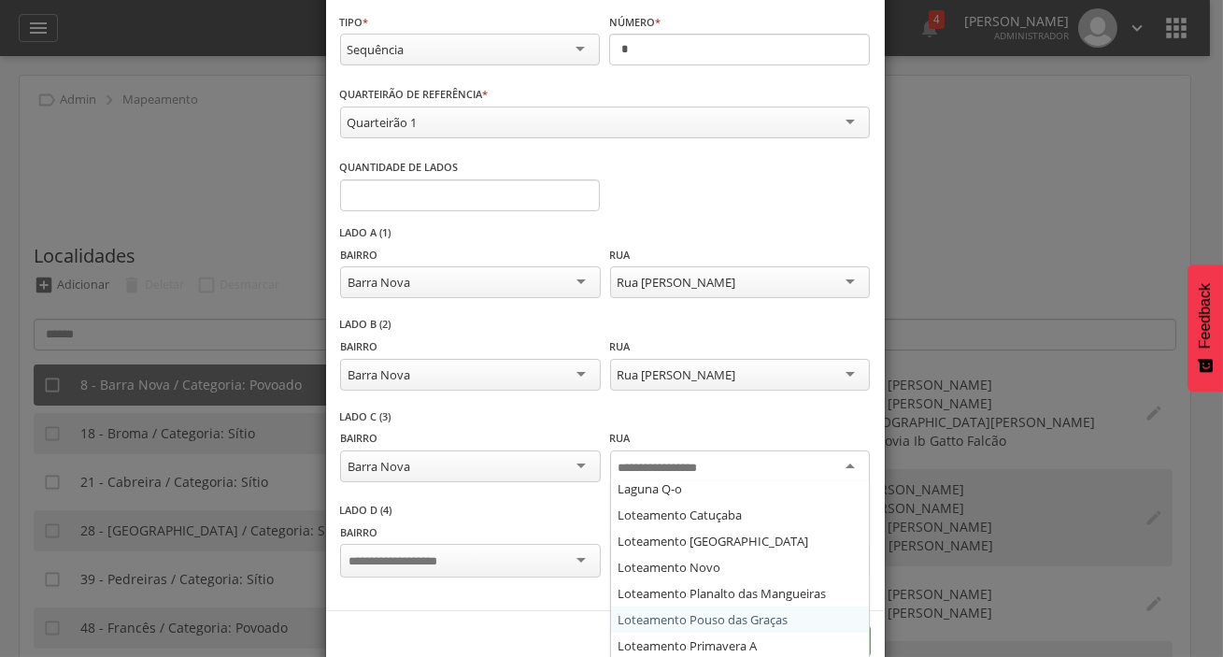
scroll to position [934, 0]
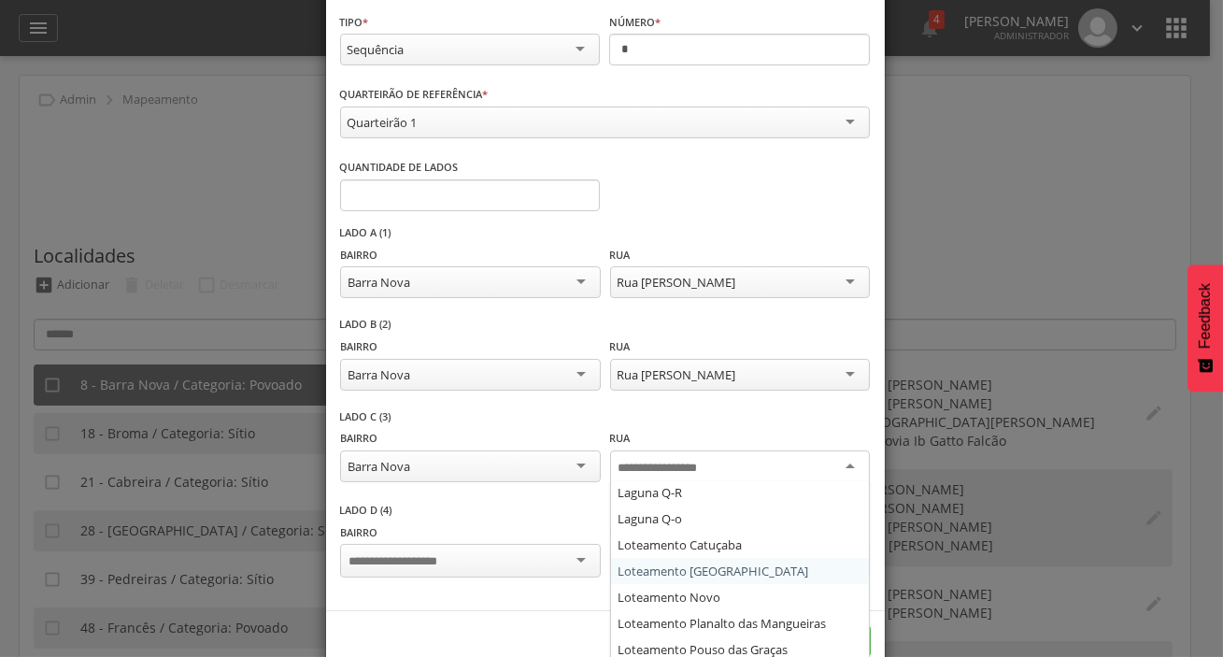
click at [457, 457] on div "Barra Nova" at bounding box center [470, 466] width 260 height 32
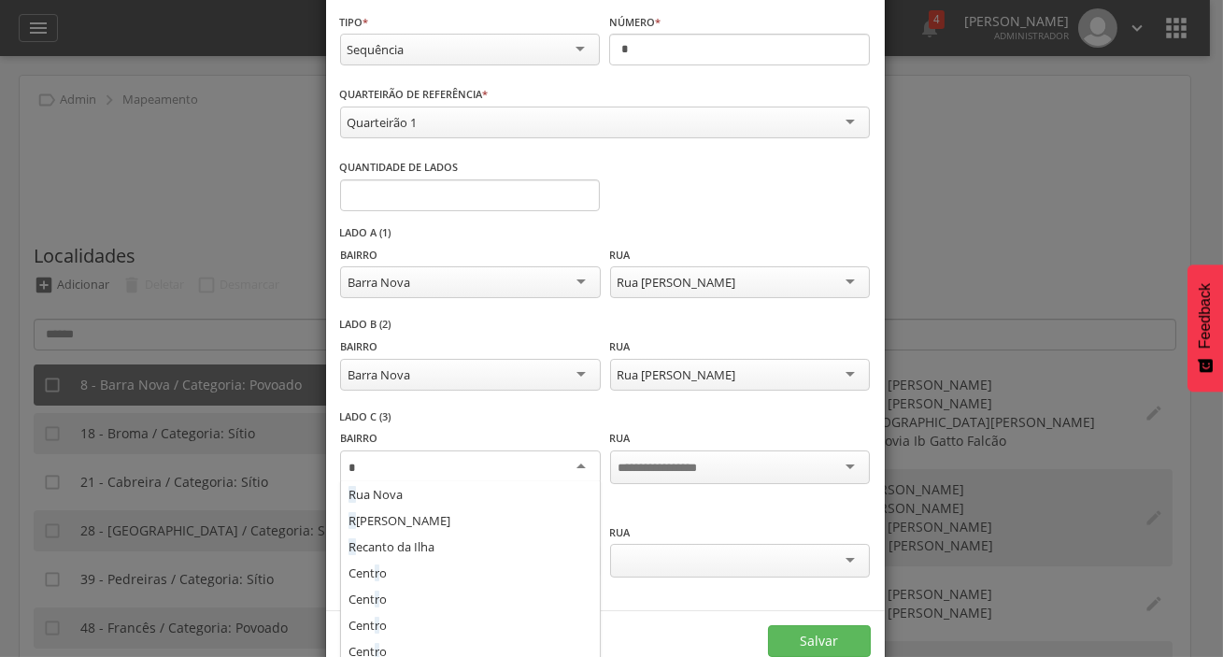
scroll to position [1042, 0]
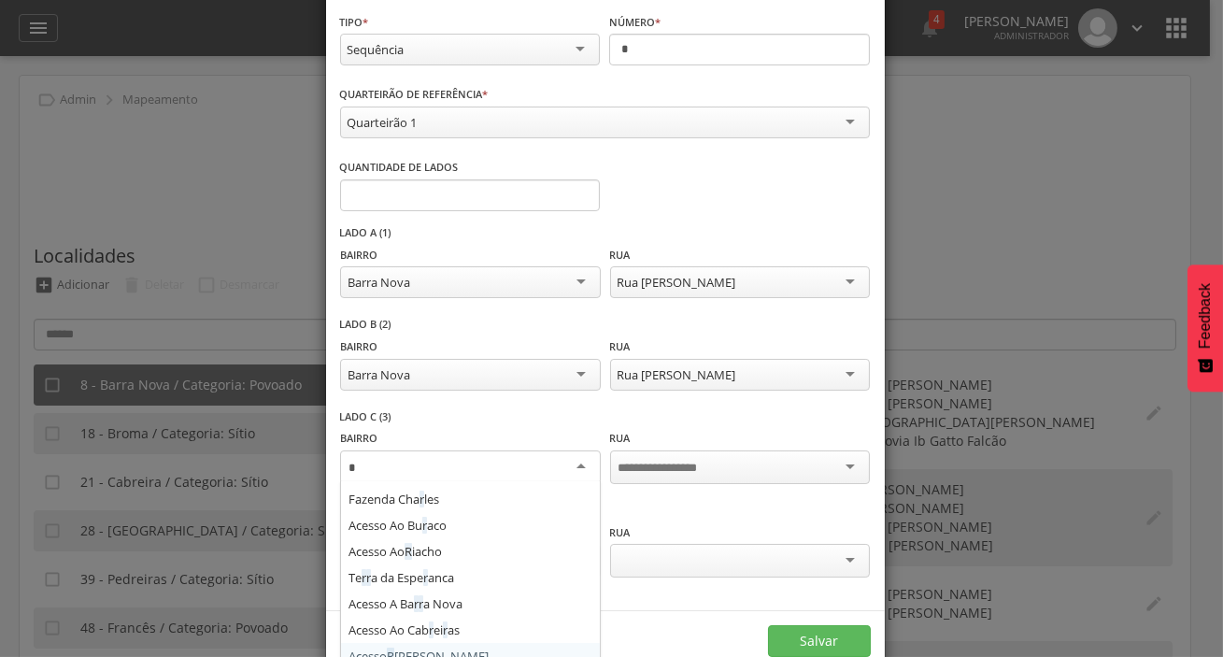
type input "**"
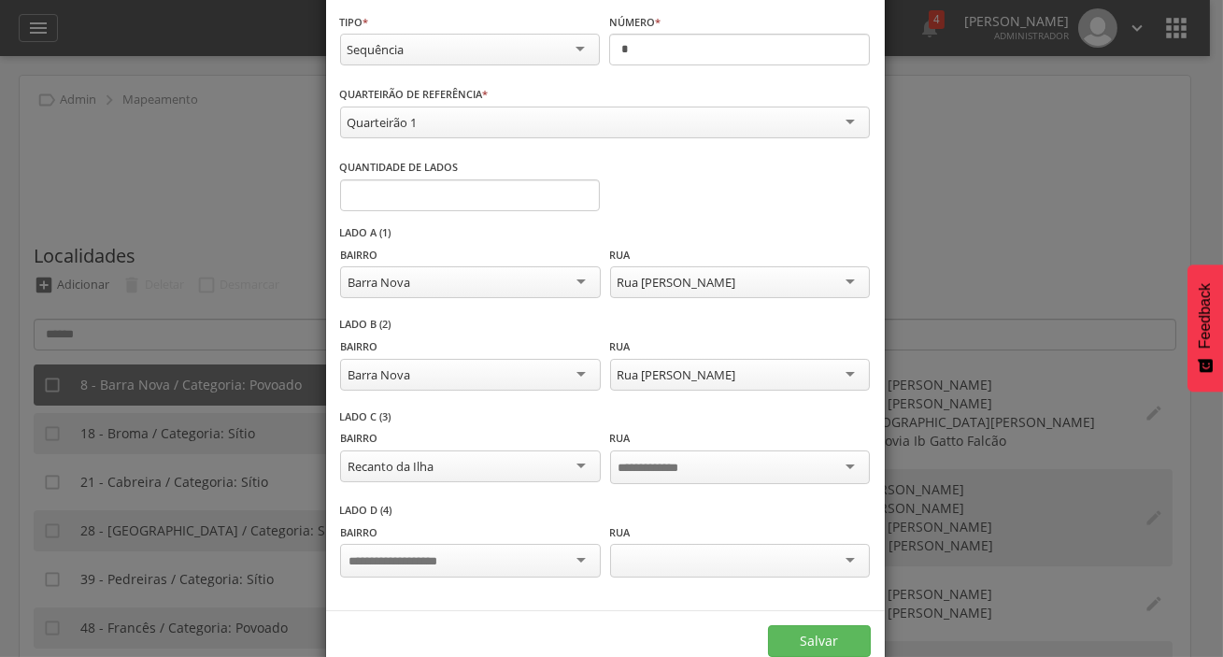
scroll to position [0, 0]
click at [633, 474] on div at bounding box center [740, 467] width 260 height 34
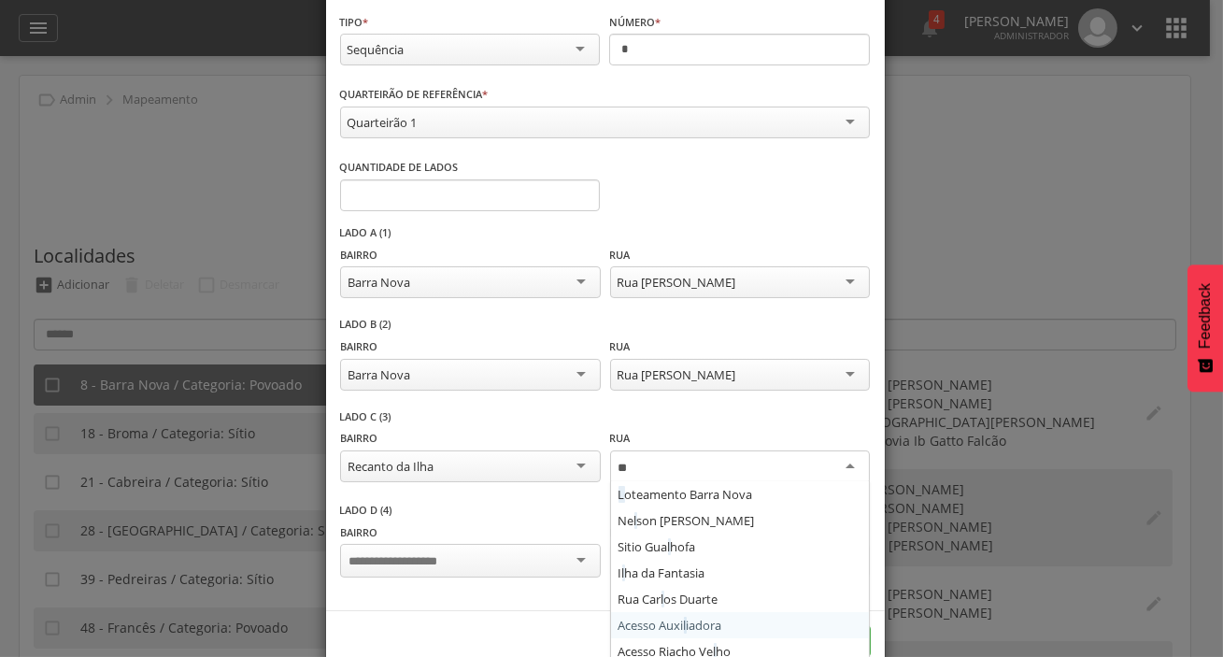
type input "***"
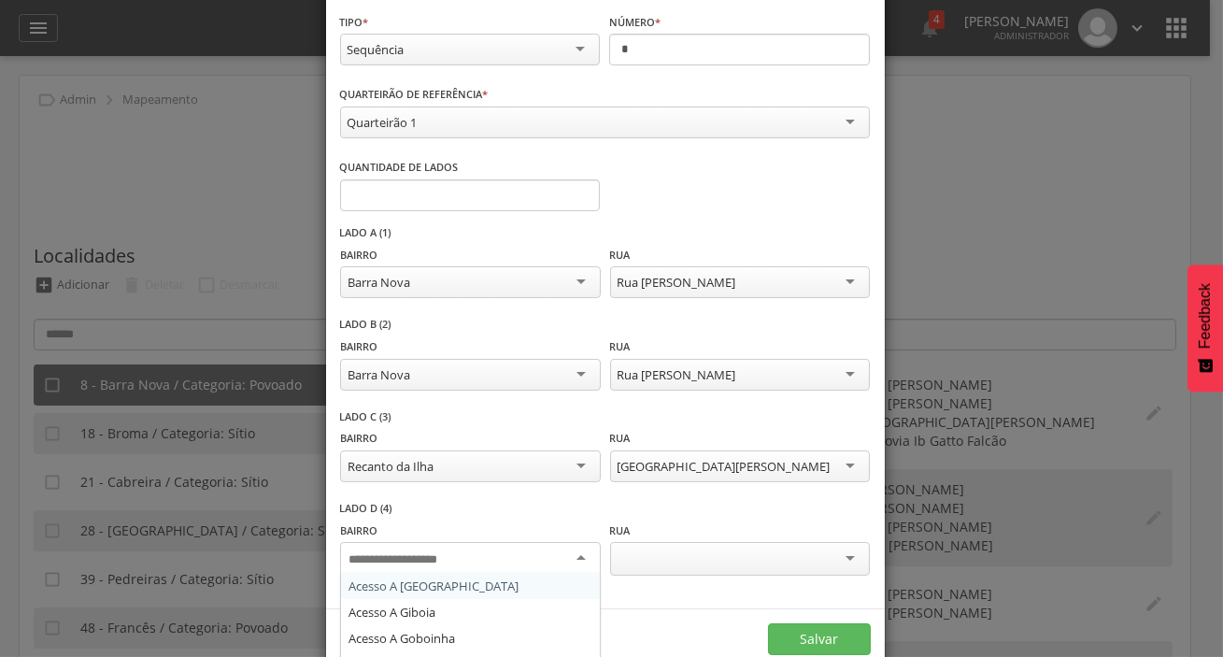
click at [514, 570] on div "Acesso A [GEOGRAPHIC_DATA] A Giboia Acesso A Goboinha Acesso A [GEOGRAPHIC_DATA…" at bounding box center [470, 561] width 260 height 38
type input "*"
type input "**"
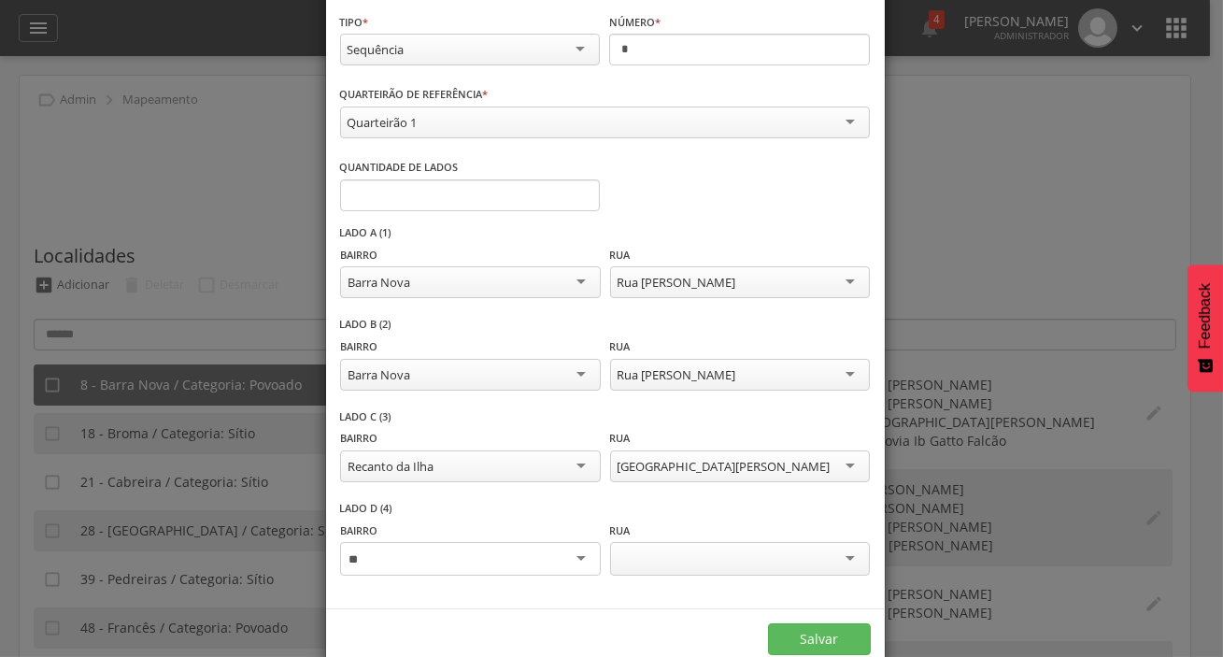
click at [511, 569] on div at bounding box center [470, 559] width 260 height 34
click at [661, 572] on div at bounding box center [740, 561] width 260 height 38
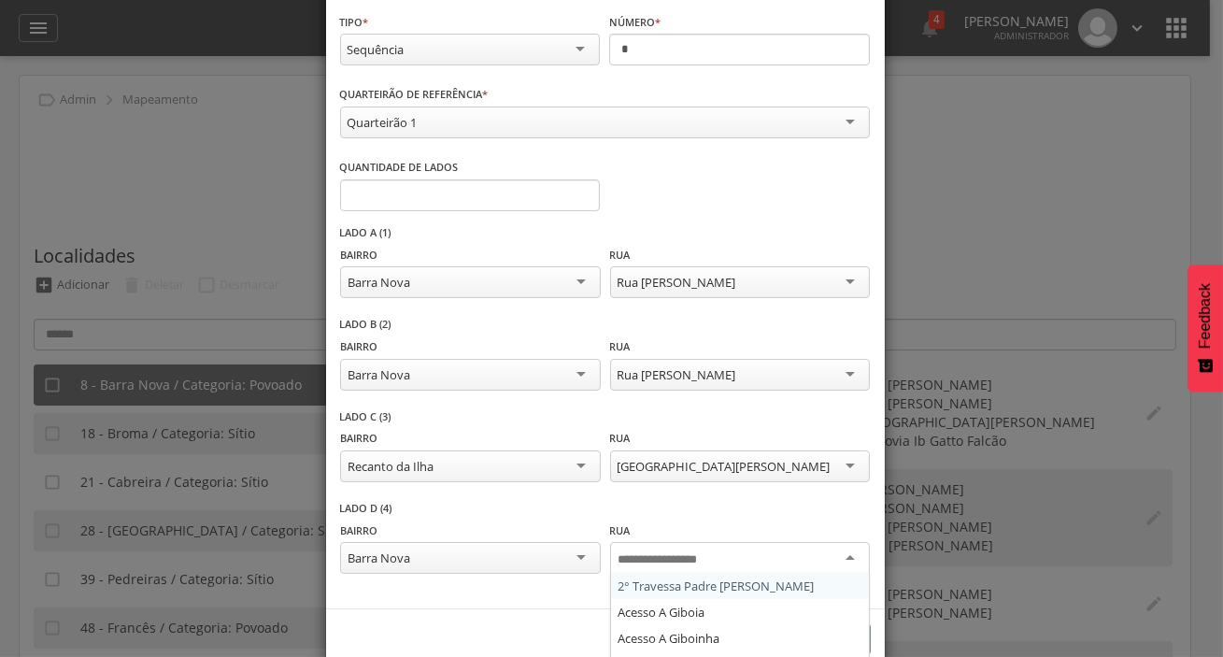
click at [661, 570] on div at bounding box center [740, 559] width 260 height 34
type input "****"
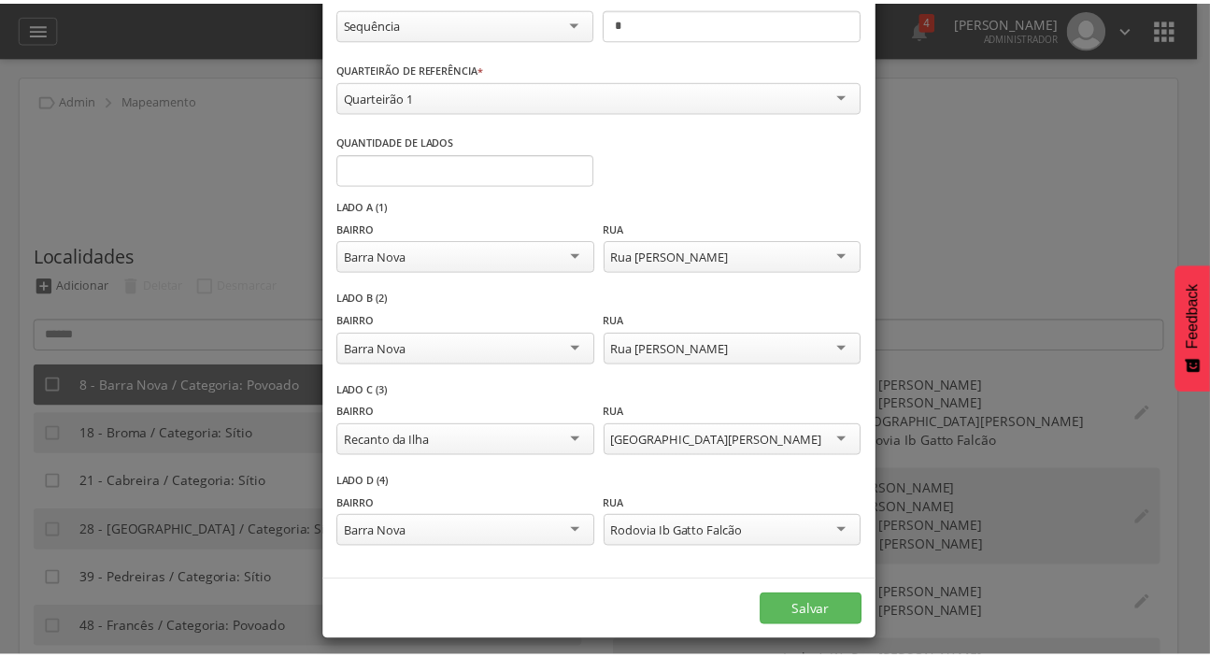
scroll to position [122, 0]
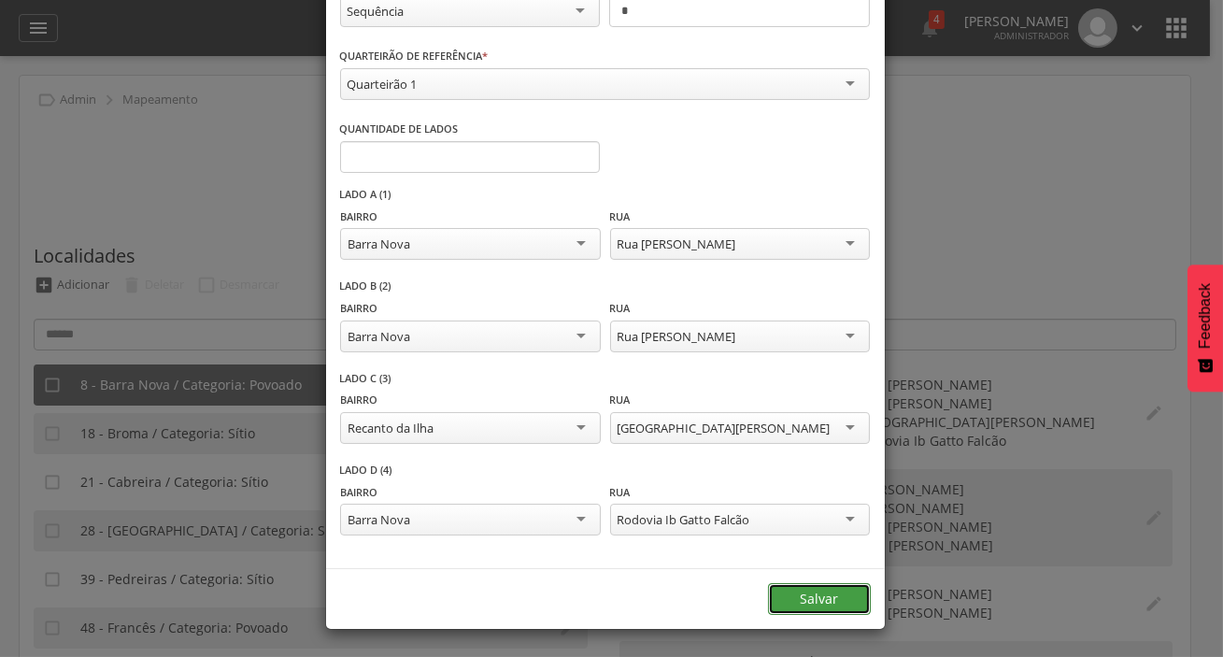
click at [768, 597] on button "Salvar" at bounding box center [819, 599] width 103 height 32
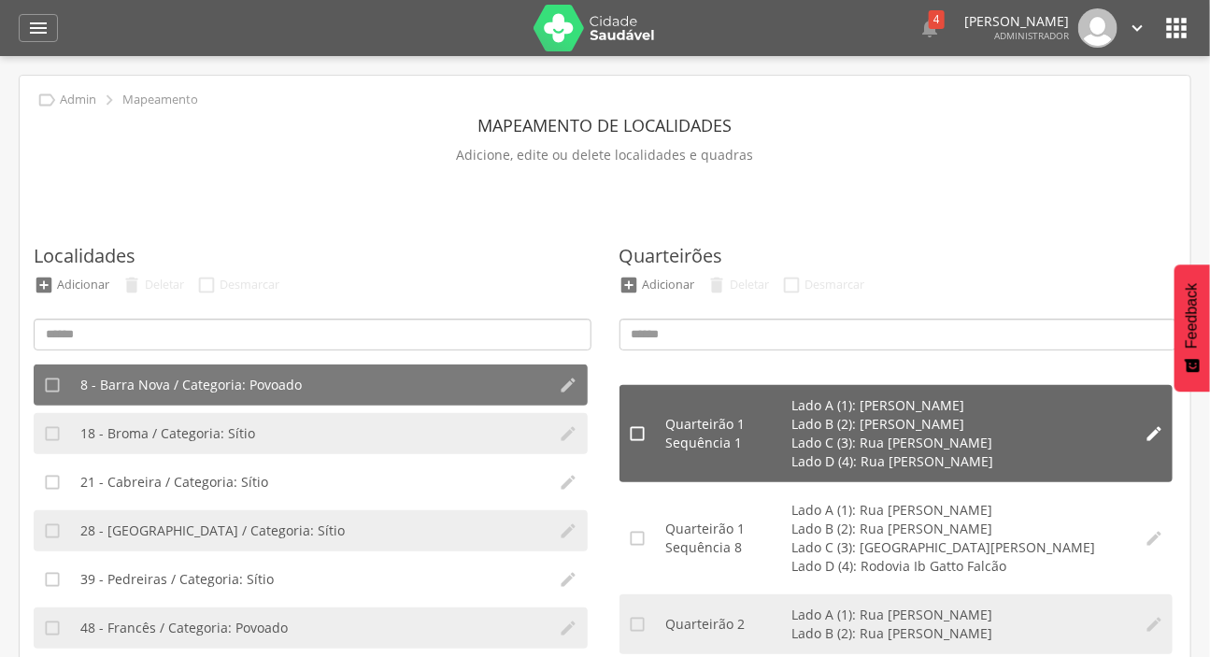
scroll to position [169, 0]
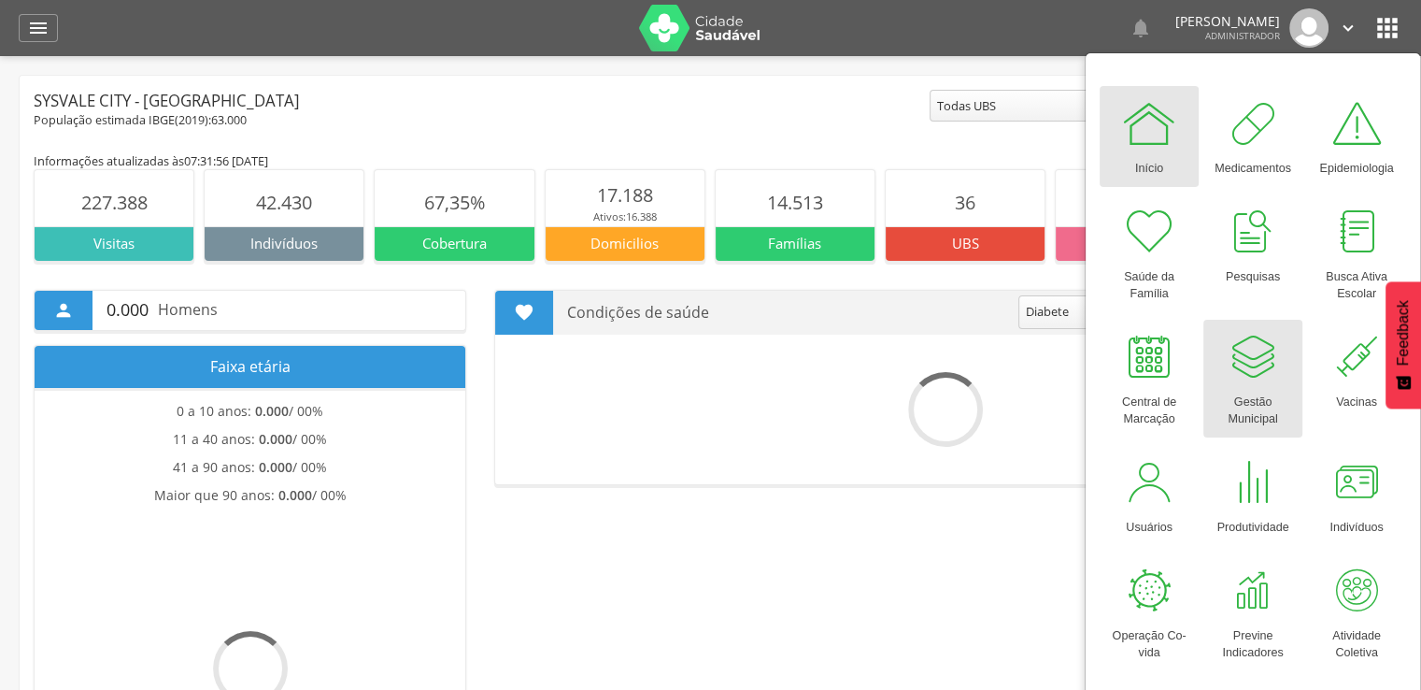
click at [1267, 378] on div at bounding box center [1253, 357] width 56 height 56
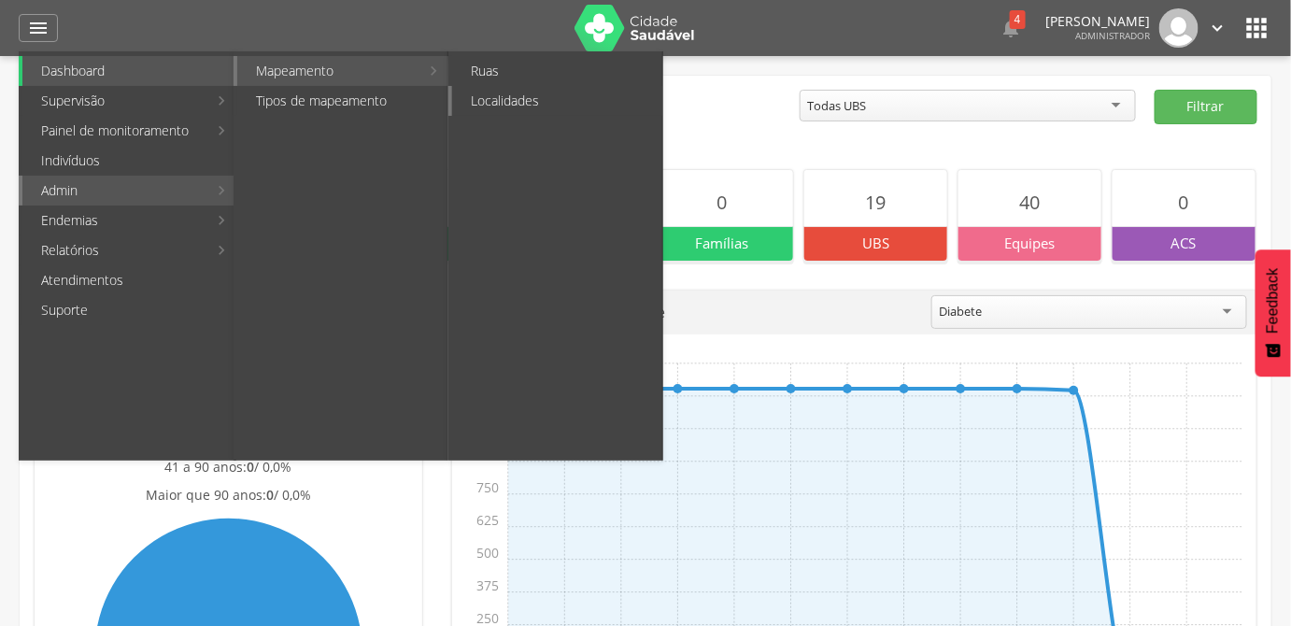
click at [485, 96] on link "Localidades" at bounding box center [557, 101] width 210 height 30
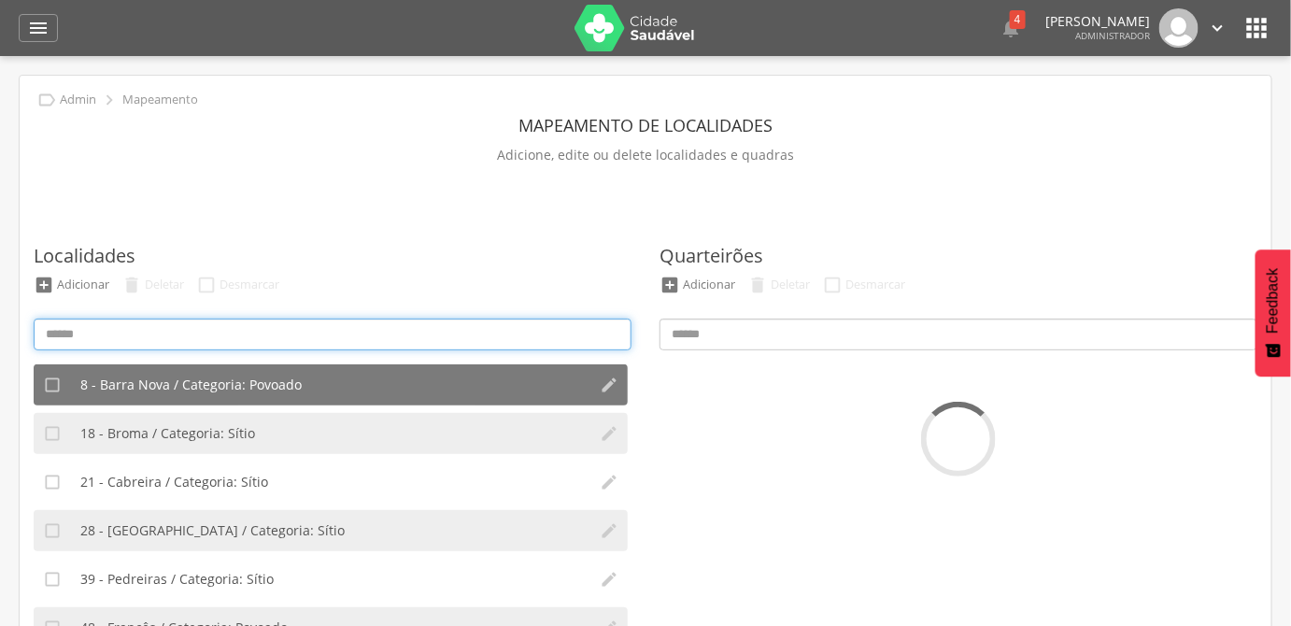
click at [377, 332] on input at bounding box center [333, 335] width 598 height 32
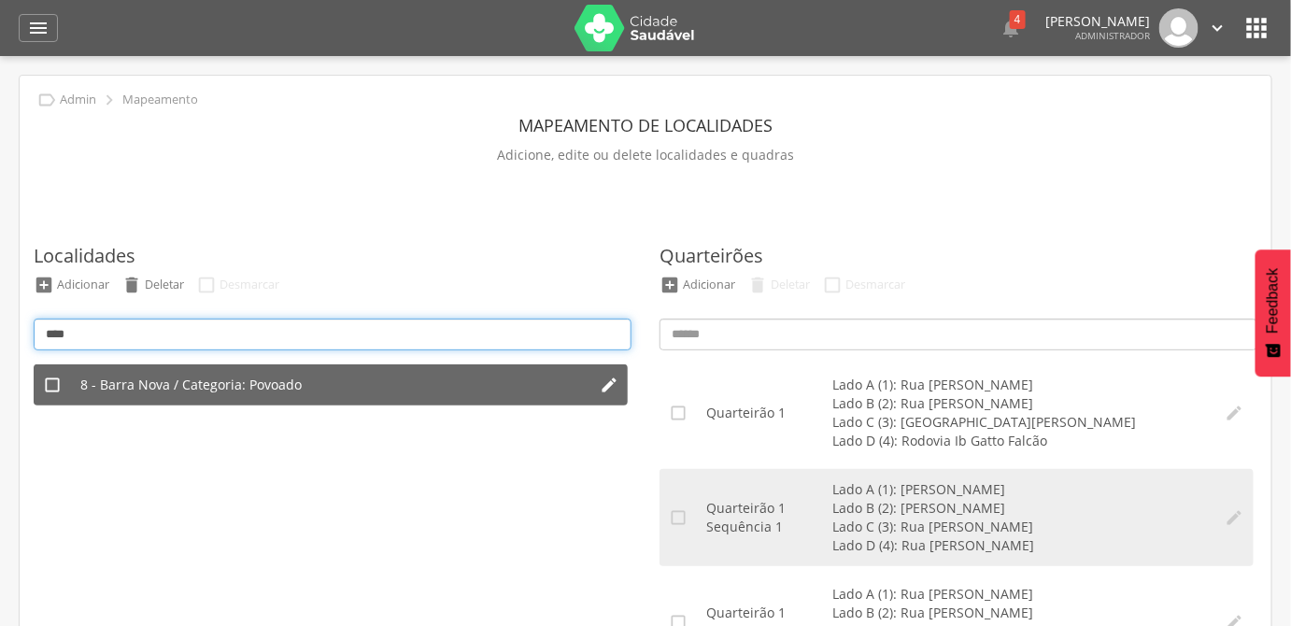
type input "****"
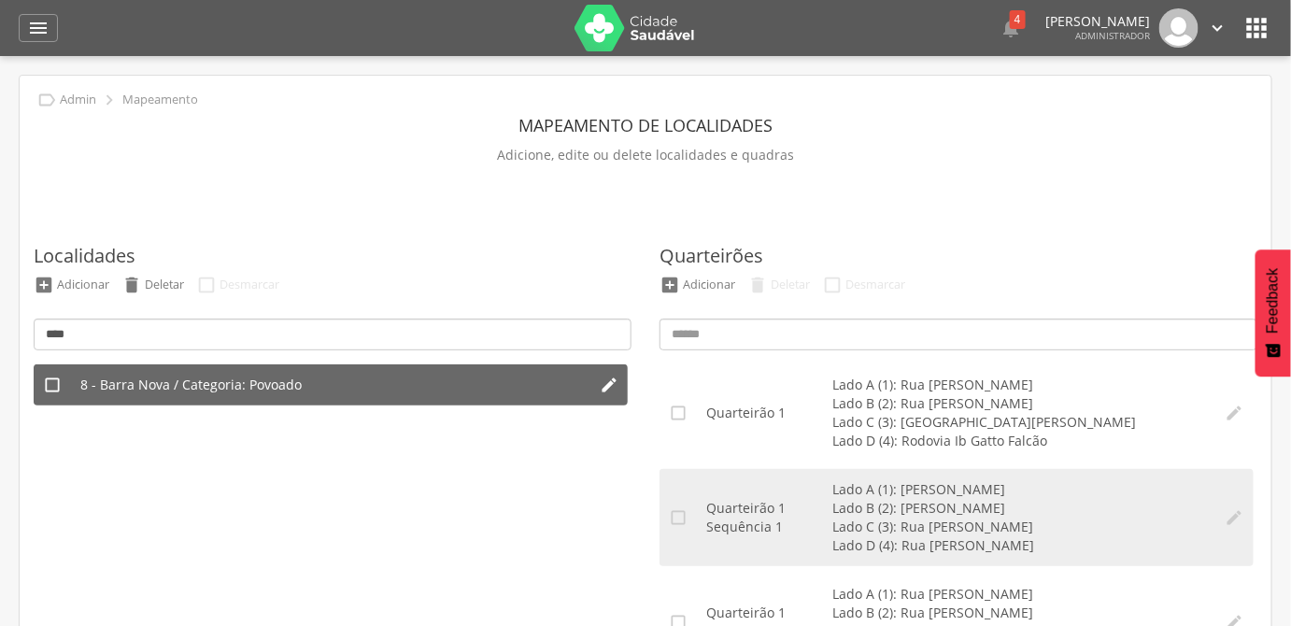
click at [340, 371] on li "8 - Barra Nova / Categoria: Povoado" at bounding box center [330, 384] width 519 height 41
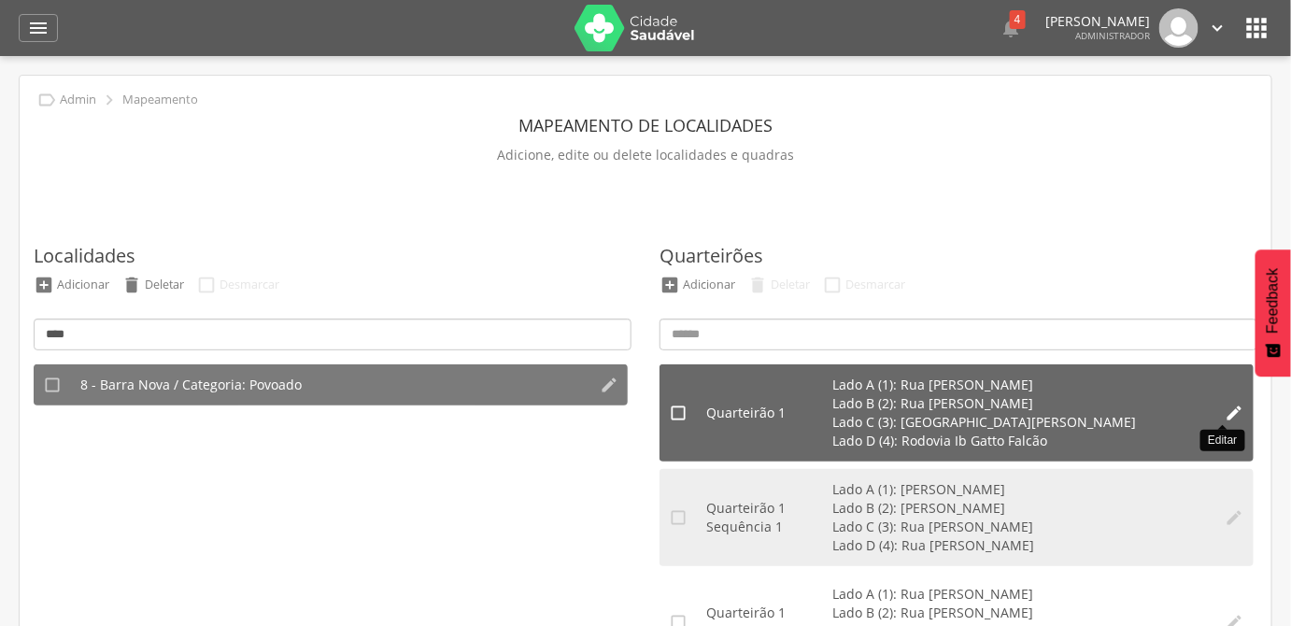
click at [1226, 419] on icon "" at bounding box center [1235, 413] width 19 height 19
type input "*"
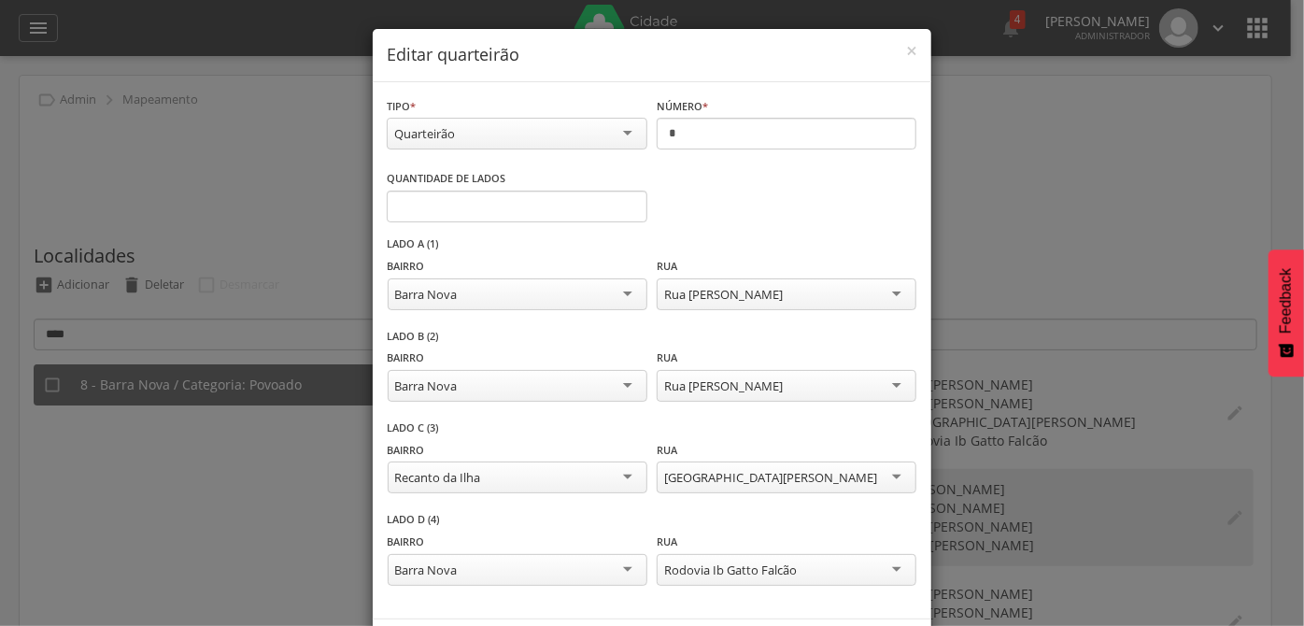
click at [604, 133] on div "Quarteirão" at bounding box center [517, 134] width 261 height 32
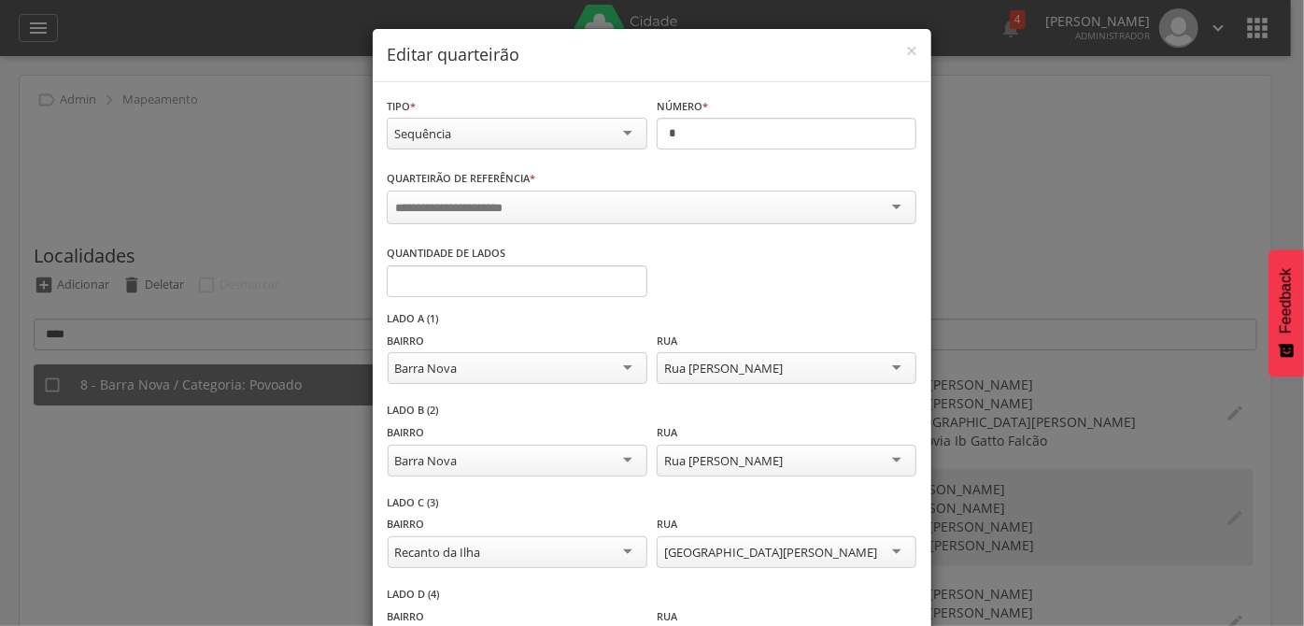
click at [588, 202] on div at bounding box center [652, 208] width 530 height 34
click at [906, 55] on span "×" at bounding box center [911, 50] width 11 height 26
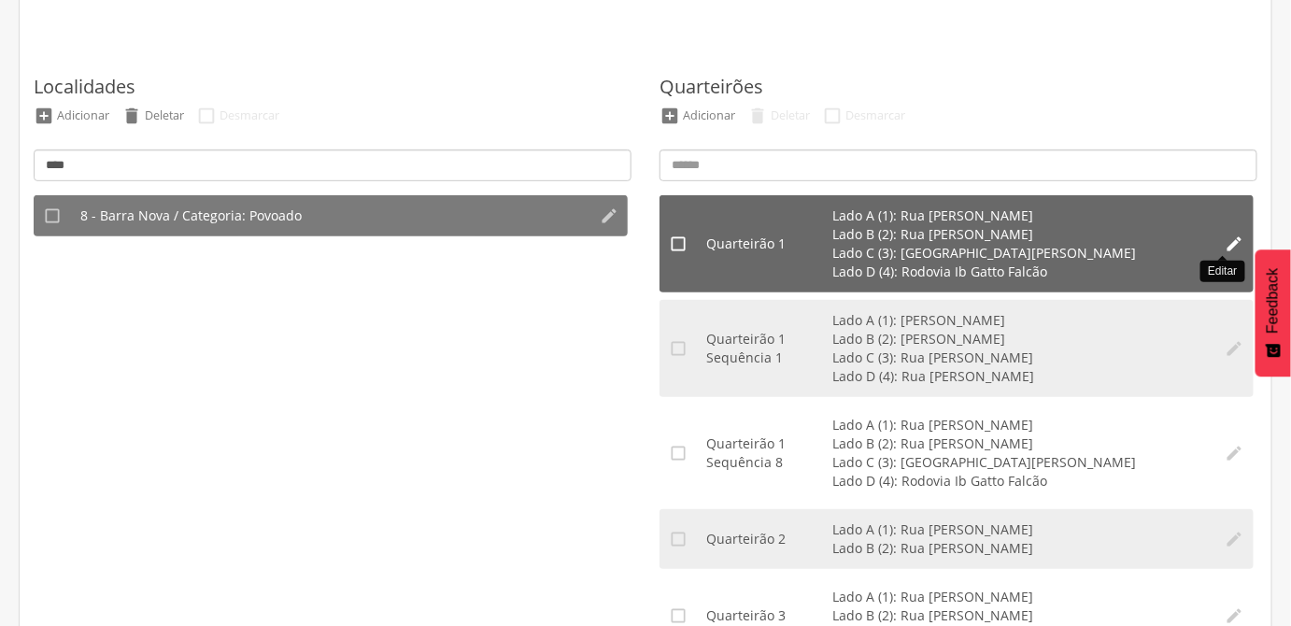
click at [1226, 246] on icon "" at bounding box center [1235, 244] width 19 height 19
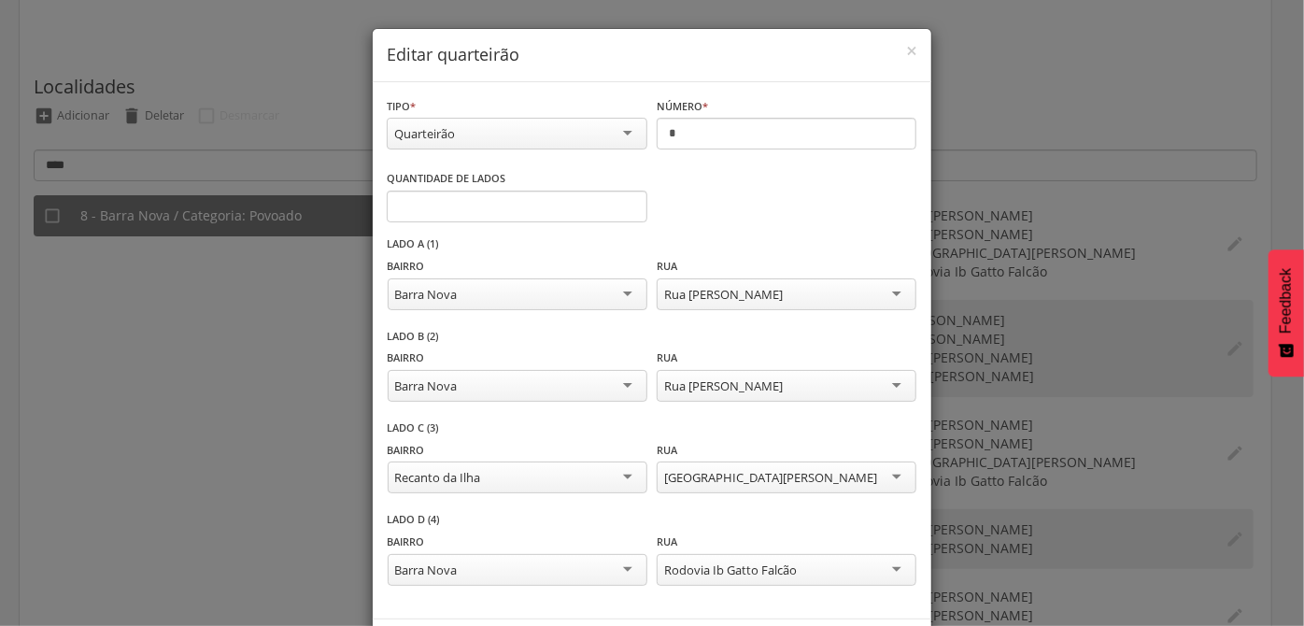
click at [1069, 300] on div "**********" at bounding box center [652, 313] width 1304 height 626
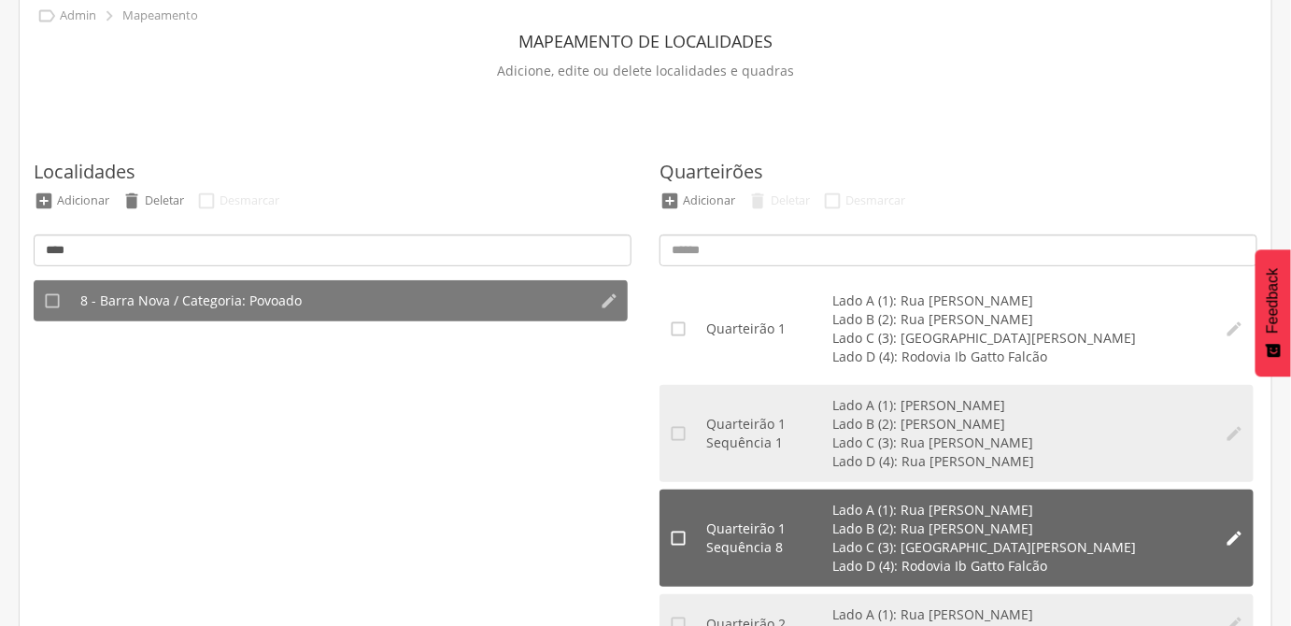
click at [1232, 546] on li "" at bounding box center [1234, 538] width 37 height 97
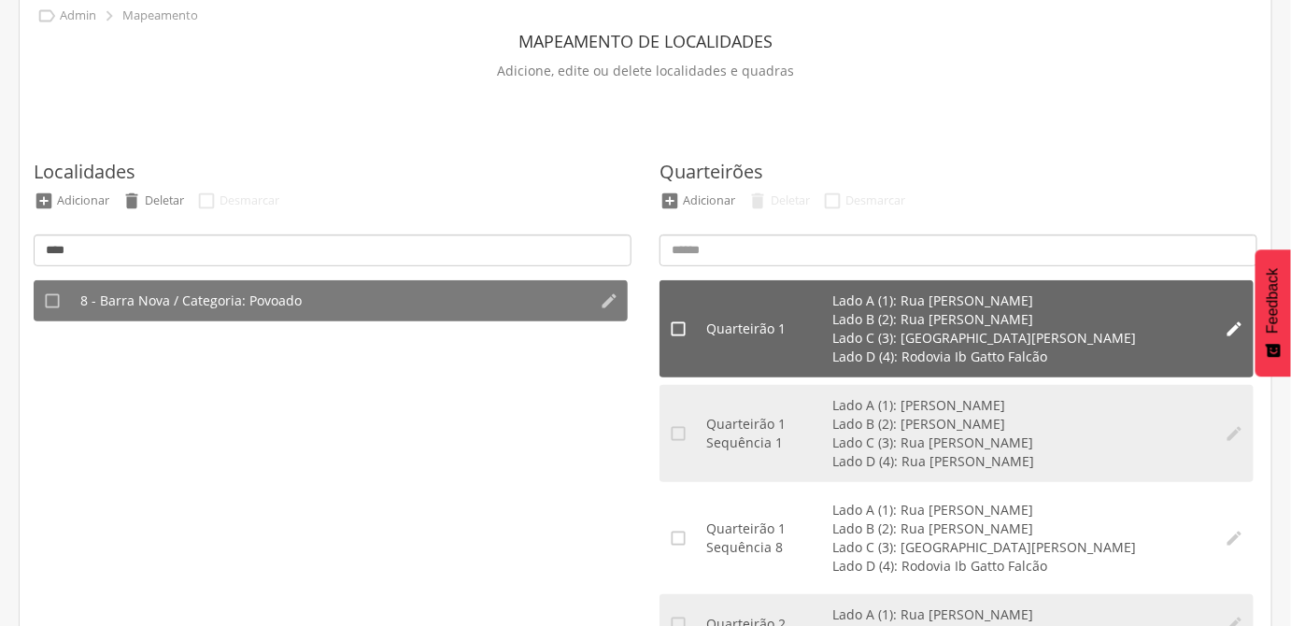
click at [1198, 316] on li "Quarteirão 1 Lado A (1): Rua Maria Omena Lado B (2): Rua Argemiro Rosa Lado C (…" at bounding box center [956, 328] width 519 height 97
click at [1226, 327] on icon "" at bounding box center [1235, 329] width 19 height 19
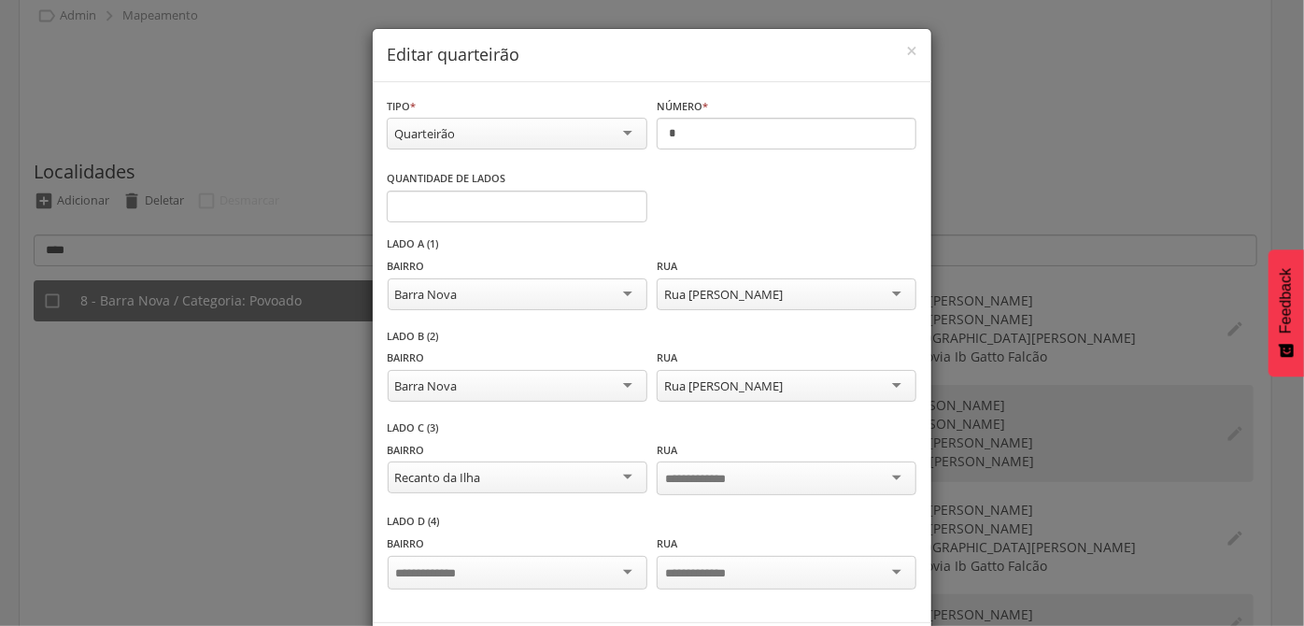
click at [462, 142] on div "Quarteirão" at bounding box center [517, 134] width 261 height 32
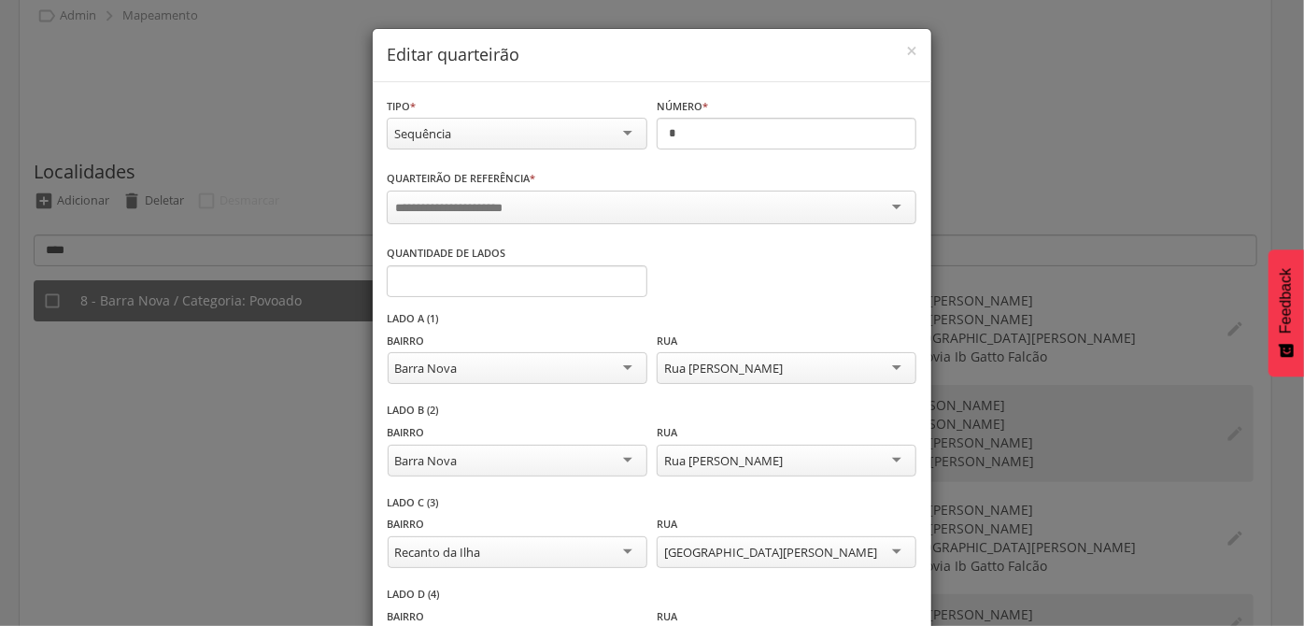
click at [465, 191] on div at bounding box center [652, 208] width 530 height 34
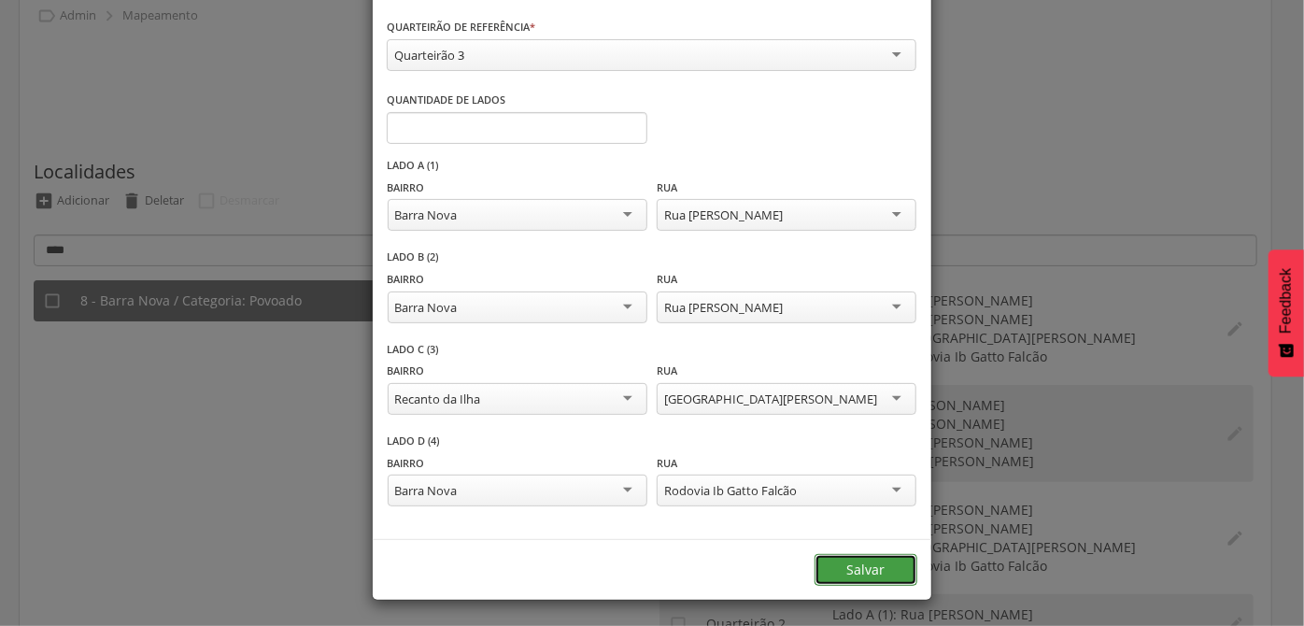
click at [854, 556] on button "Salvar" at bounding box center [866, 570] width 103 height 32
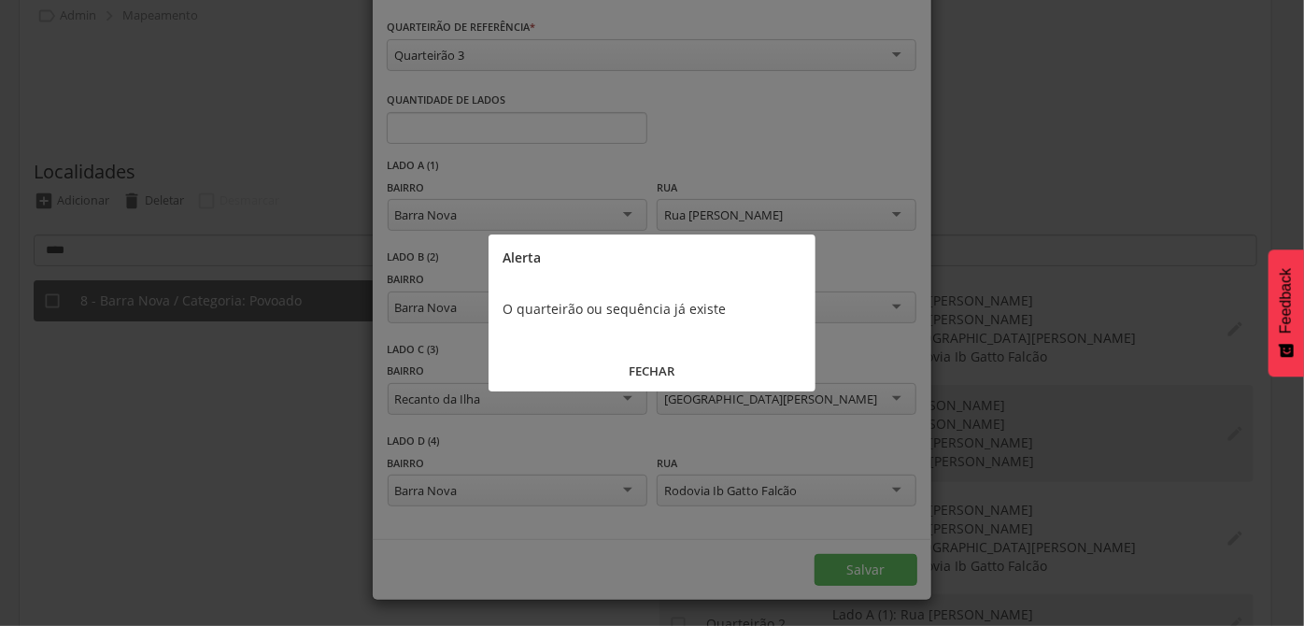
click at [718, 379] on button "FECHAR" at bounding box center [652, 371] width 327 height 40
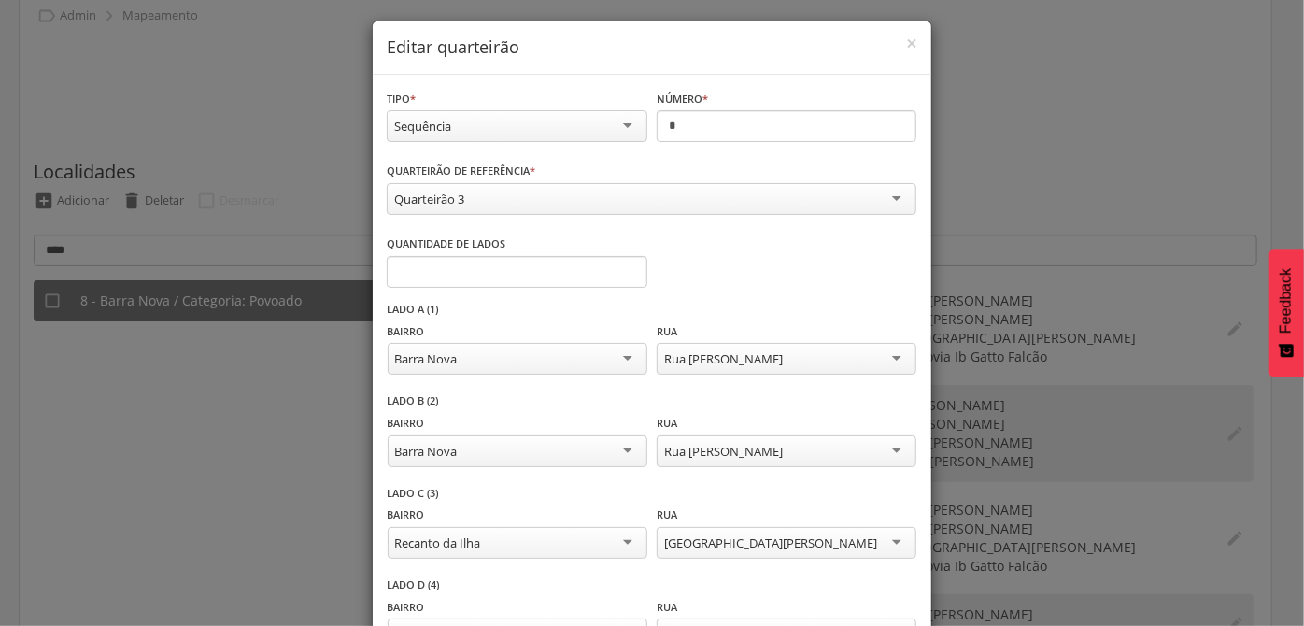
scroll to position [0, 0]
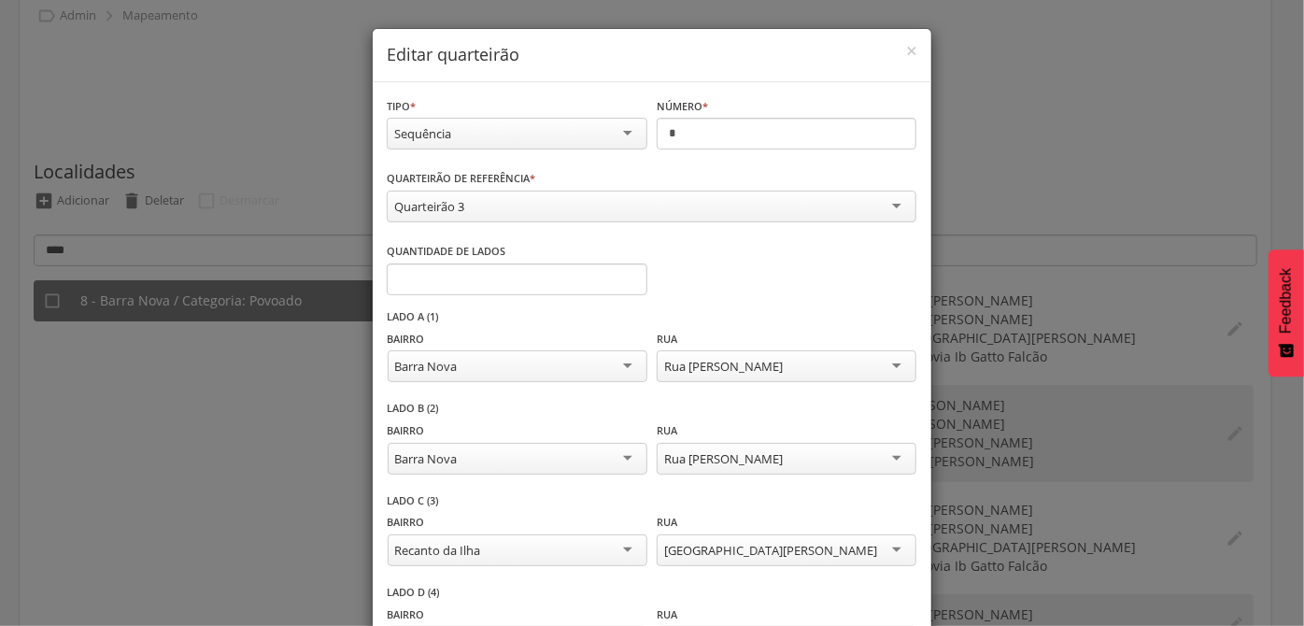
click at [541, 205] on div "Quarteirão 3" at bounding box center [652, 207] width 530 height 32
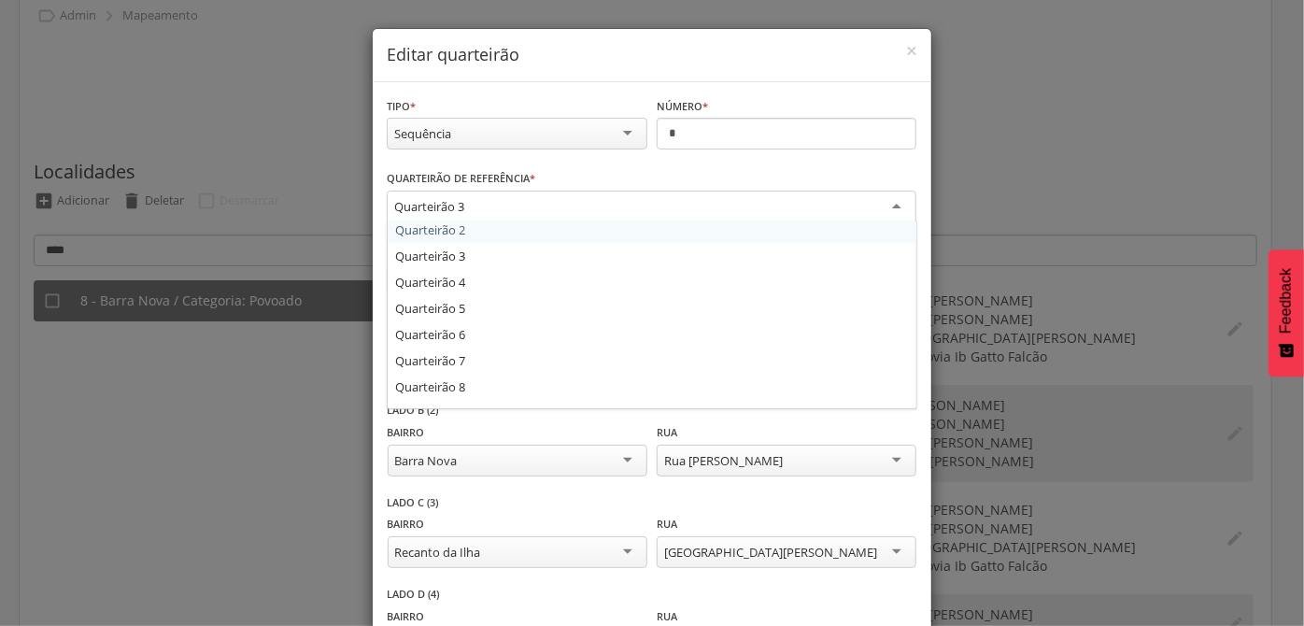
scroll to position [254, 0]
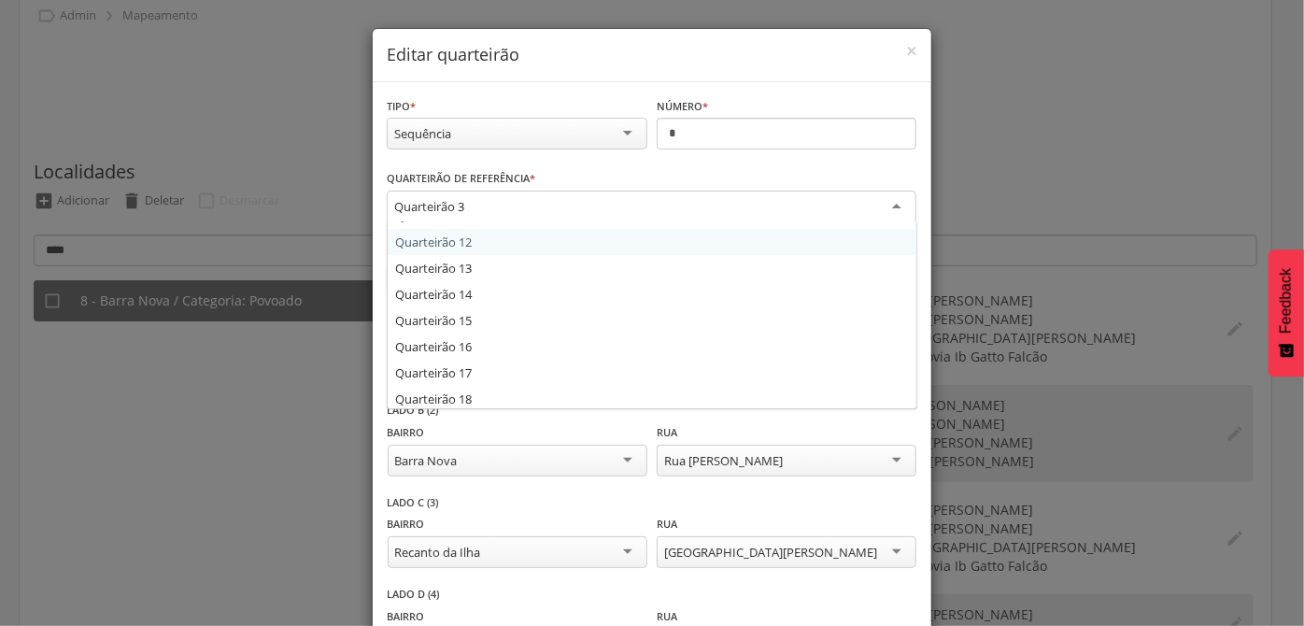
click at [693, 190] on div "**********" at bounding box center [652, 198] width 530 height 61
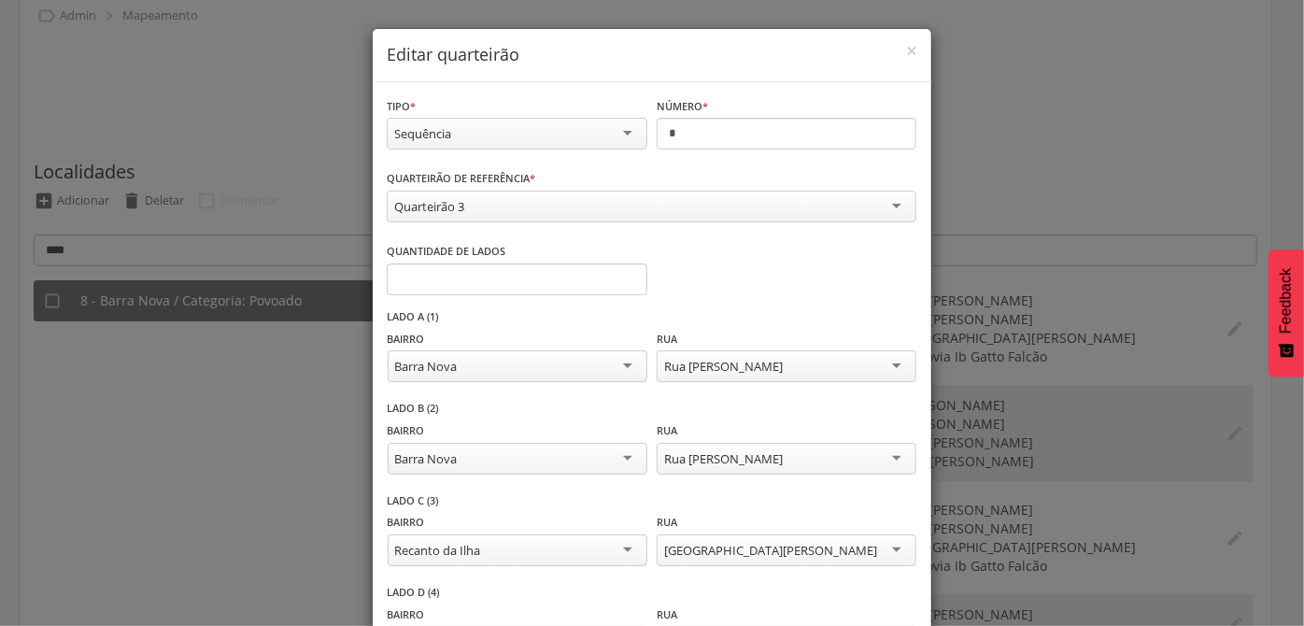
click at [899, 49] on h4 "Editar quarteirão" at bounding box center [652, 55] width 531 height 24
click at [979, 103] on div "**********" at bounding box center [652, 313] width 1304 height 626
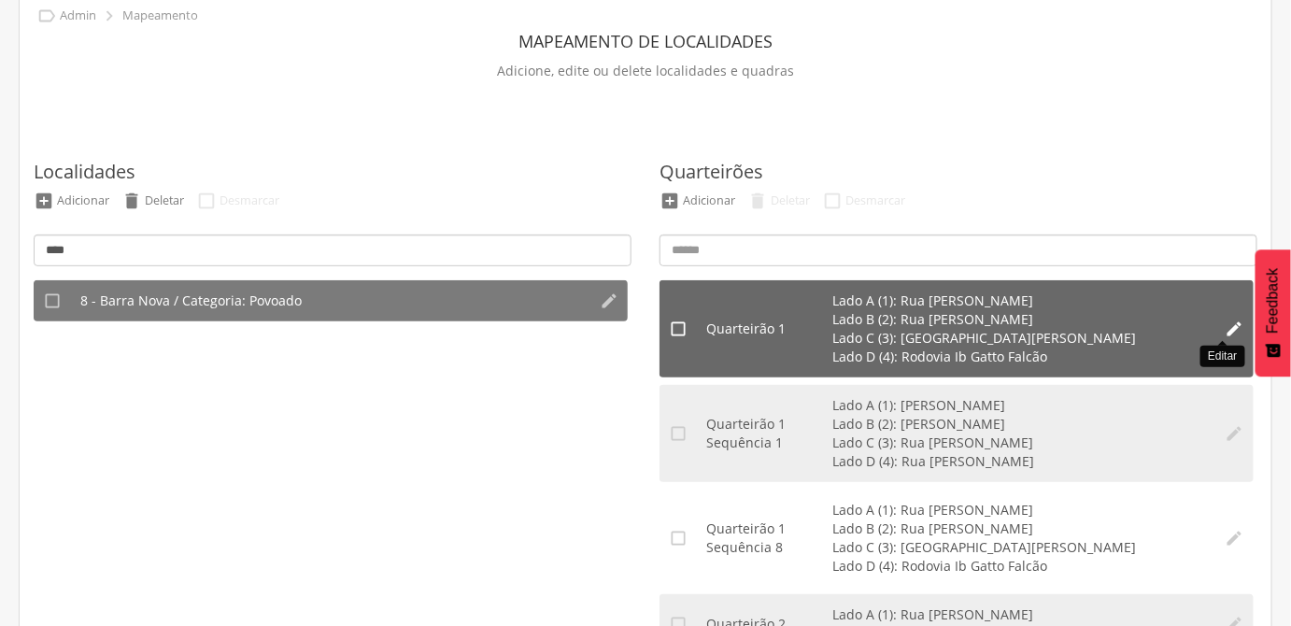
click at [1226, 324] on icon "" at bounding box center [1235, 329] width 19 height 19
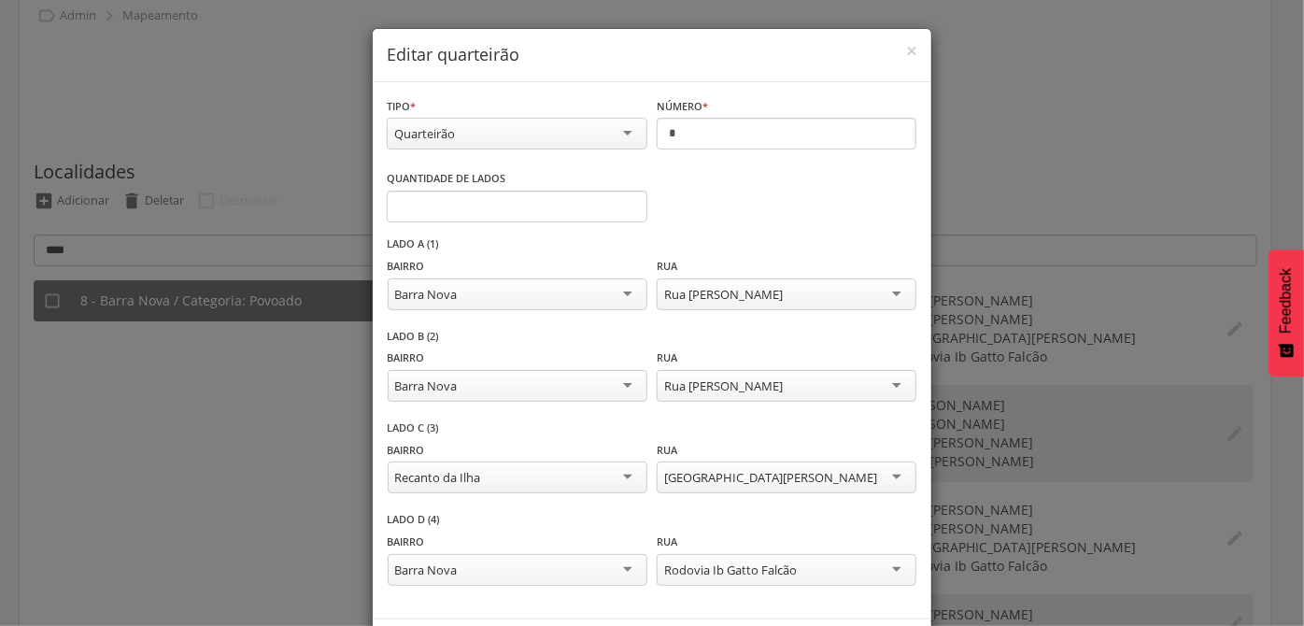
click at [445, 142] on div "Quarteirão" at bounding box center [424, 133] width 61 height 17
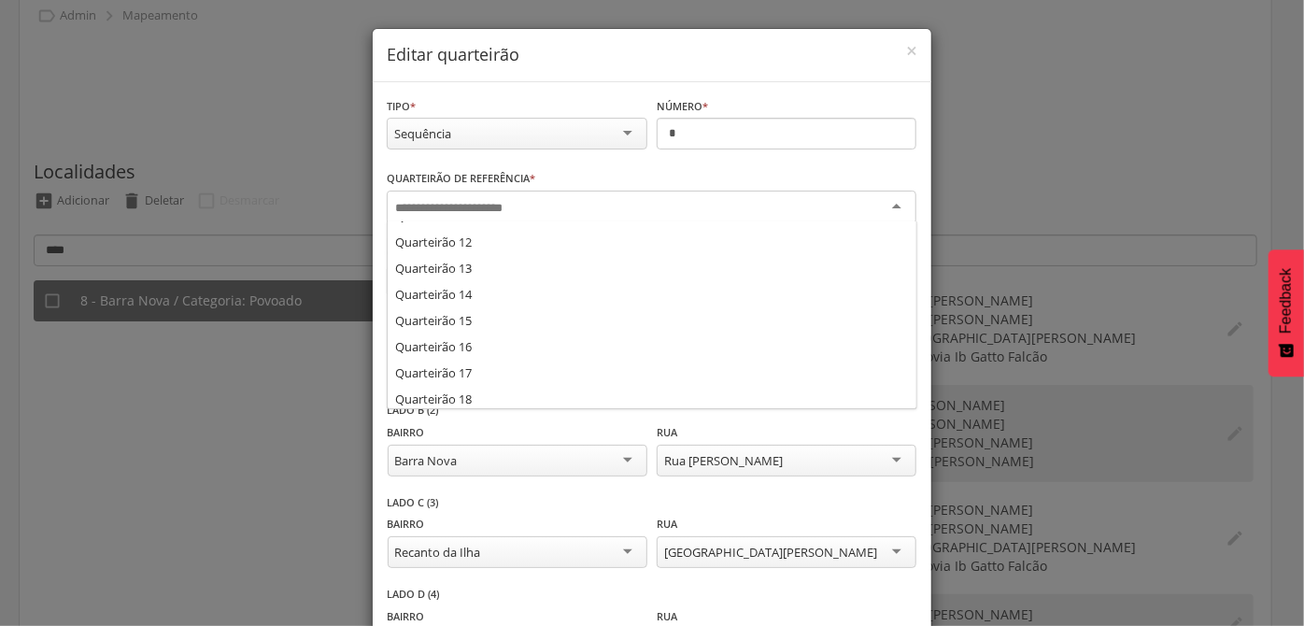
click at [452, 196] on div at bounding box center [652, 208] width 530 height 34
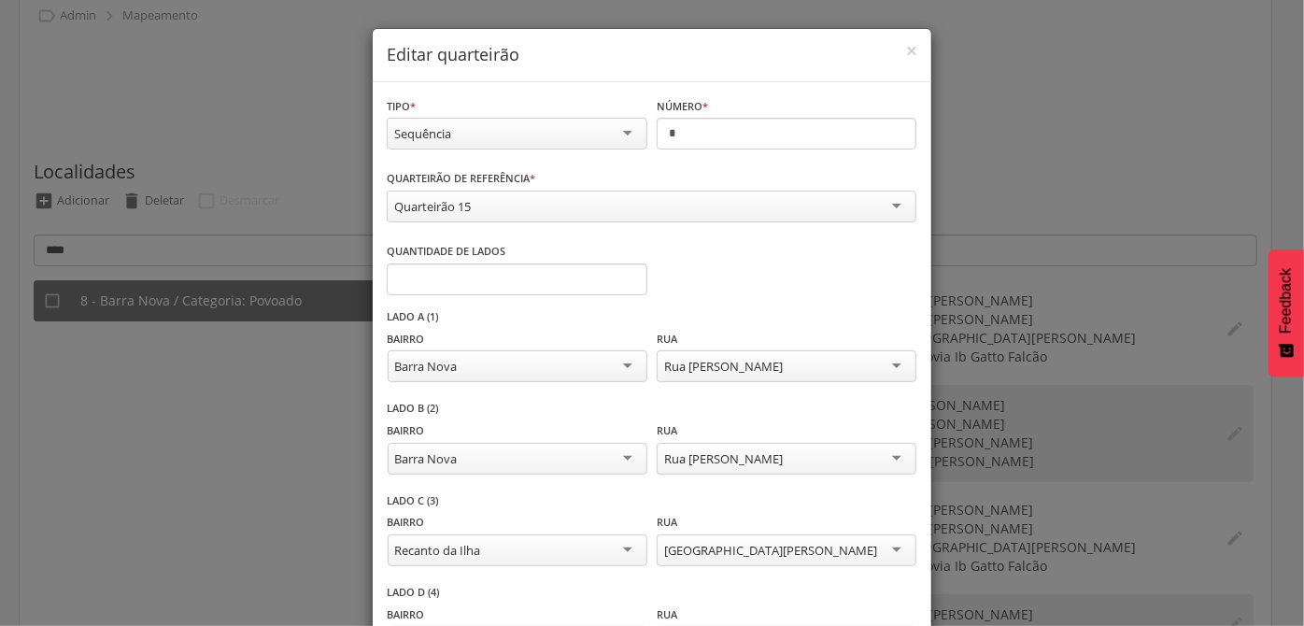
scroll to position [151, 0]
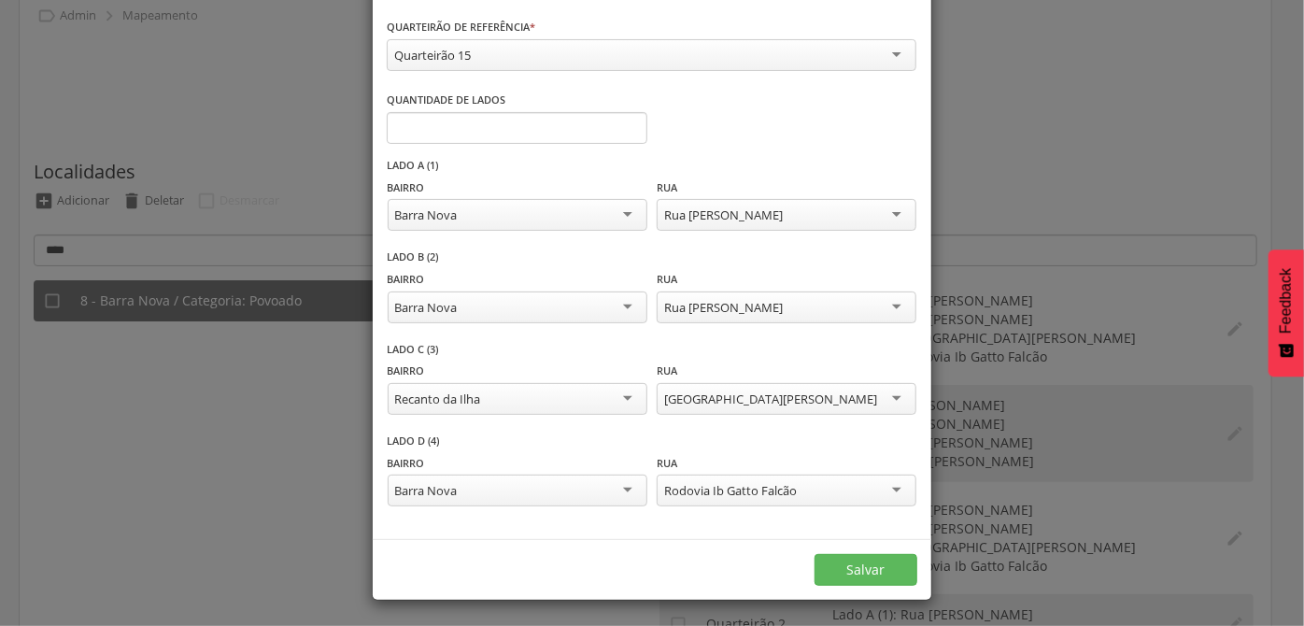
click at [1027, 411] on div "**********" at bounding box center [652, 313] width 1304 height 626
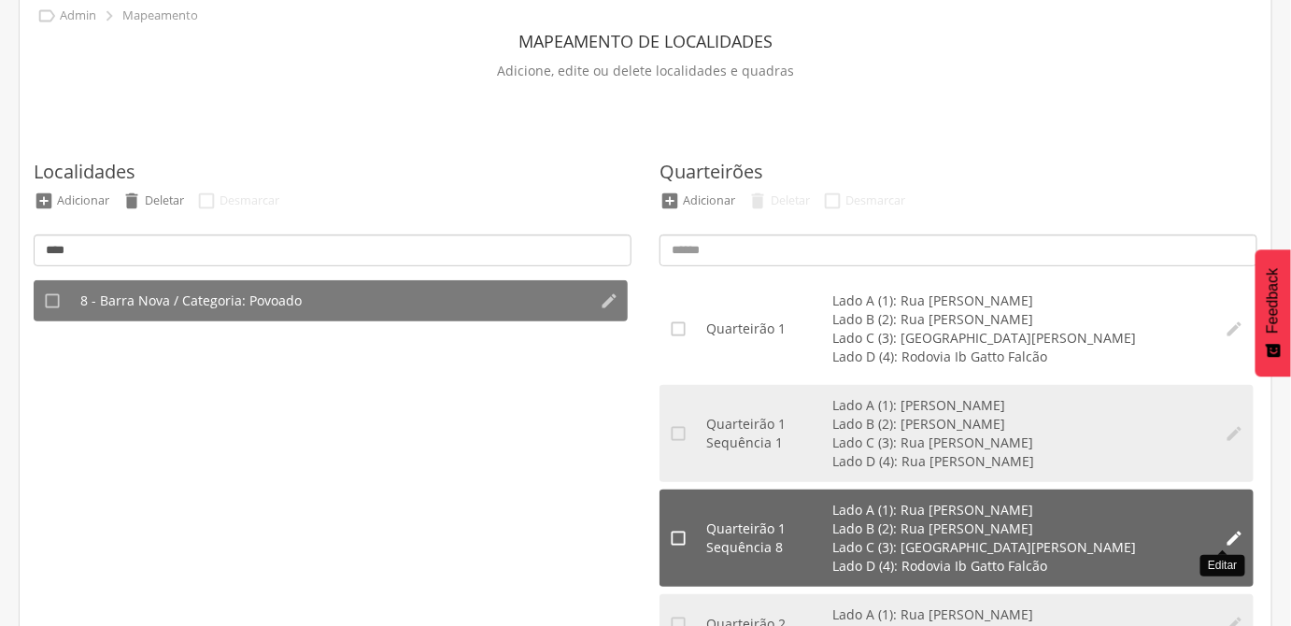
click at [1230, 543] on icon "" at bounding box center [1235, 538] width 19 height 19
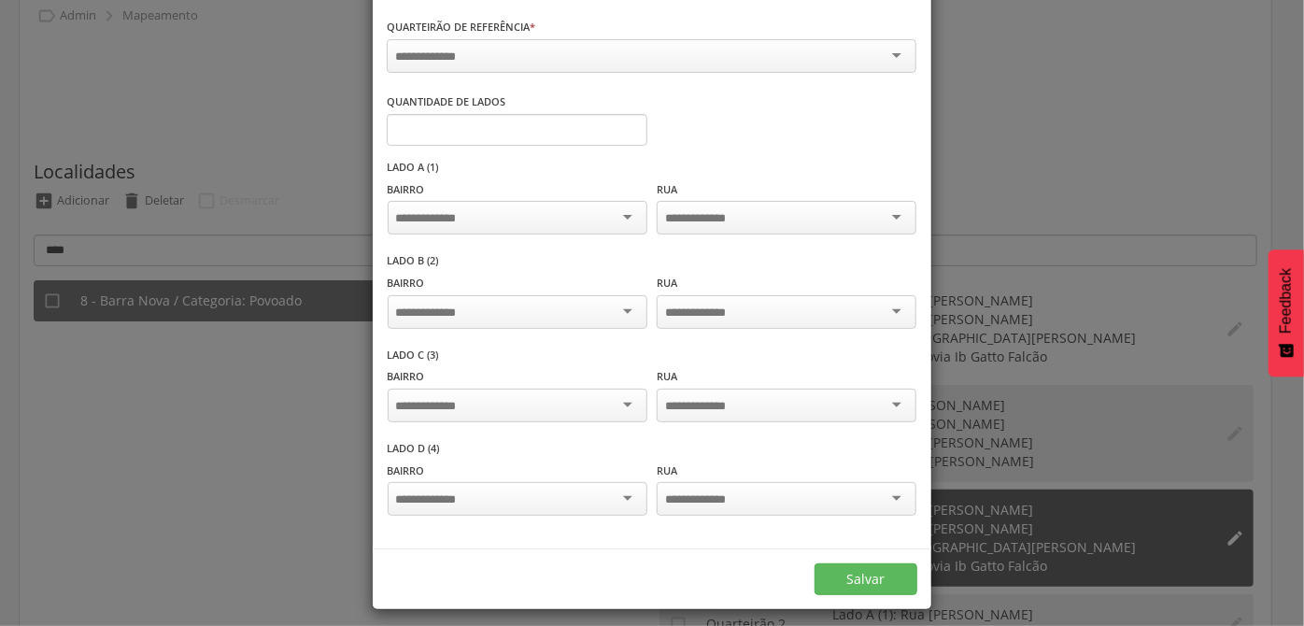
scroll to position [0, 0]
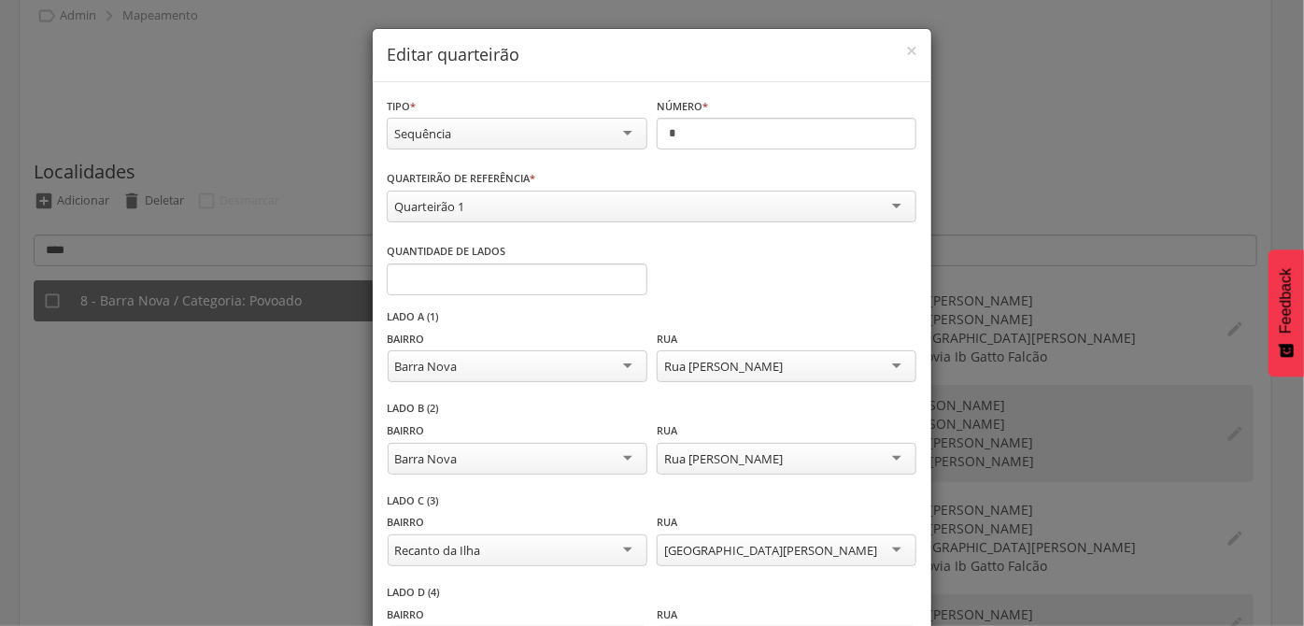
click at [546, 192] on div "Quarteirão 1" at bounding box center [652, 207] width 530 height 32
click at [550, 175] on div "**********" at bounding box center [652, 197] width 530 height 59
click at [889, 55] on h4 "Editar quarteirão" at bounding box center [652, 55] width 531 height 24
click at [906, 50] on span "×" at bounding box center [911, 50] width 11 height 26
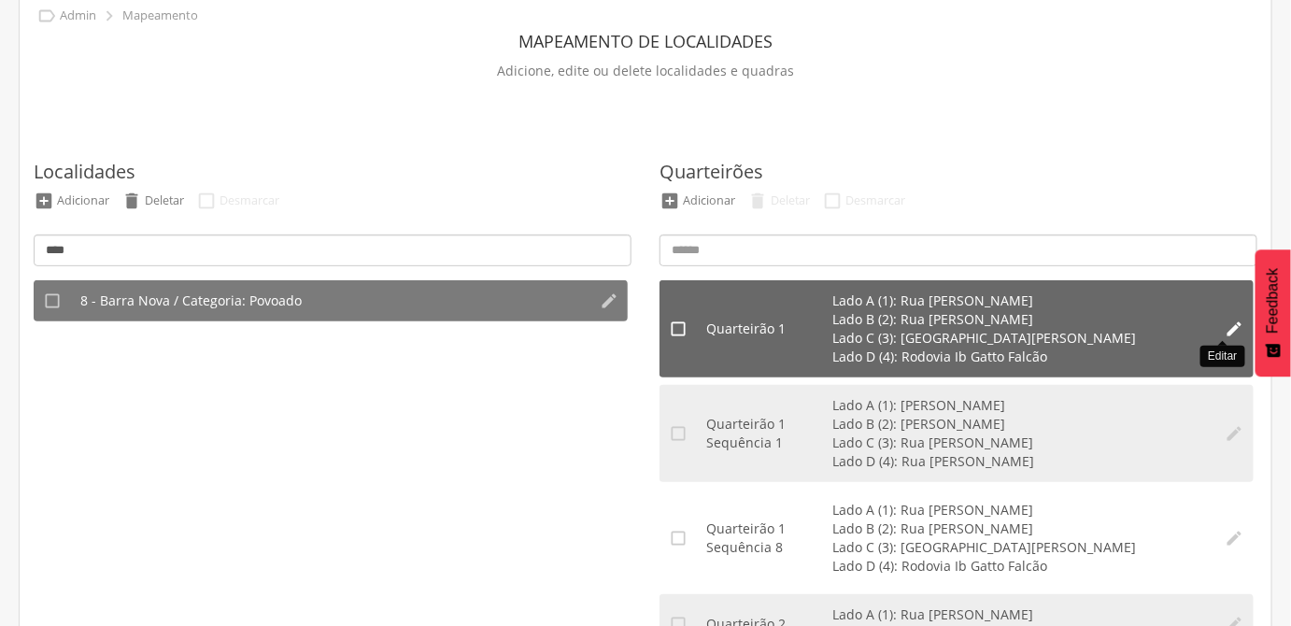
click at [1226, 331] on icon "" at bounding box center [1235, 329] width 19 height 19
type input "*"
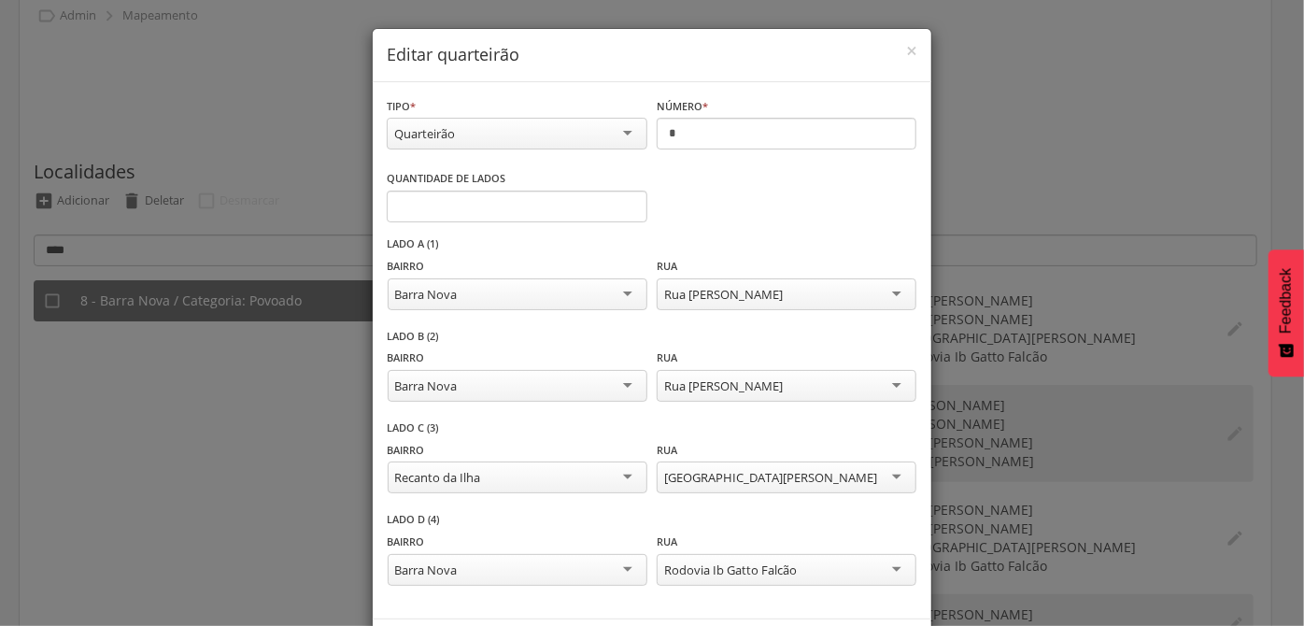
click at [1209, 332] on div "**********" at bounding box center [652, 313] width 1304 height 626
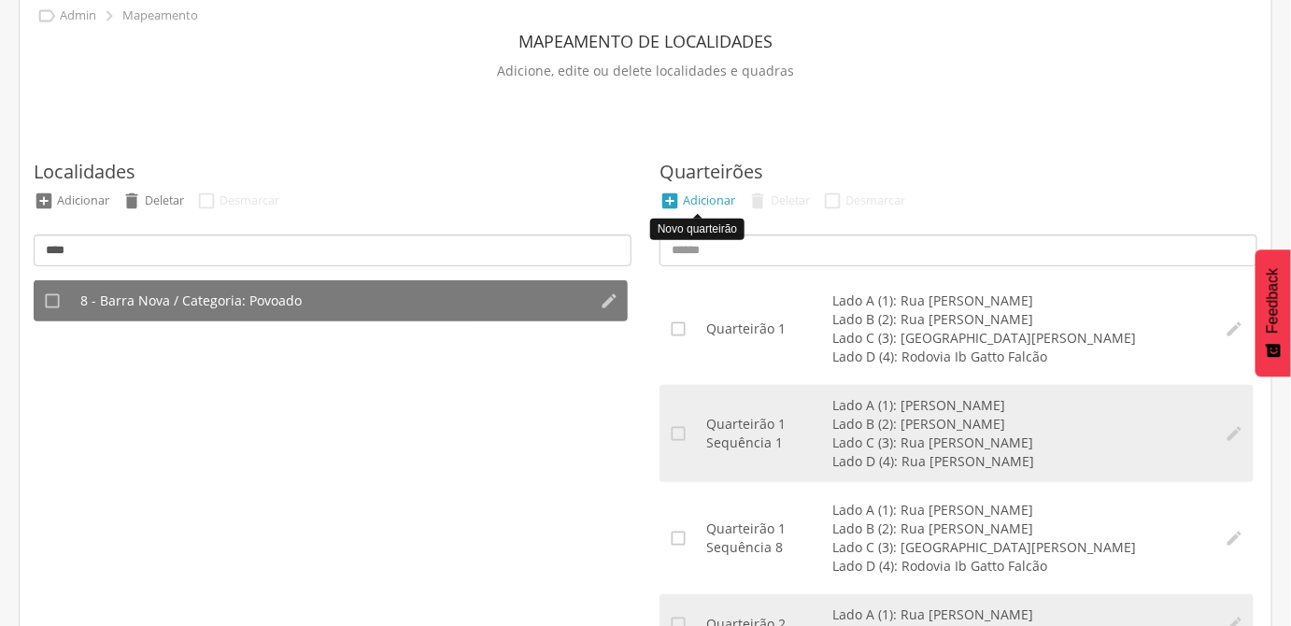
click at [683, 198] on div "Adicionar" at bounding box center [709, 200] width 52 height 16
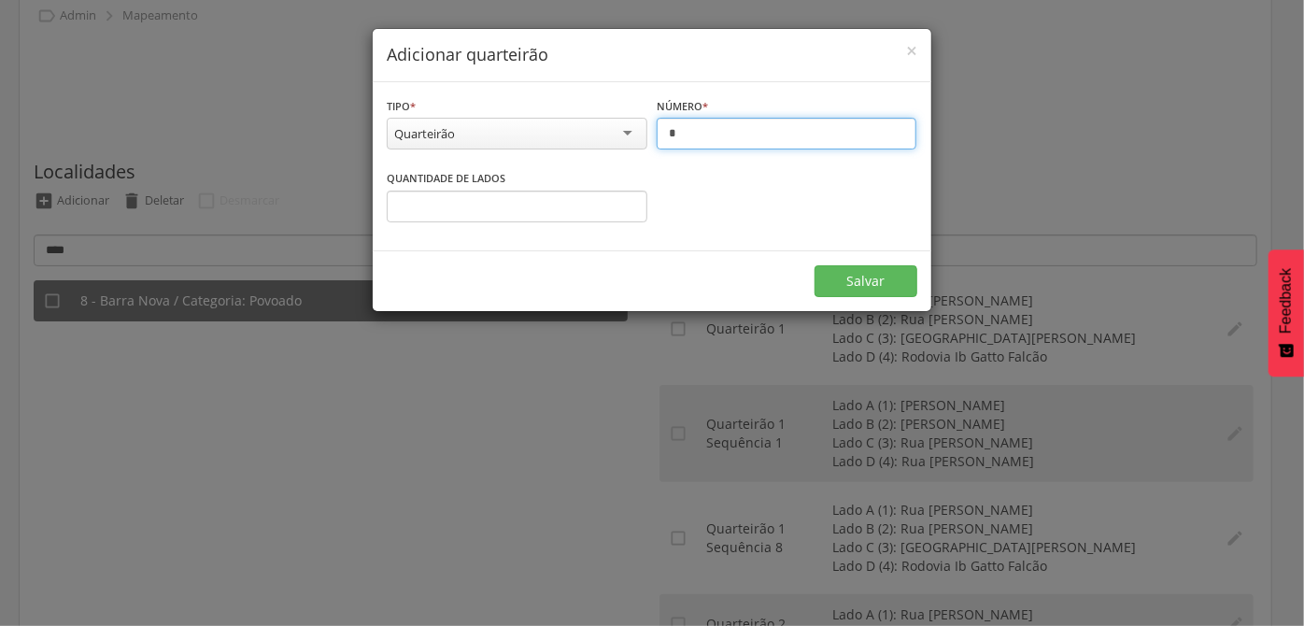
click at [705, 140] on input "*" at bounding box center [787, 134] width 261 height 32
type input "*"
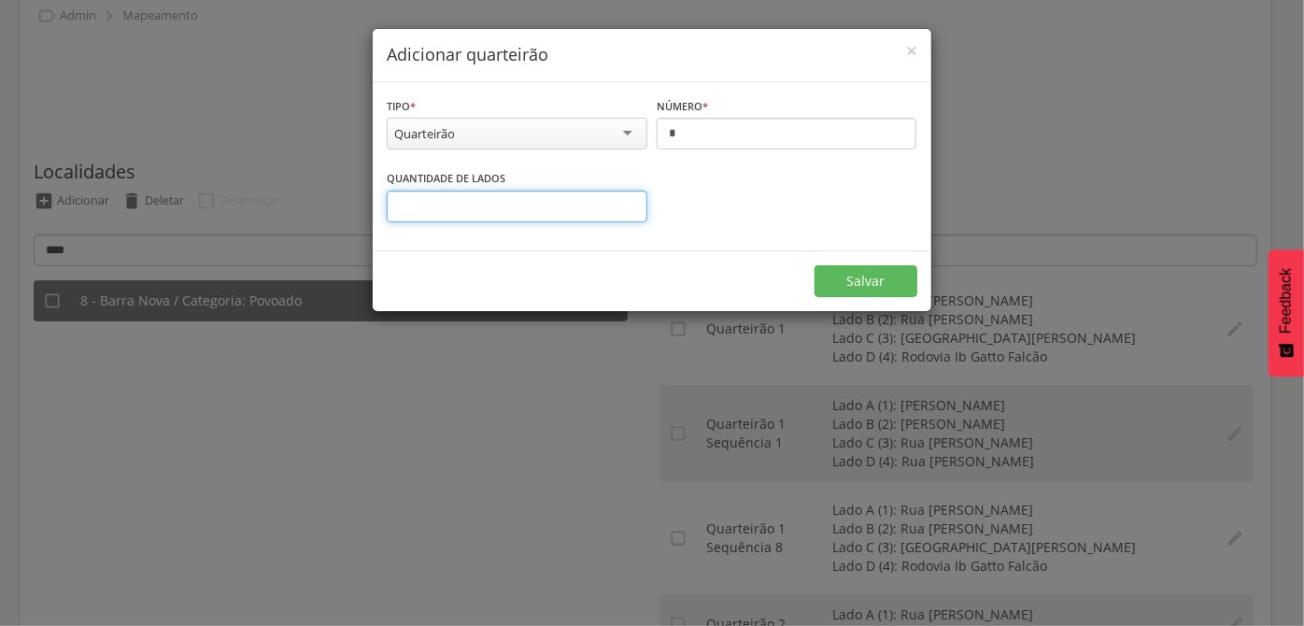
click at [625, 213] on input "*" at bounding box center [517, 207] width 261 height 32
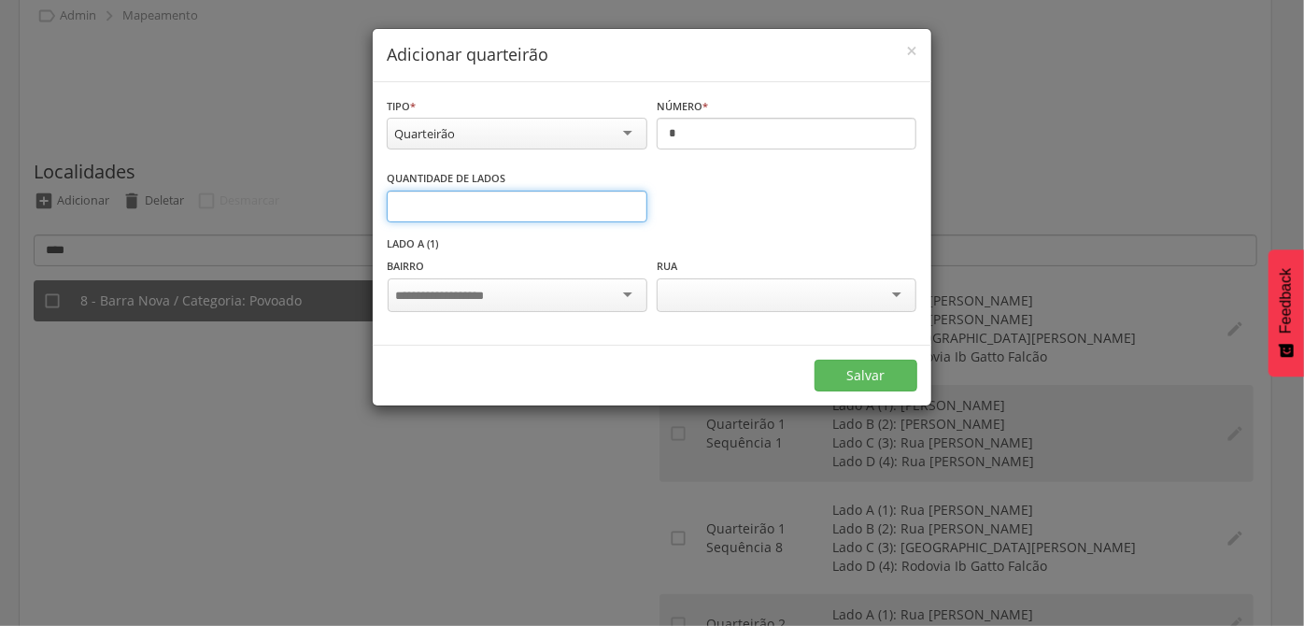
type input "*"
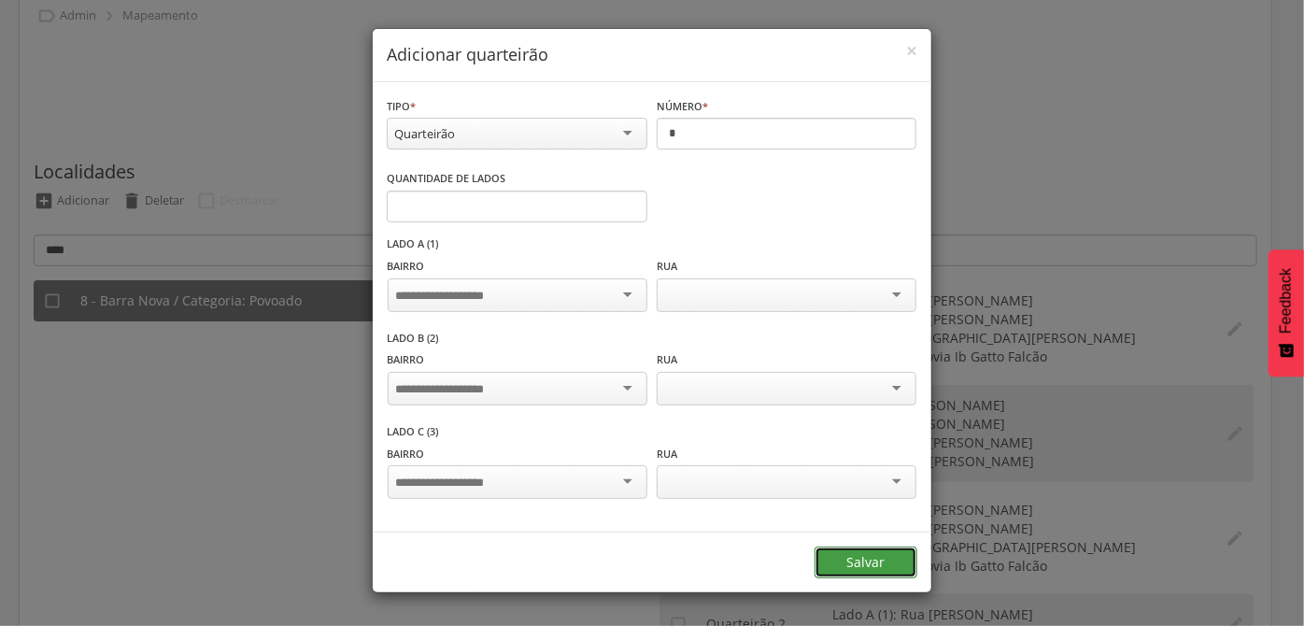
click at [865, 379] on form "**********" at bounding box center [652, 337] width 559 height 511
click at [839, 567] on button "Salvar" at bounding box center [866, 563] width 103 height 32
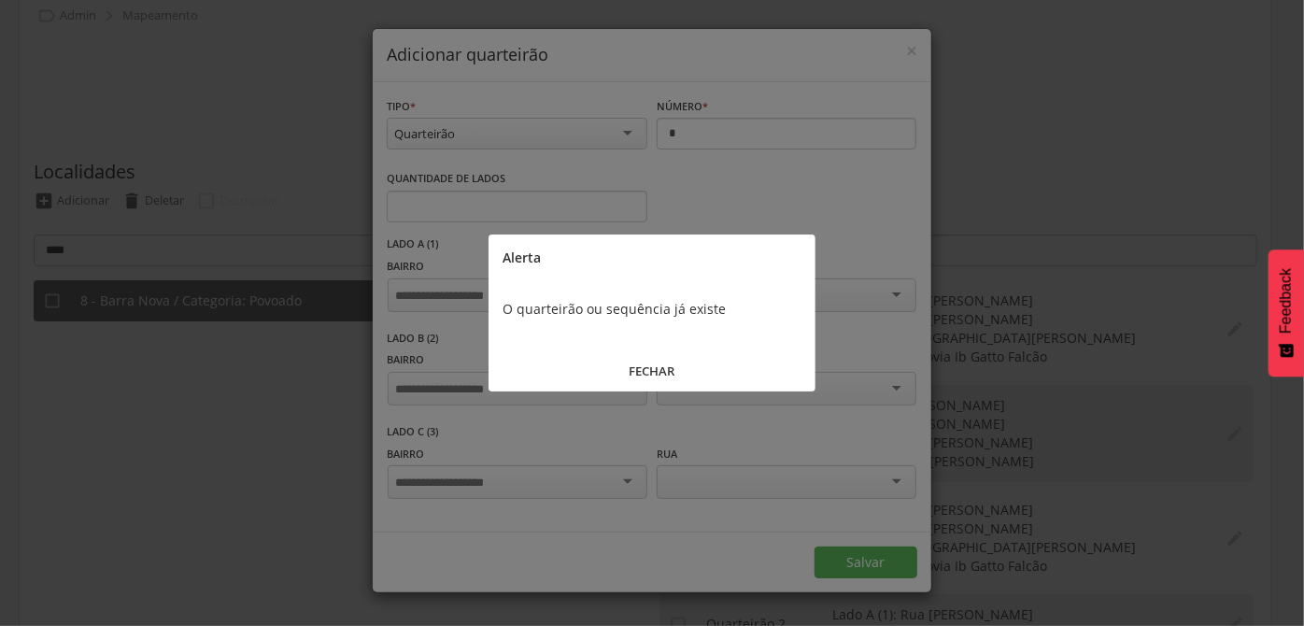
click at [714, 367] on button "FECHAR" at bounding box center [652, 371] width 327 height 40
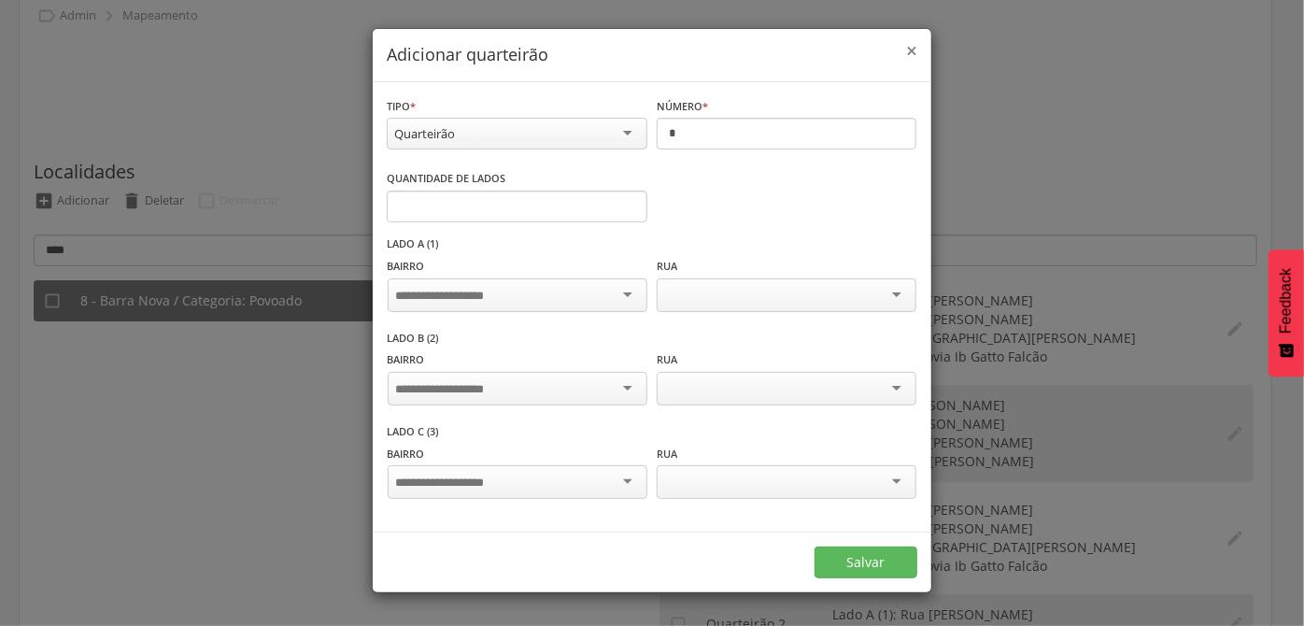
click at [906, 52] on span "×" at bounding box center [911, 50] width 11 height 26
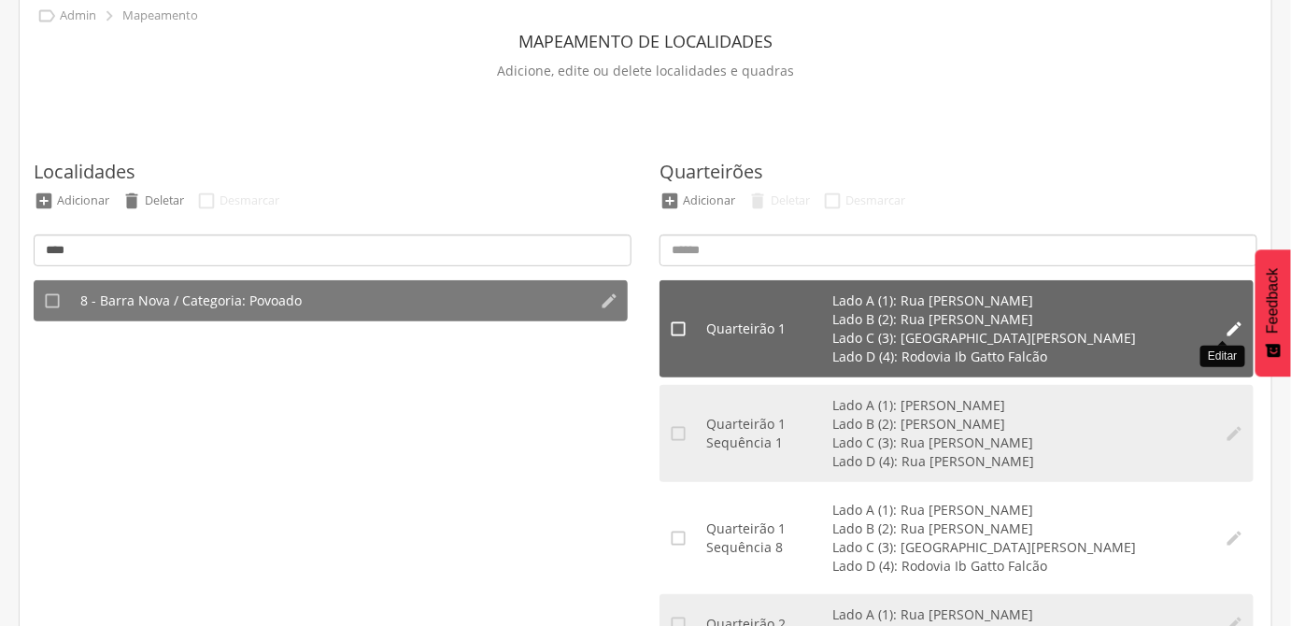
click at [1226, 331] on icon "" at bounding box center [1235, 329] width 19 height 19
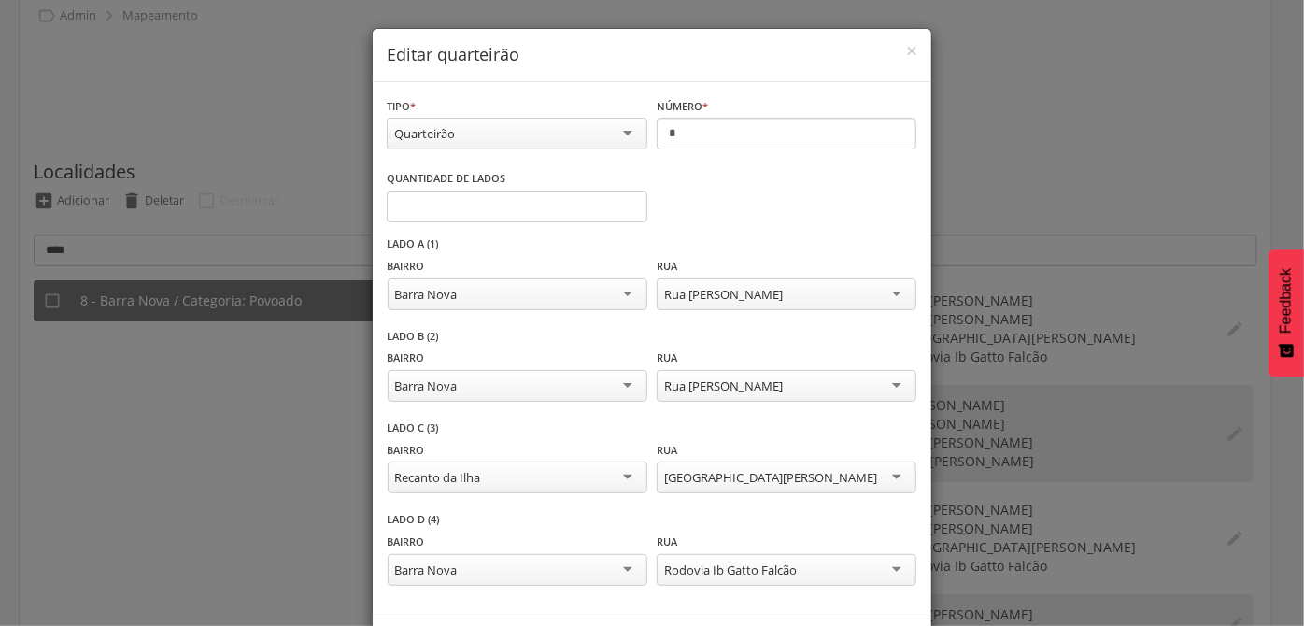
click at [555, 135] on div "Quarteirão" at bounding box center [517, 134] width 261 height 32
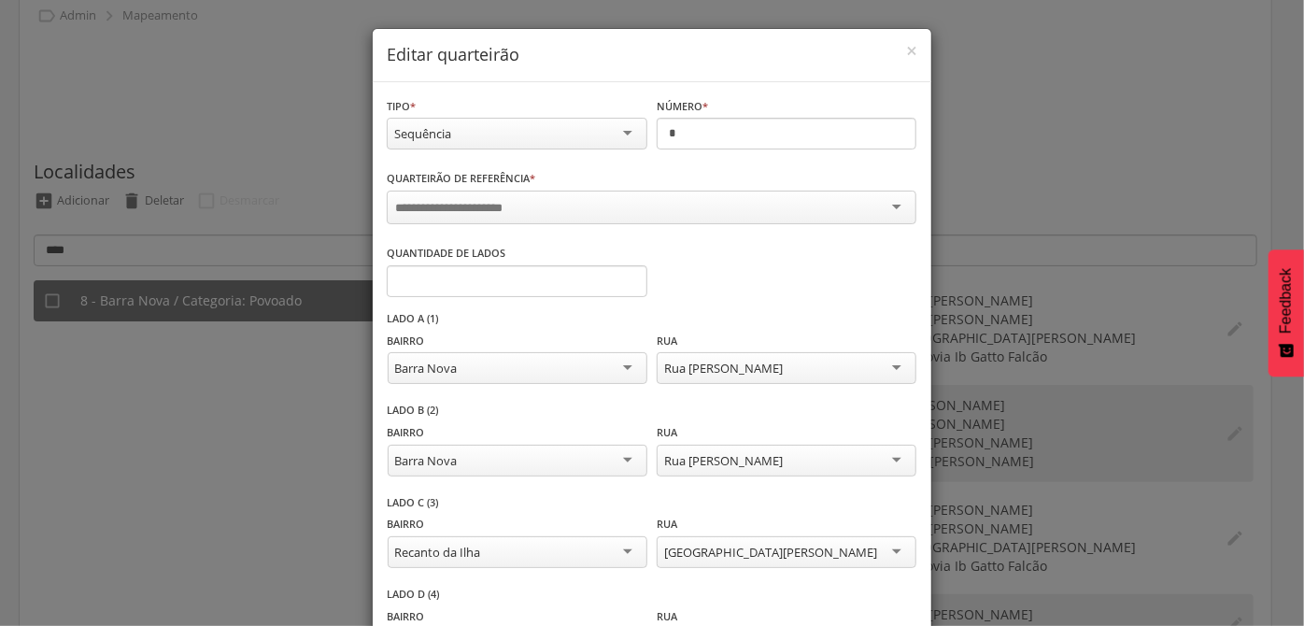
click at [491, 194] on div at bounding box center [652, 208] width 530 height 34
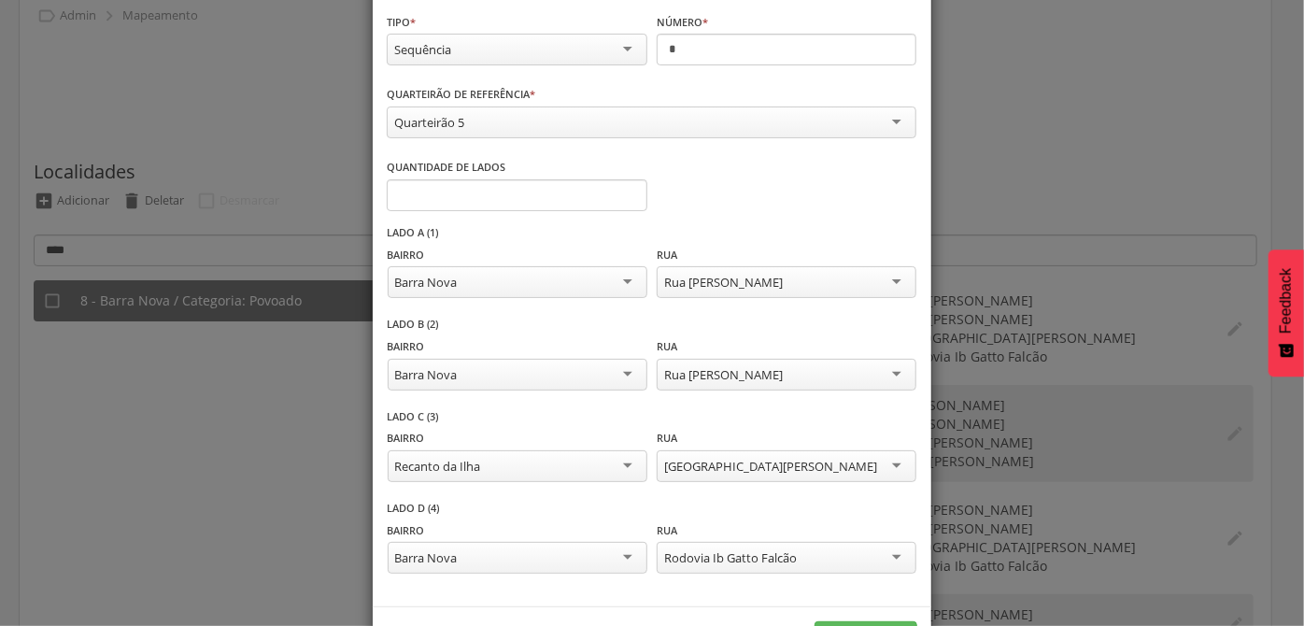
scroll to position [151, 0]
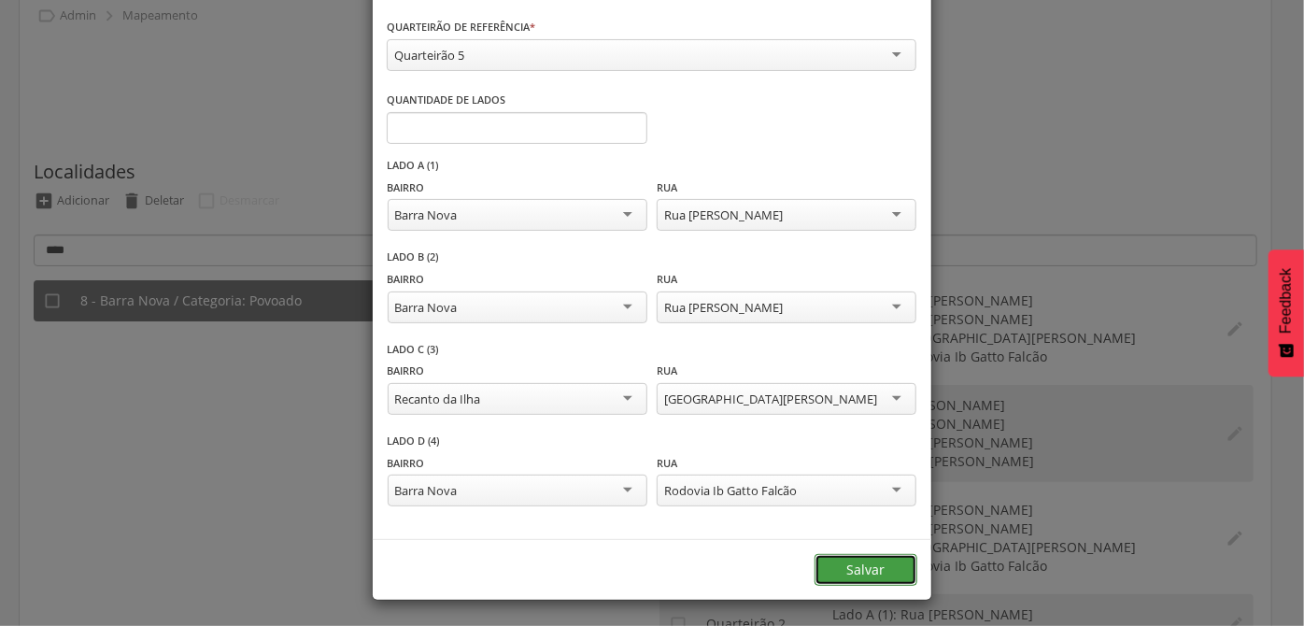
click at [859, 569] on button "Salvar" at bounding box center [866, 570] width 103 height 32
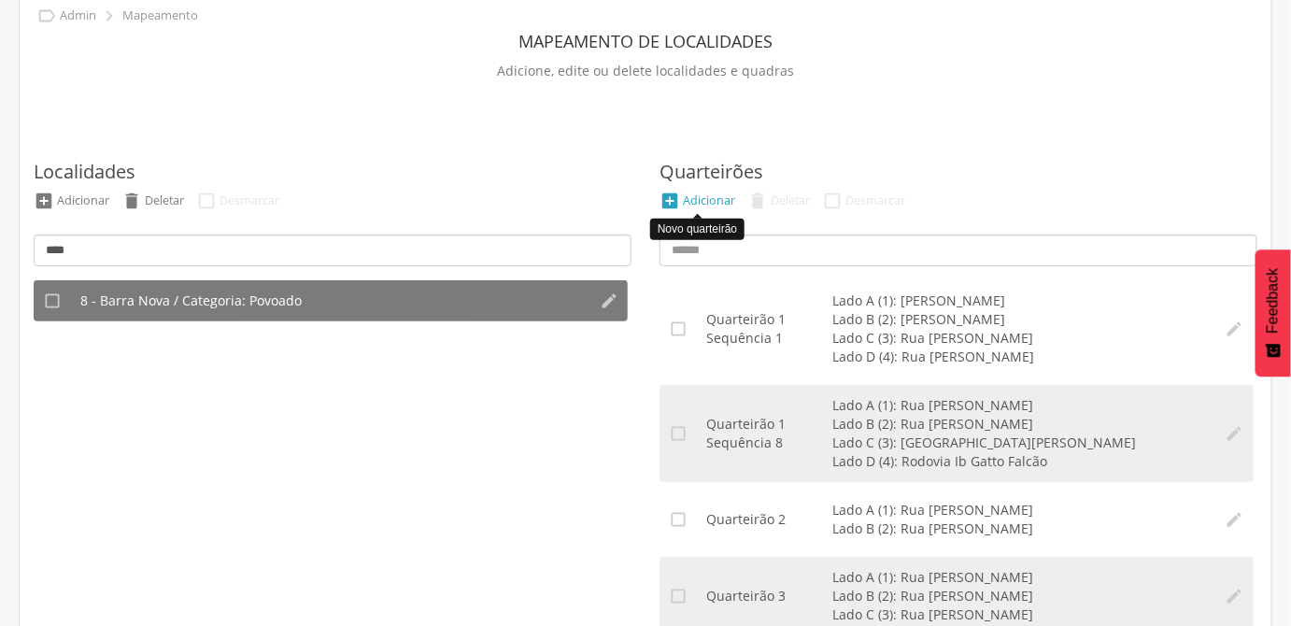
click at [710, 200] on div "Adicionar" at bounding box center [709, 200] width 52 height 16
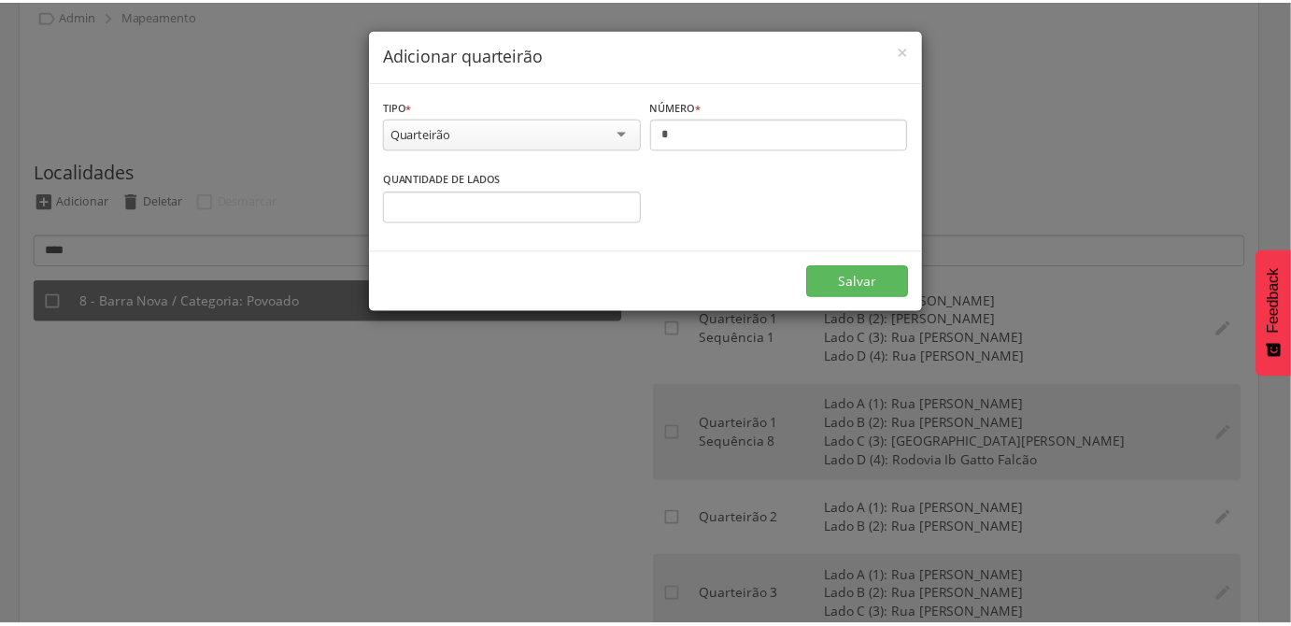
scroll to position [0, 0]
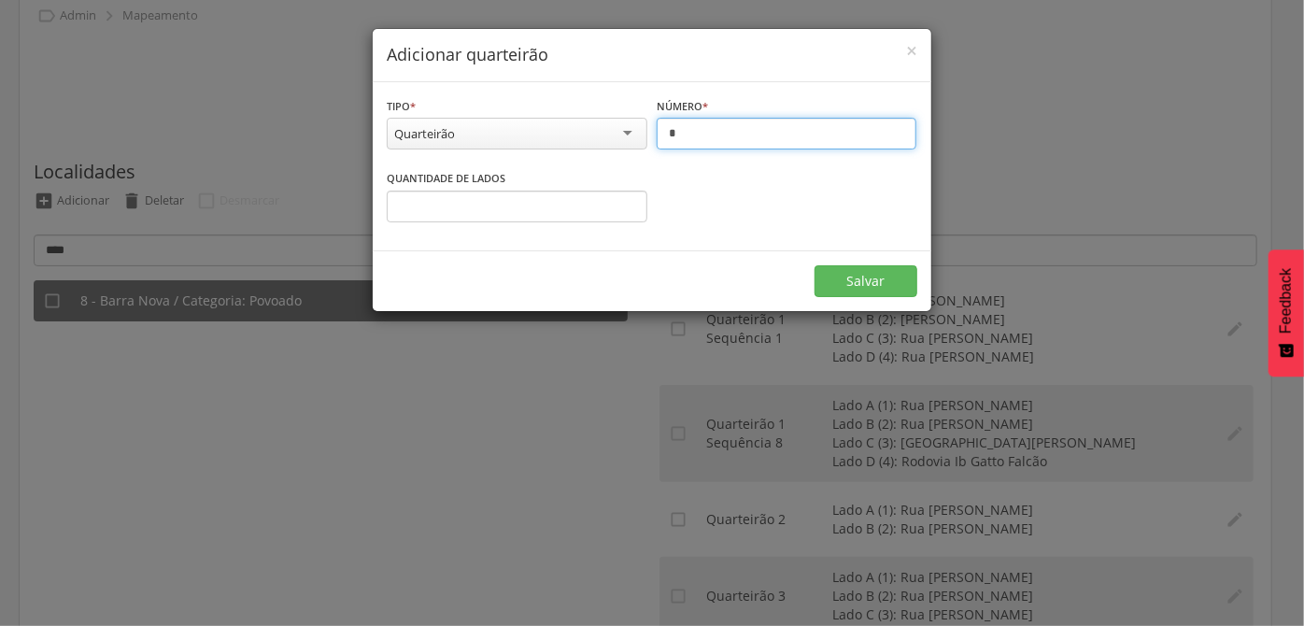
click at [741, 143] on input "*" at bounding box center [787, 134] width 261 height 32
type input "*"
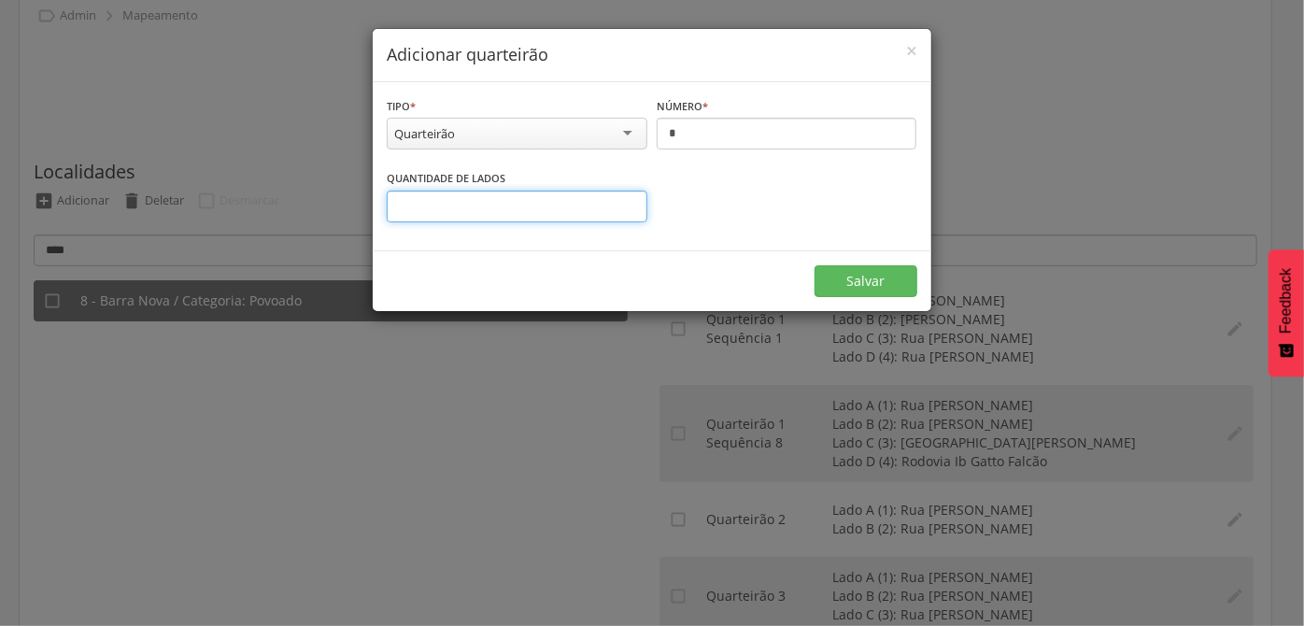
click at [535, 195] on input "*" at bounding box center [517, 207] width 261 height 32
type input "*"
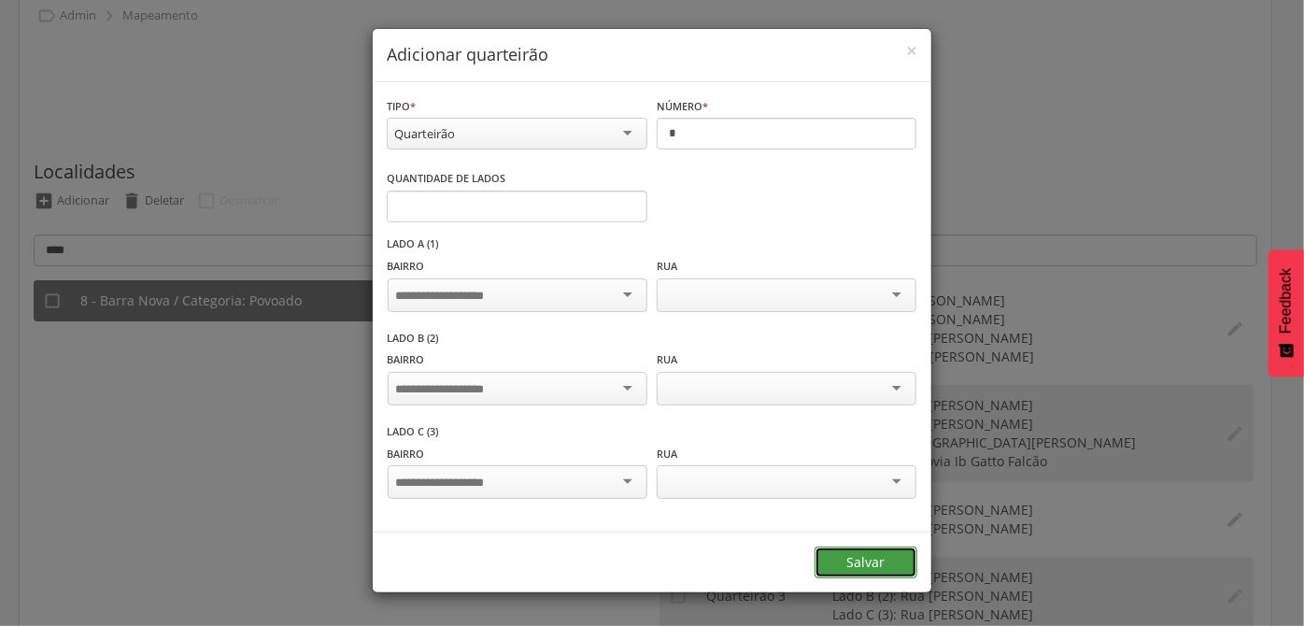
click at [839, 280] on form "**********" at bounding box center [652, 337] width 559 height 511
click at [852, 557] on button "Salvar" at bounding box center [866, 563] width 103 height 32
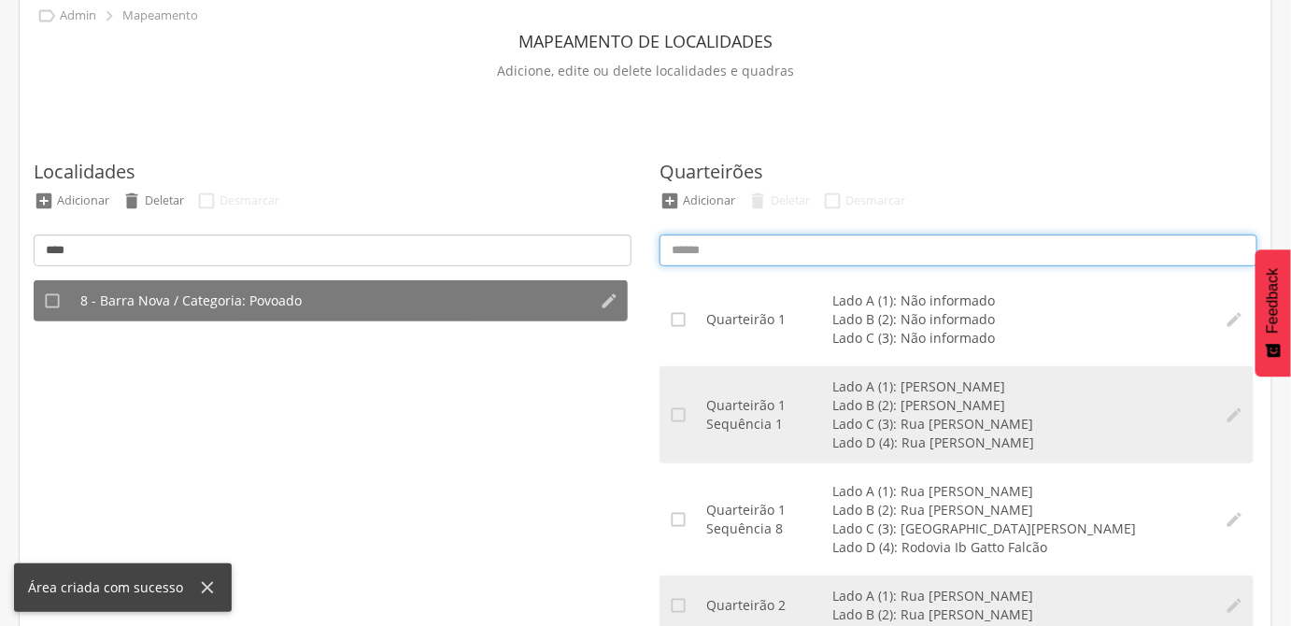
click at [802, 254] on input at bounding box center [959, 251] width 598 height 32
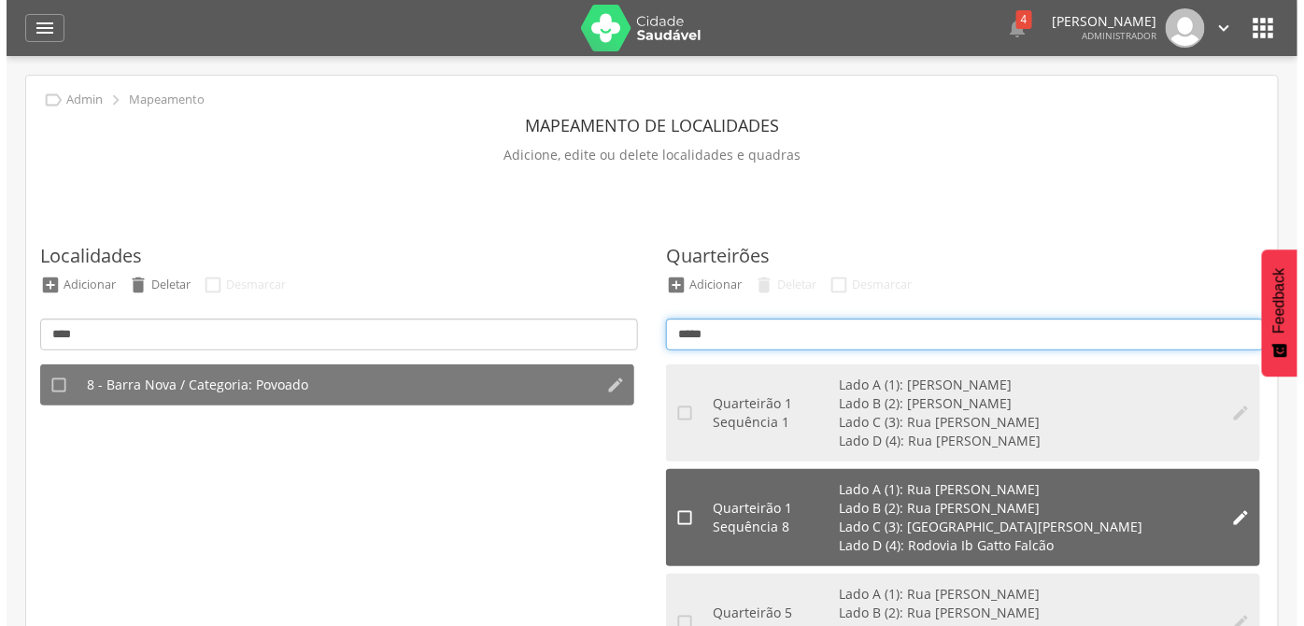
scroll to position [84, 0]
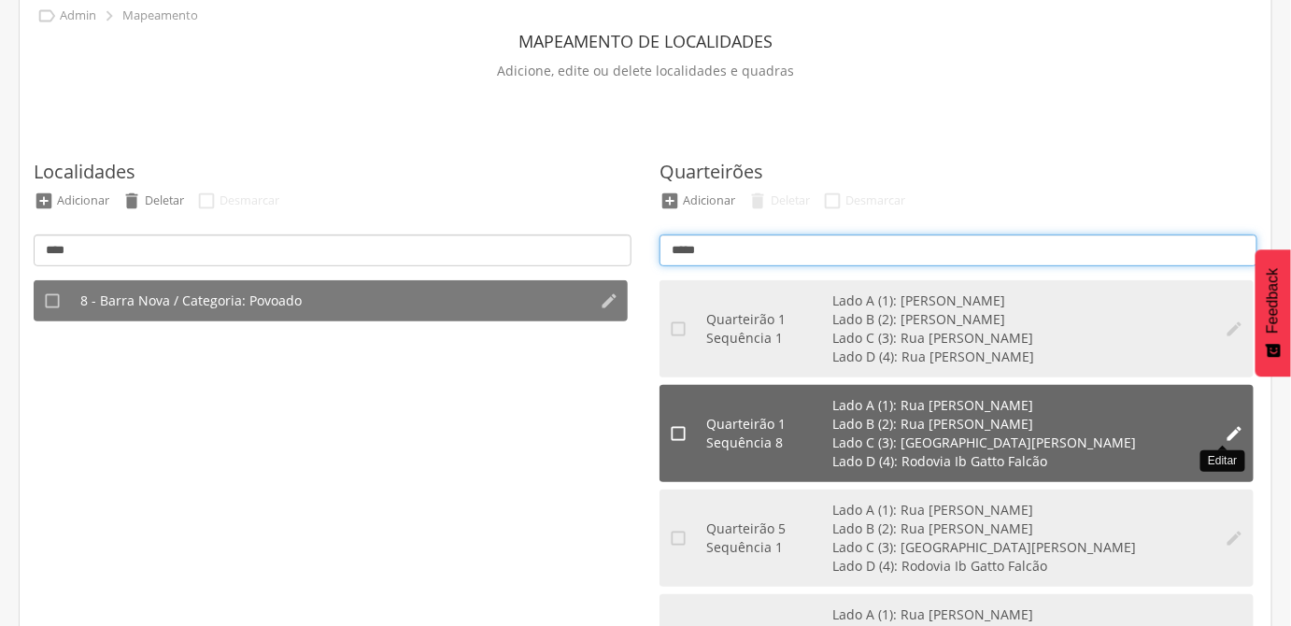
type input "*****"
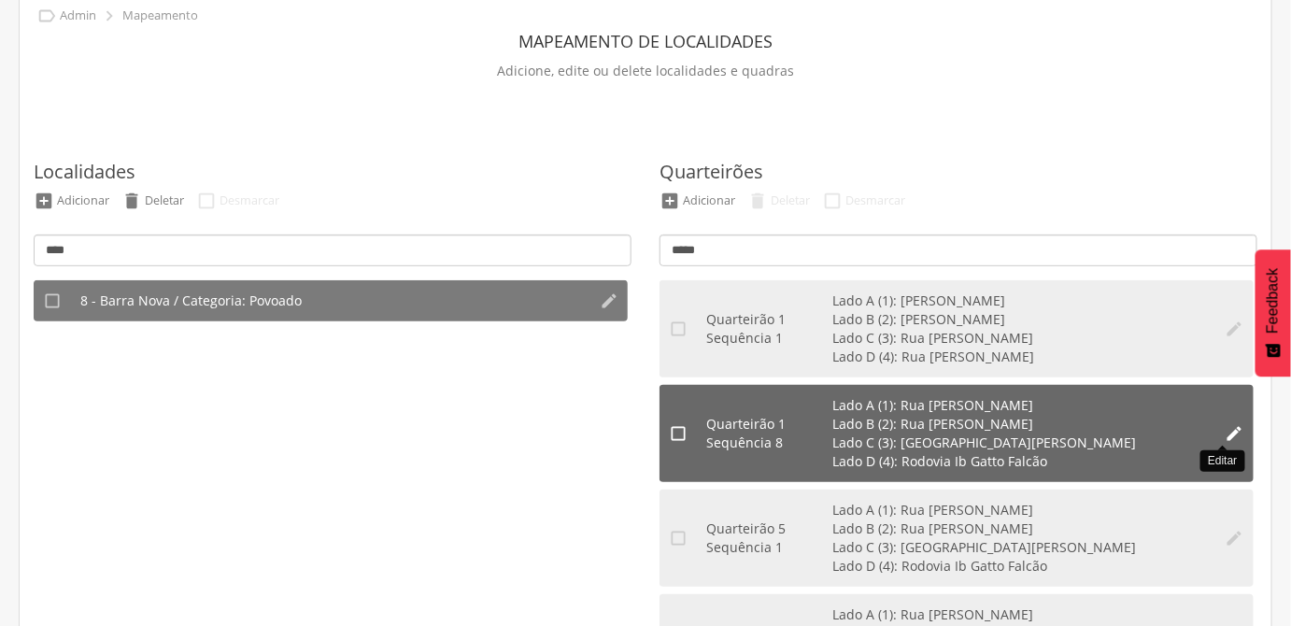
click at [1226, 435] on icon "" at bounding box center [1235, 433] width 19 height 19
type input "*"
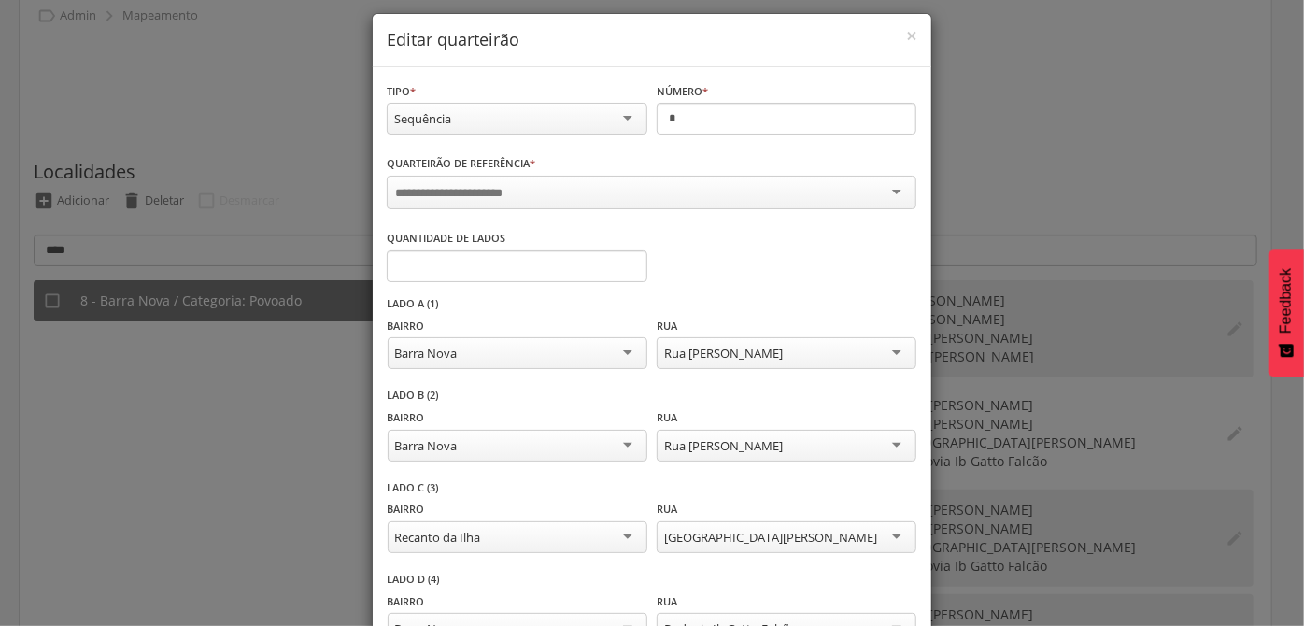
scroll to position [0, 0]
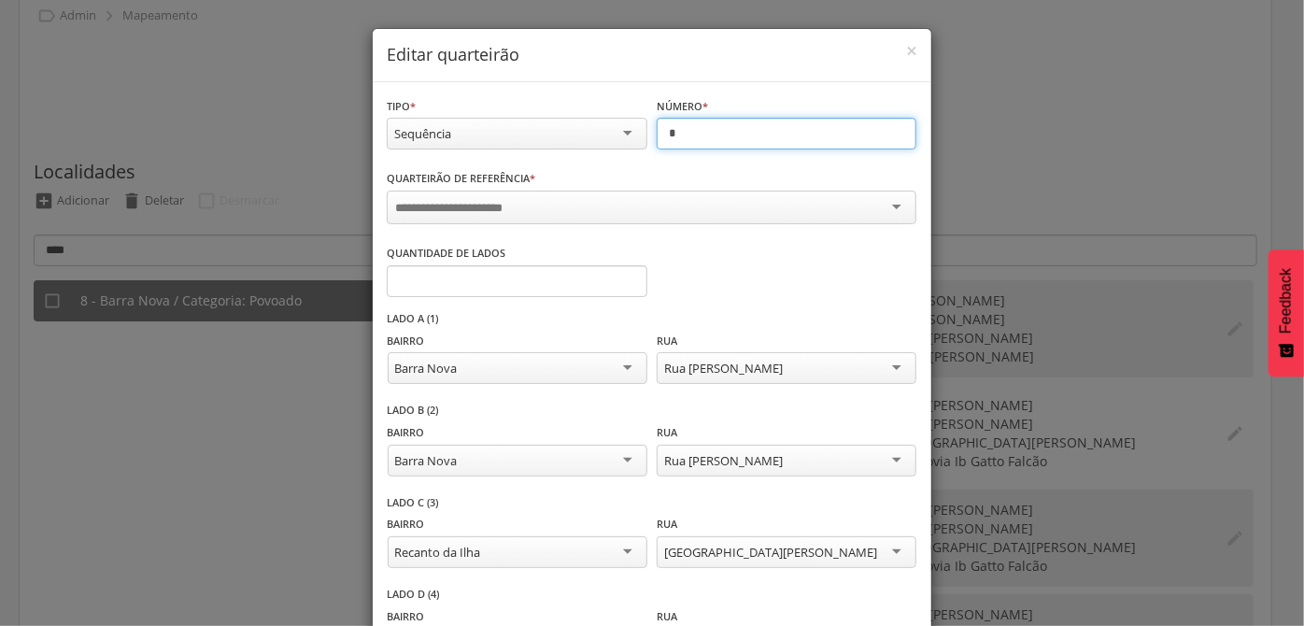
click at [680, 138] on input "*" at bounding box center [787, 134] width 261 height 32
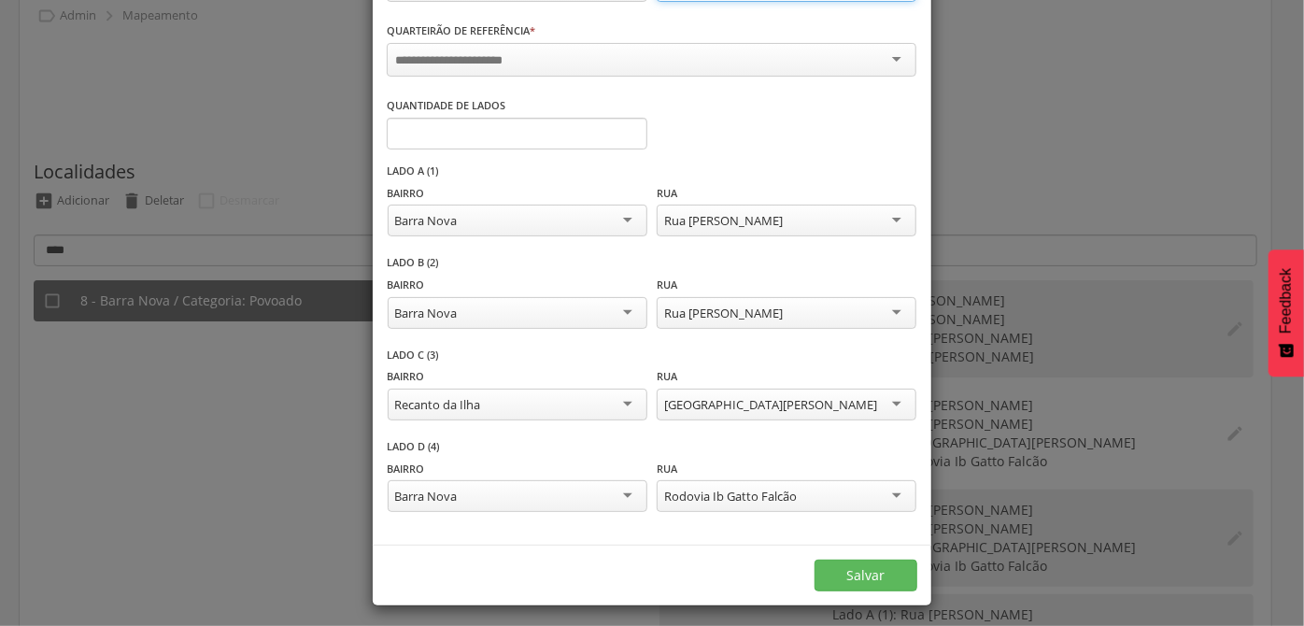
scroll to position [151, 0]
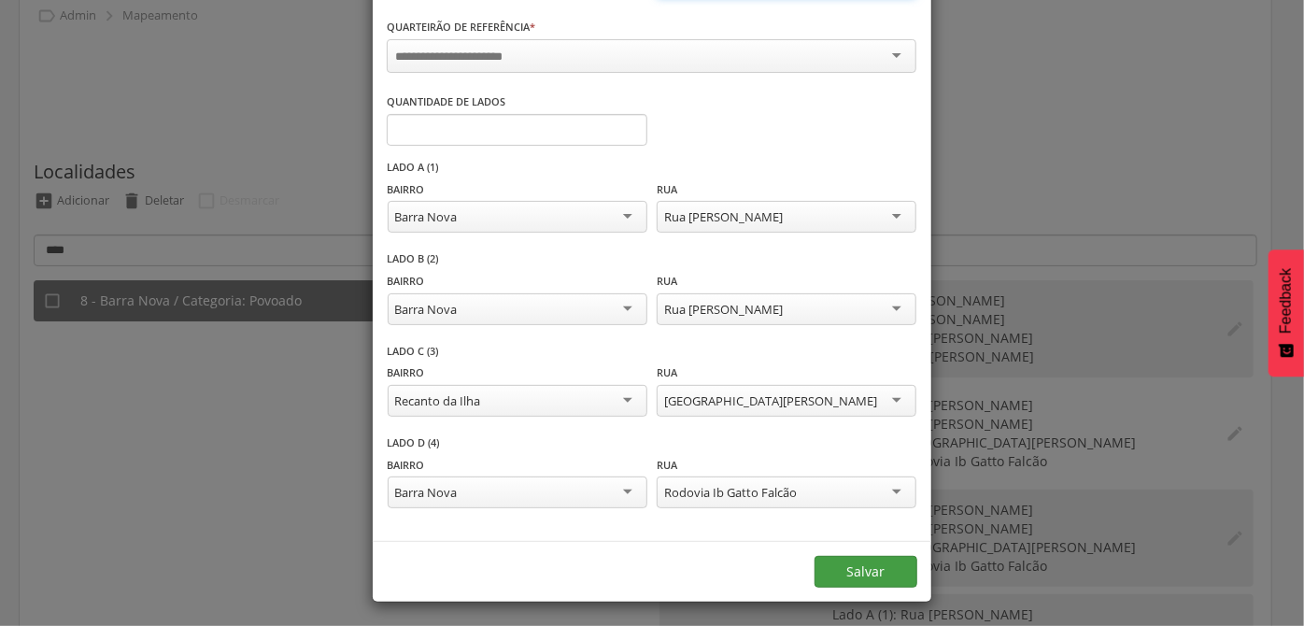
type input "*"
click at [815, 568] on button "Salvar" at bounding box center [866, 572] width 103 height 32
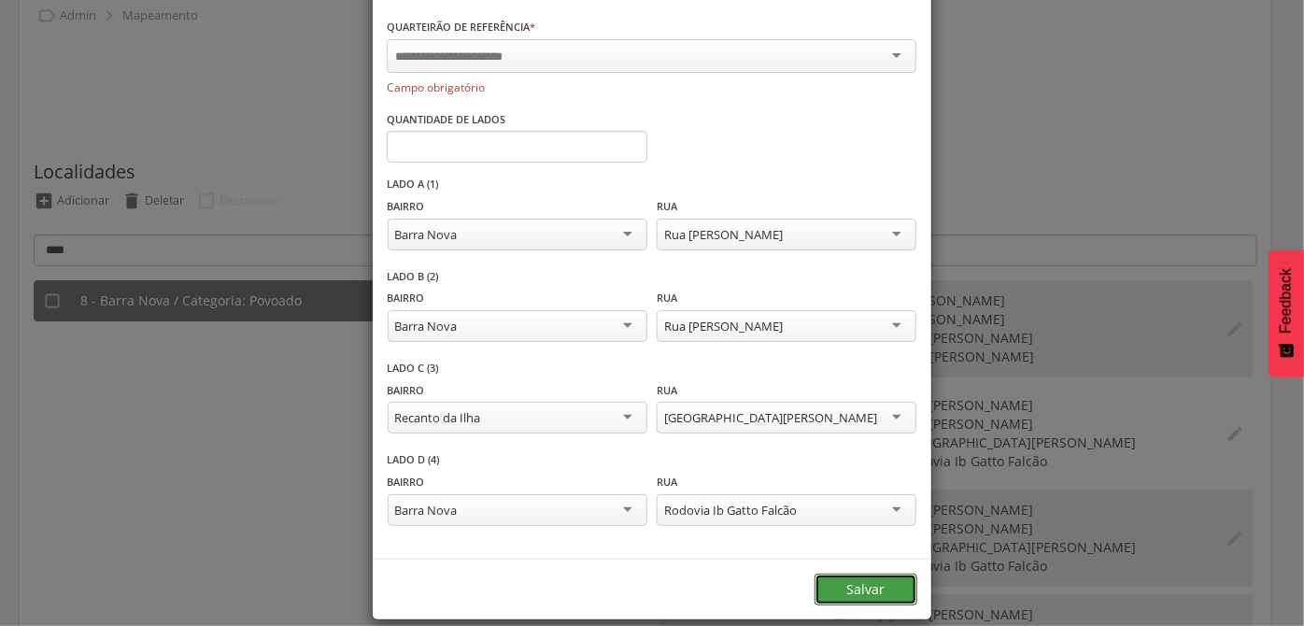
scroll to position [0, 0]
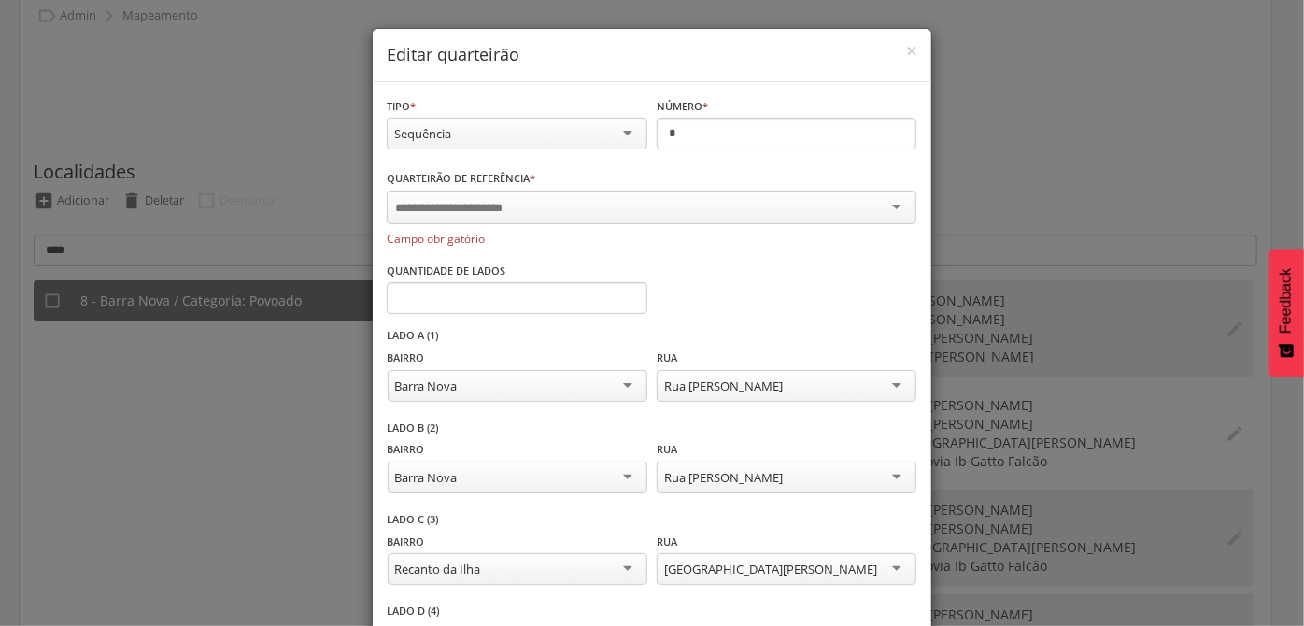
click at [494, 215] on div at bounding box center [652, 208] width 530 height 34
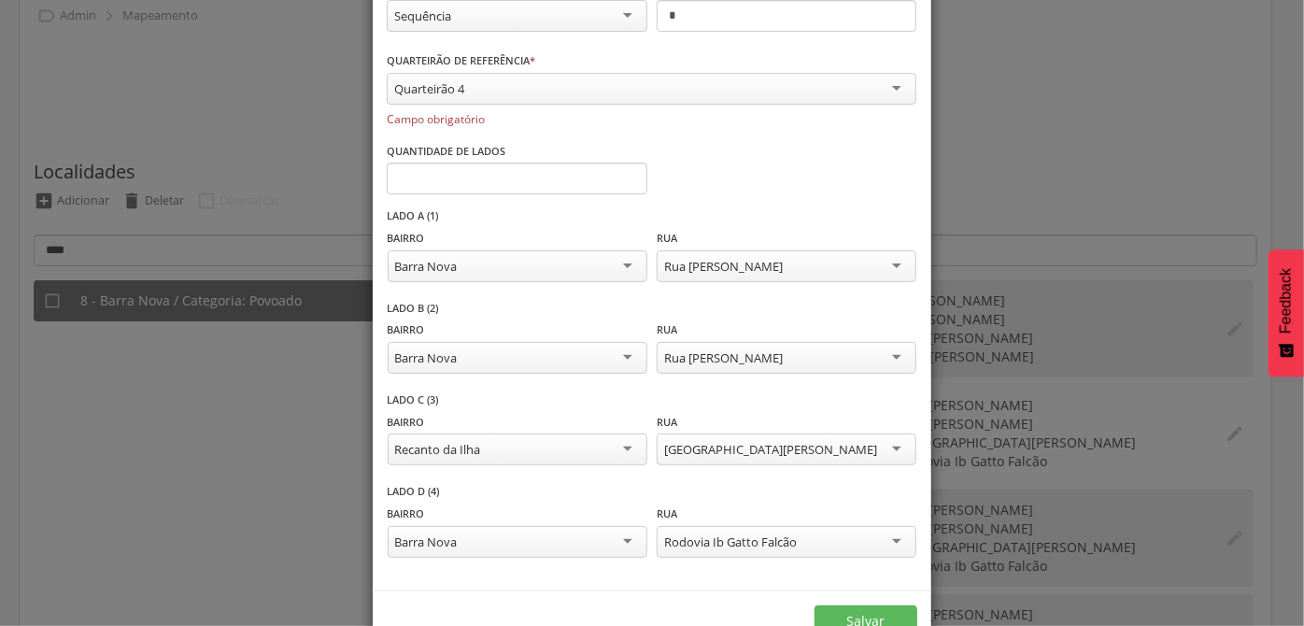
scroll to position [169, 0]
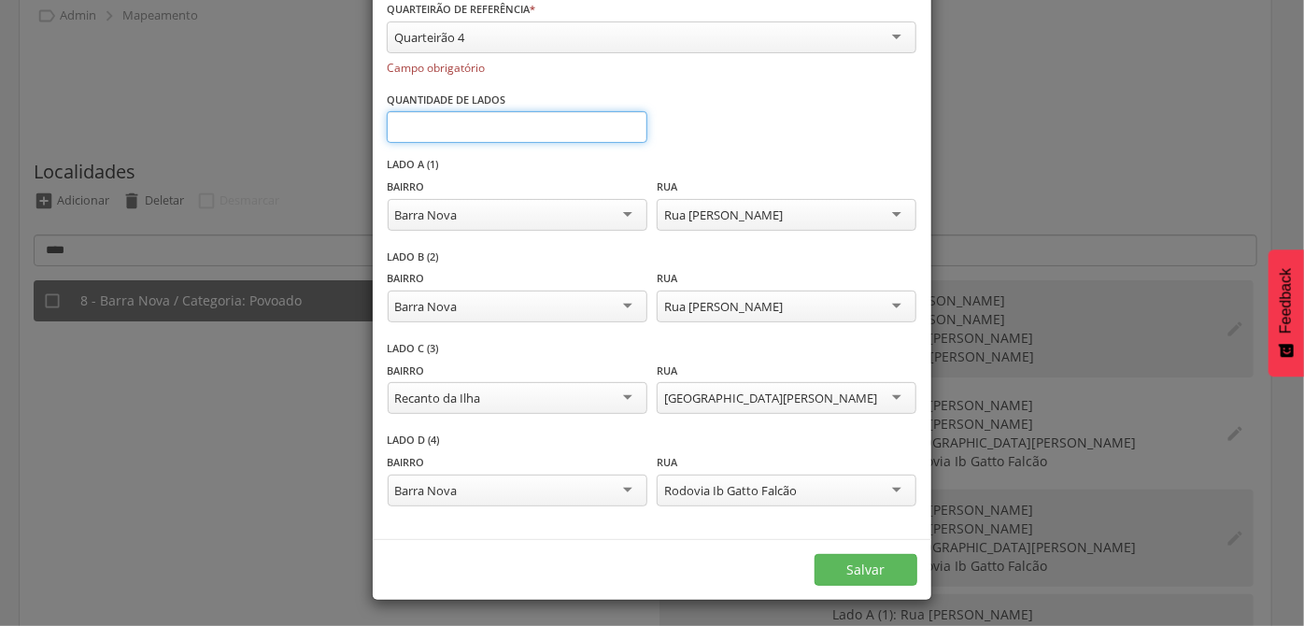
click at [499, 139] on input "*" at bounding box center [517, 127] width 261 height 32
type input "*"
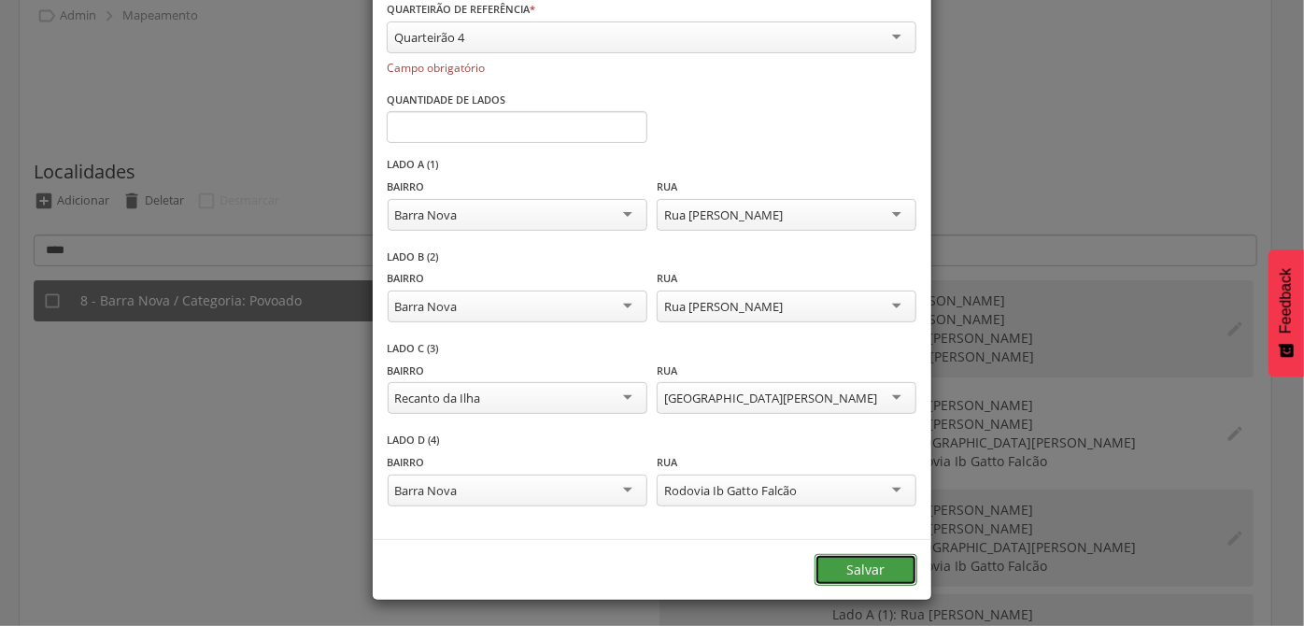
click at [876, 565] on div "**********" at bounding box center [652, 313] width 1304 height 626
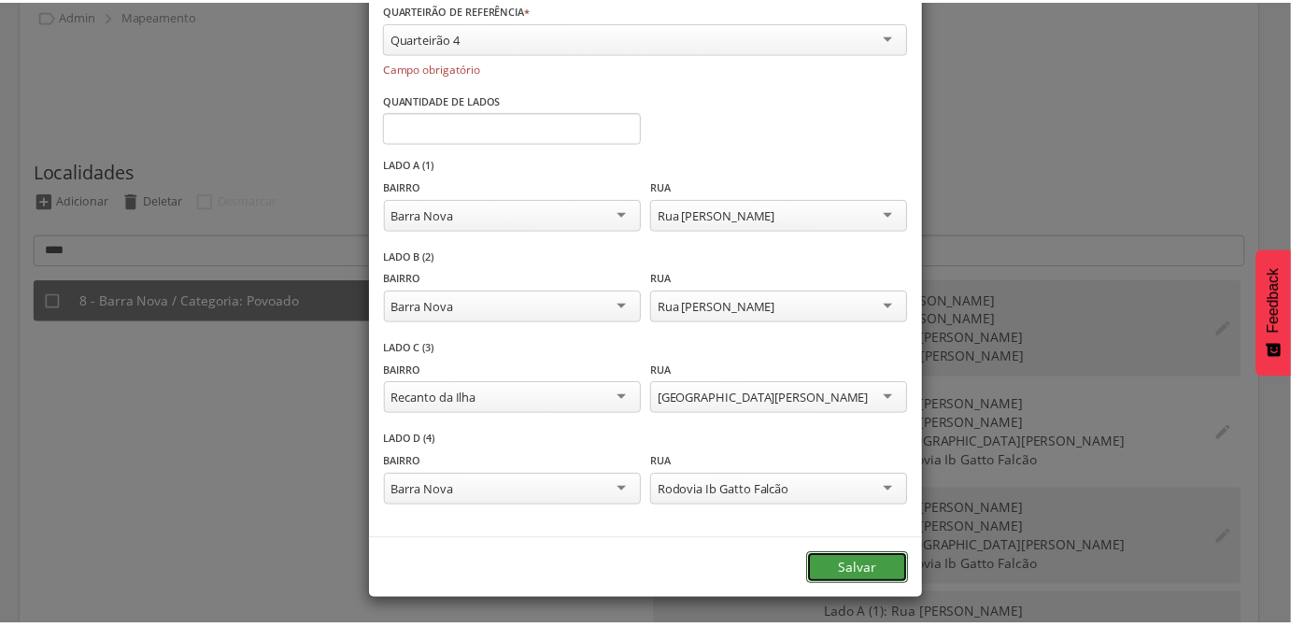
scroll to position [0, 0]
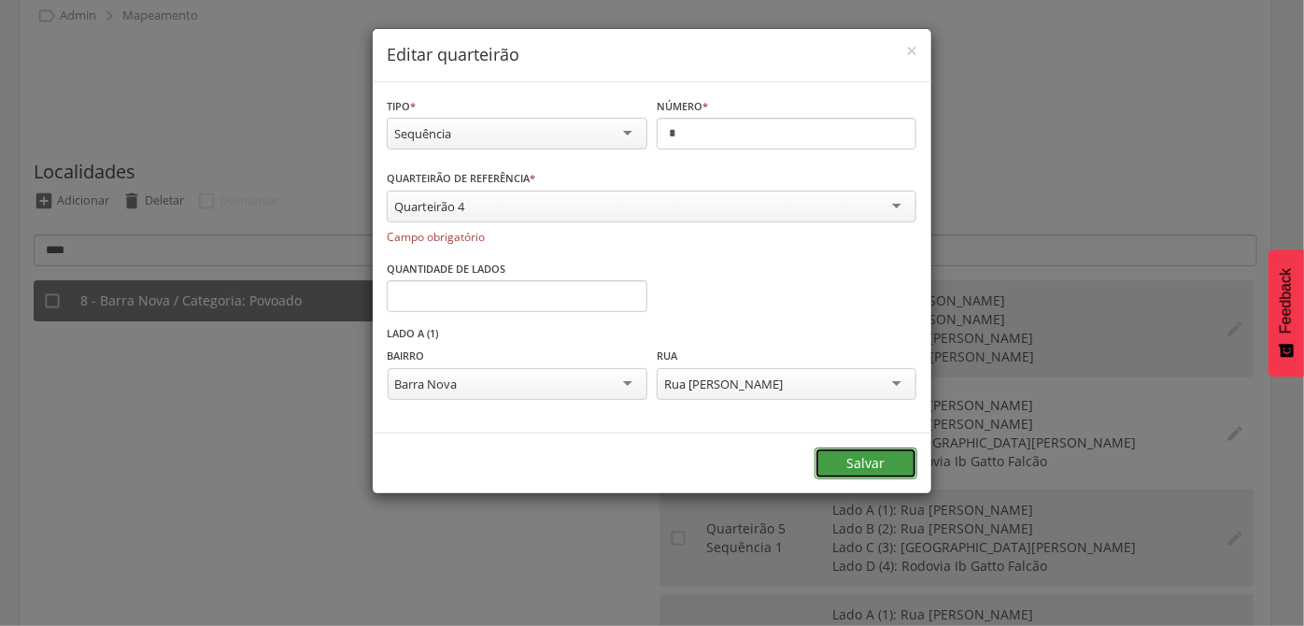
click at [861, 469] on button "Salvar" at bounding box center [866, 464] width 103 height 32
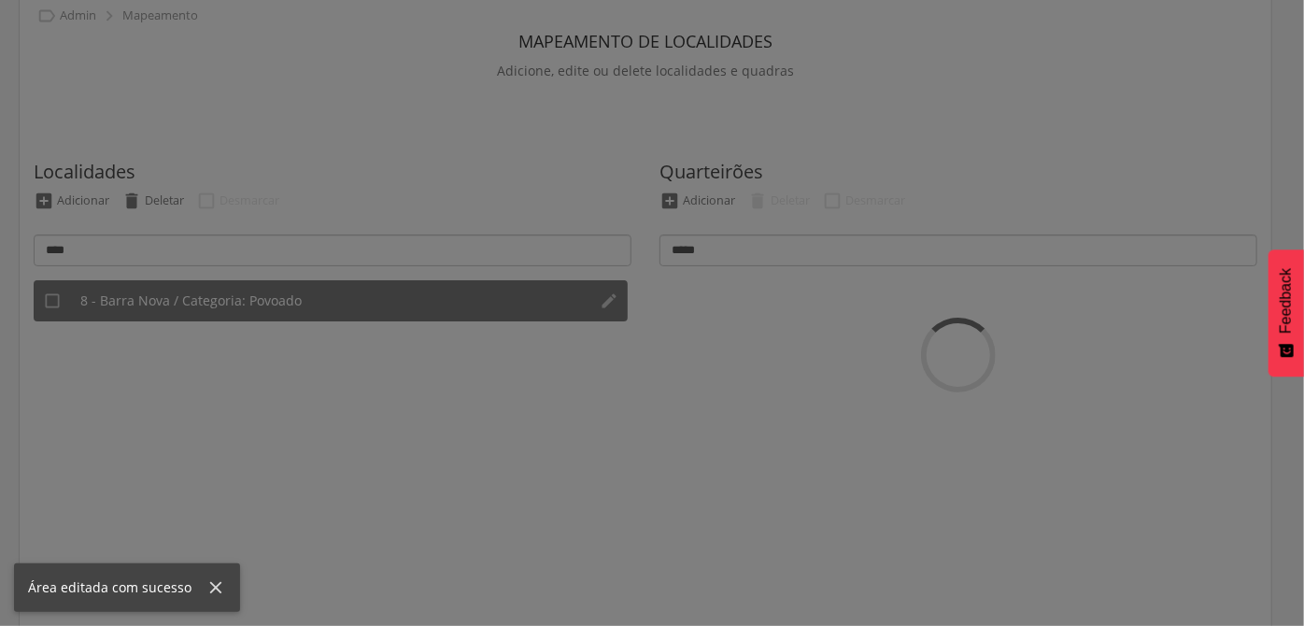
click at [861, 459] on div at bounding box center [652, 313] width 1304 height 626
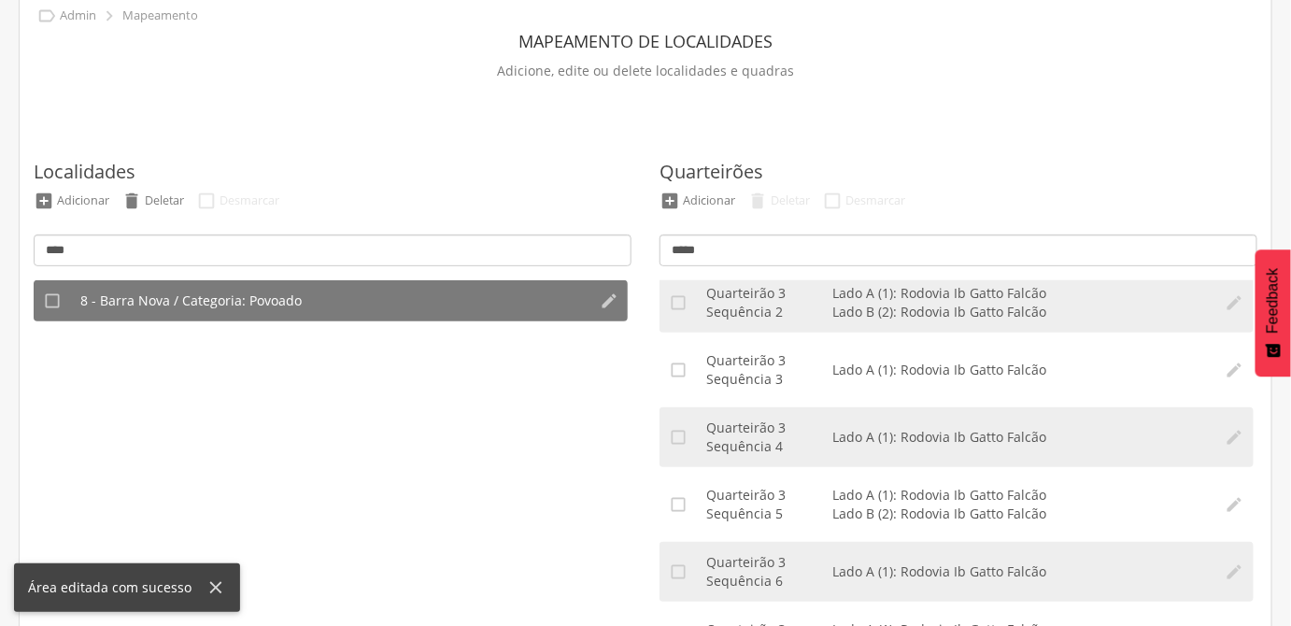
scroll to position [424, 0]
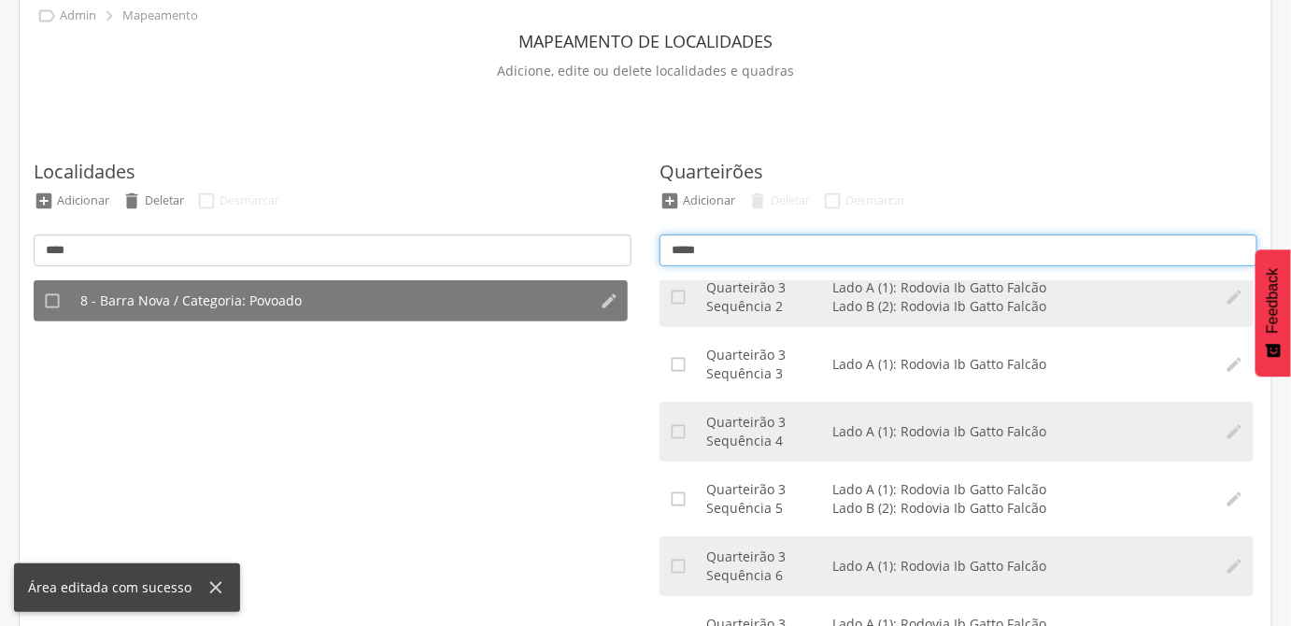
click at [828, 245] on input "*****" at bounding box center [959, 251] width 598 height 32
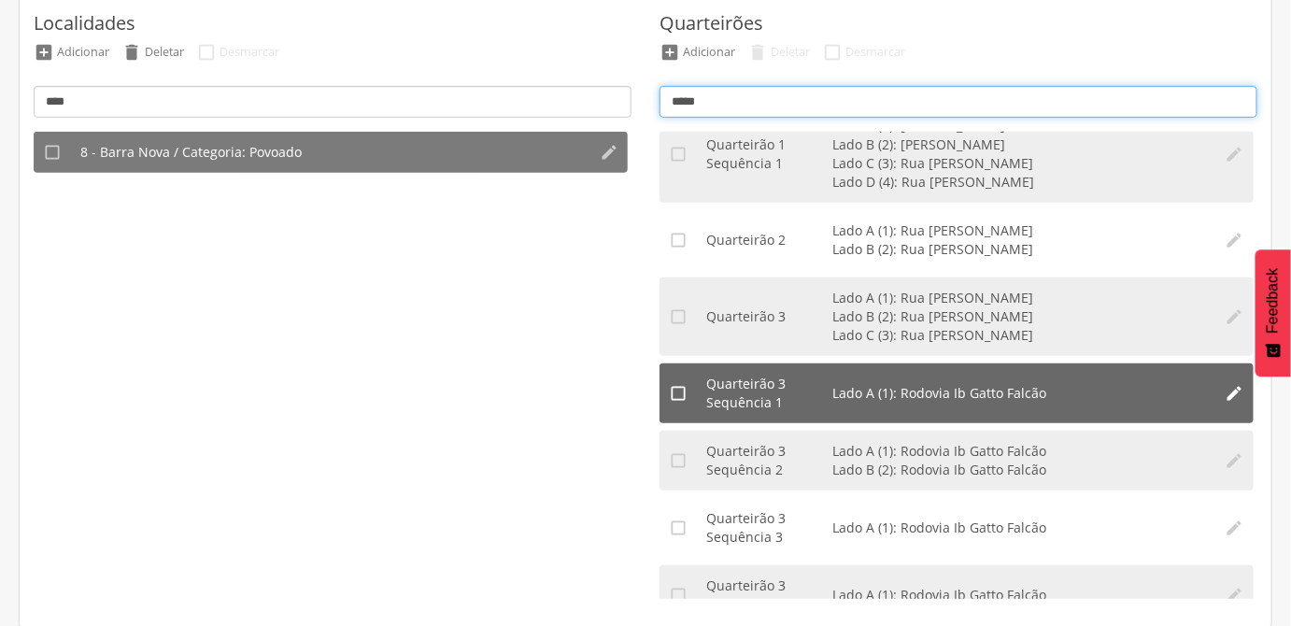
scroll to position [0, 0]
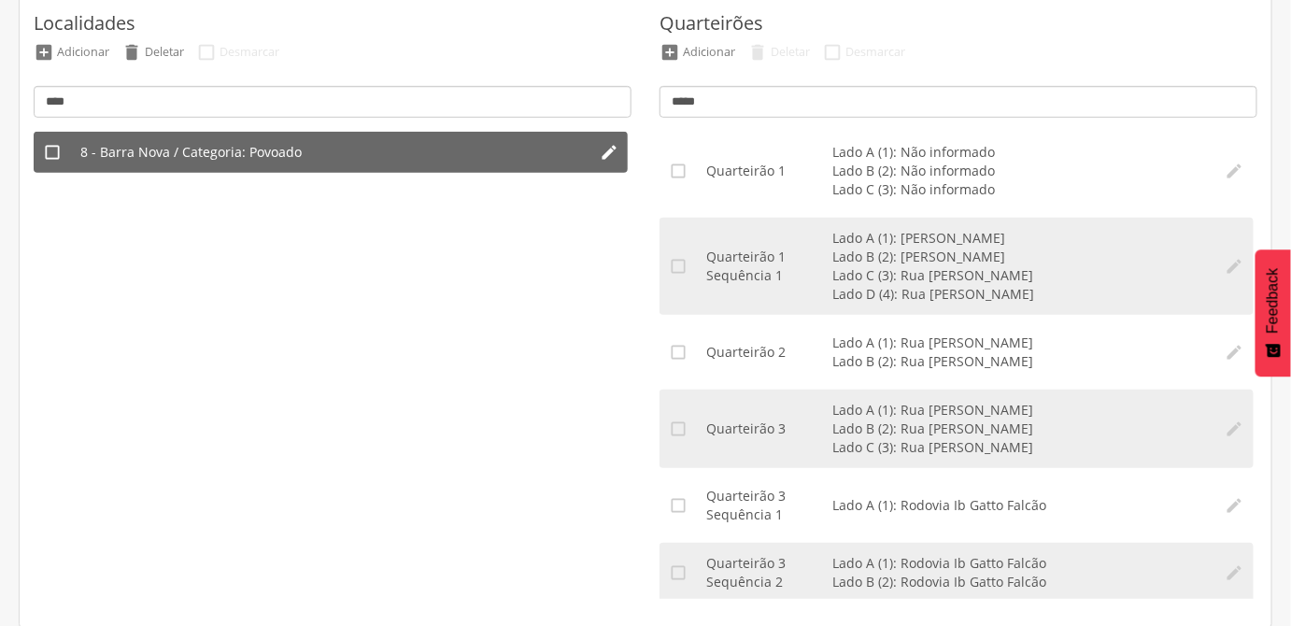
click at [300, 146] on li "8 - Barra Nova / Categoria: Povoado" at bounding box center [330, 152] width 519 height 41
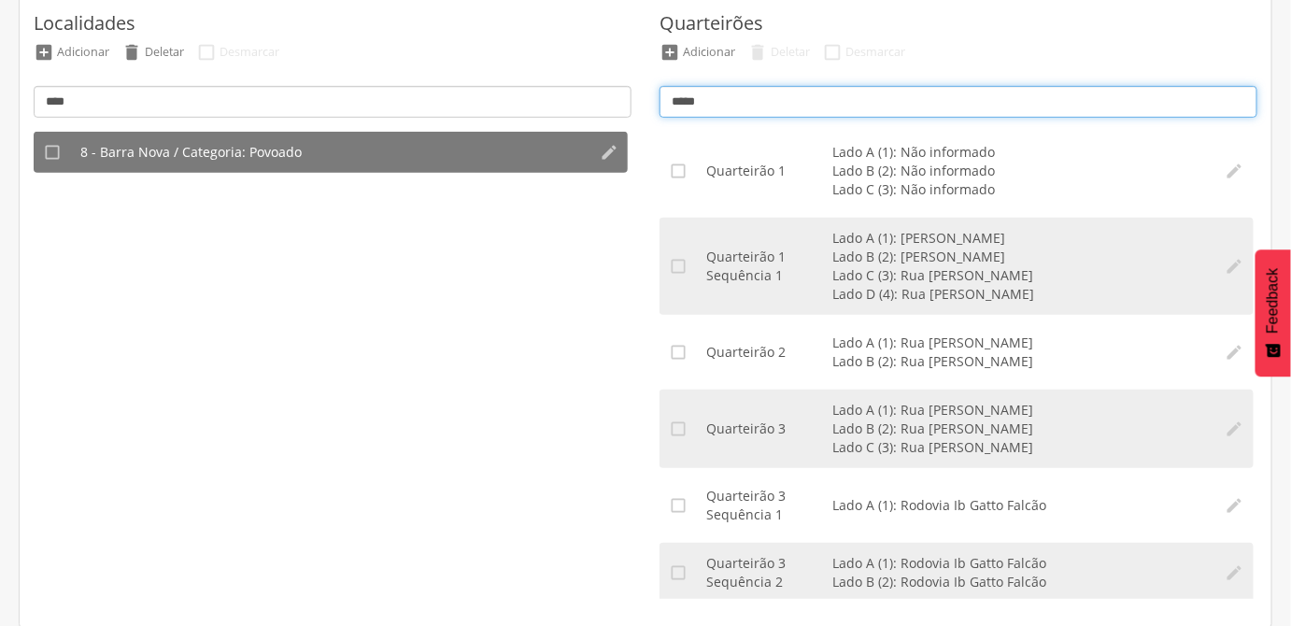
click at [744, 113] on input "*****" at bounding box center [959, 102] width 598 height 32
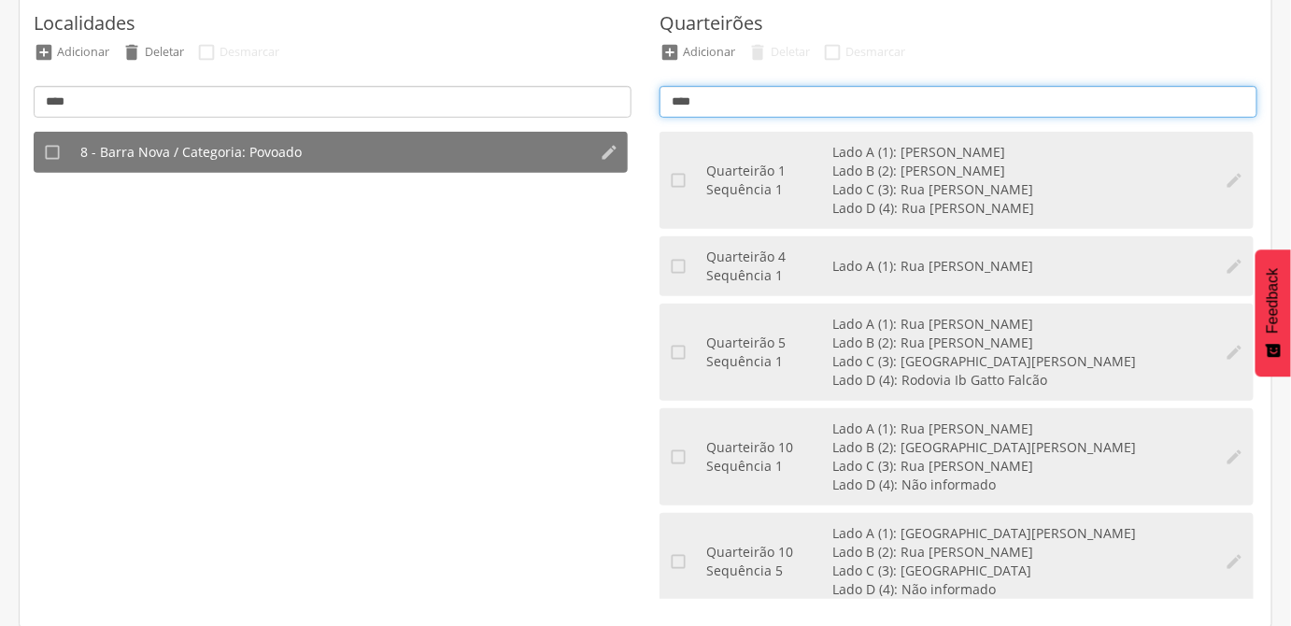
type input "*****"
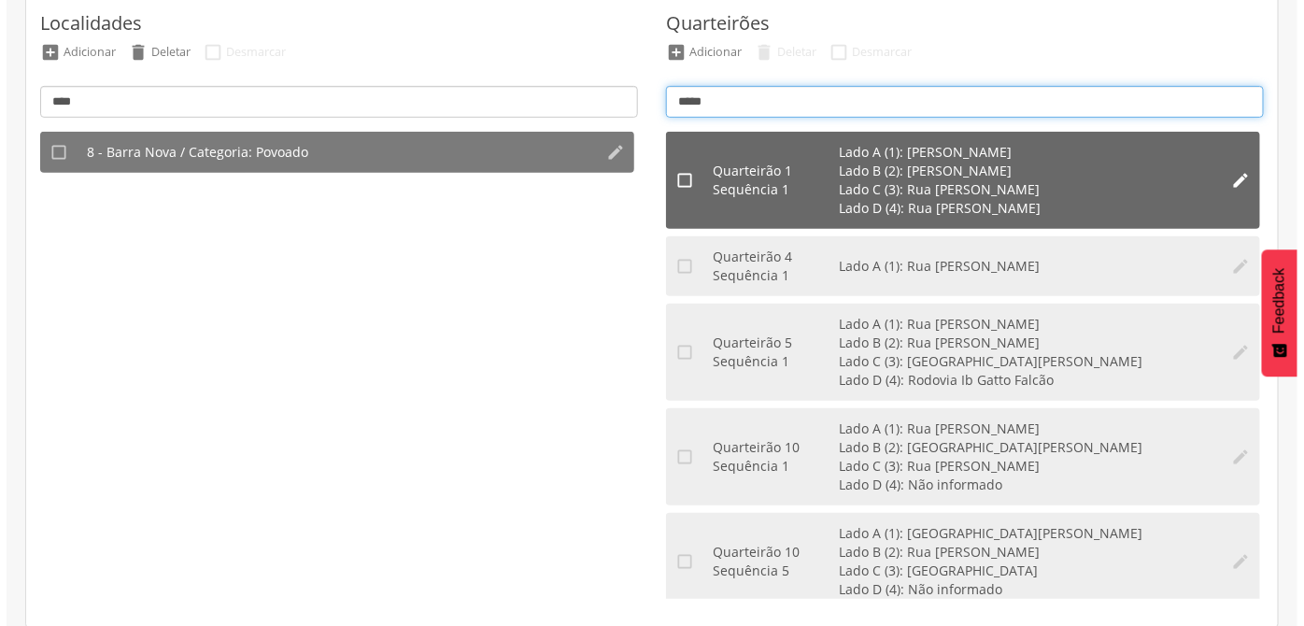
scroll to position [18, 0]
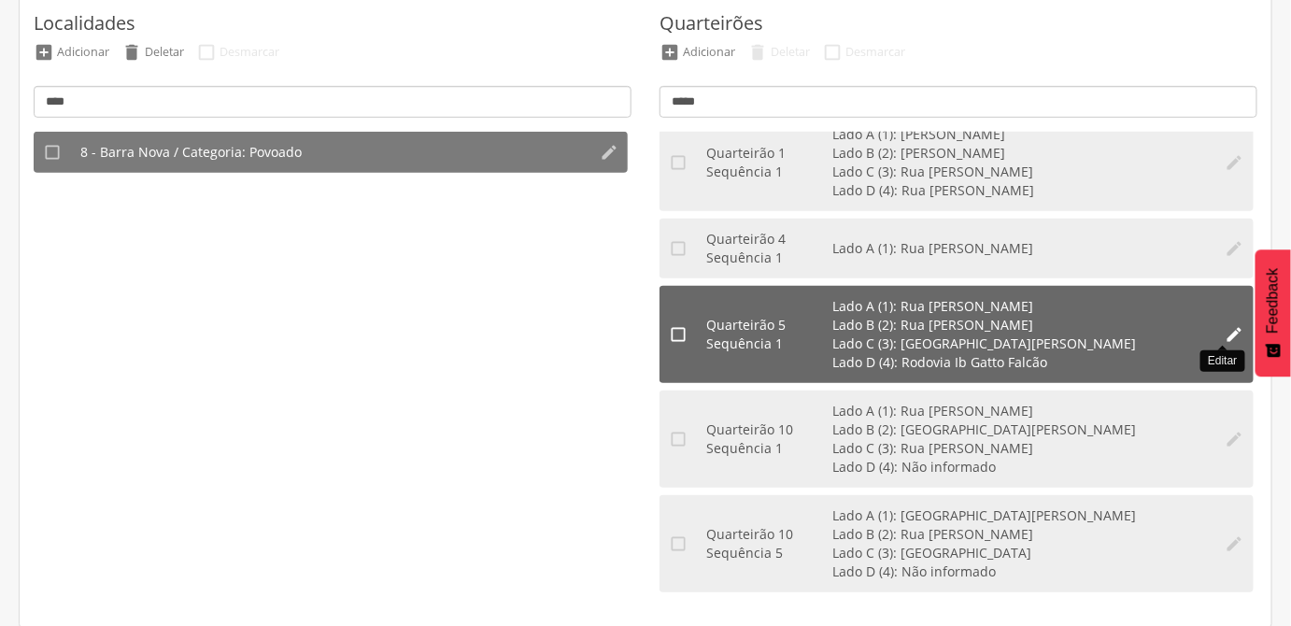
click at [1226, 332] on icon "" at bounding box center [1235, 334] width 19 height 19
type input "*"
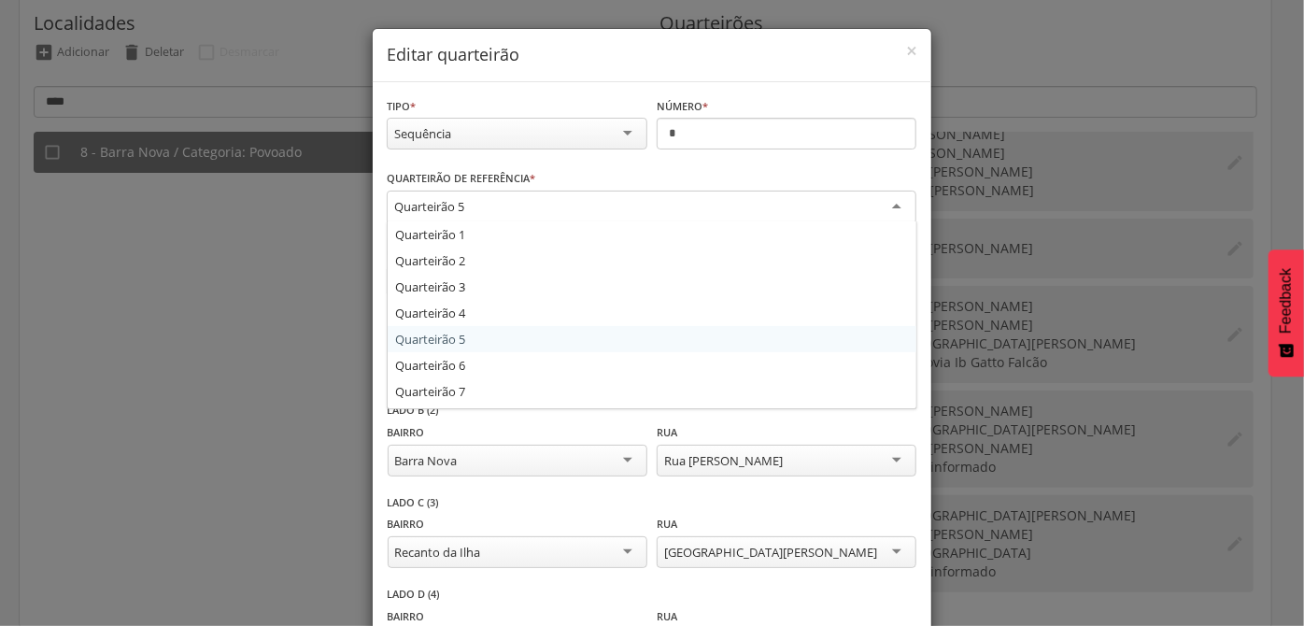
click at [616, 212] on div "Quarteirão 5" at bounding box center [652, 208] width 530 height 34
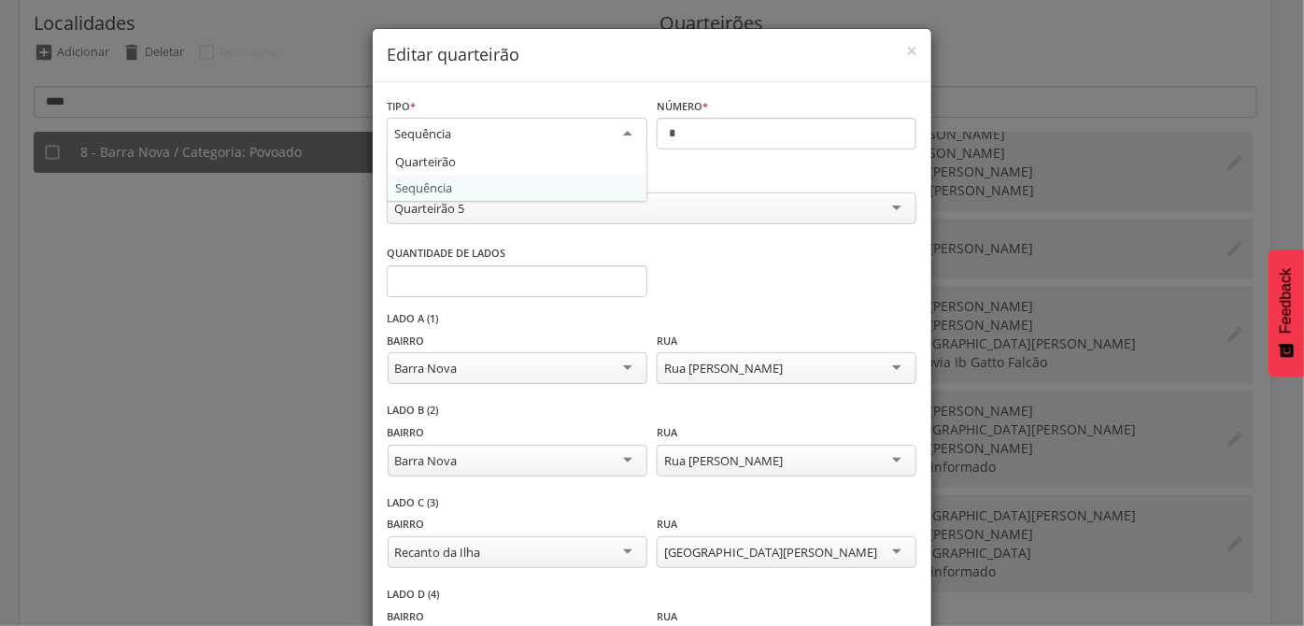
click at [528, 125] on div "Sequência" at bounding box center [517, 135] width 261 height 34
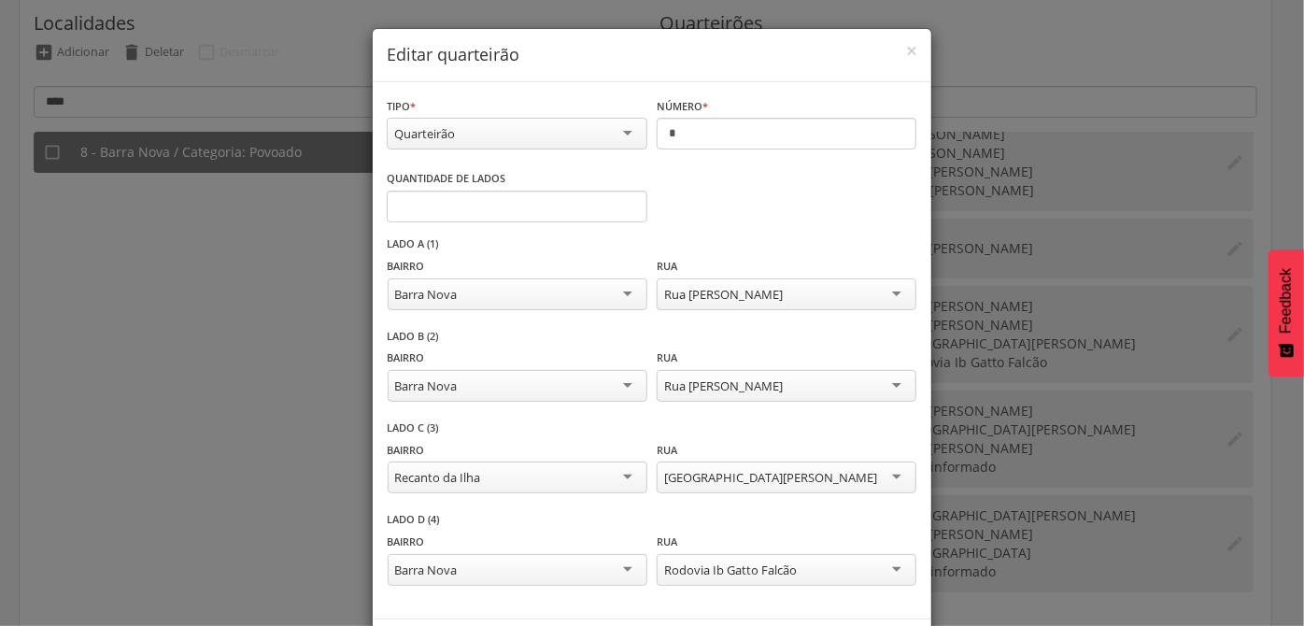
click at [618, 136] on div "Quarteirão" at bounding box center [517, 134] width 261 height 32
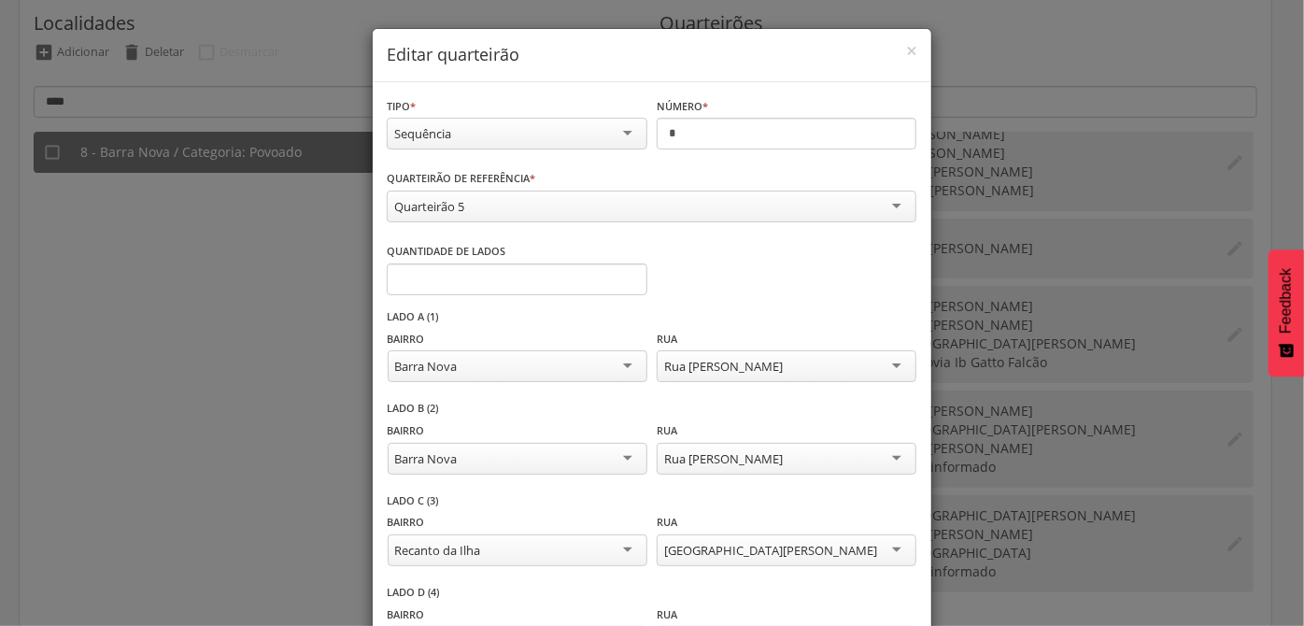
click at [500, 203] on div "Quarteirão 5" at bounding box center [652, 207] width 530 height 32
click at [674, 143] on input "*" at bounding box center [787, 134] width 261 height 32
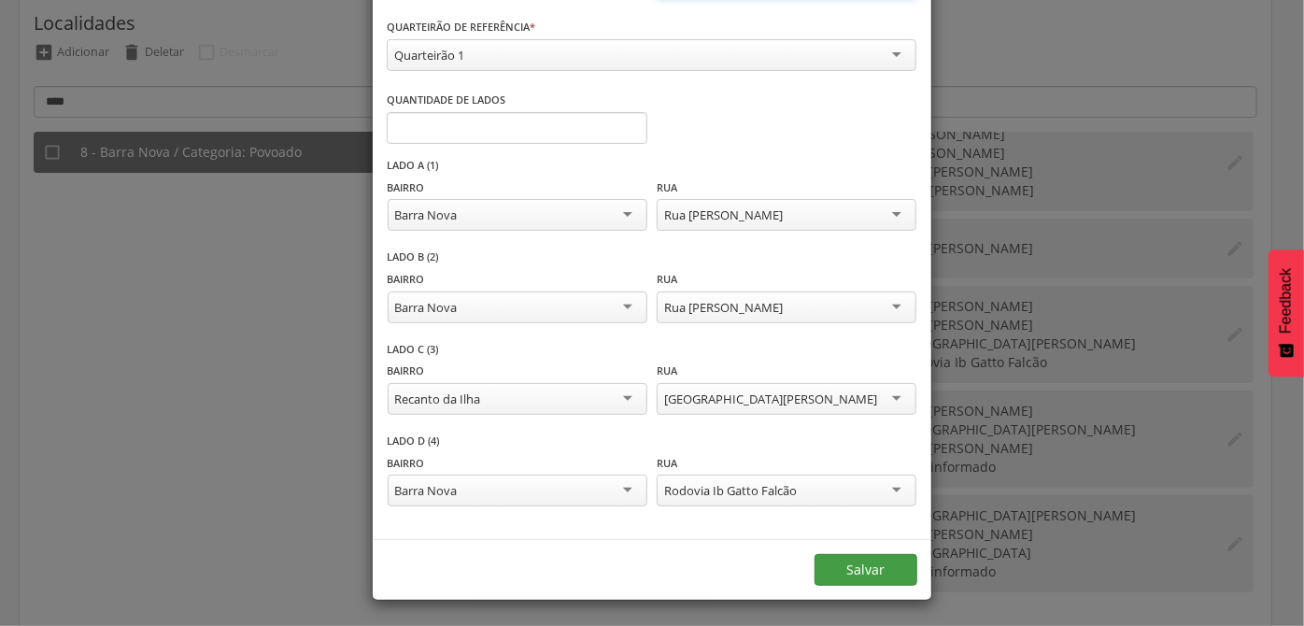
type input "*"
click at [842, 568] on button "Salvar" at bounding box center [866, 570] width 103 height 32
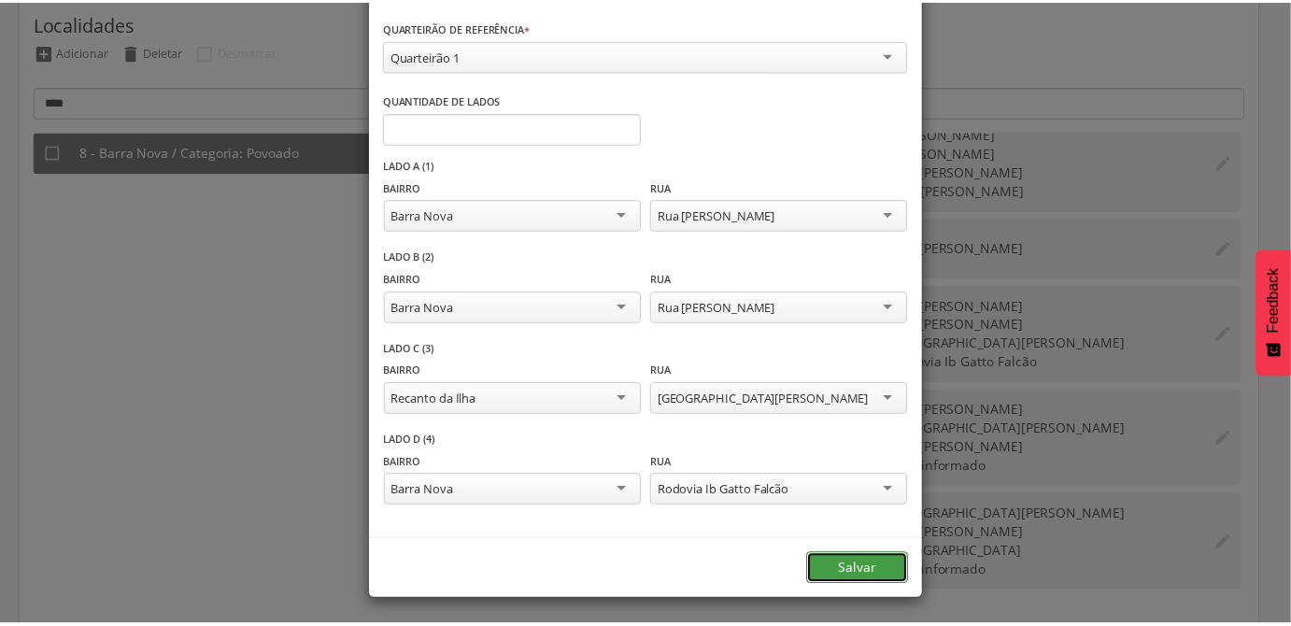
scroll to position [0, 0]
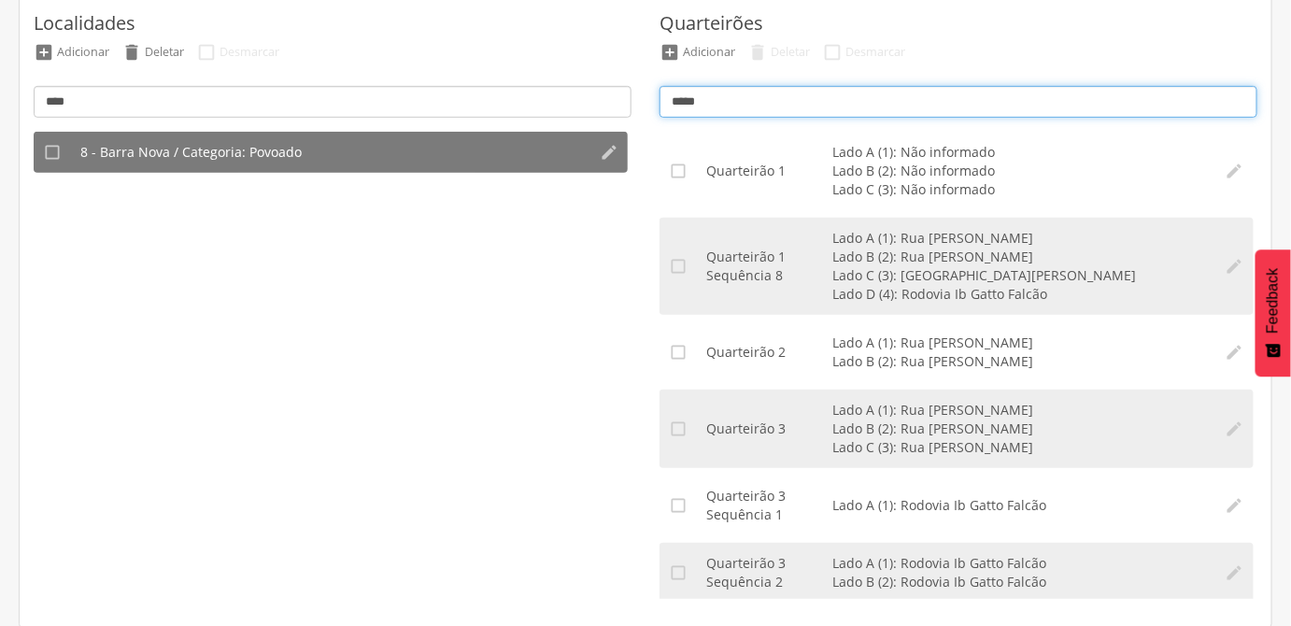
drag, startPoint x: 749, startPoint y: 107, endPoint x: 646, endPoint y: 103, distance: 103.8
click at [646, 103] on section "Quarteirões  Adicionar  Deletar  Desmarcar *****  Quarteirão 1 Lado A (1): …" at bounding box center [959, 293] width 626 height 640
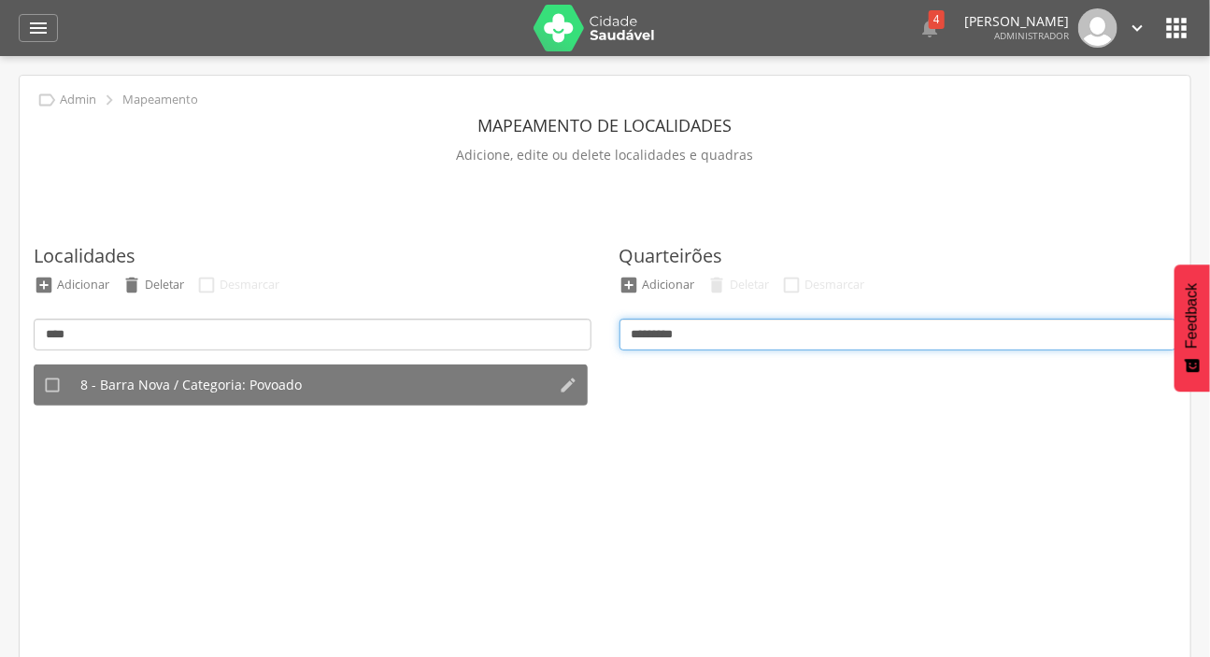
type input "*******"
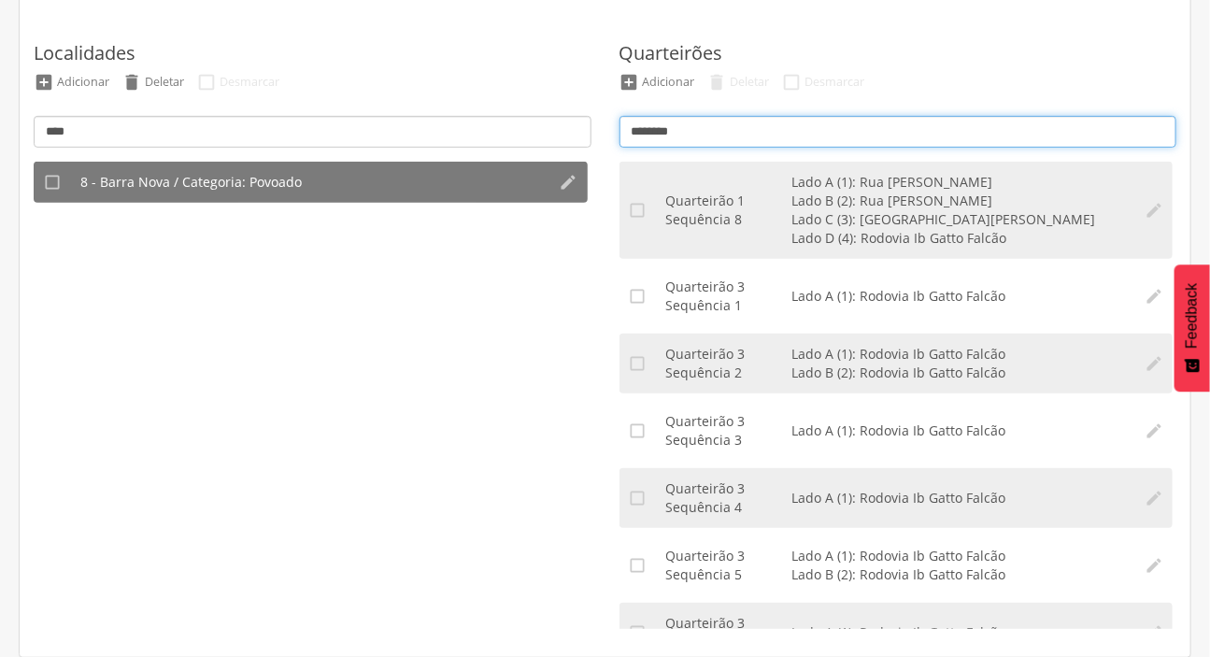
drag, startPoint x: 701, startPoint y: 123, endPoint x: 507, endPoint y: 129, distance: 193.5
click at [507, 129] on div "Localidades  Adicionar  Deletar  Desmarcar ****  8 - Barra Nova / Categoria…" at bounding box center [605, 323] width 1171 height 640
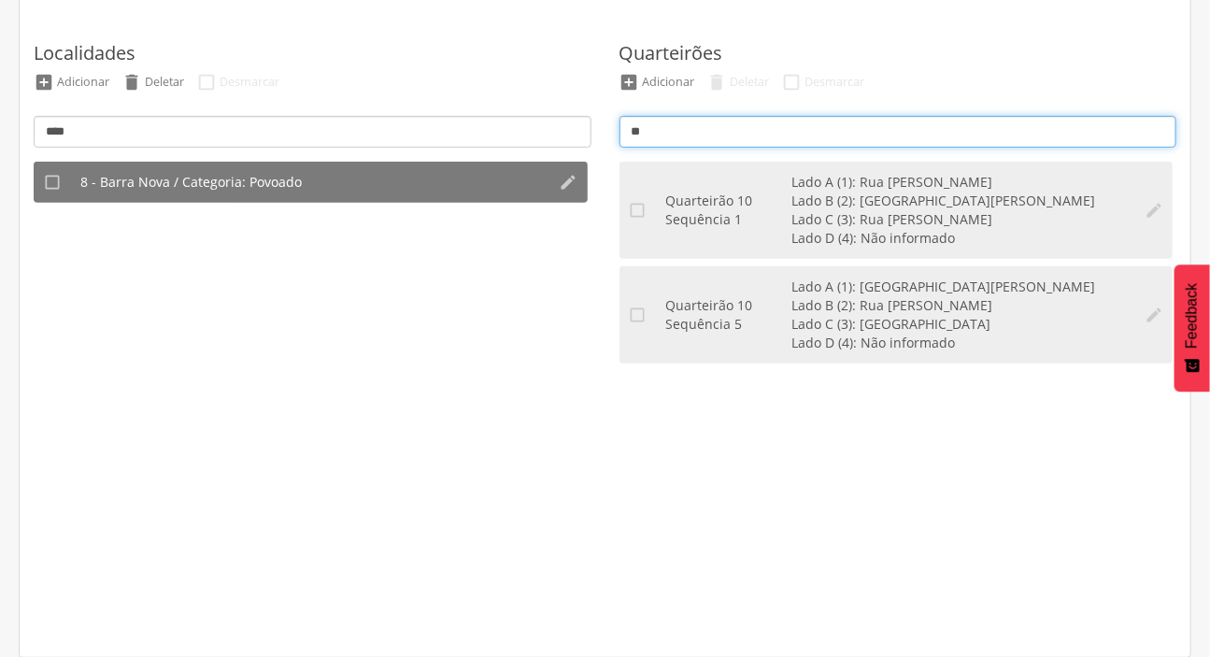
type input "*"
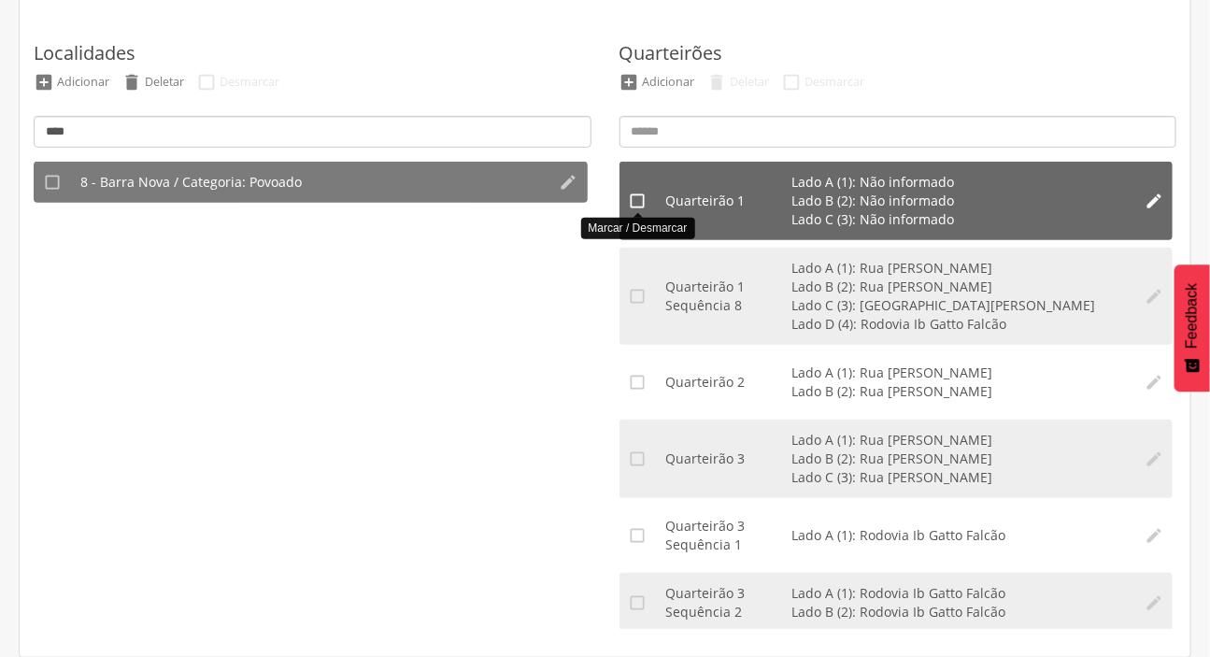
click at [632, 201] on icon "" at bounding box center [638, 201] width 19 height 19
click at [633, 216] on li "" at bounding box center [637, 201] width 37 height 78
click at [1145, 204] on icon "" at bounding box center [1154, 201] width 19 height 19
type input "*"
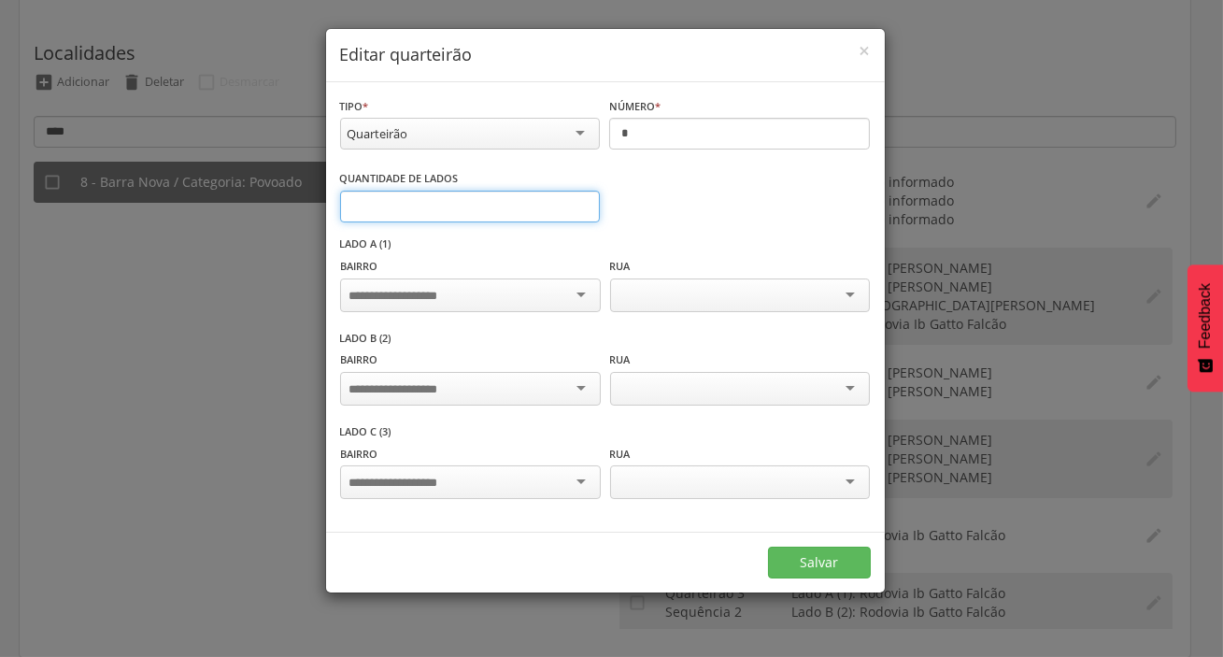
click at [436, 193] on input "*" at bounding box center [470, 207] width 261 height 32
type input "*"
click at [458, 288] on input "select-one" at bounding box center [406, 296] width 117 height 17
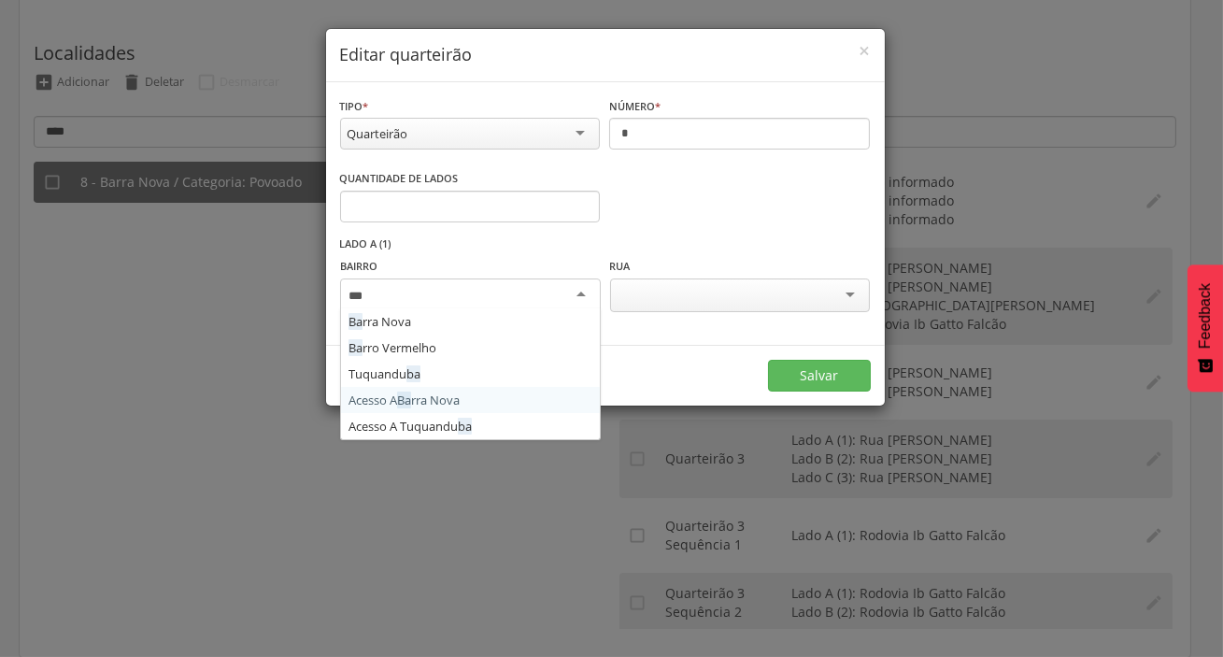
type input "****"
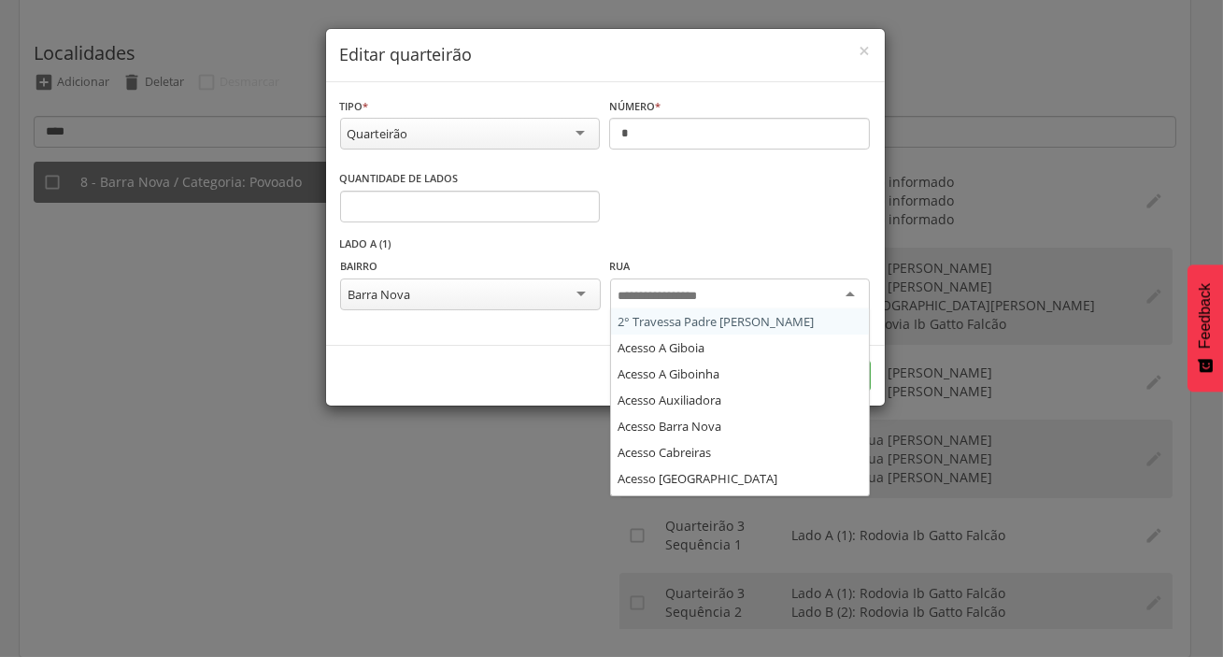
click at [669, 299] on input "select-one" at bounding box center [673, 296] width 108 height 17
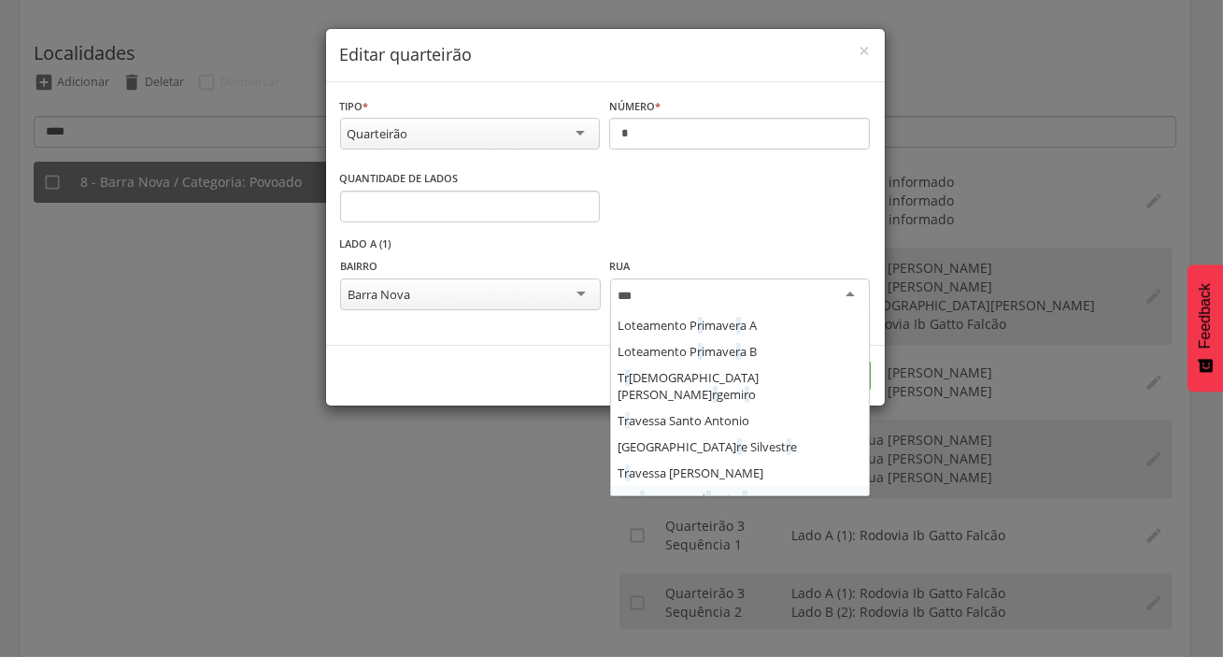
scroll to position [519, 0]
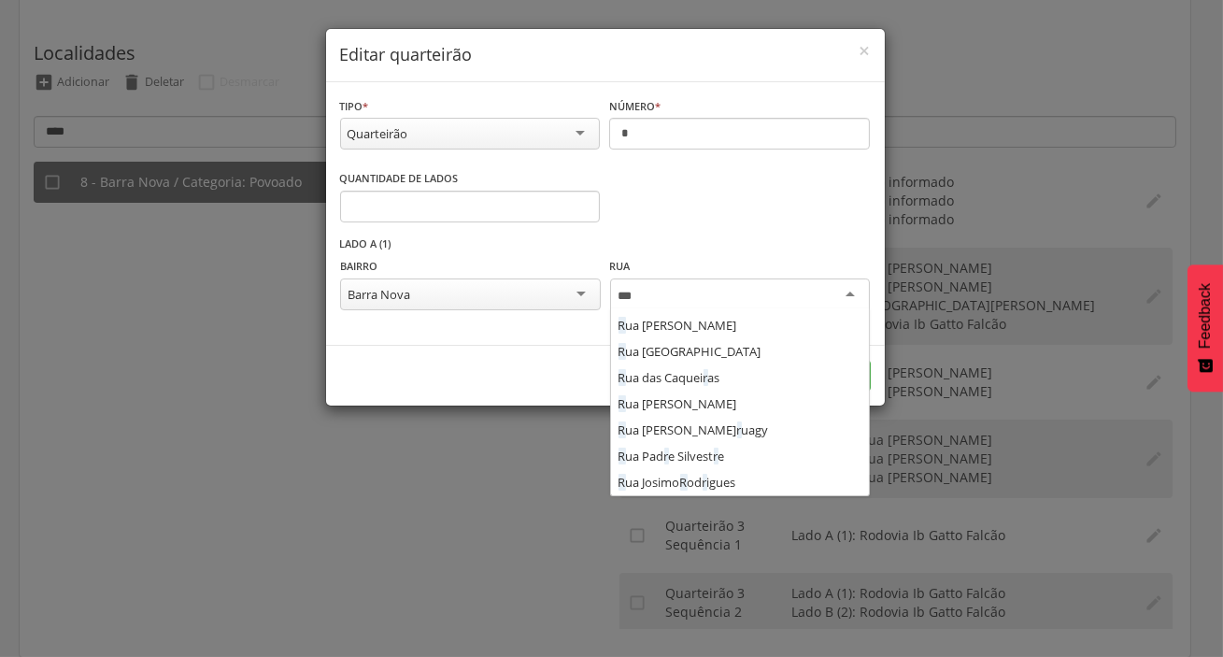
type input "****"
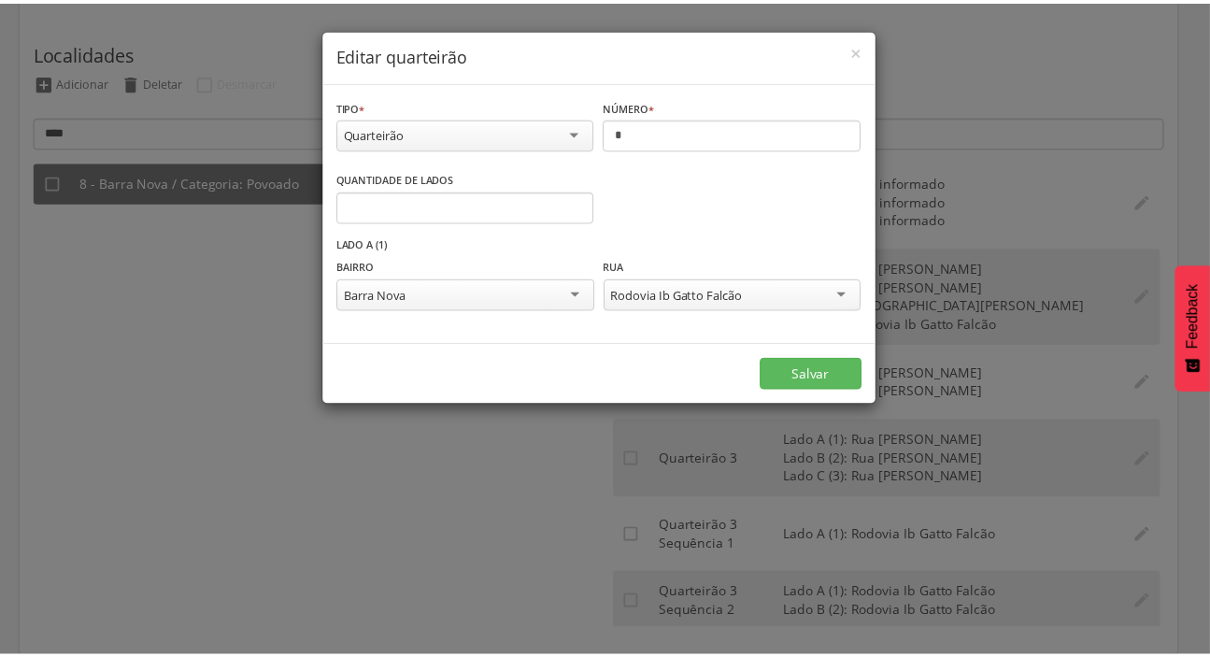
scroll to position [0, 0]
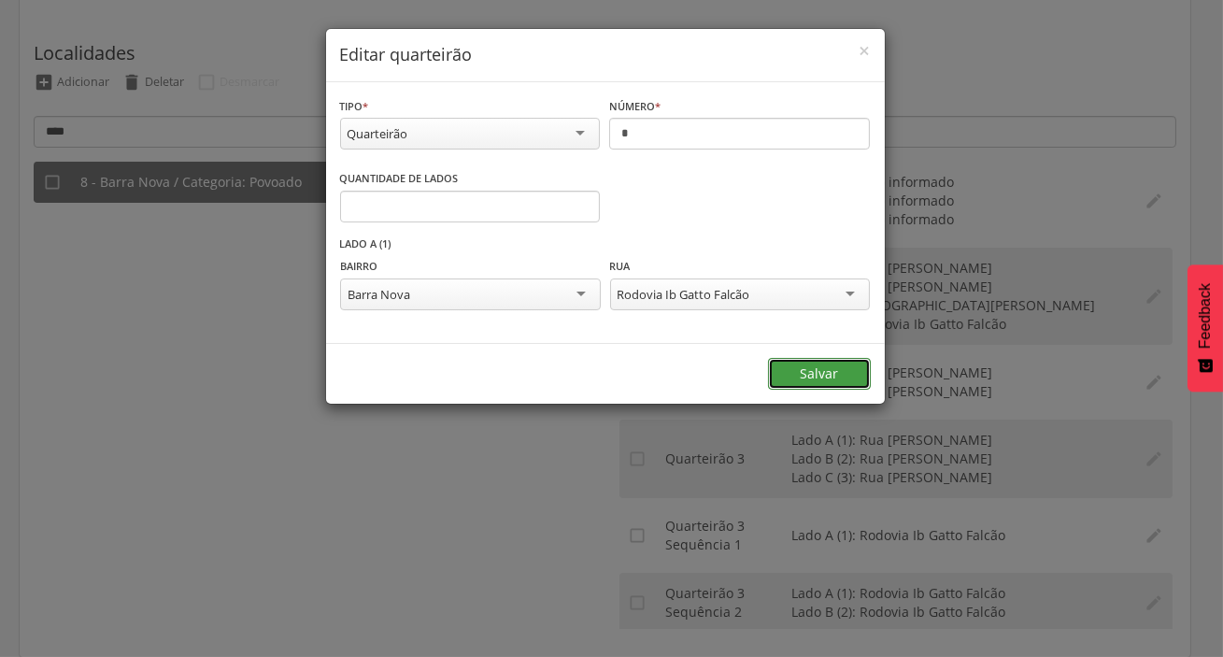
click at [801, 361] on button "Salvar" at bounding box center [819, 374] width 103 height 32
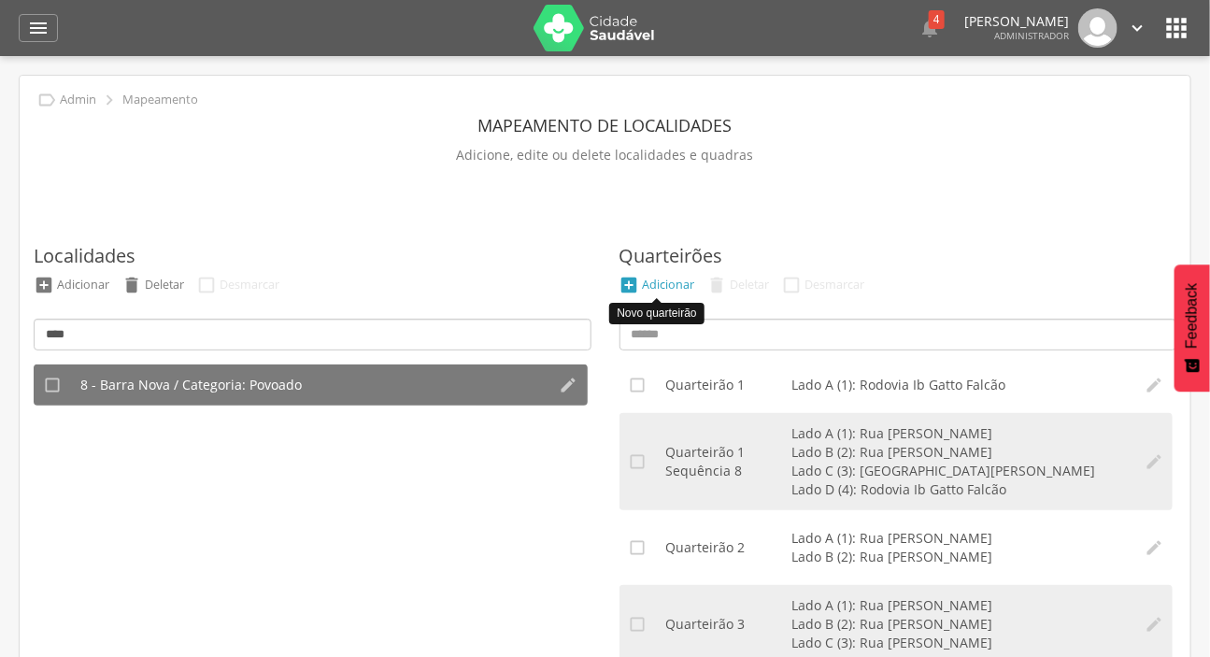
click at [686, 293] on li " Adicionar" at bounding box center [657, 285] width 85 height 21
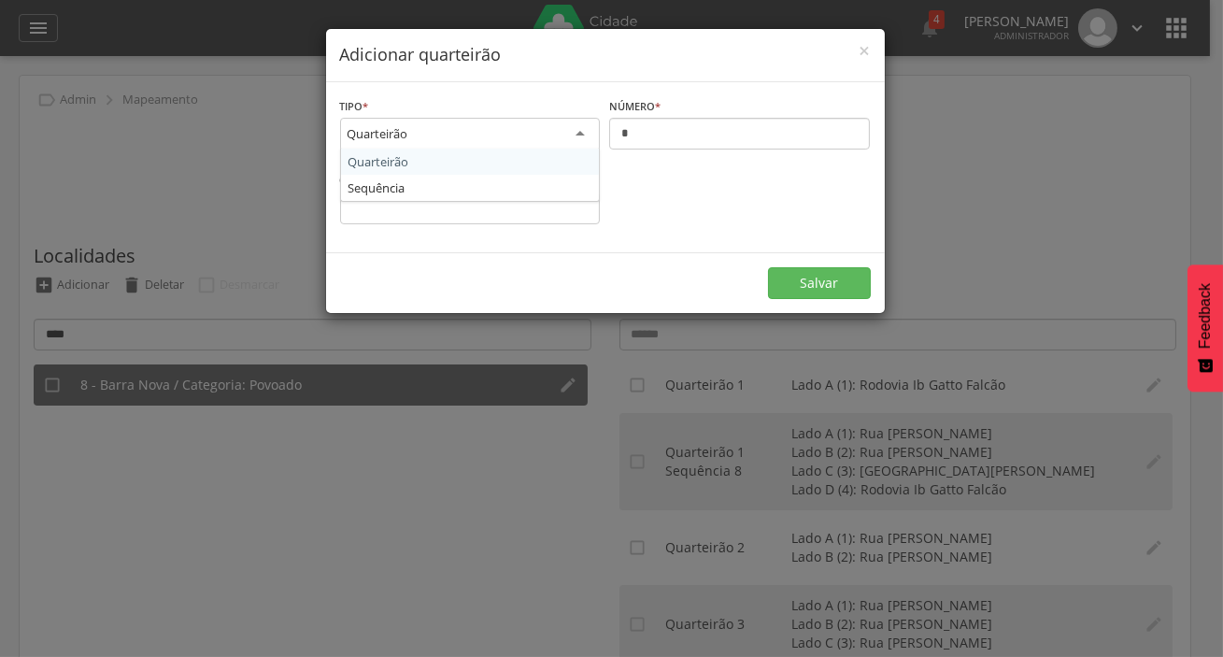
click at [465, 121] on div "Quarteirão" at bounding box center [470, 135] width 261 height 34
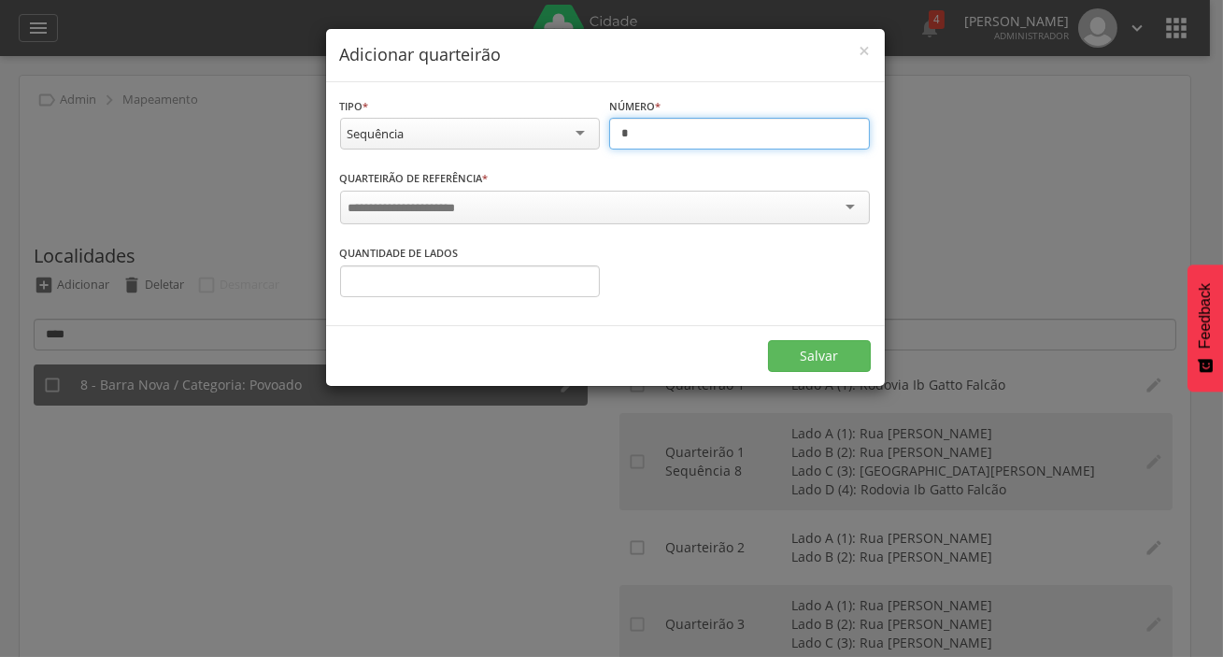
click at [634, 145] on input "*" at bounding box center [739, 134] width 261 height 32
type input "*"
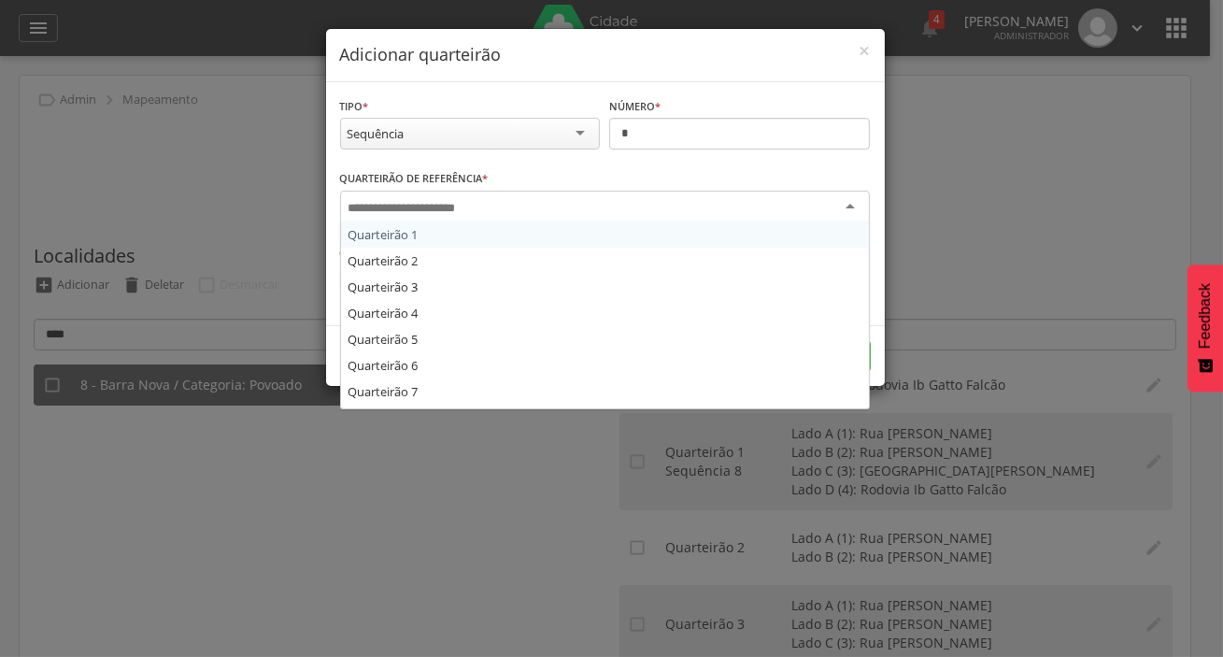
click at [621, 214] on div at bounding box center [605, 208] width 530 height 34
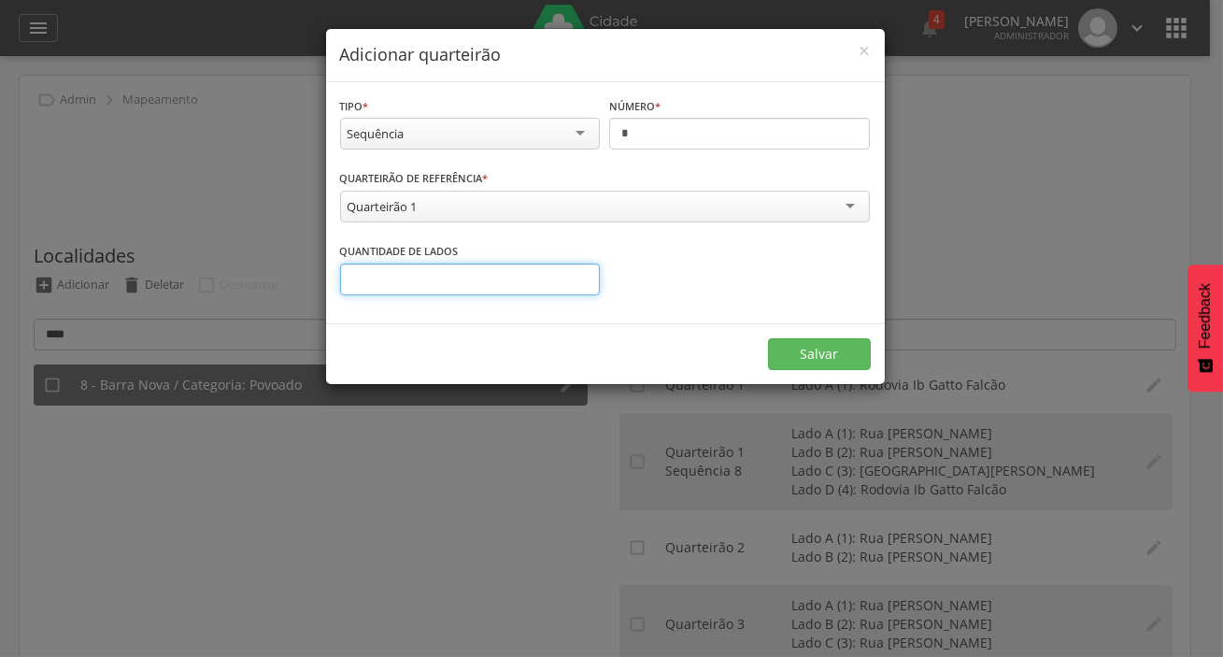
click at [530, 292] on input "*" at bounding box center [470, 279] width 261 height 32
type input "*"
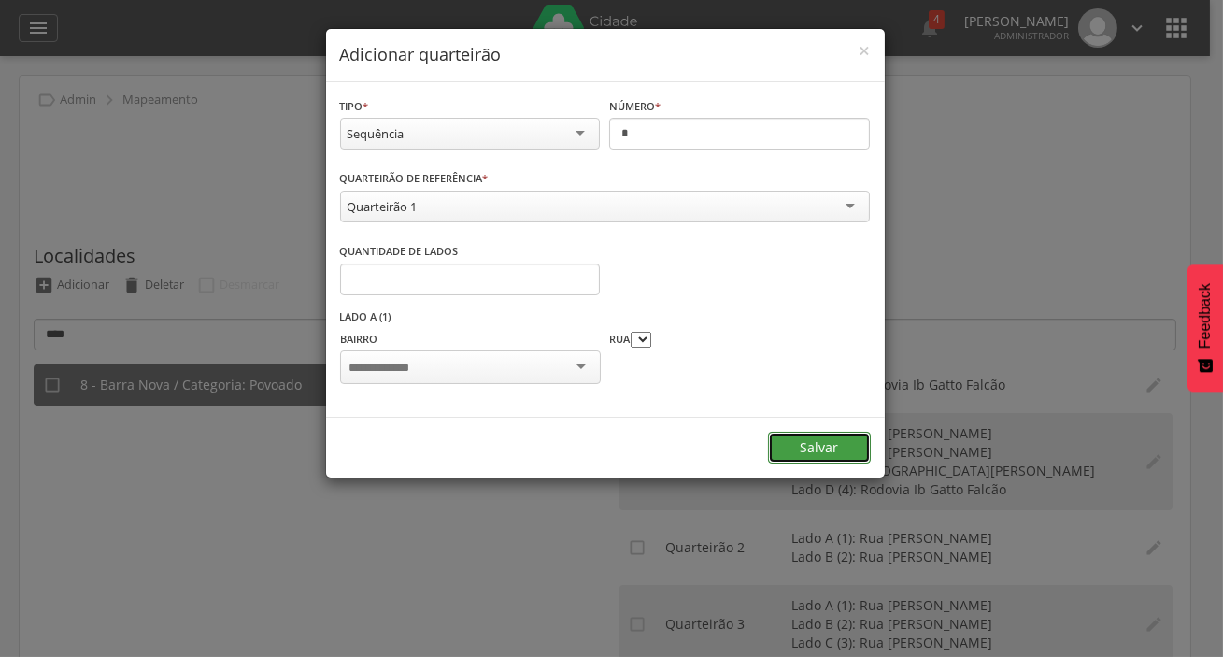
click at [786, 345] on form "**********" at bounding box center [605, 280] width 559 height 396
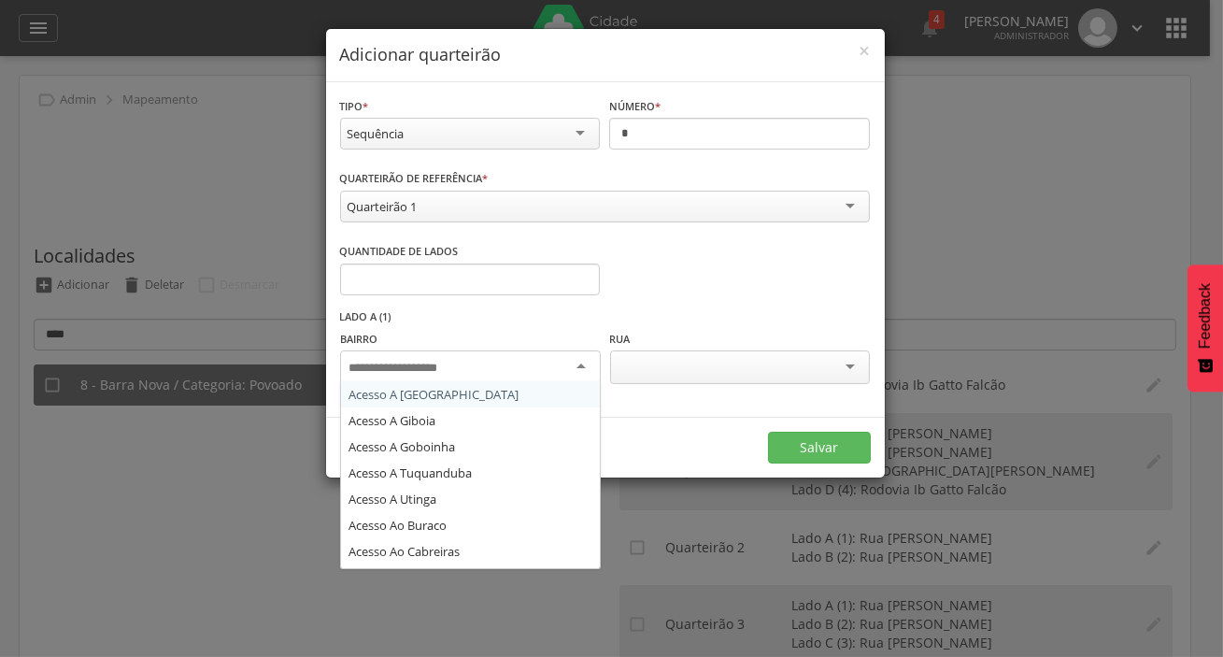
click at [534, 373] on div at bounding box center [470, 367] width 260 height 34
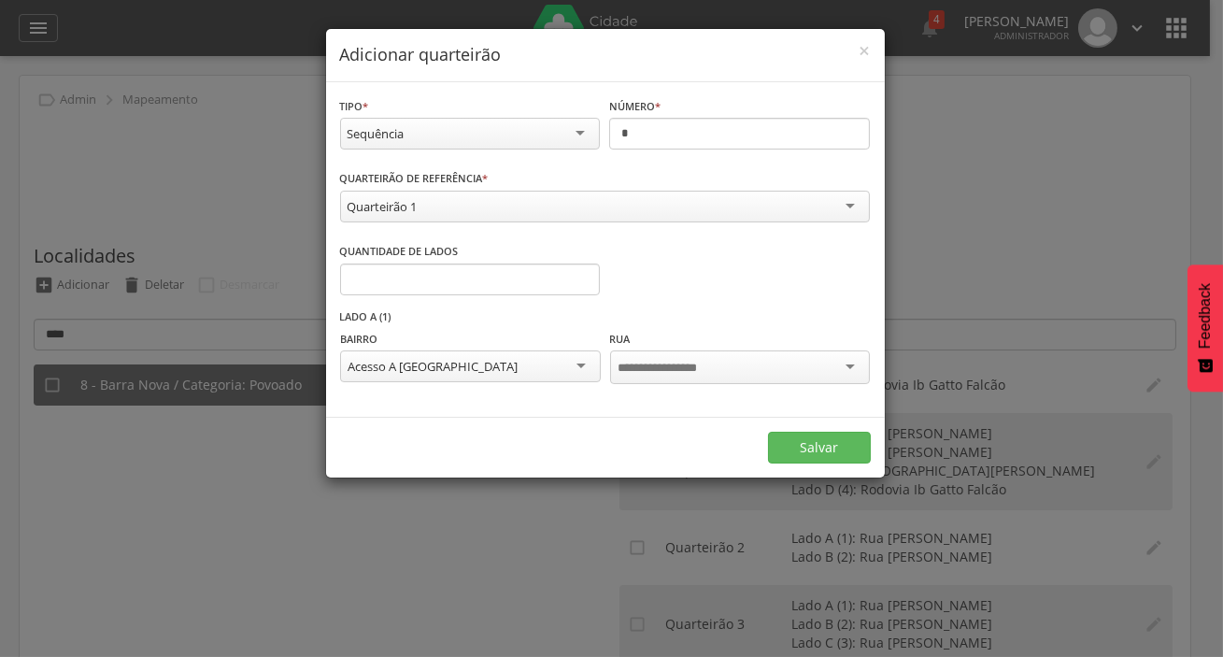
click at [635, 377] on div at bounding box center [740, 367] width 260 height 34
click at [466, 363] on div "Acesso A [GEOGRAPHIC_DATA]" at bounding box center [470, 366] width 260 height 32
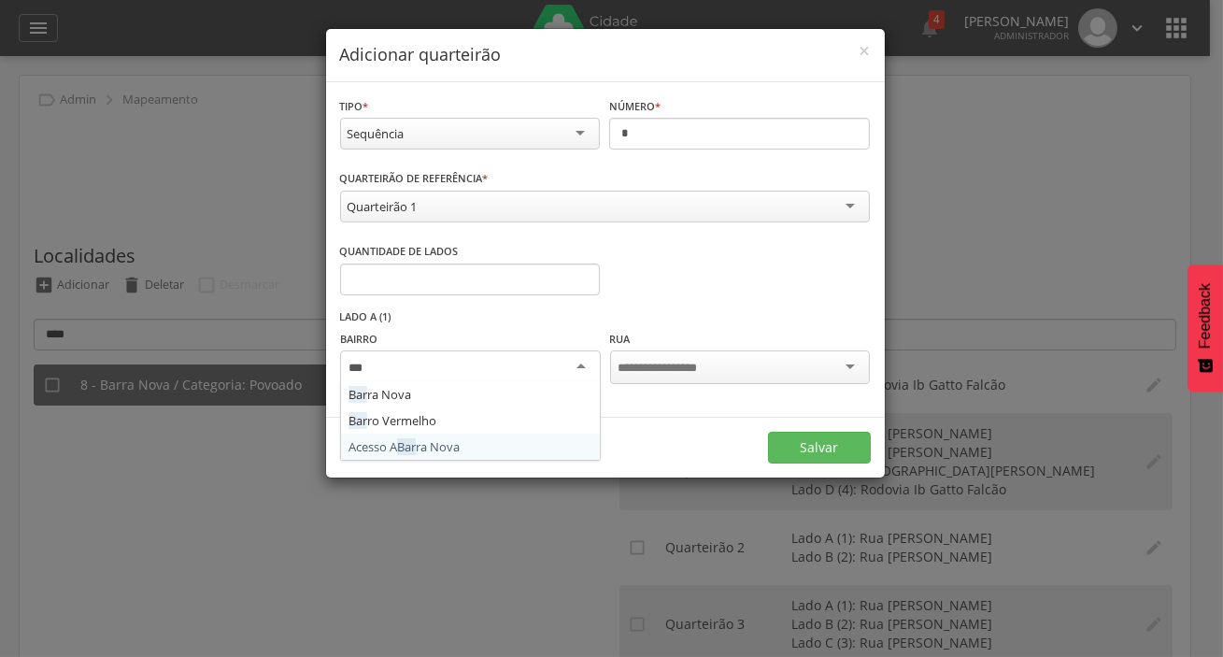
type input "****"
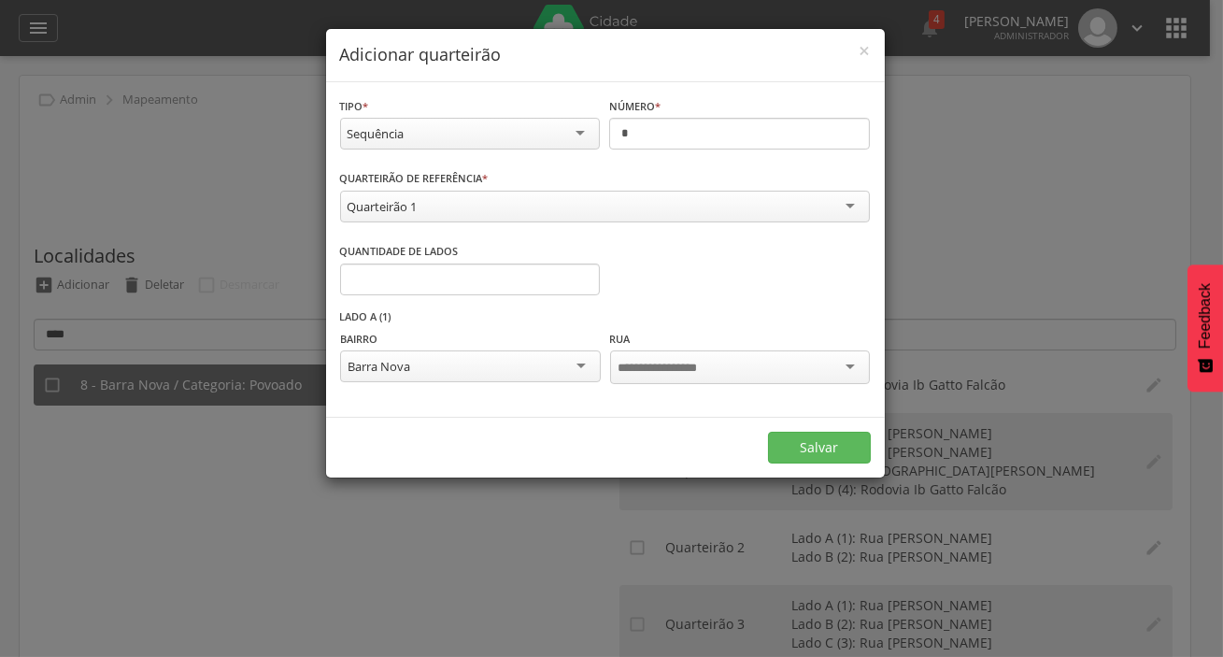
click at [689, 376] on div at bounding box center [740, 367] width 260 height 34
type input "****"
click at [674, 418] on div "Salvar" at bounding box center [605, 447] width 559 height 61
click at [687, 381] on div "Rodo via Ib Gatto Falcão" at bounding box center [740, 369] width 260 height 38
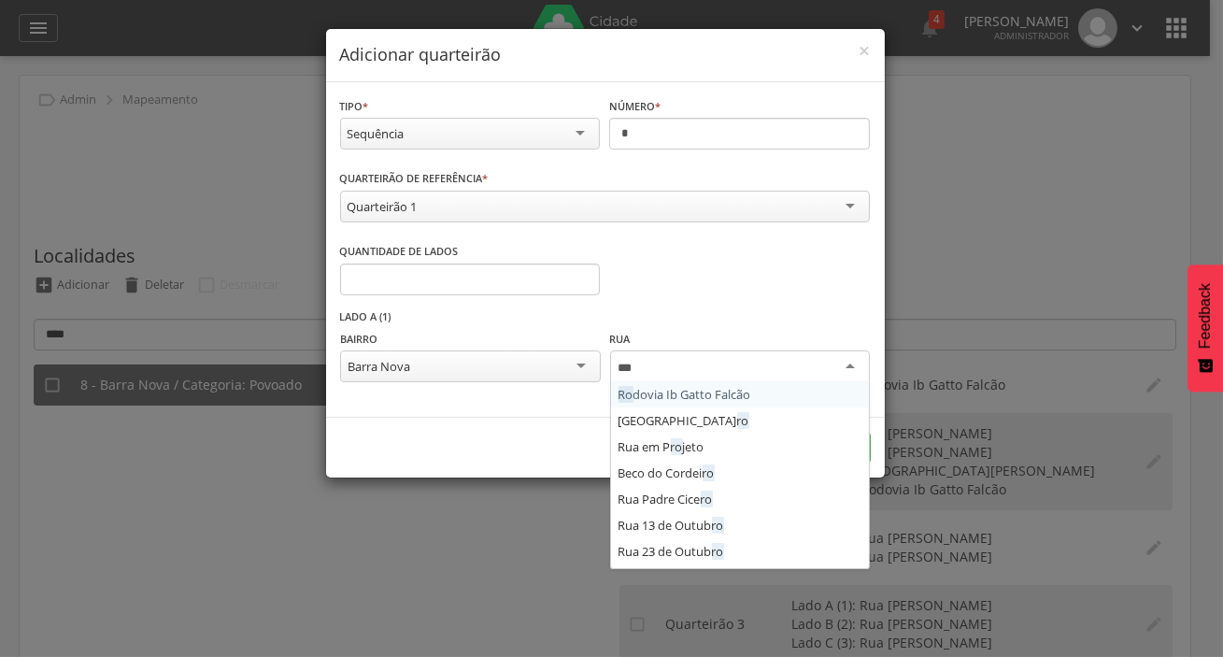
type input "****"
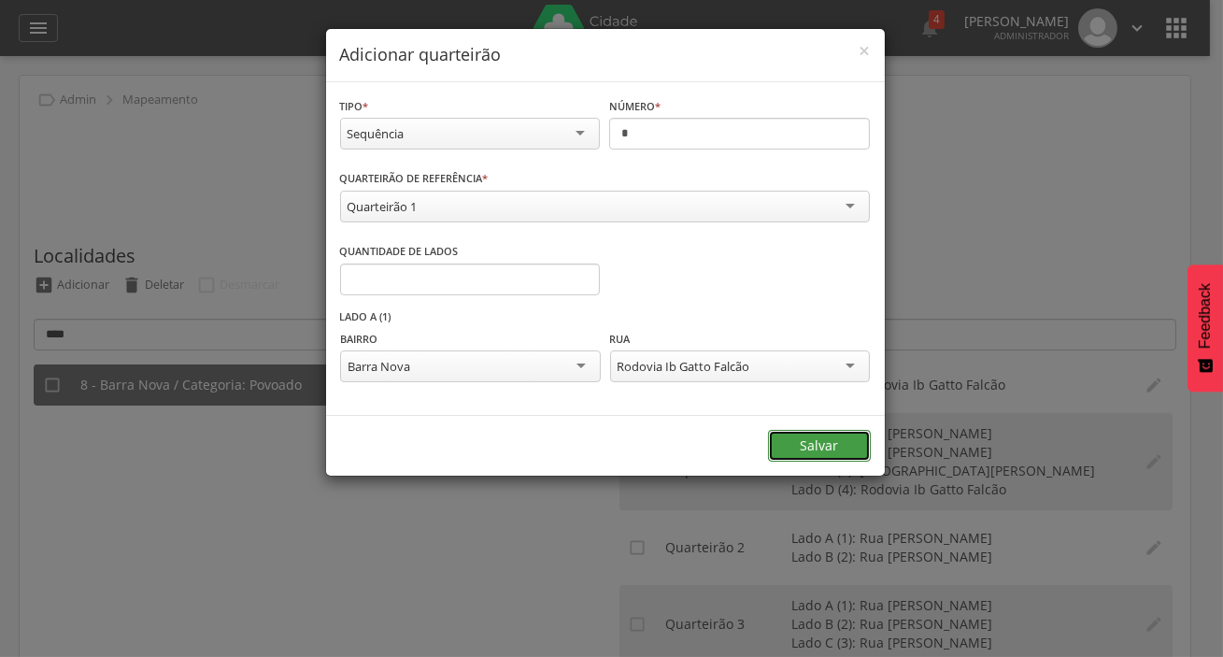
click at [821, 442] on button "Salvar" at bounding box center [819, 446] width 103 height 32
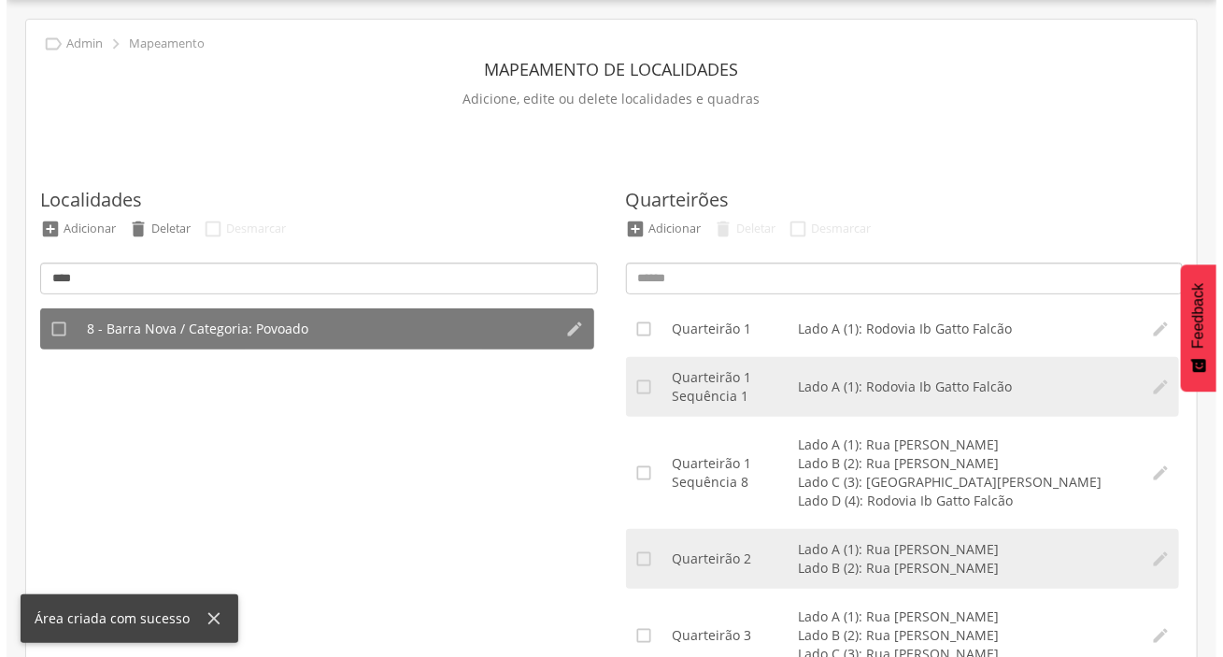
scroll to position [84, 0]
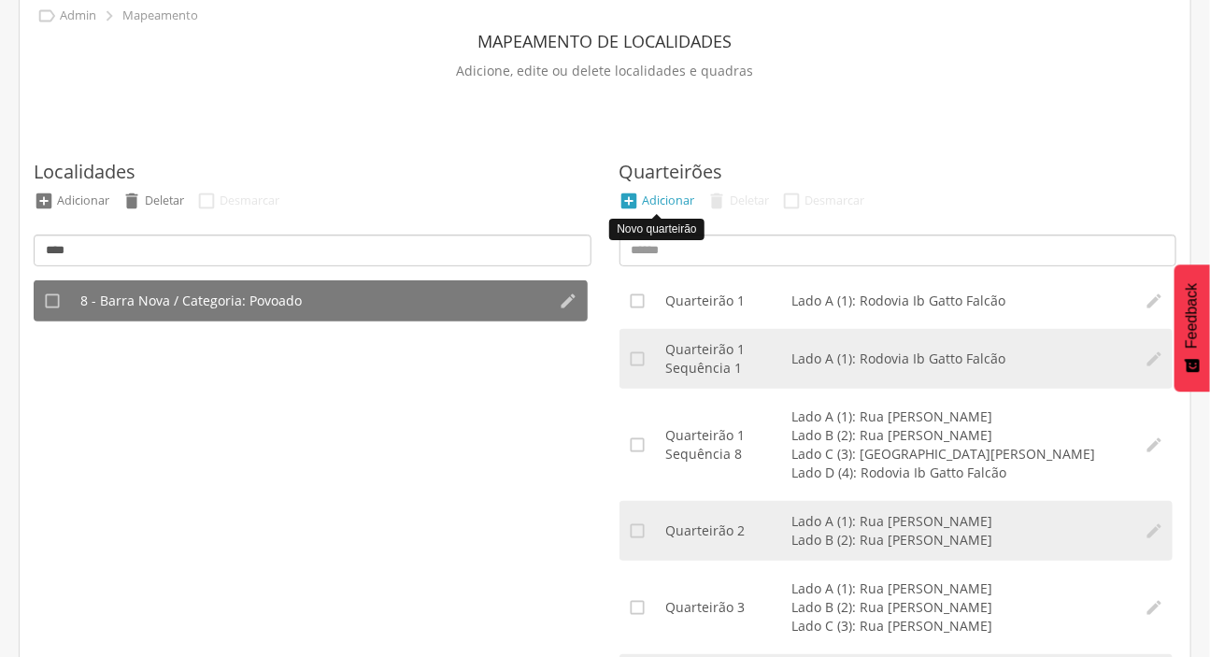
click at [661, 201] on div "Adicionar" at bounding box center [669, 200] width 52 height 16
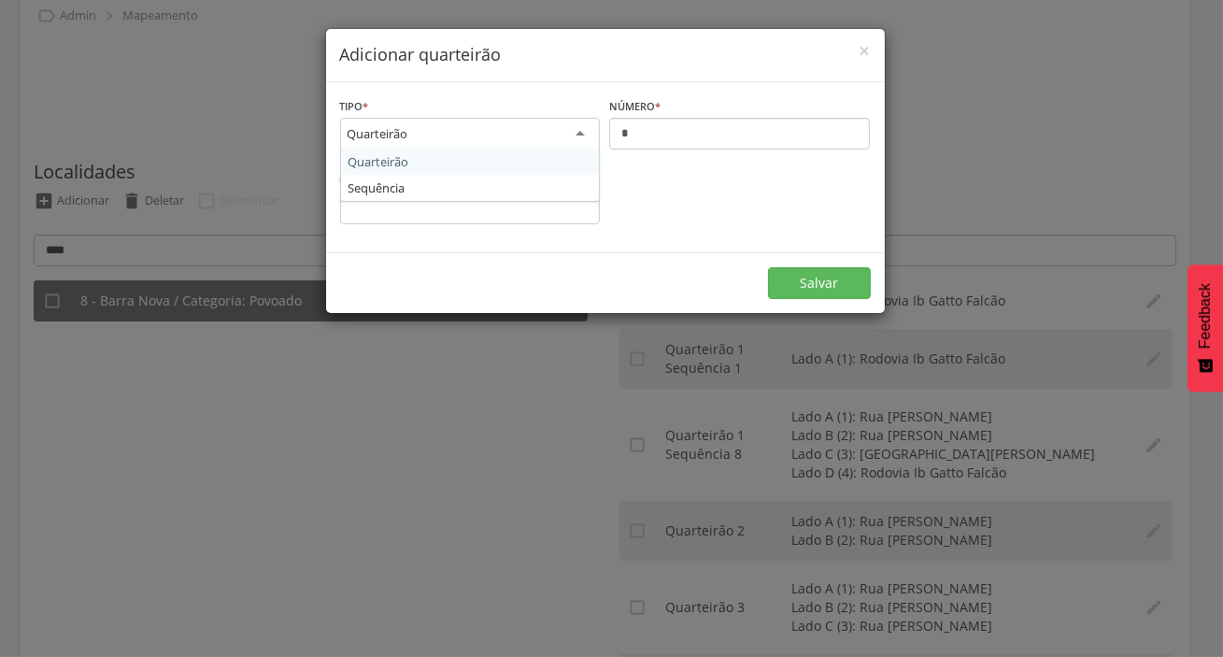
click at [486, 147] on div "Quarteirão" at bounding box center [470, 135] width 261 height 34
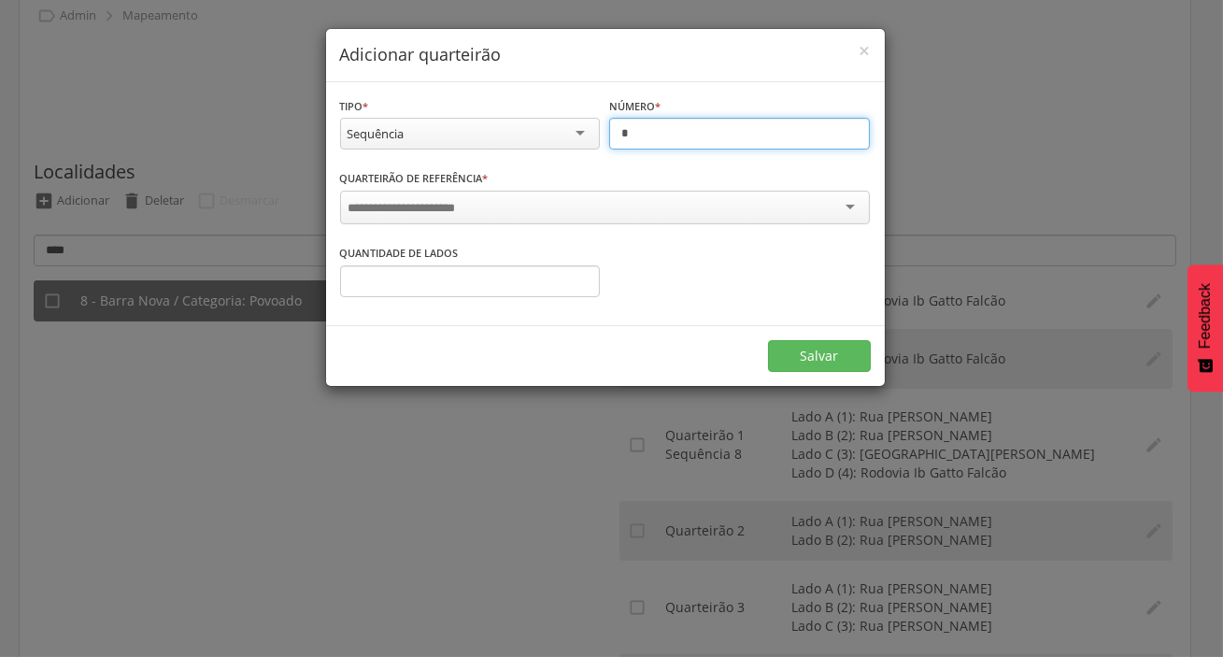
click at [651, 144] on input "*" at bounding box center [739, 134] width 261 height 32
type input "*"
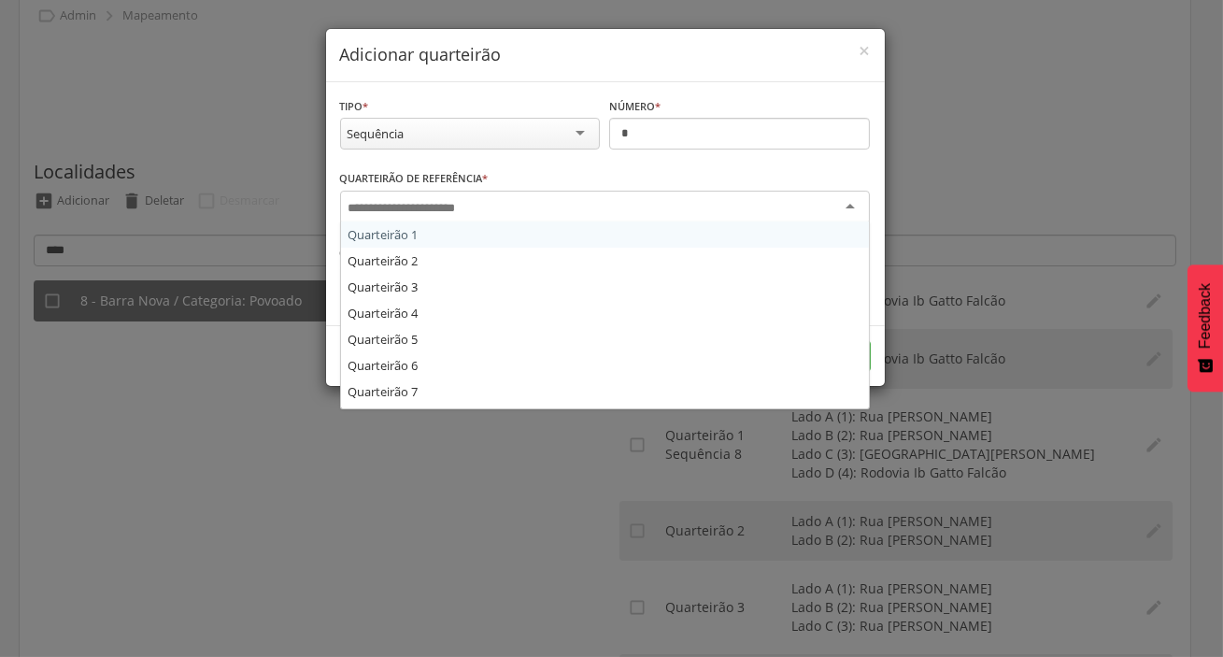
click at [647, 197] on div at bounding box center [605, 208] width 530 height 34
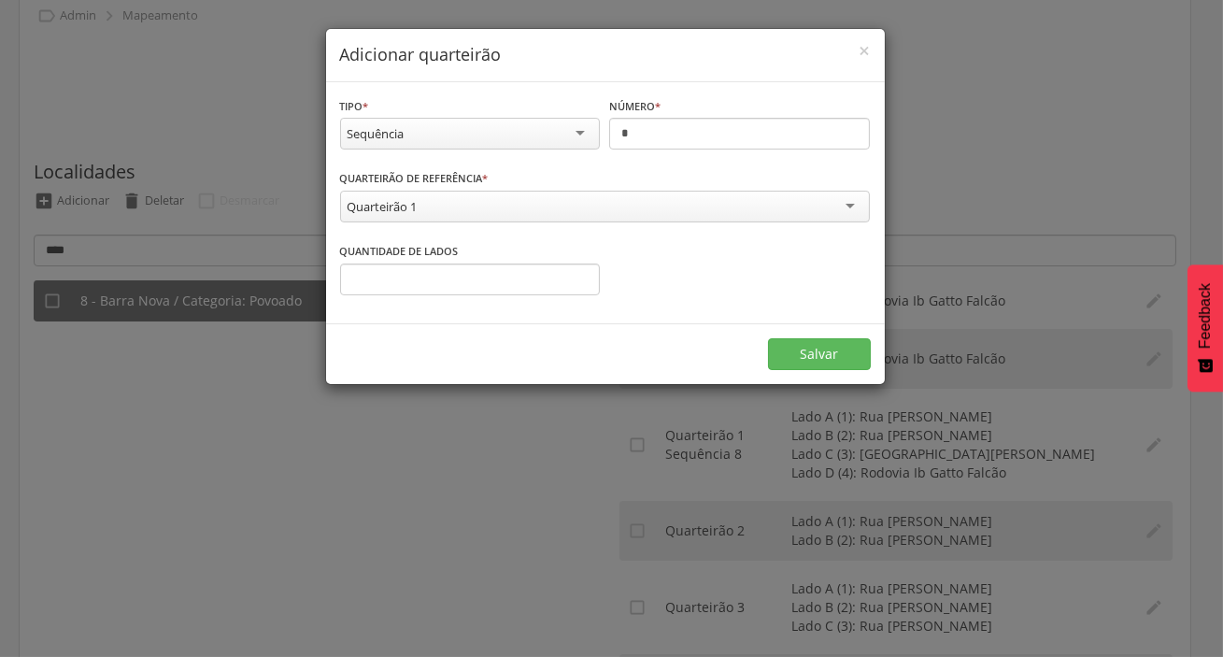
click at [475, 260] on div "Quantidade de lados * Informe o número" at bounding box center [470, 268] width 261 height 54
click at [459, 280] on input "*" at bounding box center [470, 279] width 261 height 32
type input "*"
click at [657, 314] on div "**********" at bounding box center [605, 202] width 559 height 241
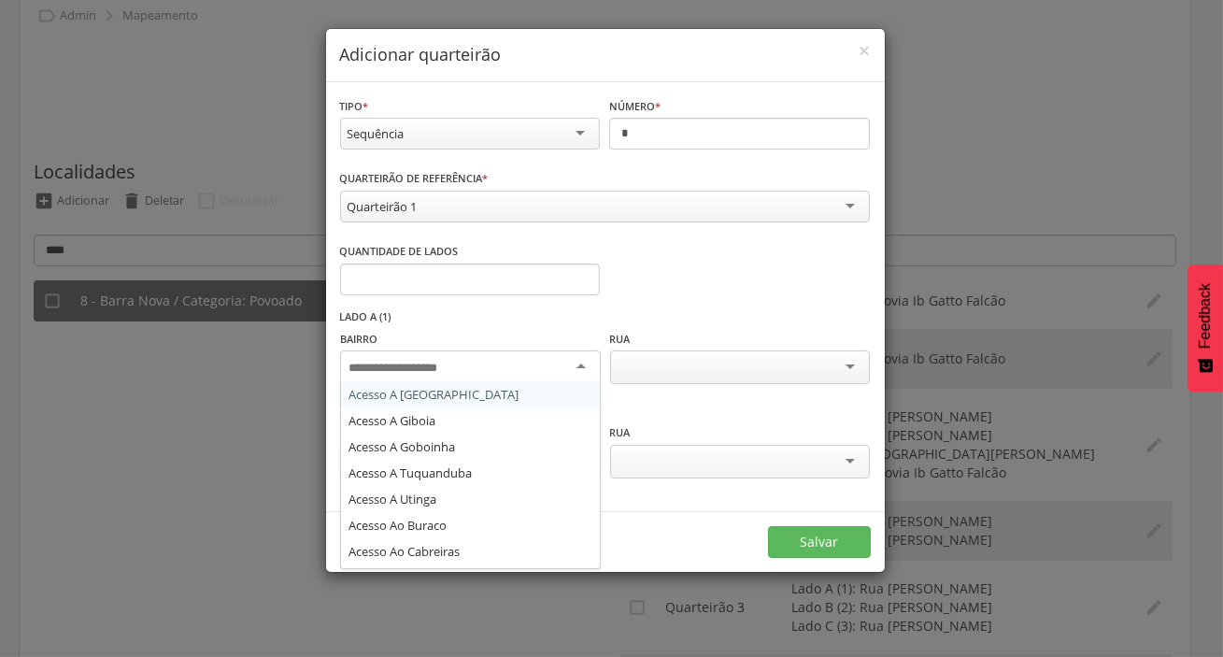
click at [525, 355] on div at bounding box center [470, 367] width 260 height 34
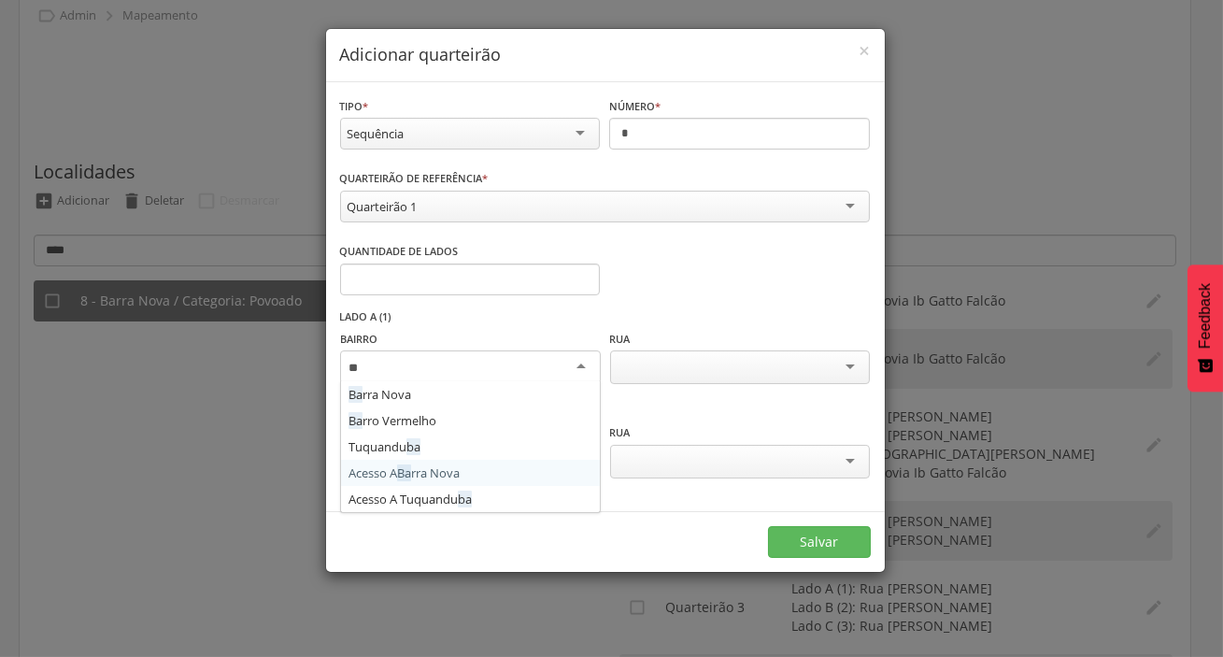
scroll to position [0, 0]
type input "****"
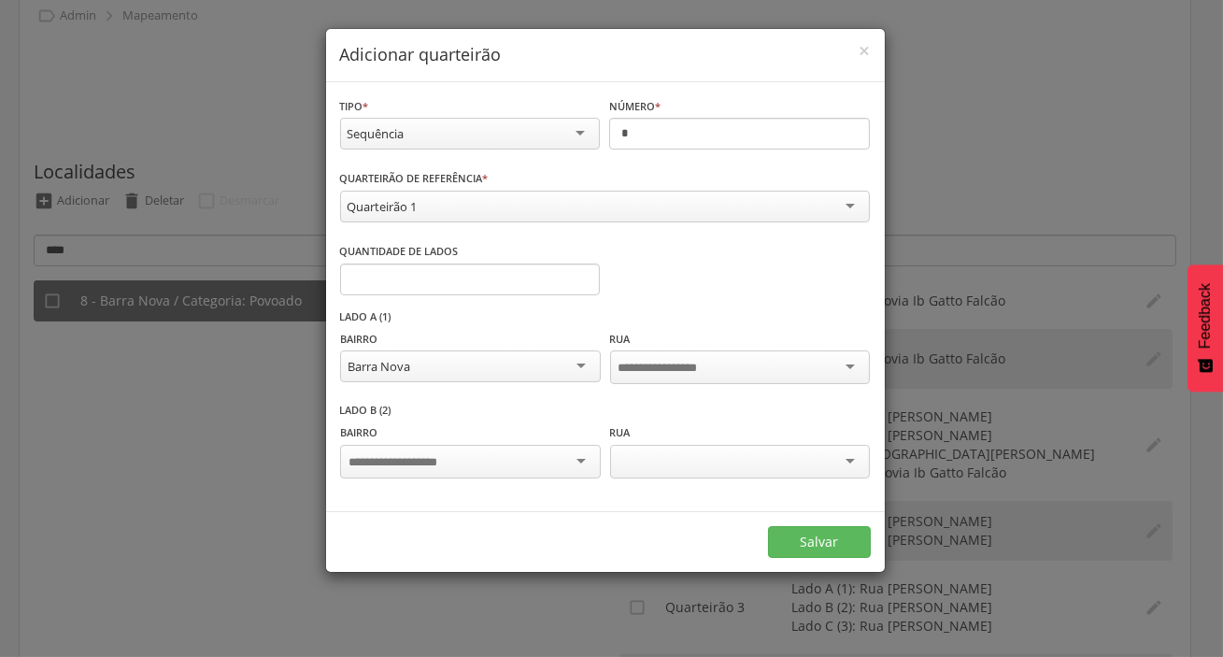
click at [727, 355] on div at bounding box center [740, 367] width 260 height 34
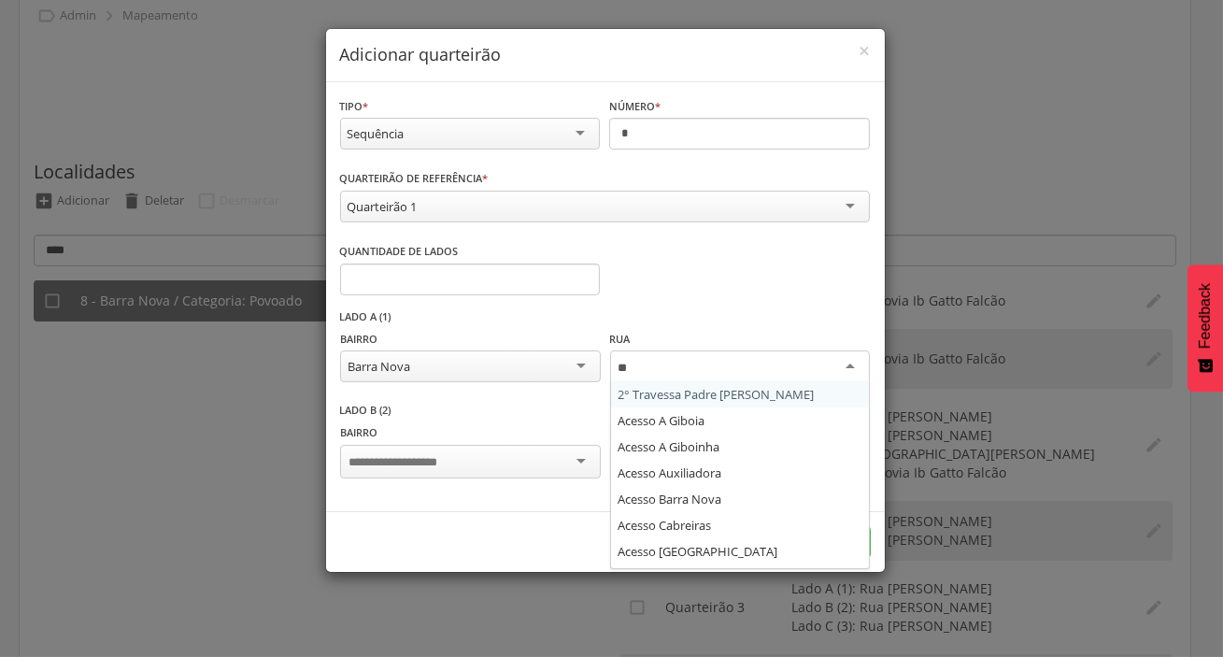
scroll to position [519, 0]
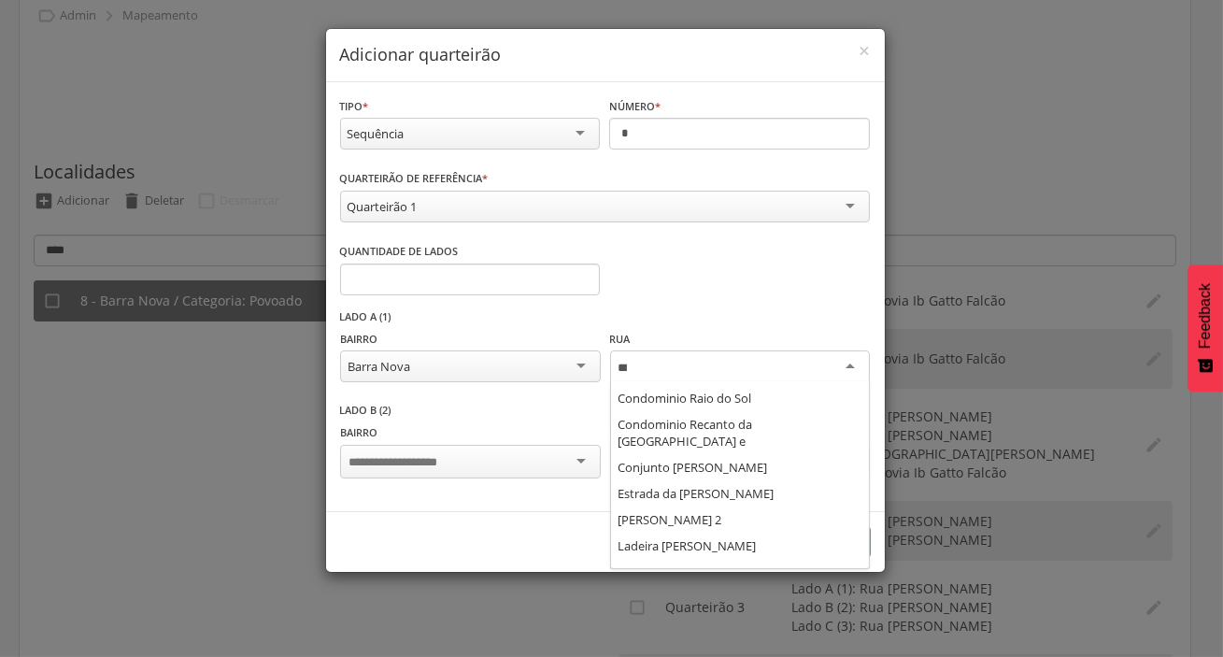
type input "****"
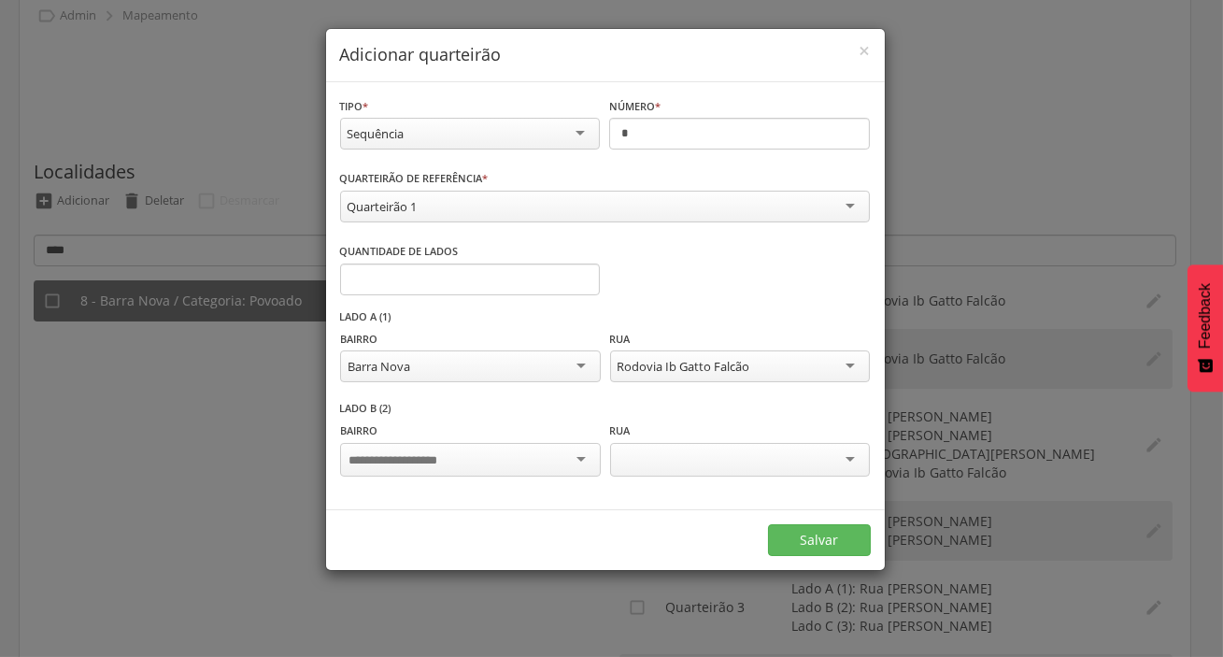
scroll to position [0, 0]
click at [519, 457] on div at bounding box center [470, 460] width 260 height 34
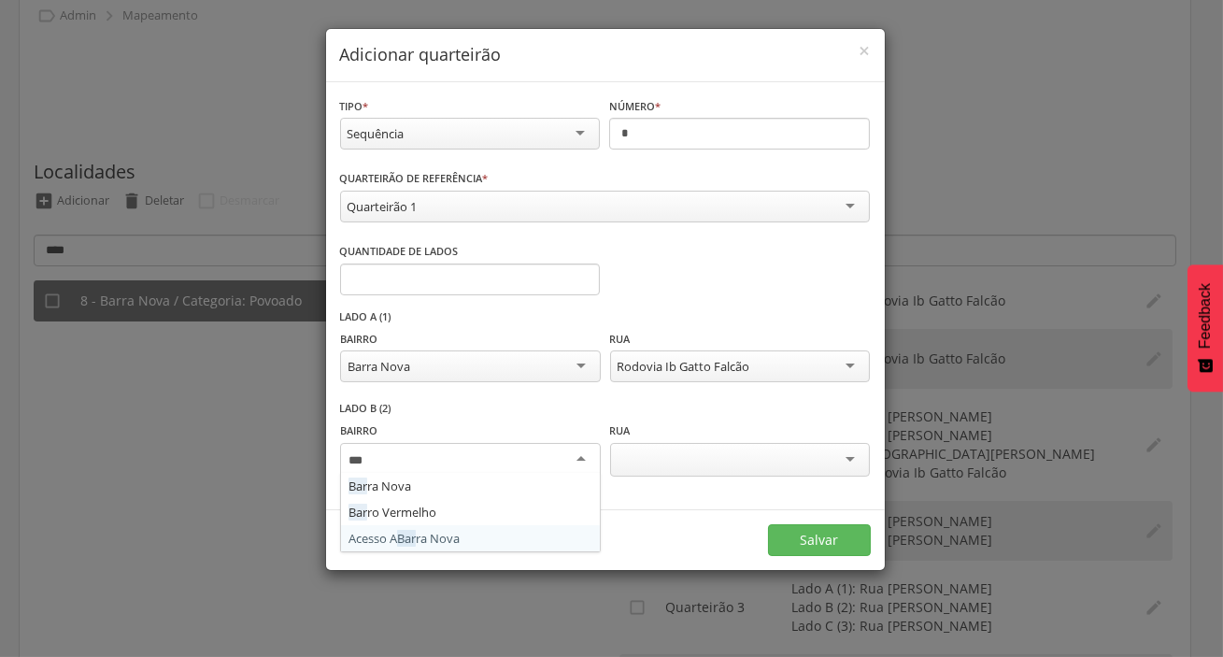
type input "****"
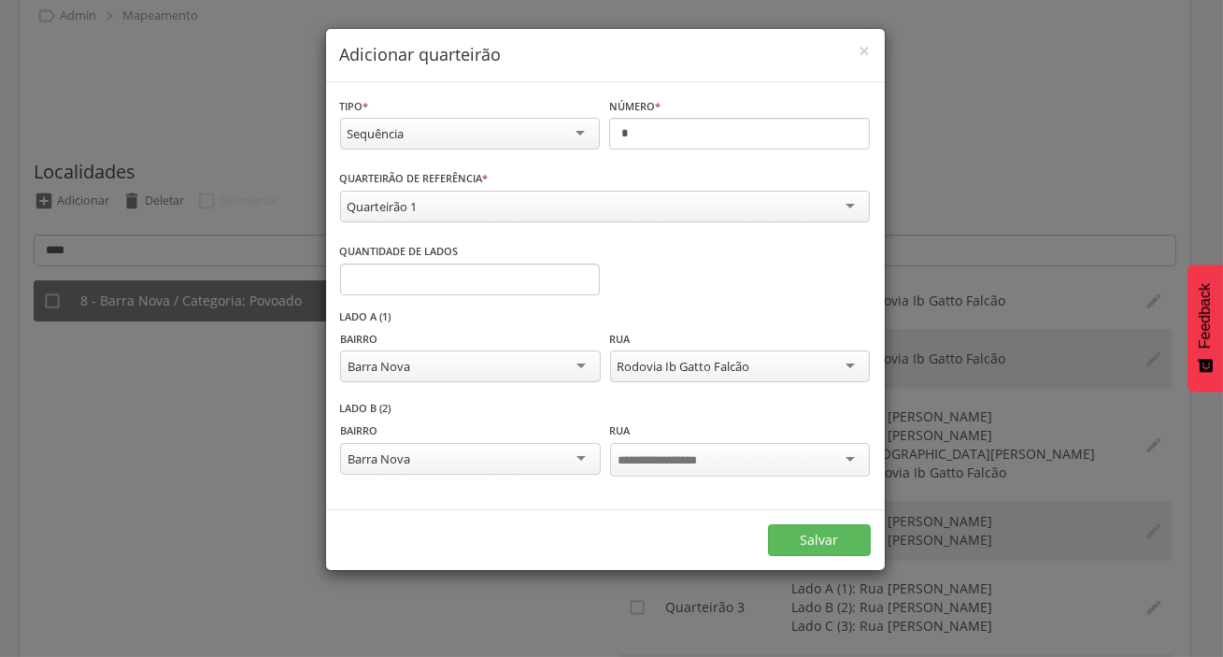
click at [669, 448] on div at bounding box center [740, 460] width 260 height 34
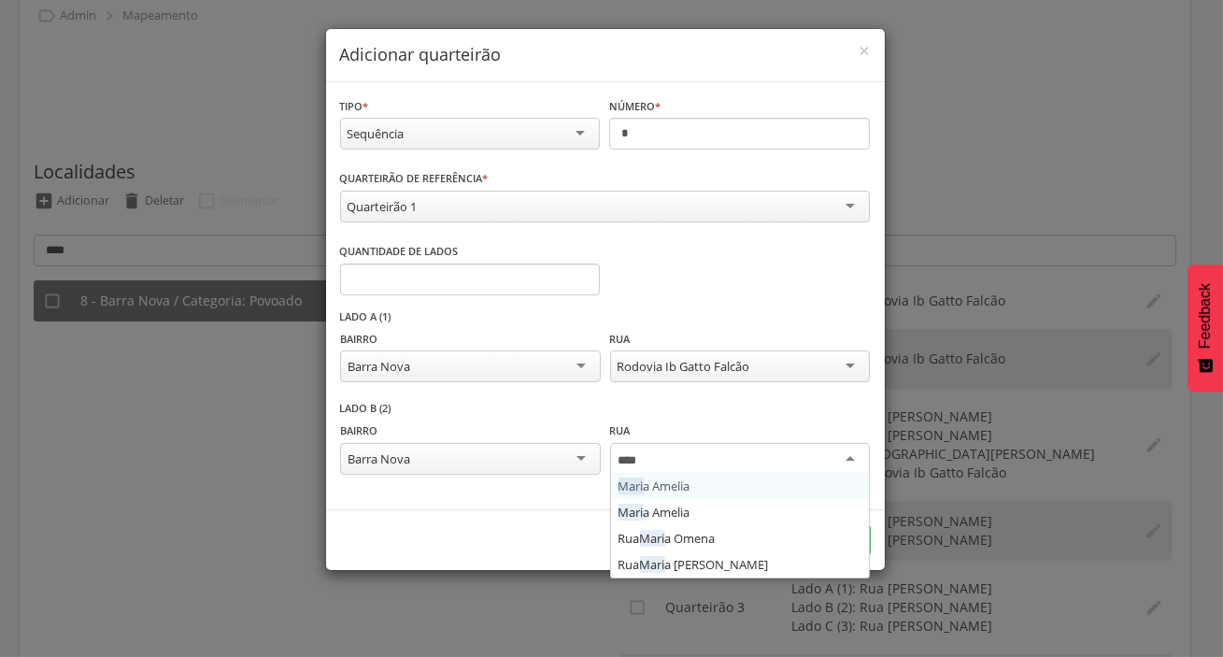
type input "*****"
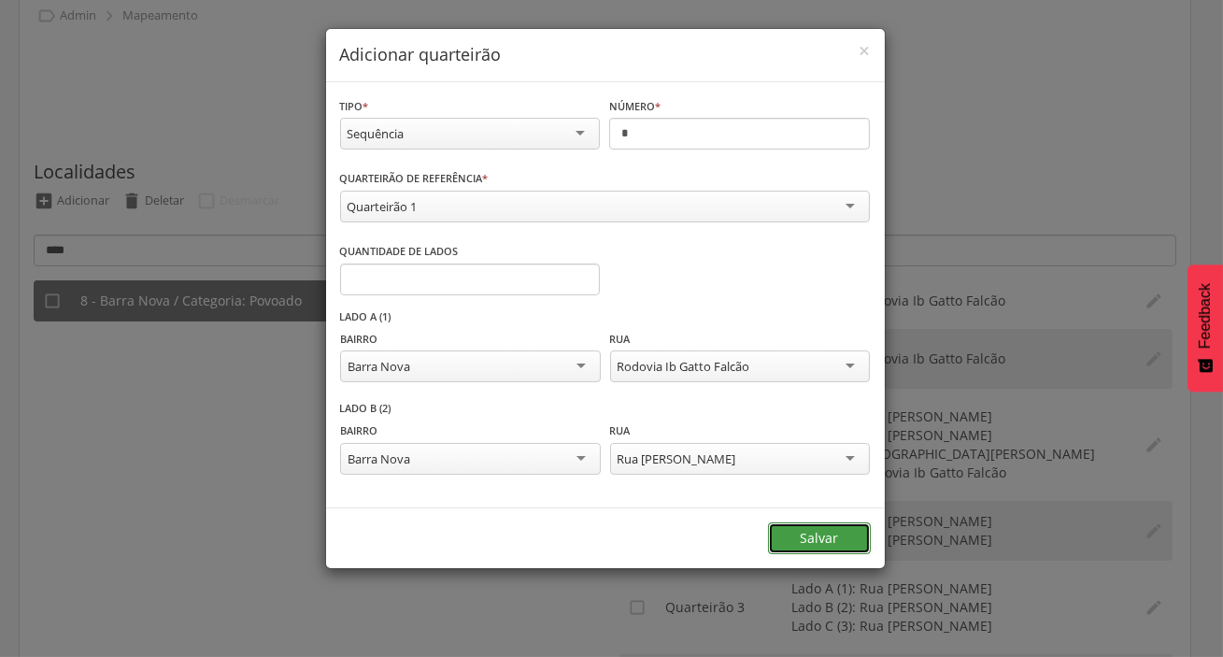
click at [815, 542] on button "Salvar" at bounding box center [819, 538] width 103 height 32
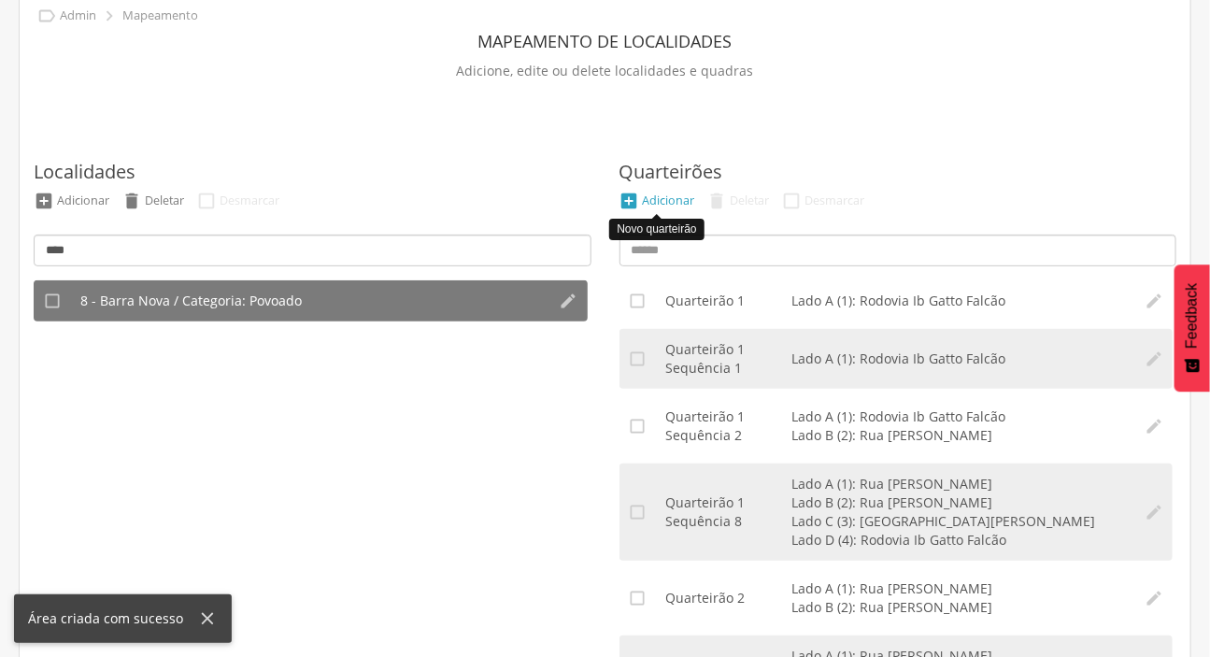
click at [650, 206] on div "Adicionar" at bounding box center [669, 200] width 52 height 16
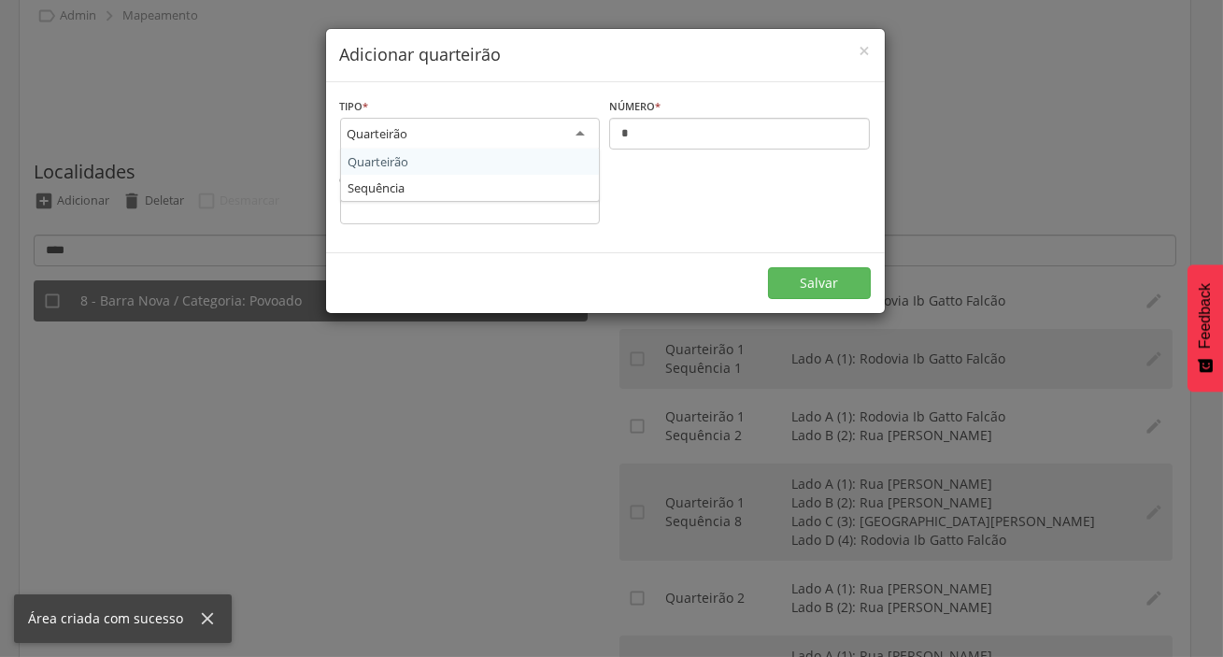
click at [476, 131] on div "Quarteirão" at bounding box center [470, 135] width 261 height 34
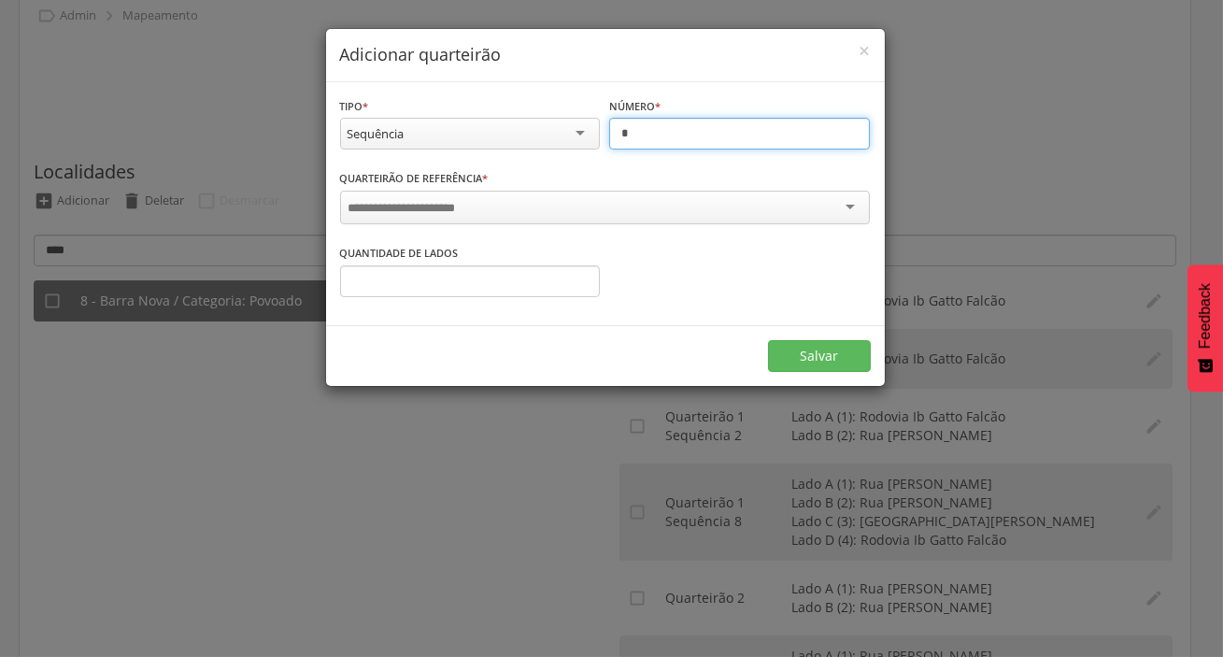
click at [656, 135] on input "*" at bounding box center [739, 134] width 261 height 32
type input "*"
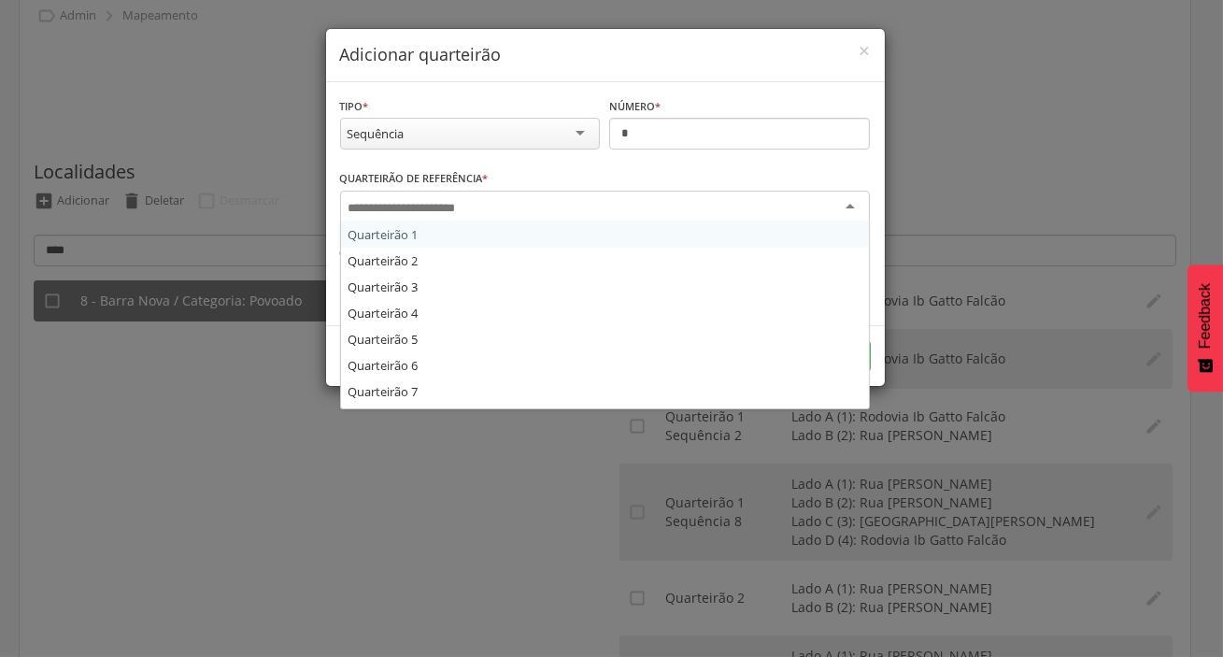
click at [619, 214] on div at bounding box center [605, 208] width 530 height 34
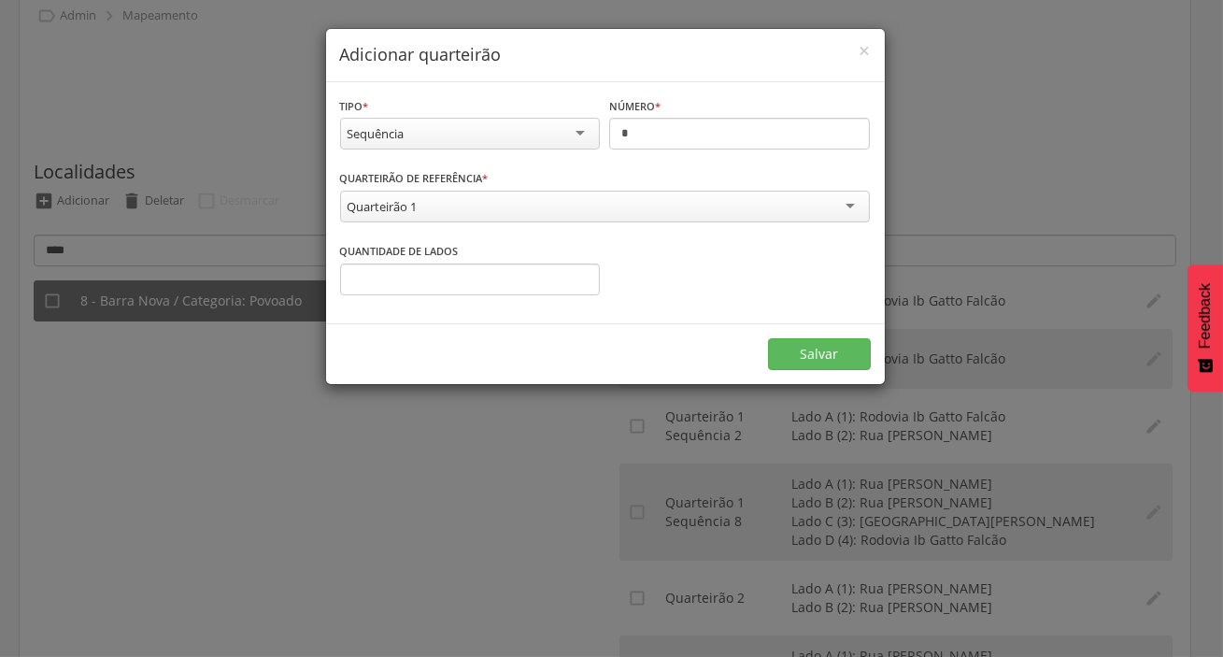
click at [488, 268] on div "Quantidade de lados * Informe o número" at bounding box center [470, 268] width 261 height 54
click at [488, 275] on input "*" at bounding box center [470, 279] width 261 height 32
type input "*"
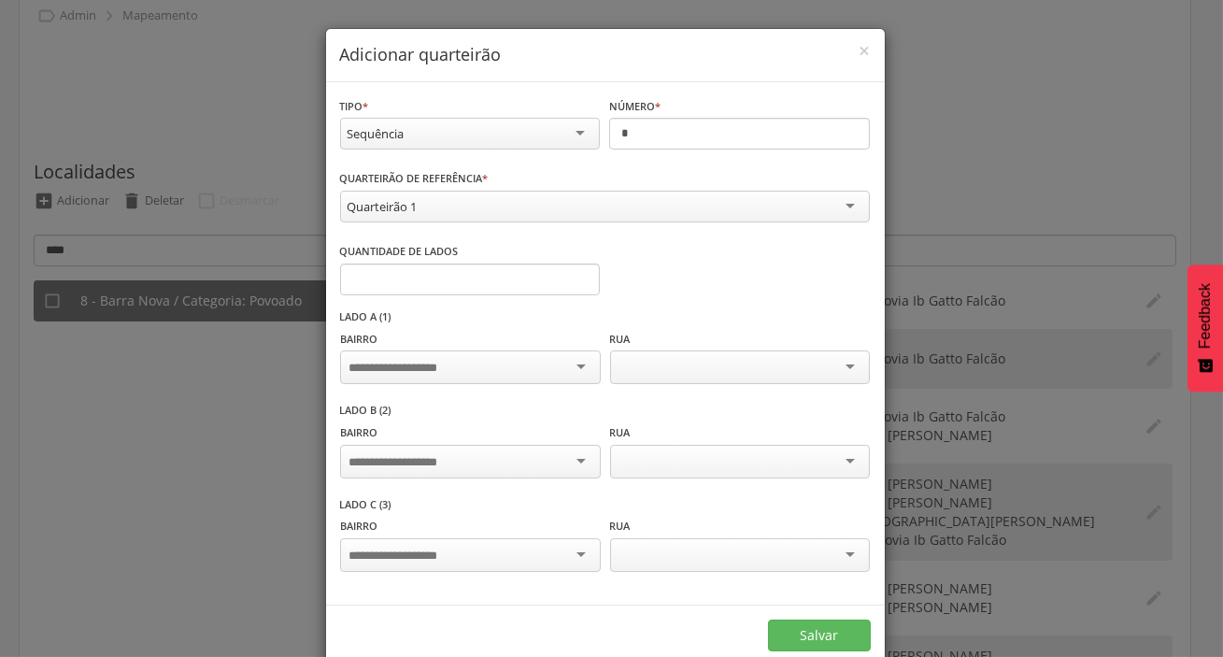
click at [556, 361] on form "**********" at bounding box center [605, 373] width 559 height 583
click at [476, 365] on div at bounding box center [470, 367] width 260 height 34
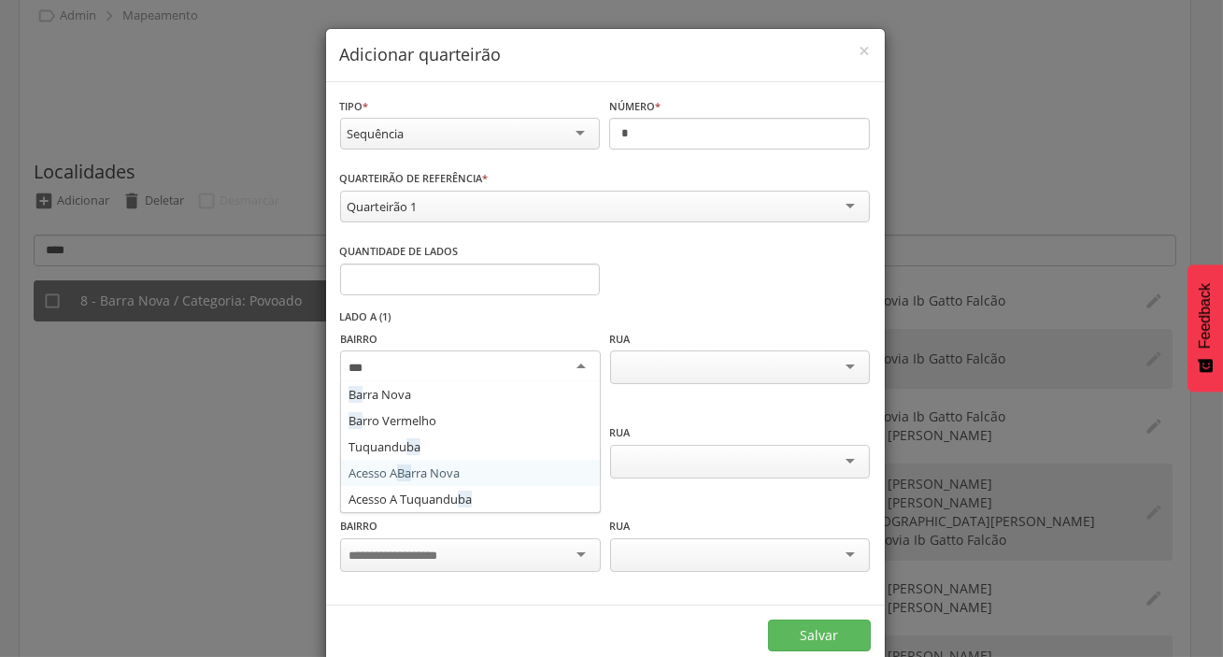
type input "****"
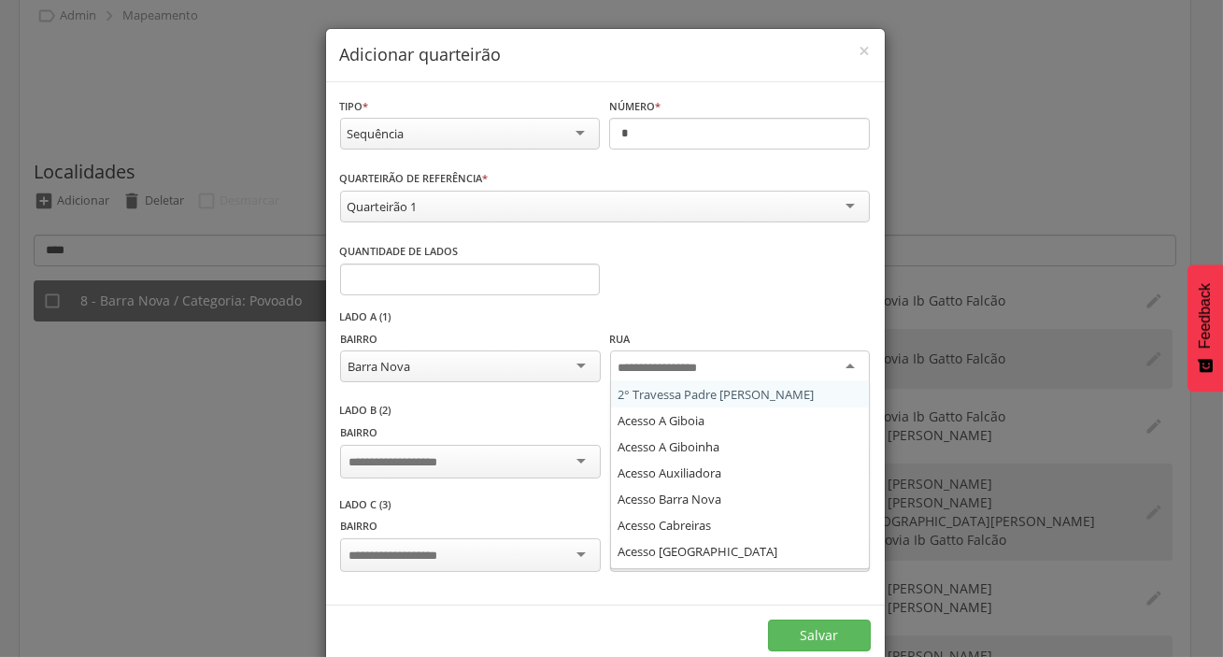
click at [610, 361] on div at bounding box center [740, 367] width 260 height 34
type input "**"
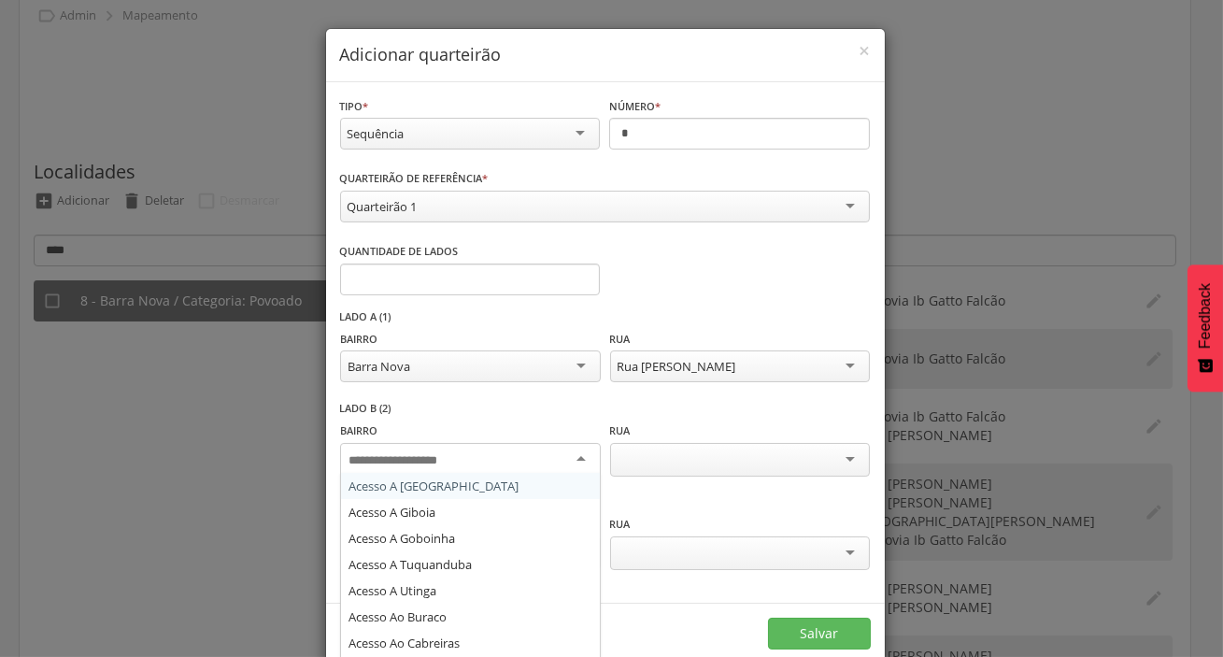
click at [492, 463] on div at bounding box center [470, 460] width 260 height 34
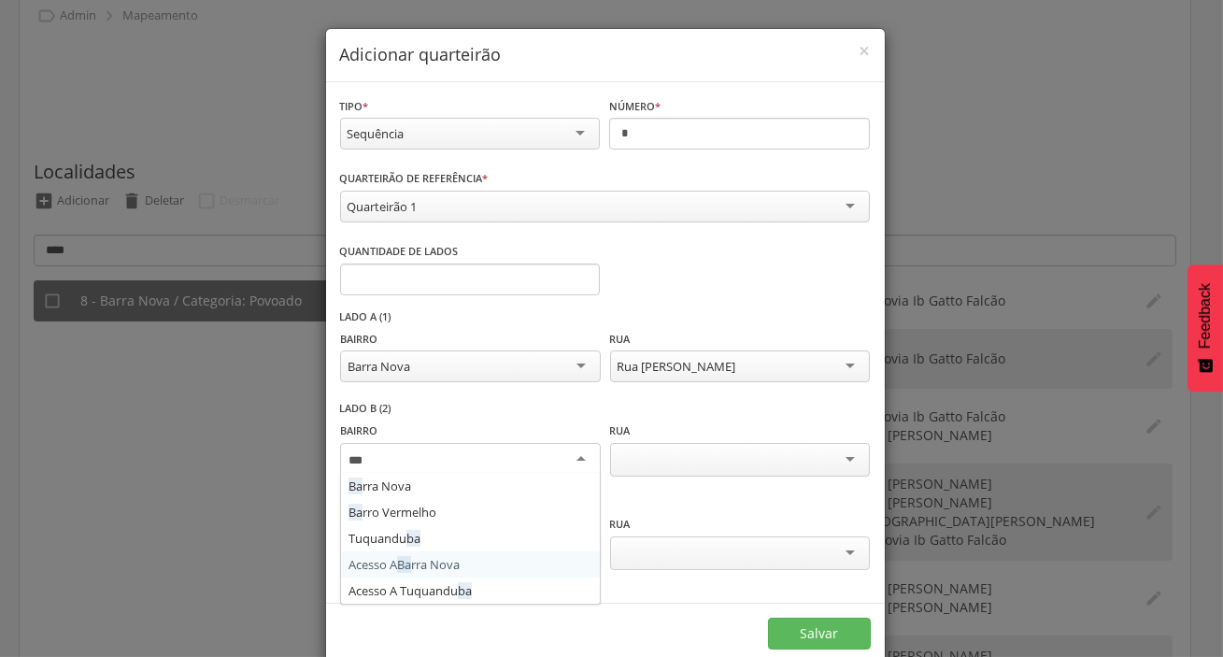
type input "****"
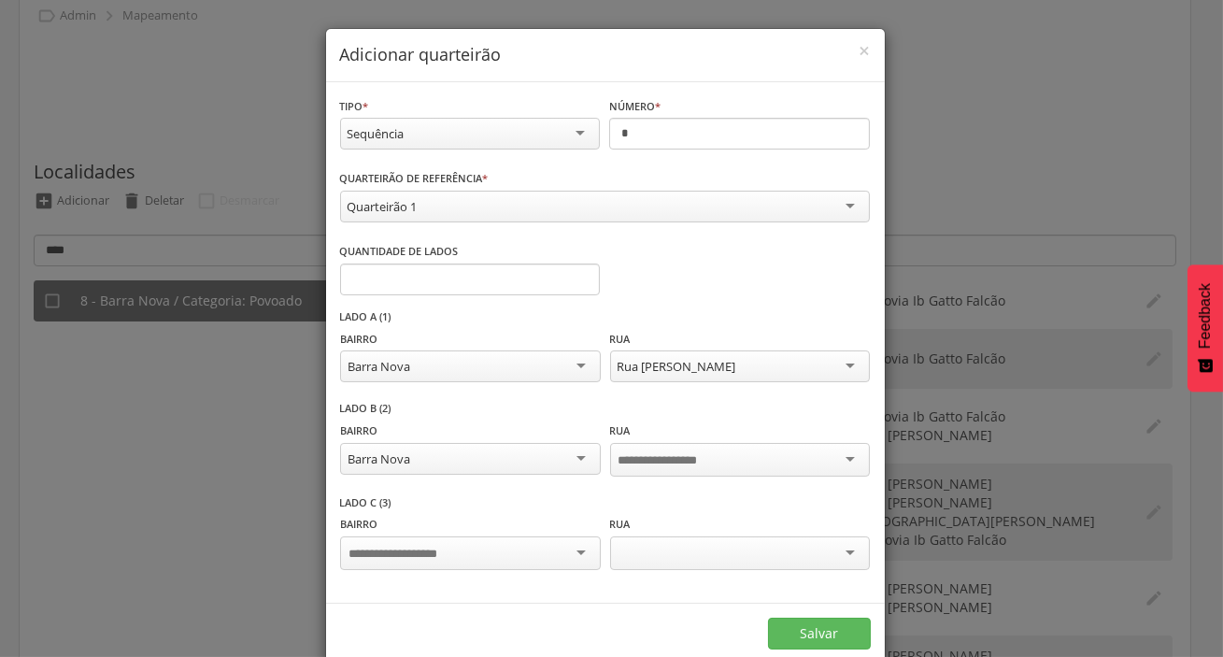
click at [661, 462] on input "select-one" at bounding box center [673, 460] width 108 height 17
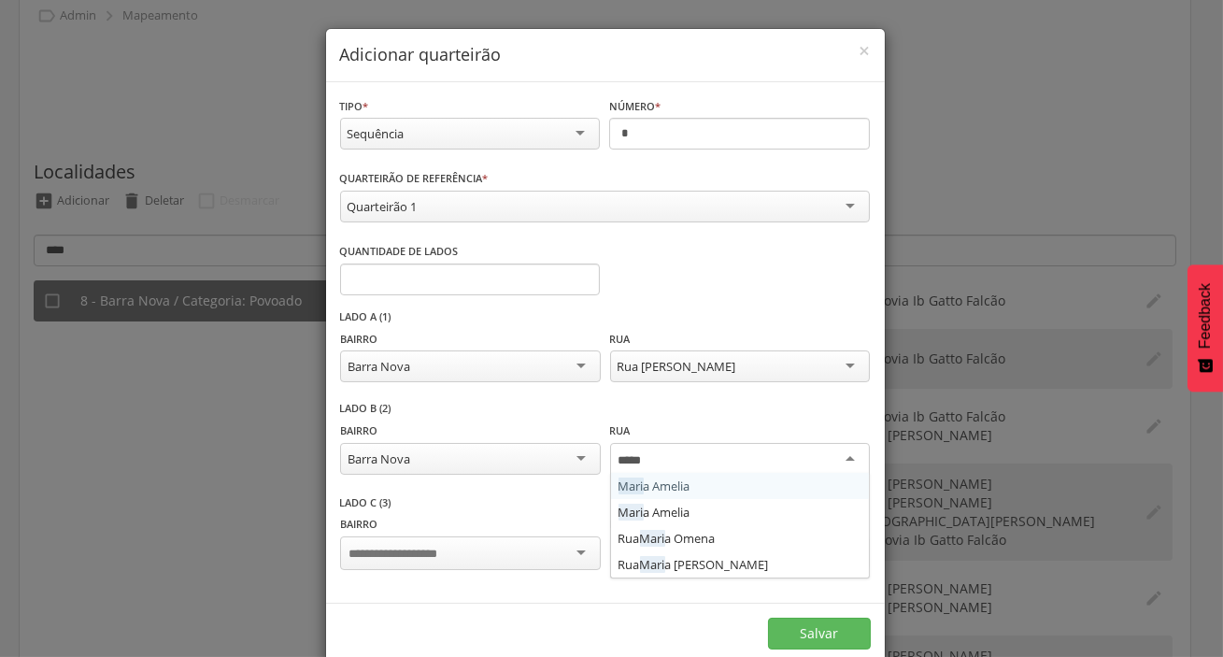
type input "*****"
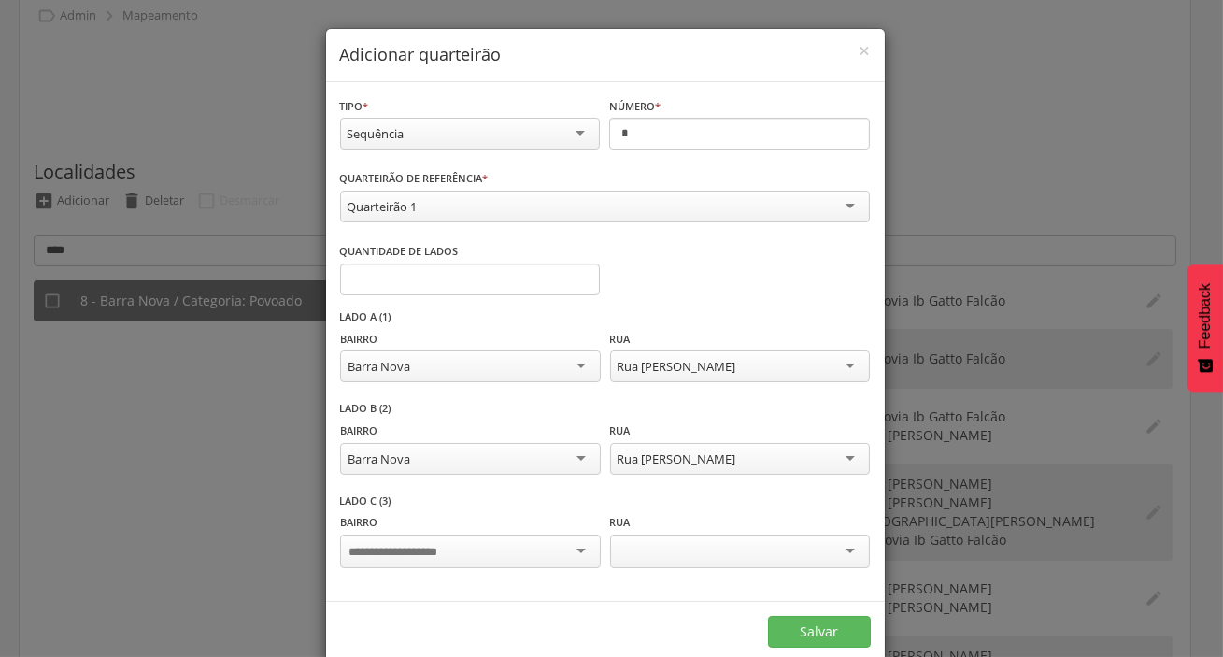
click at [493, 556] on div at bounding box center [470, 551] width 260 height 34
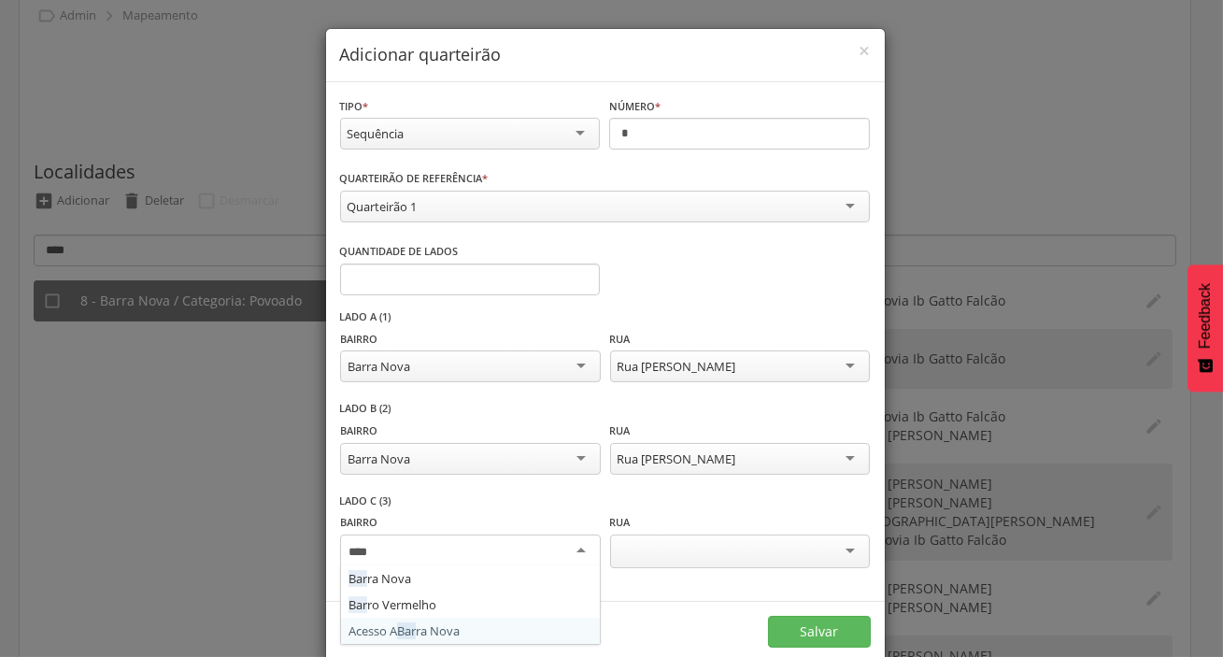
type input "*****"
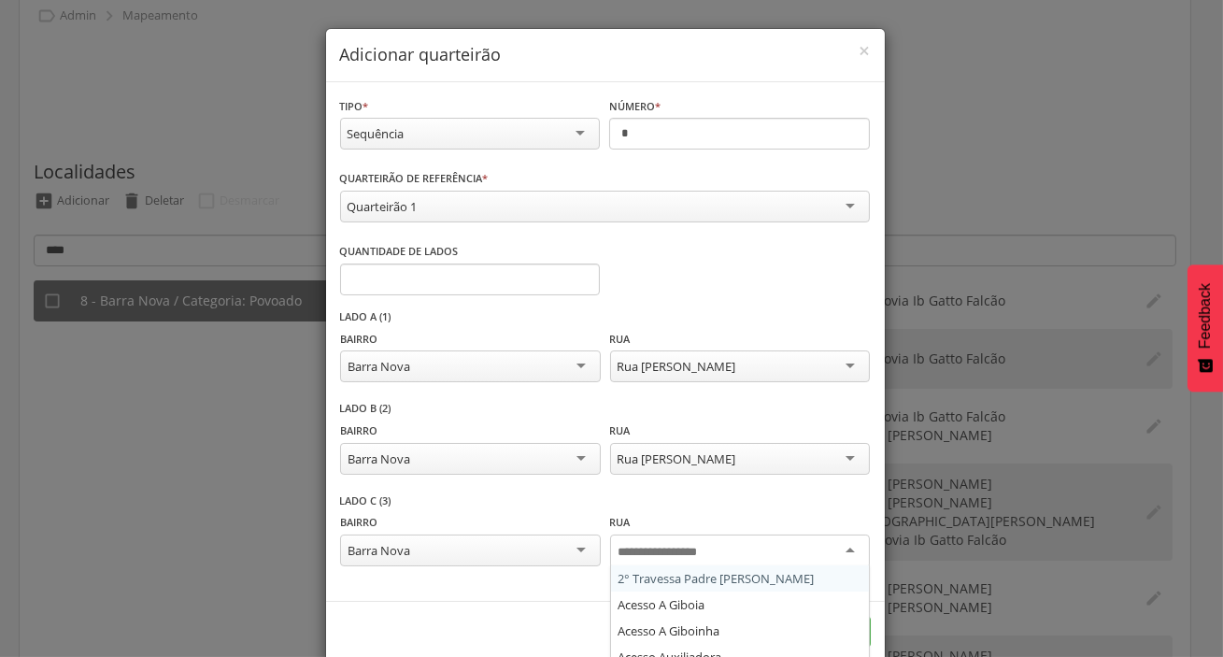
click at [673, 549] on input "select-one" at bounding box center [673, 552] width 108 height 17
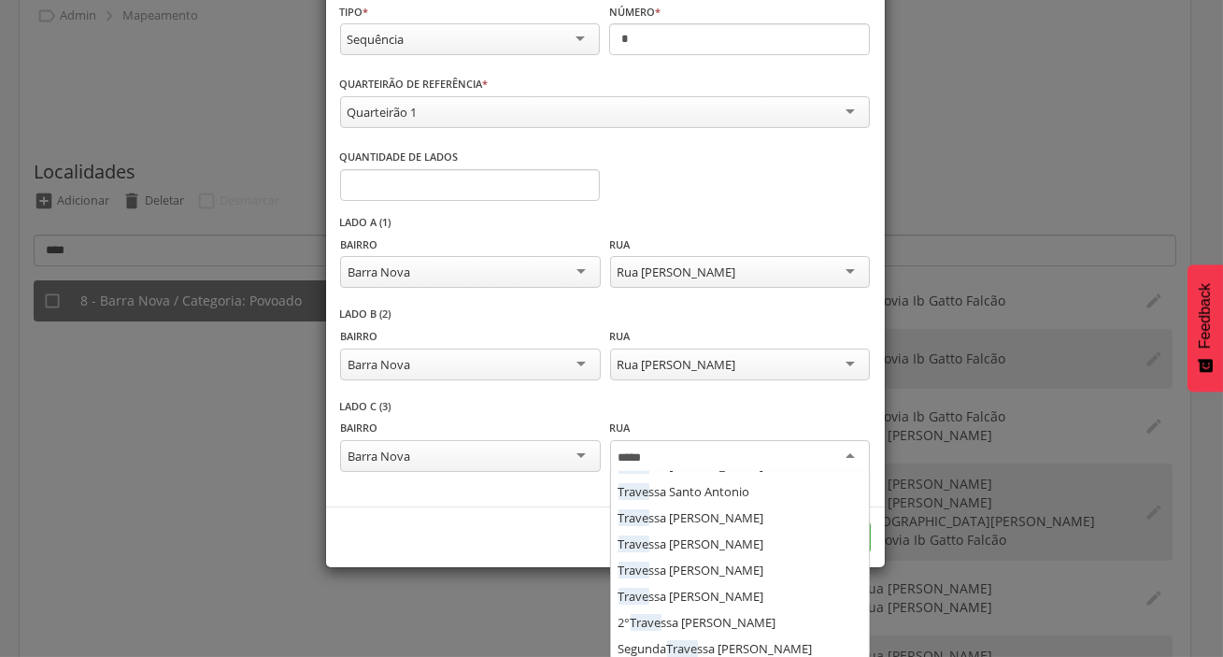
scroll to position [440, 0]
type input "*****"
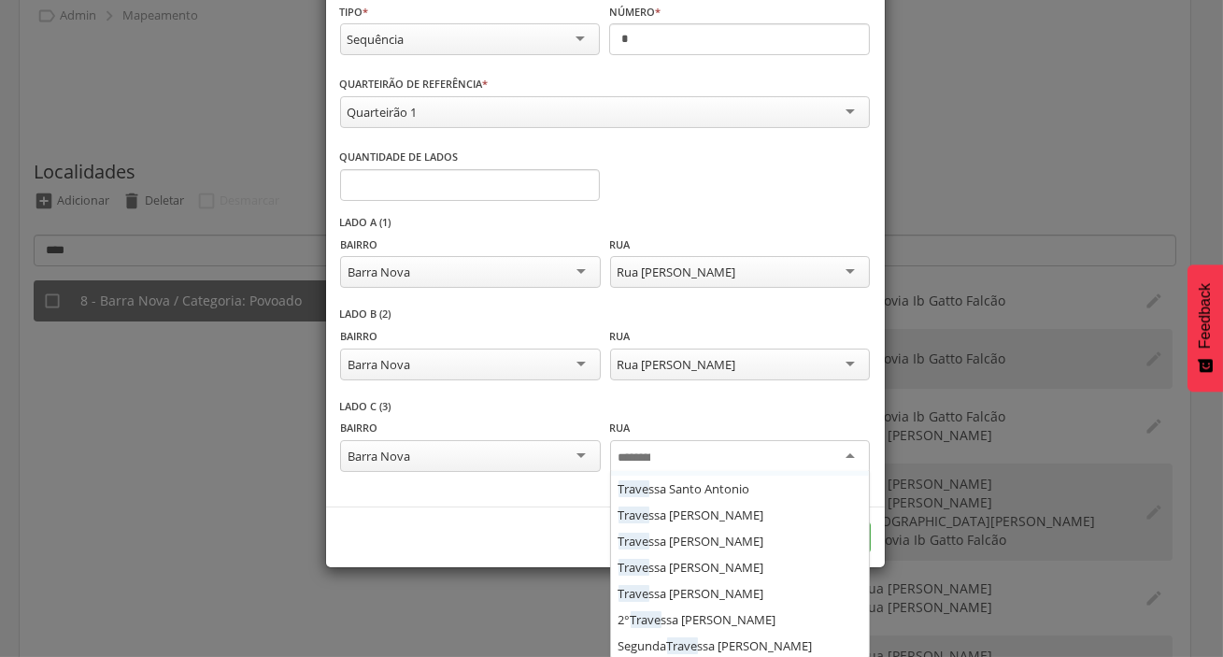
scroll to position [31, 0]
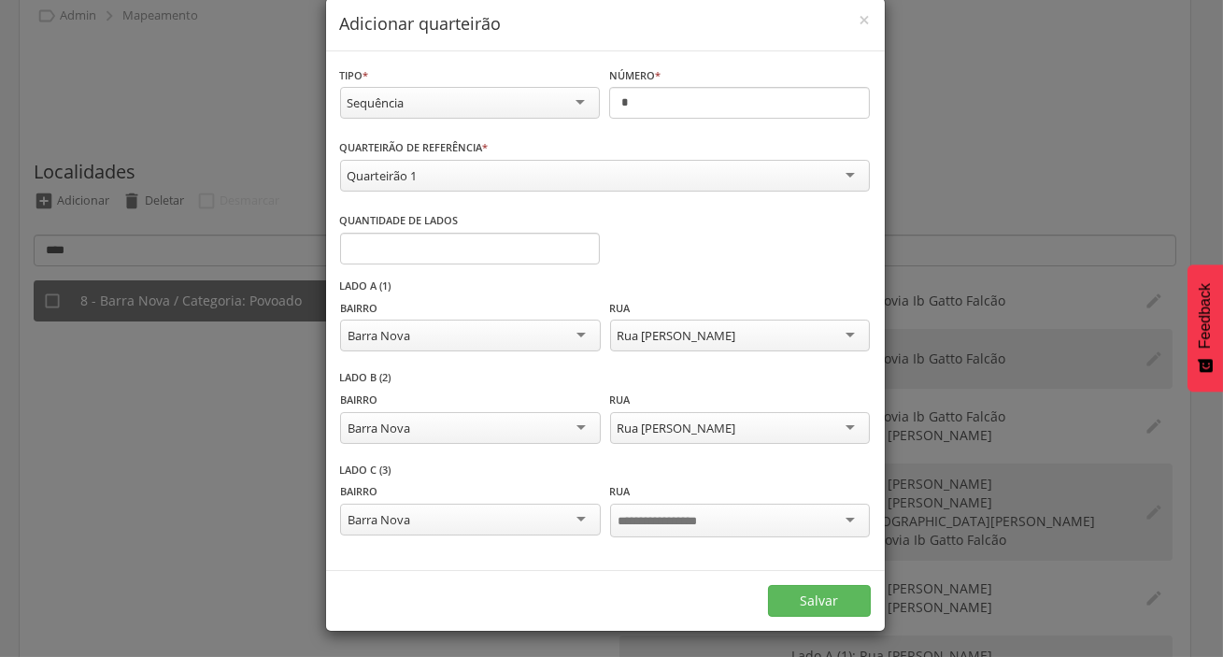
click at [680, 434] on div "**********" at bounding box center [605, 416] width 531 height 277
click at [678, 513] on input "select-one" at bounding box center [673, 521] width 108 height 17
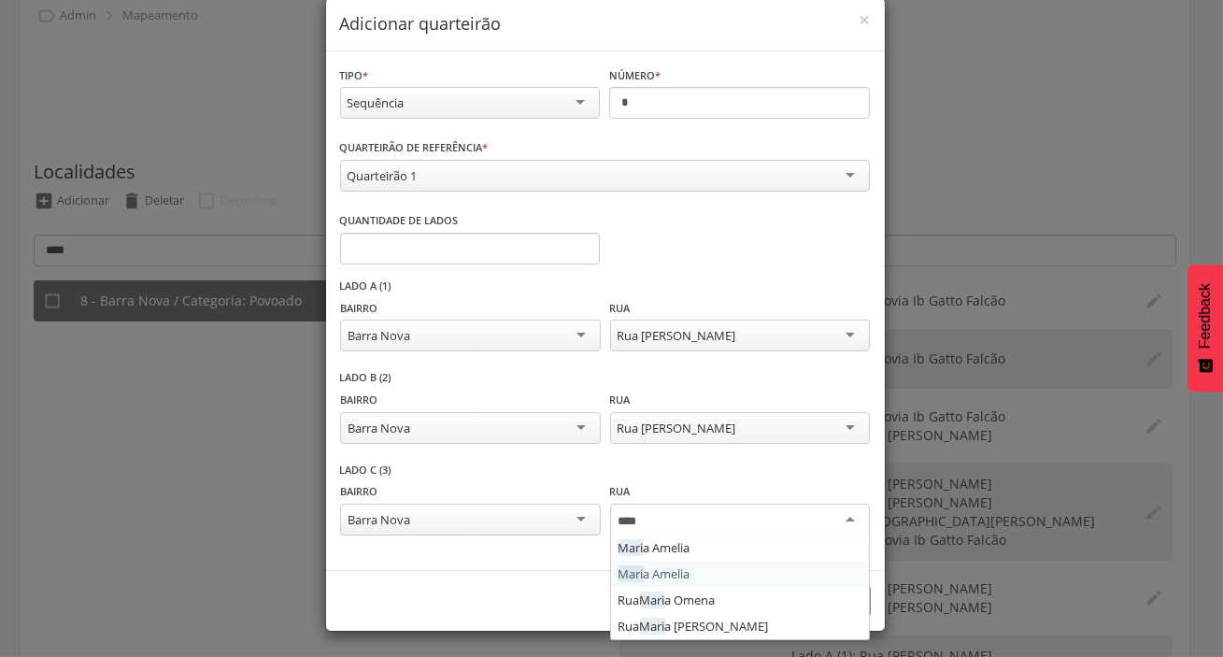
type input "****"
